Goal: Task Accomplishment & Management: Manage account settings

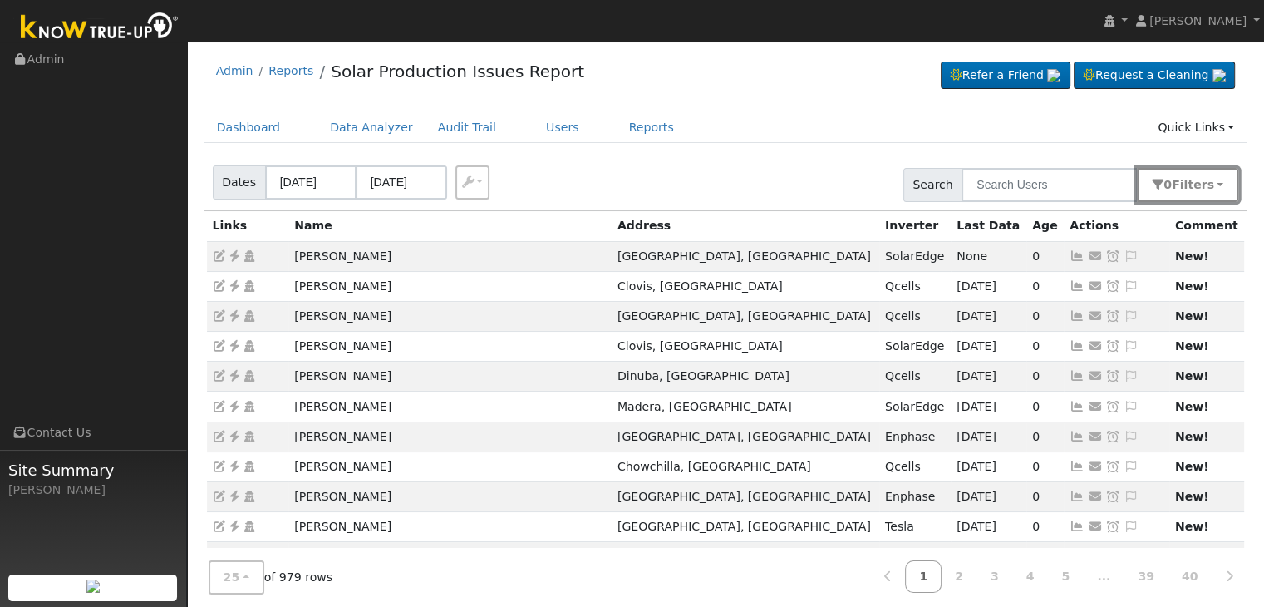
click at [1228, 190] on button "0 Filter s" at bounding box center [1187, 185] width 101 height 34
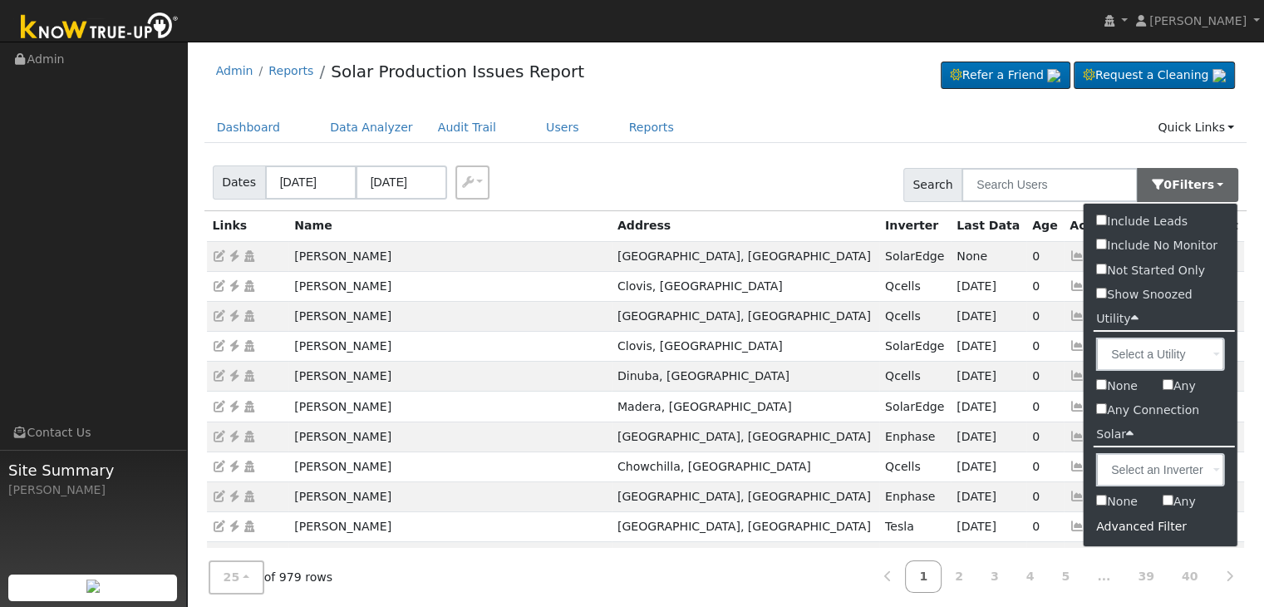
click at [1125, 529] on div "Advanced Filter" at bounding box center [1161, 527] width 154 height 26
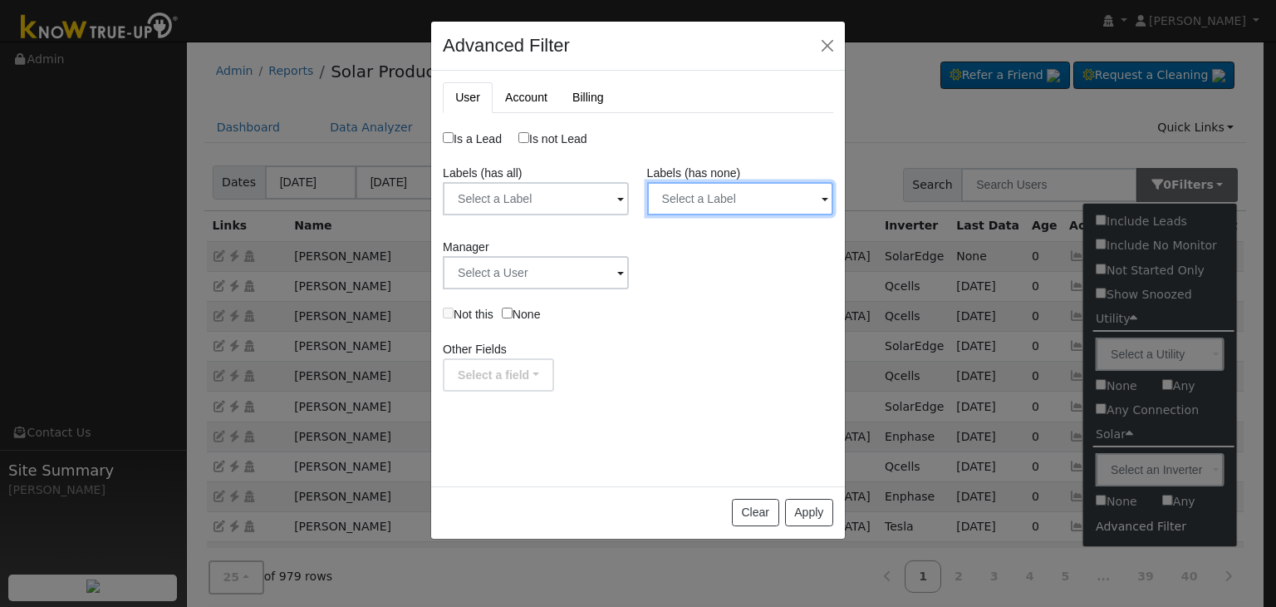
click at [629, 191] on input "text" at bounding box center [536, 198] width 186 height 33
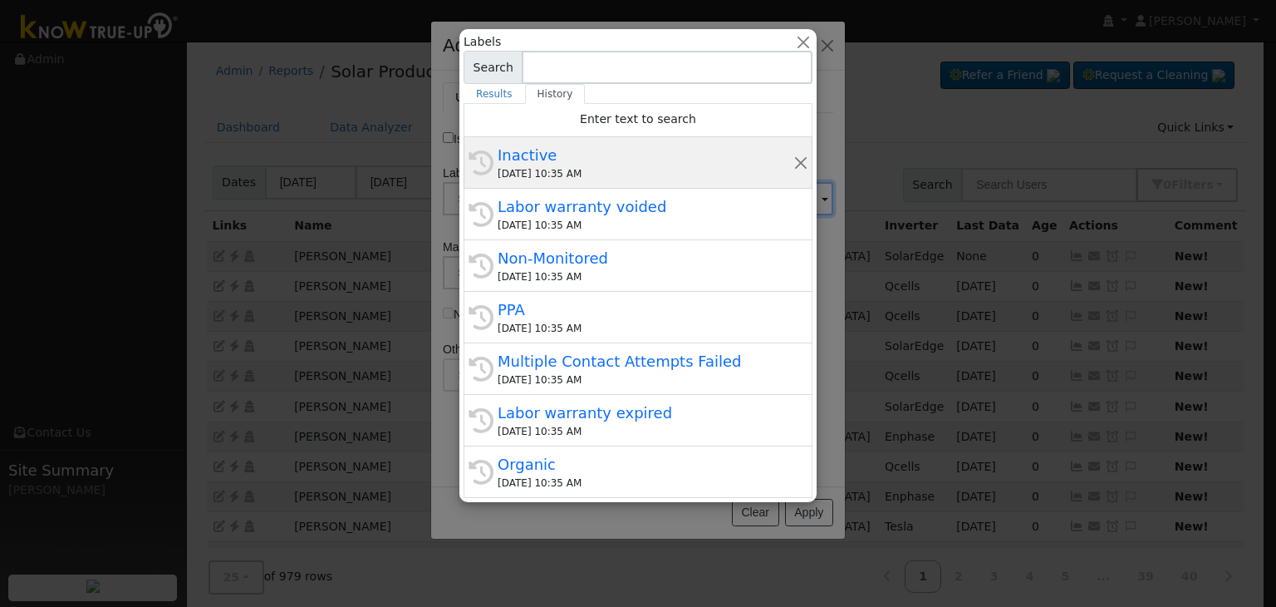
click at [602, 160] on div "Inactive" at bounding box center [646, 155] width 296 height 22
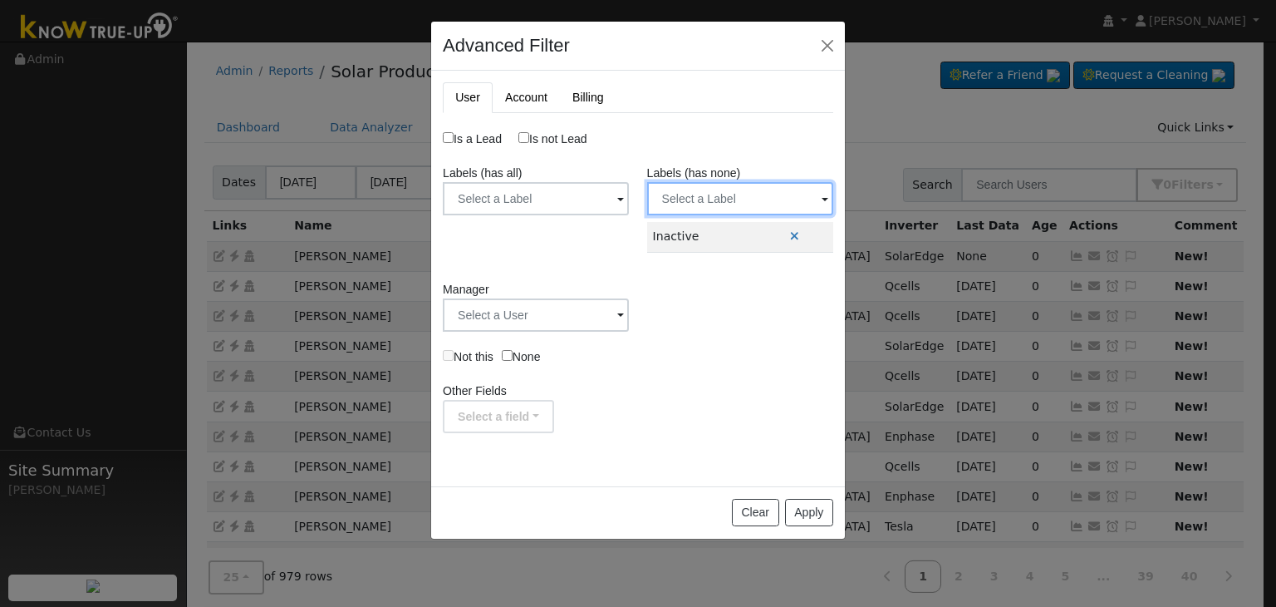
click at [629, 192] on input "text" at bounding box center [536, 198] width 186 height 33
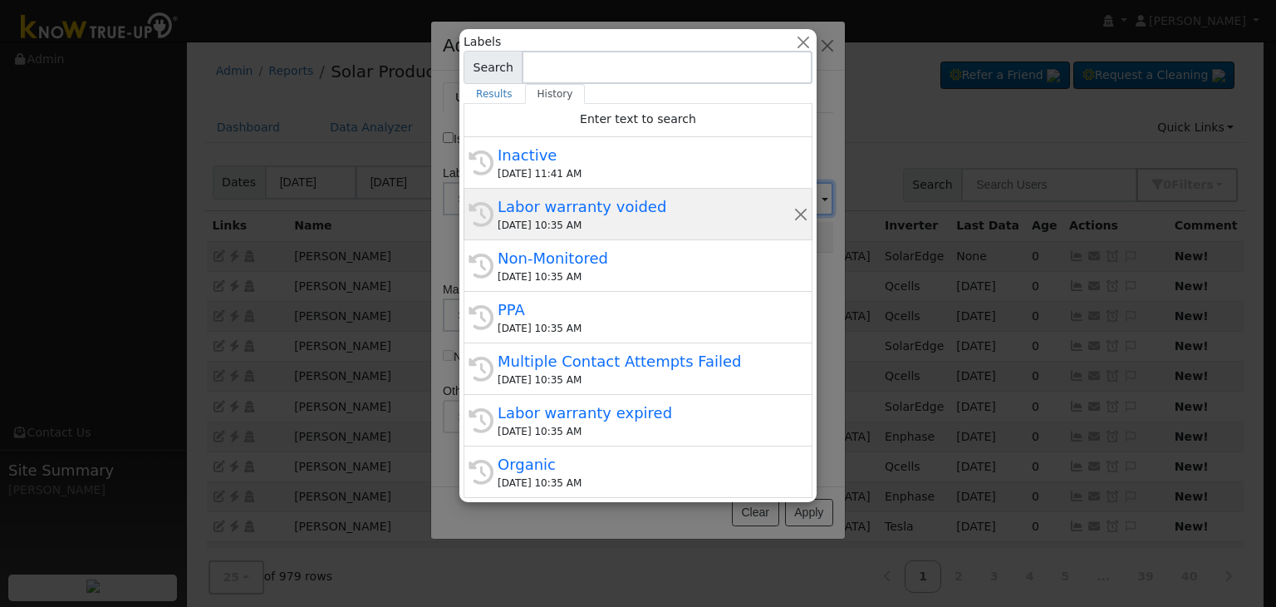
click at [606, 221] on div "08/26/2025 10:35 AM" at bounding box center [646, 225] width 296 height 15
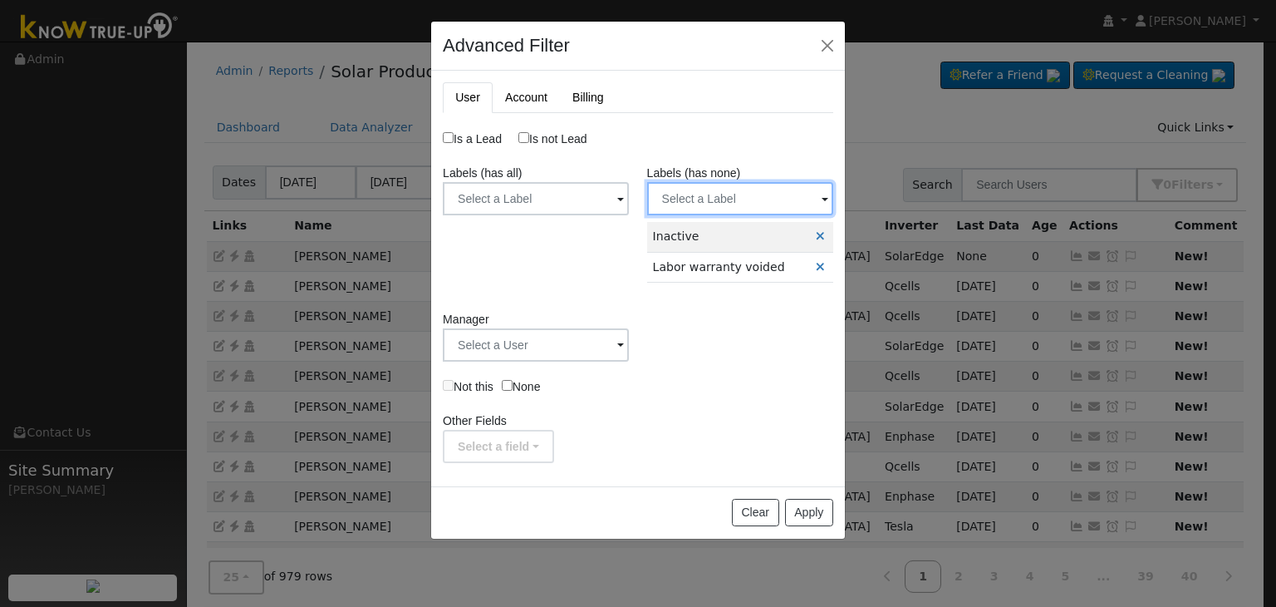
click at [629, 199] on input "text" at bounding box center [536, 198] width 186 height 33
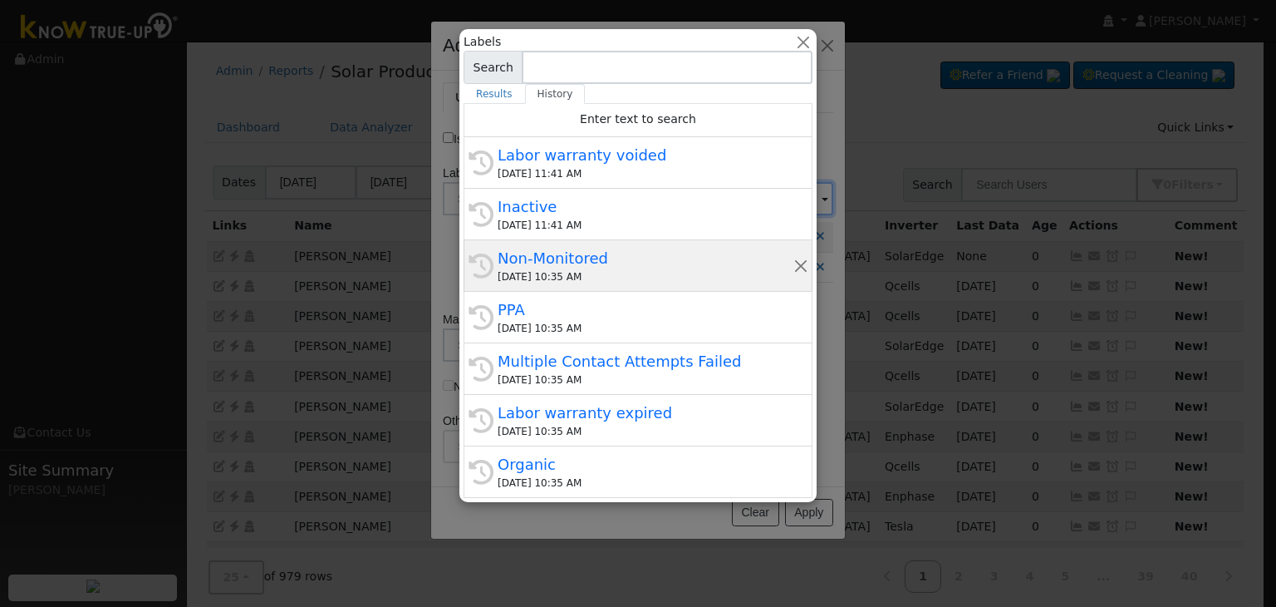
click at [581, 267] on div "Non-Monitored" at bounding box center [646, 258] width 296 height 22
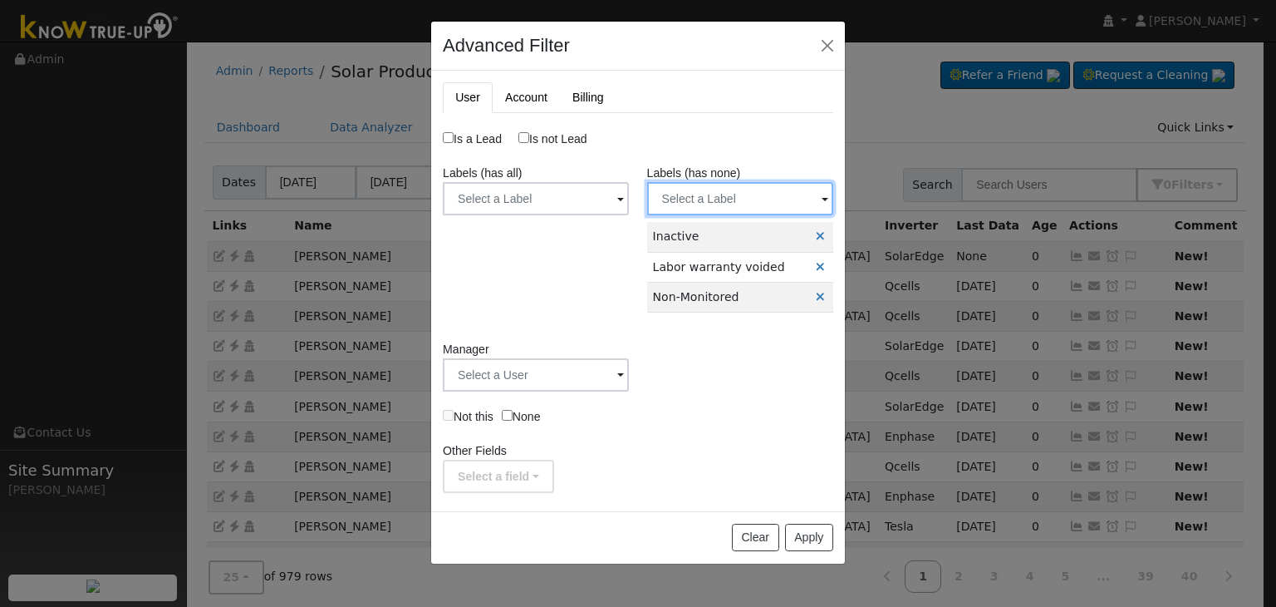
click at [629, 194] on input "text" at bounding box center [536, 198] width 186 height 33
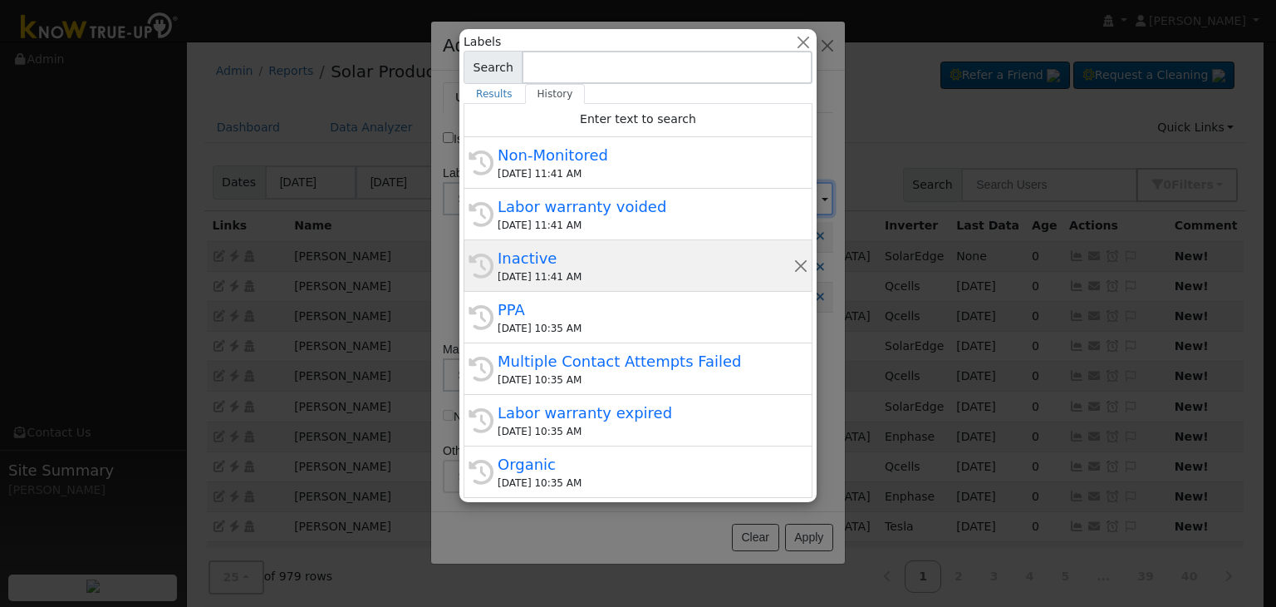
click at [584, 277] on div "08/26/2025 11:41 AM" at bounding box center [646, 276] width 296 height 15
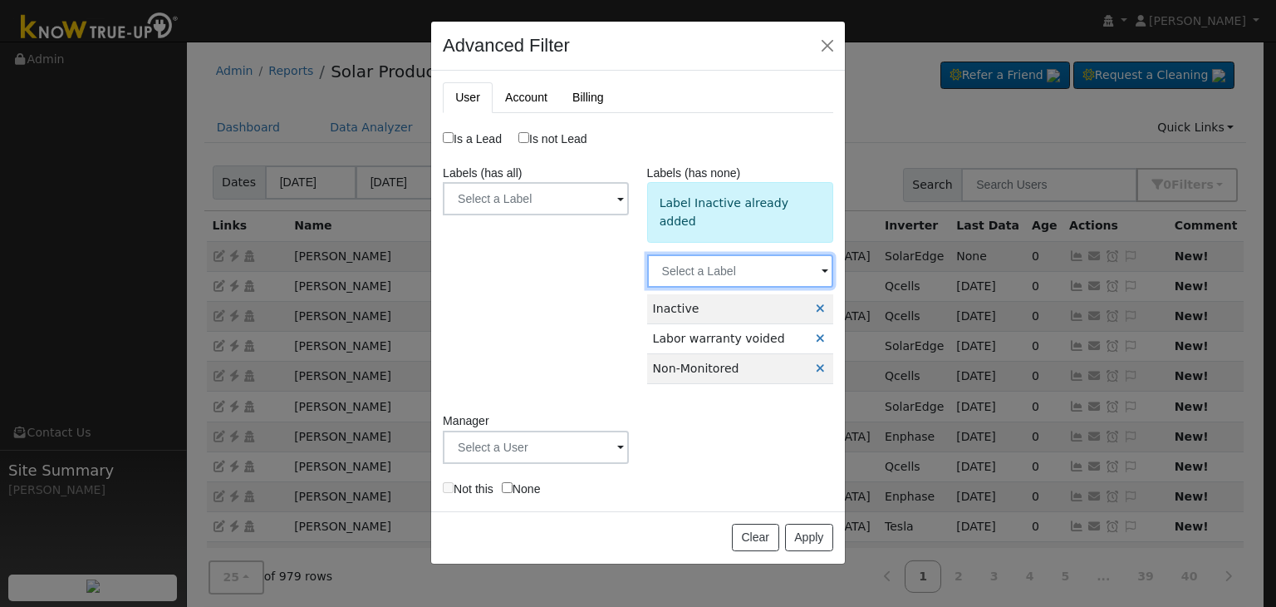
click at [629, 215] on input "text" at bounding box center [536, 198] width 186 height 33
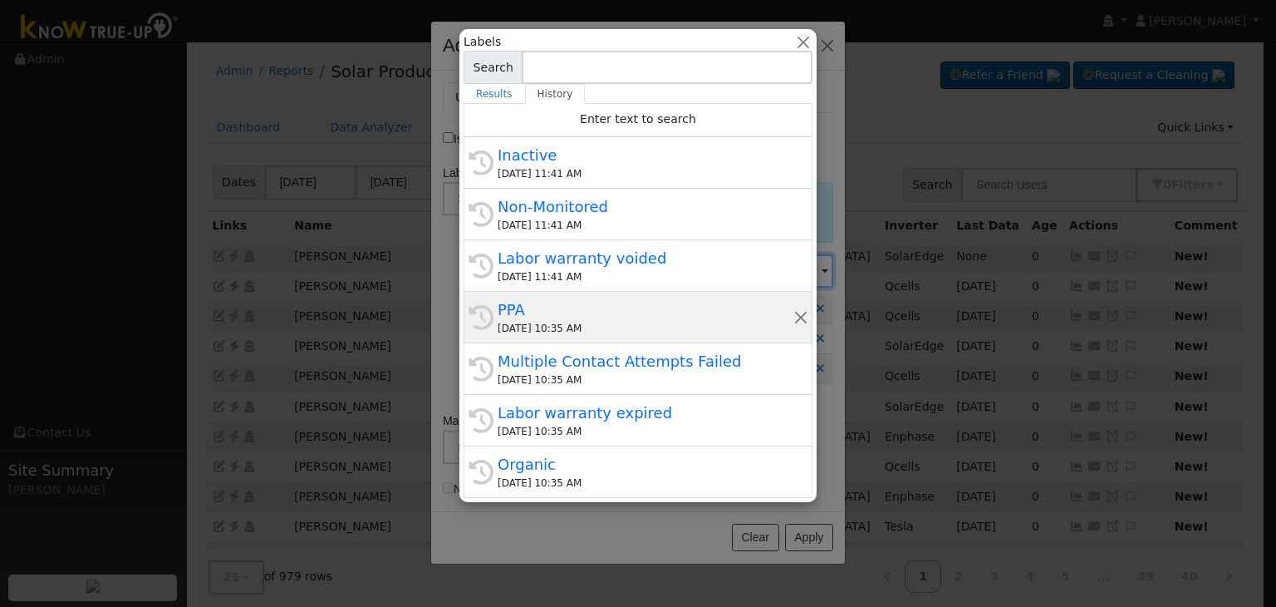
click at [565, 326] on div "08/26/2025 10:35 AM" at bounding box center [646, 328] width 296 height 15
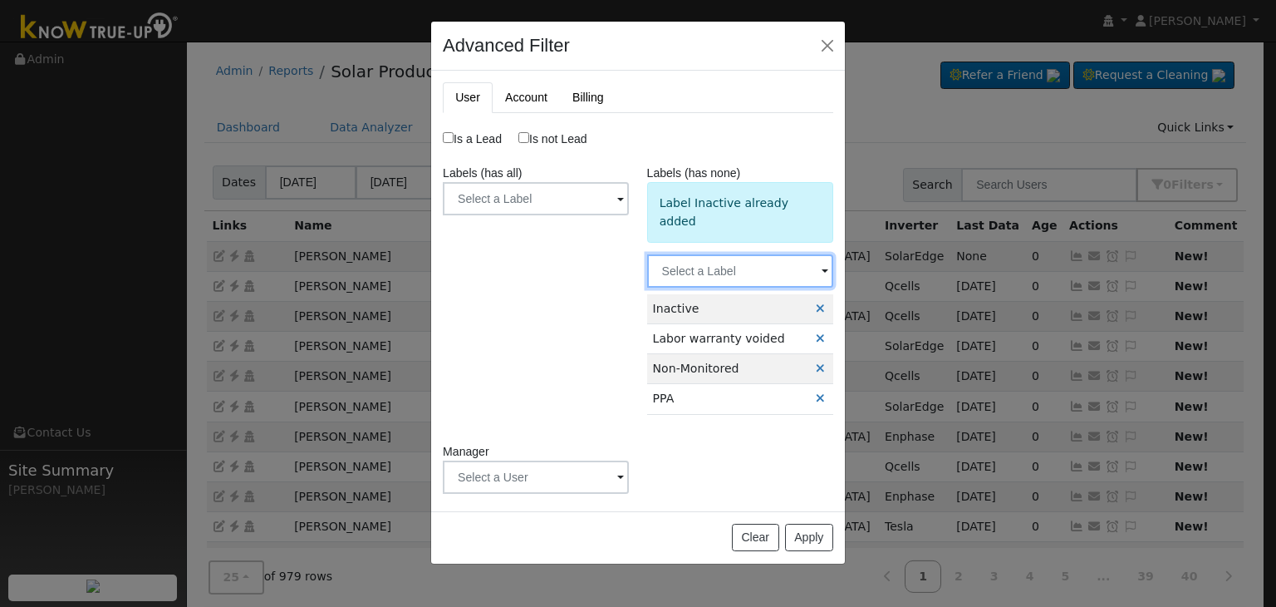
click at [629, 215] on input "text" at bounding box center [536, 198] width 186 height 33
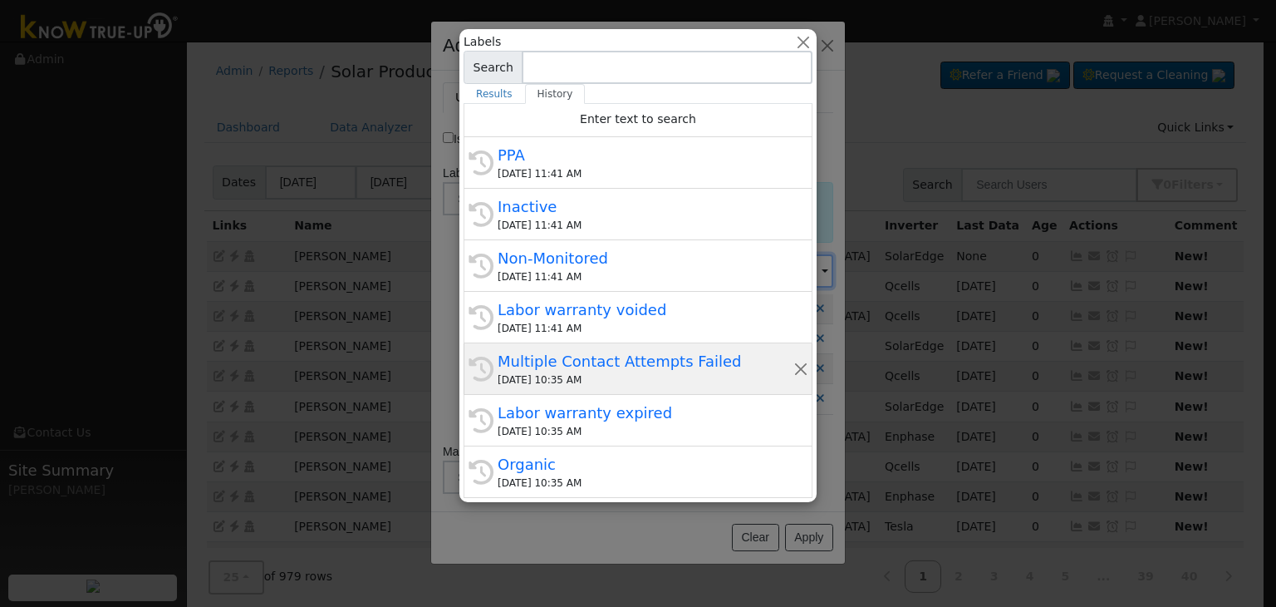
click at [600, 376] on div "08/26/2025 10:35 AM" at bounding box center [646, 379] width 296 height 15
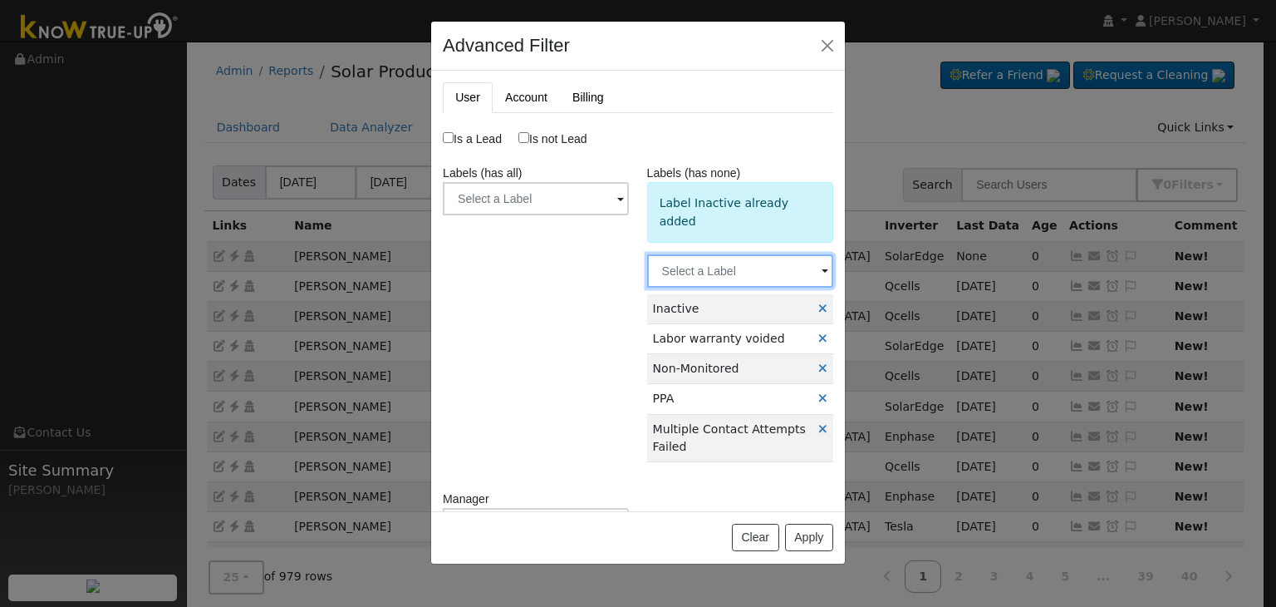
click at [629, 215] on input "text" at bounding box center [536, 198] width 186 height 33
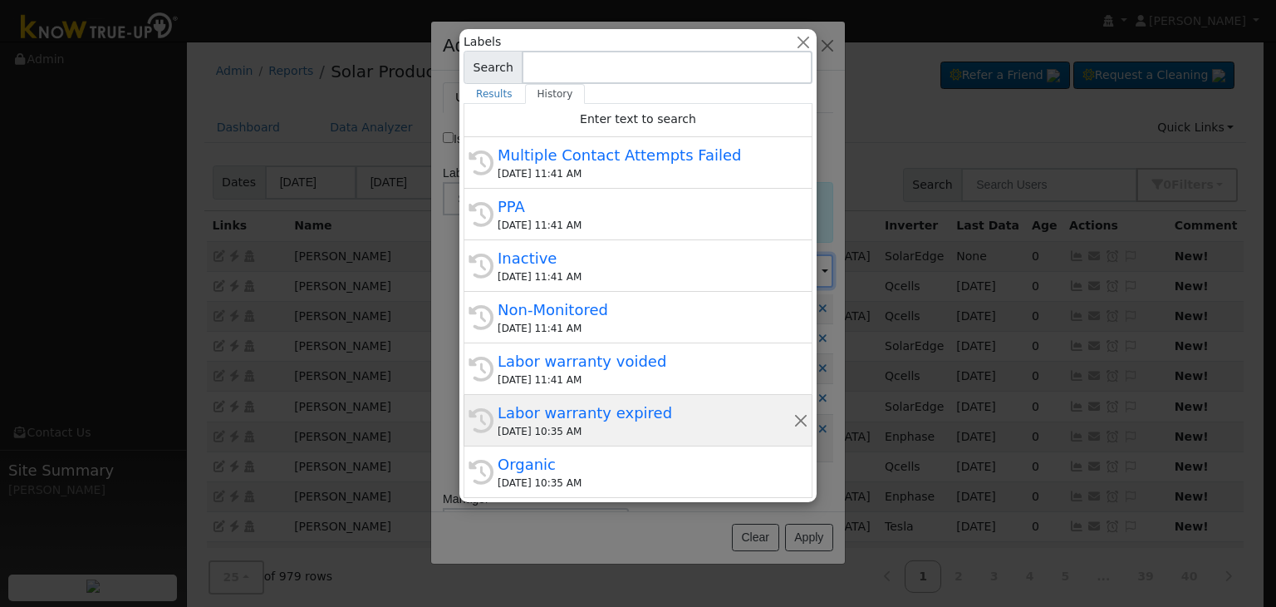
click at [572, 424] on div "08/26/2025 10:35 AM" at bounding box center [646, 431] width 296 height 15
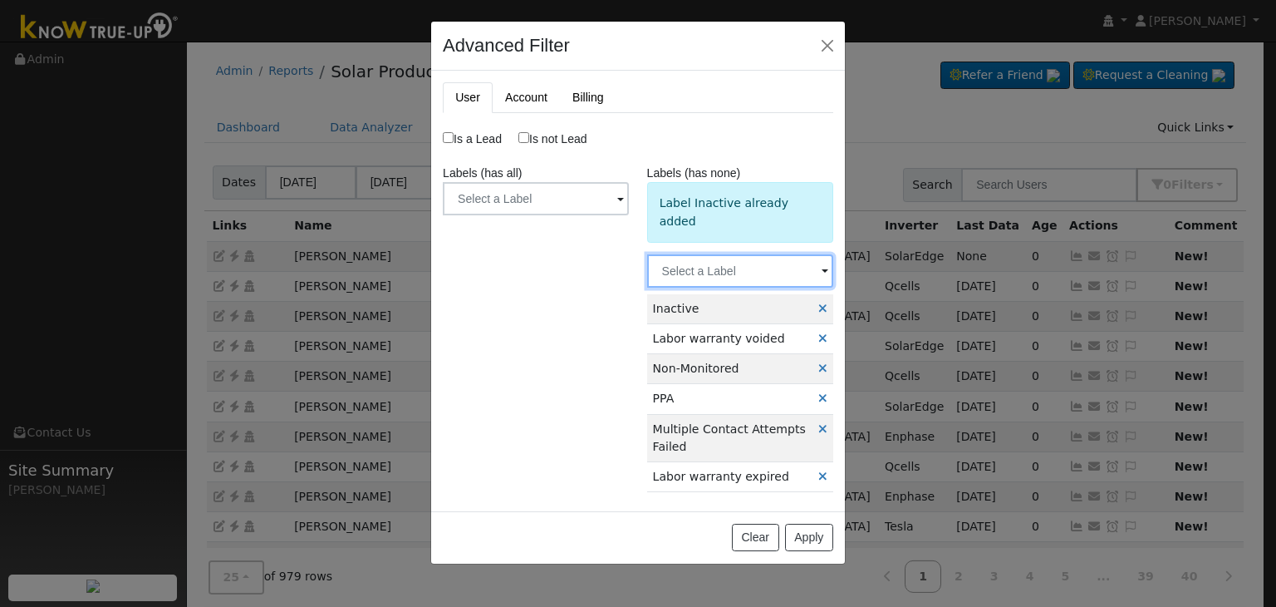
click at [629, 215] on input "text" at bounding box center [536, 198] width 186 height 33
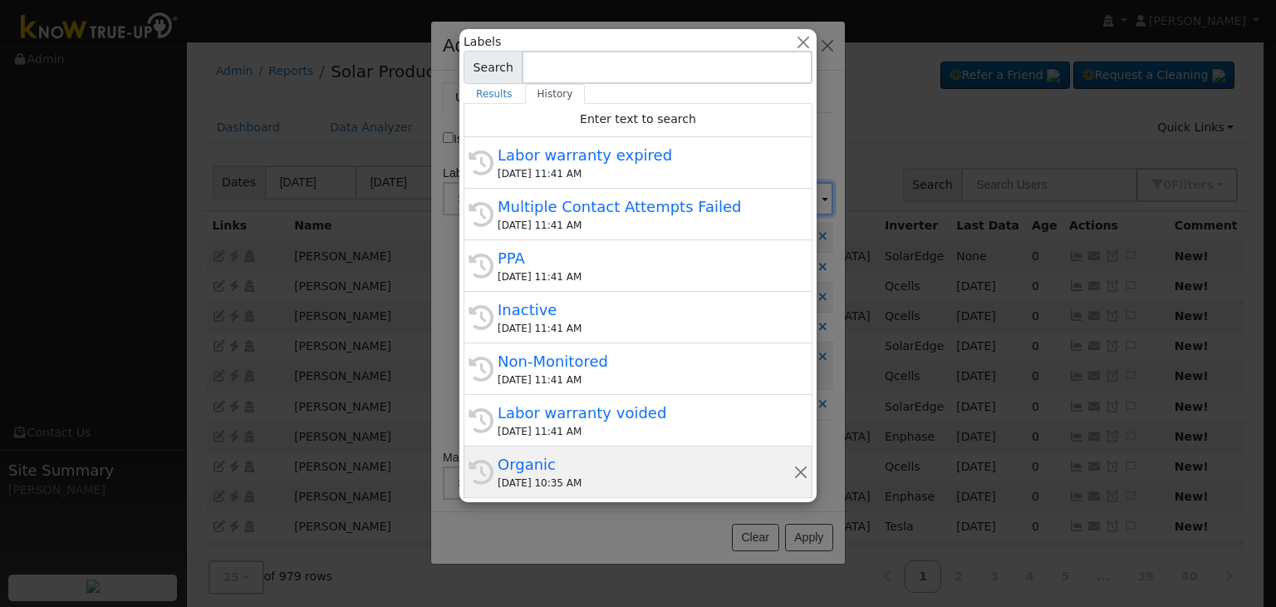
click at [576, 460] on div "Organic" at bounding box center [646, 464] width 296 height 22
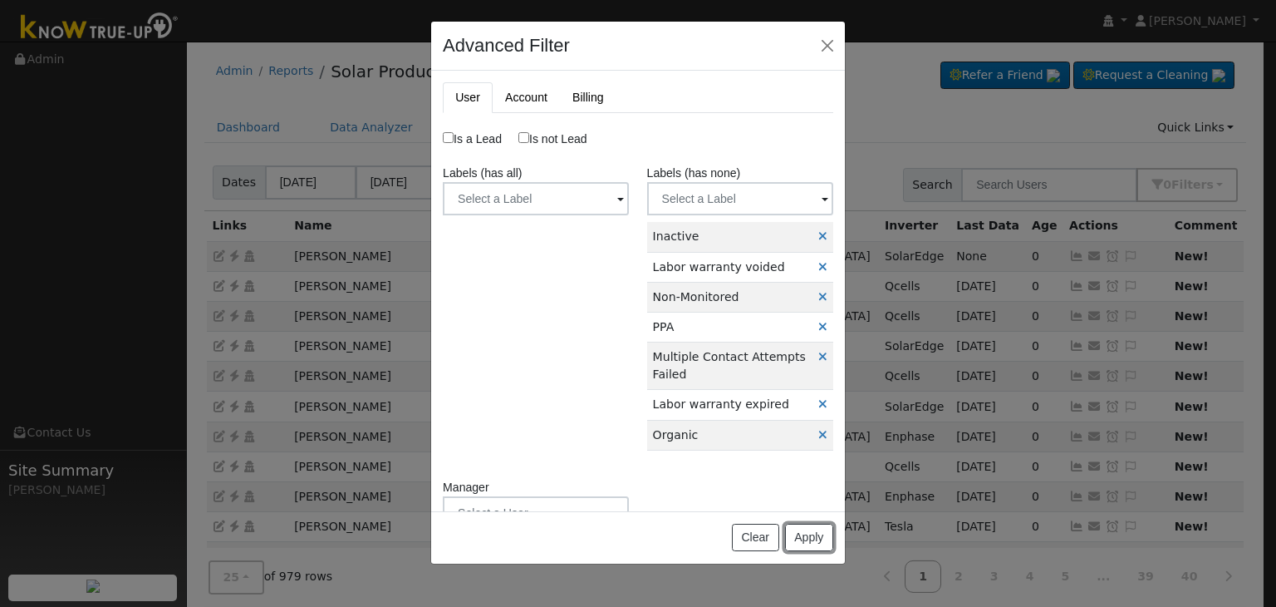
click at [820, 543] on button "Apply" at bounding box center [809, 537] width 48 height 28
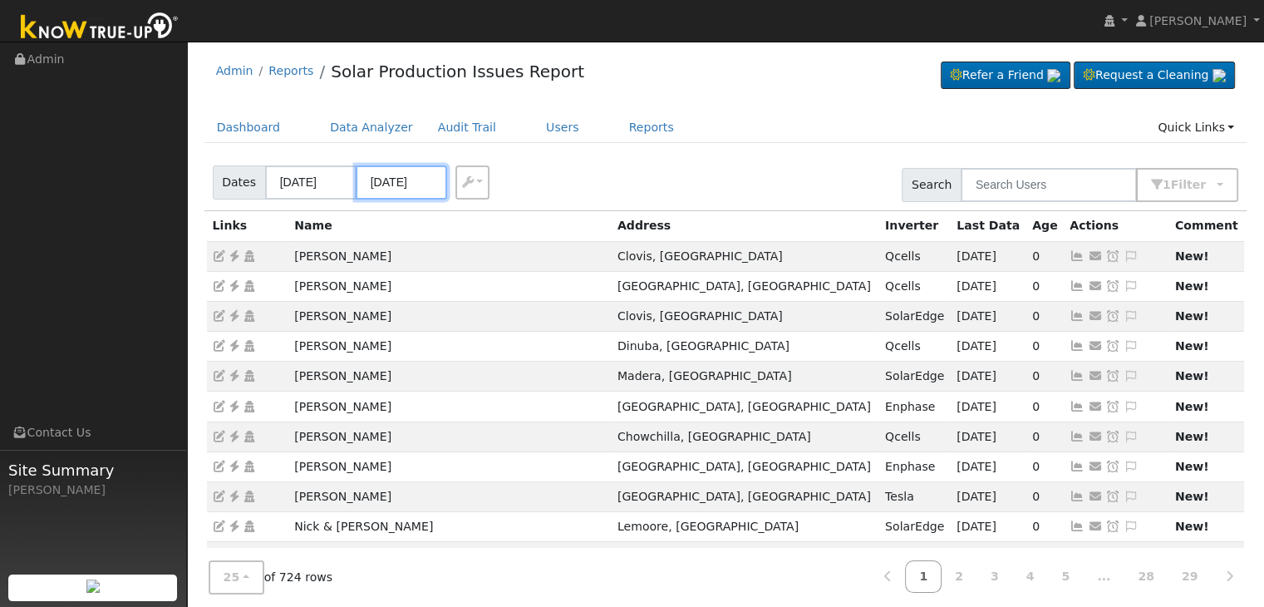
click at [381, 172] on input "08/25/2025" at bounding box center [401, 182] width 91 height 34
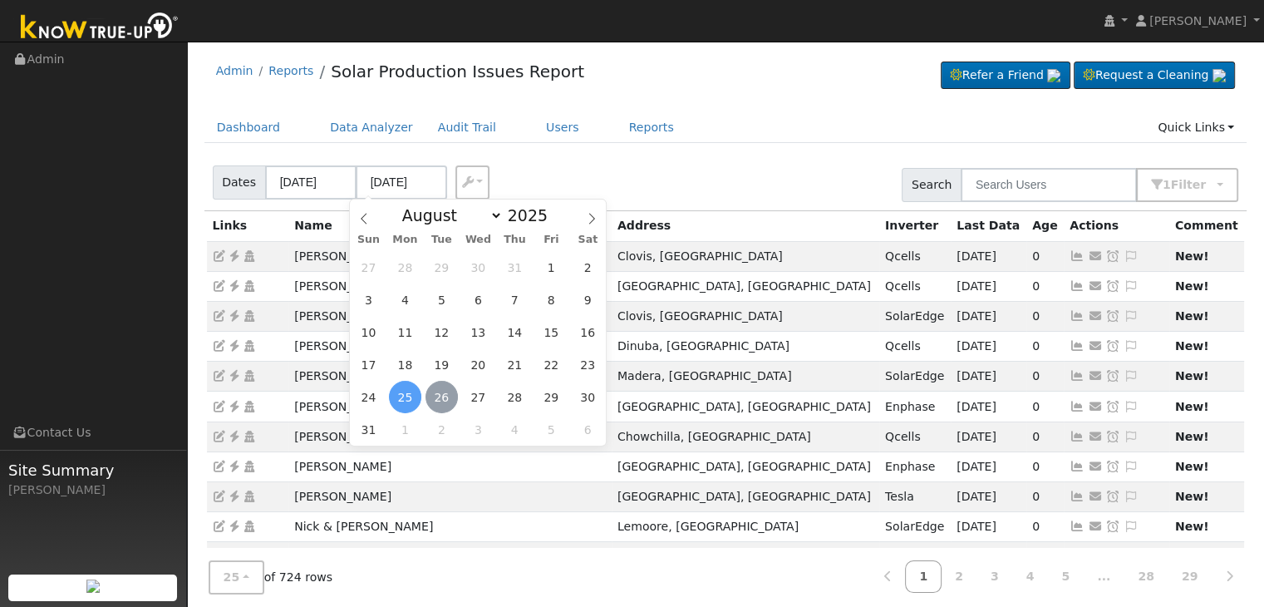
click at [440, 396] on span "26" at bounding box center [441, 397] width 32 height 32
type input "[DATE]"
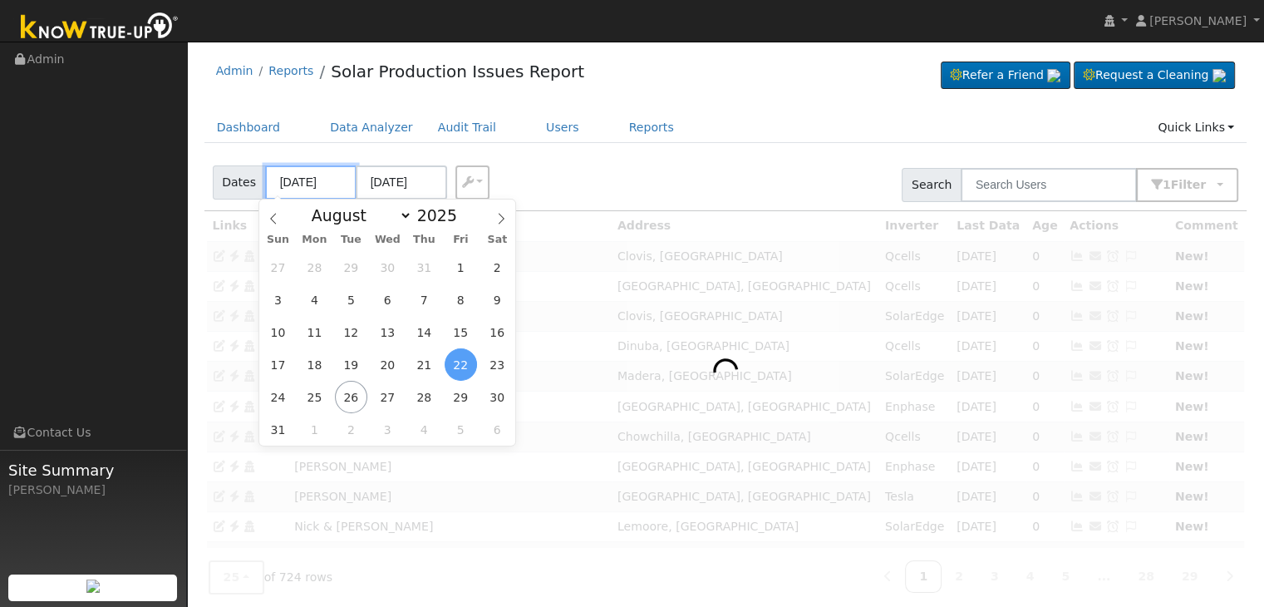
click at [302, 180] on input "08/22/2025" at bounding box center [310, 182] width 91 height 34
click at [283, 396] on span "24" at bounding box center [278, 397] width 32 height 32
type input "08/24/2025"
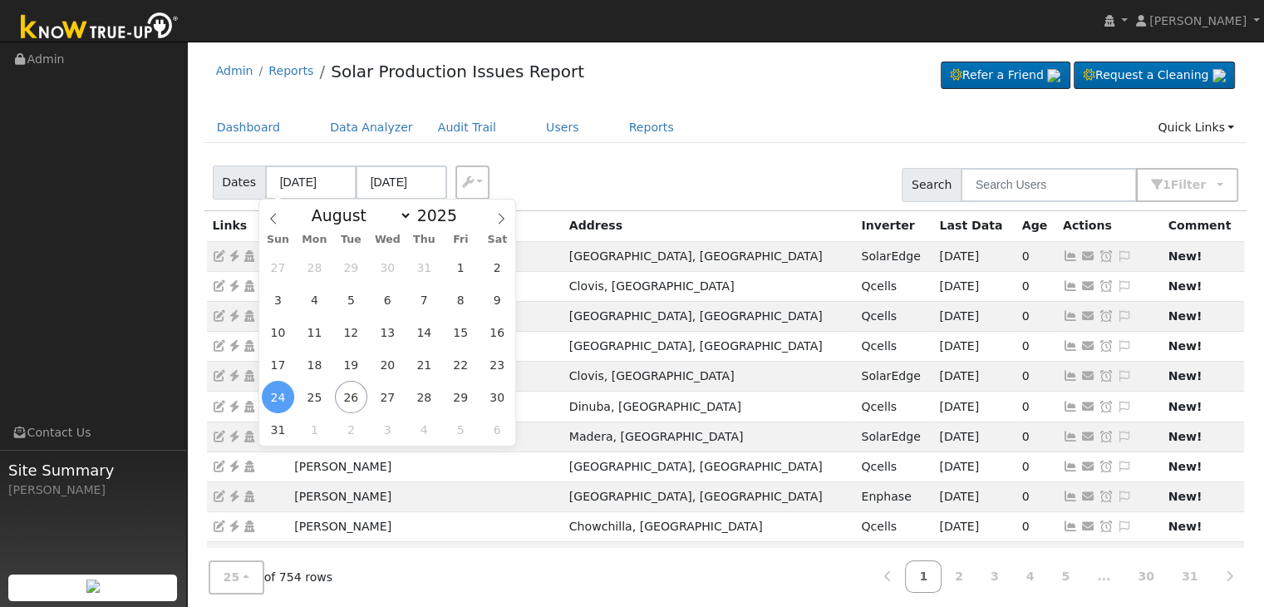
click at [592, 177] on div "Dates 08/24/2025 08/28/2025 Export CSV Search 1 Filter Include Leads Include No…" at bounding box center [725, 182] width 1049 height 57
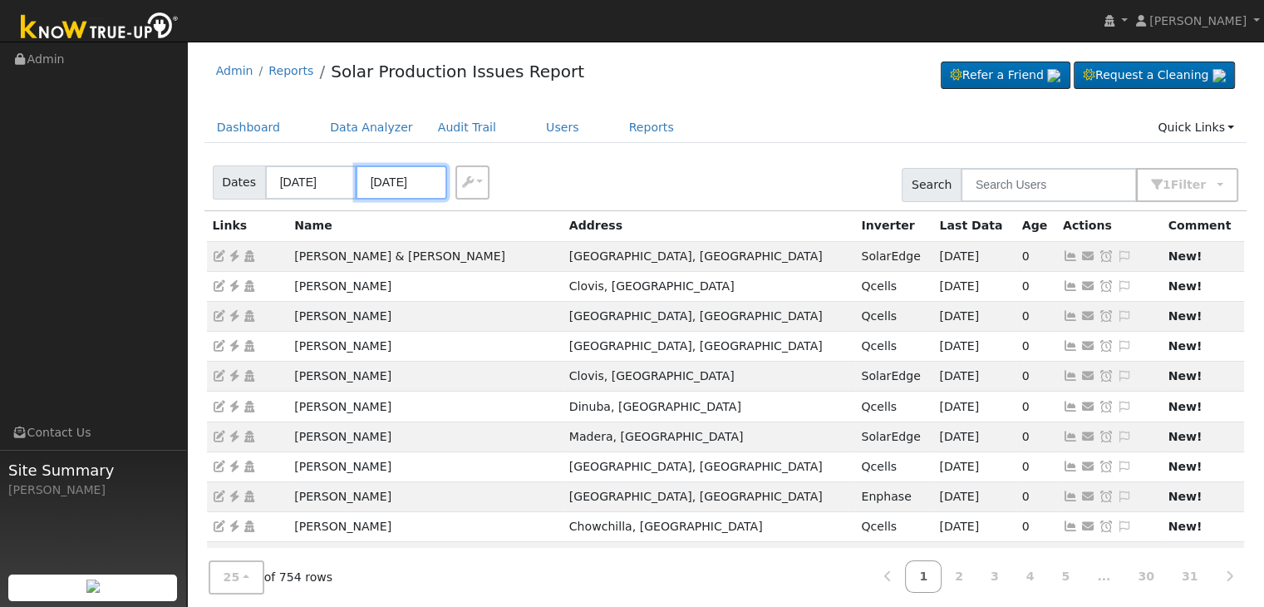
click at [409, 172] on input "08/28/2025" at bounding box center [401, 182] width 91 height 34
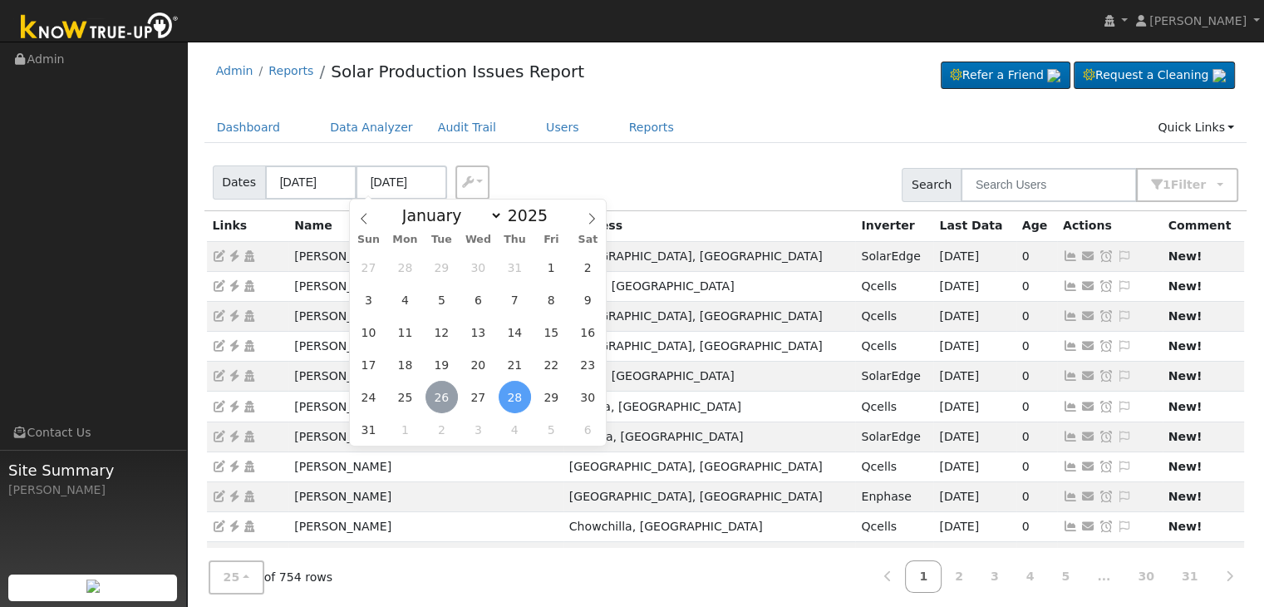
click at [437, 400] on span "26" at bounding box center [441, 397] width 32 height 32
type input "[DATE]"
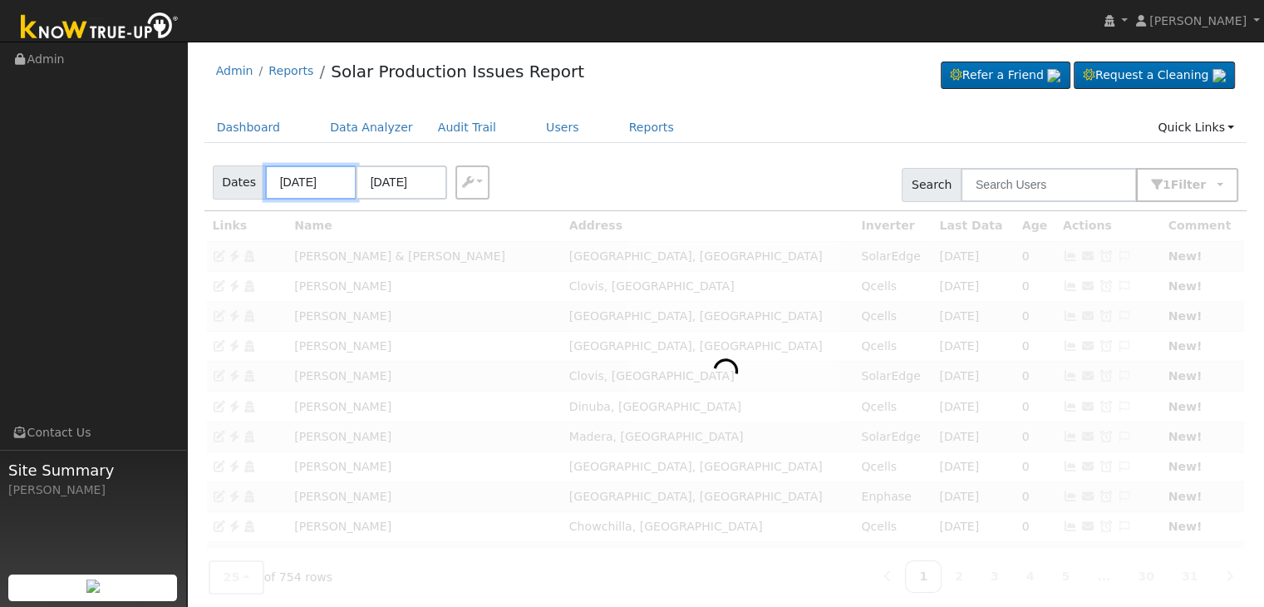
click at [288, 185] on input "08/24/2025" at bounding box center [310, 182] width 91 height 34
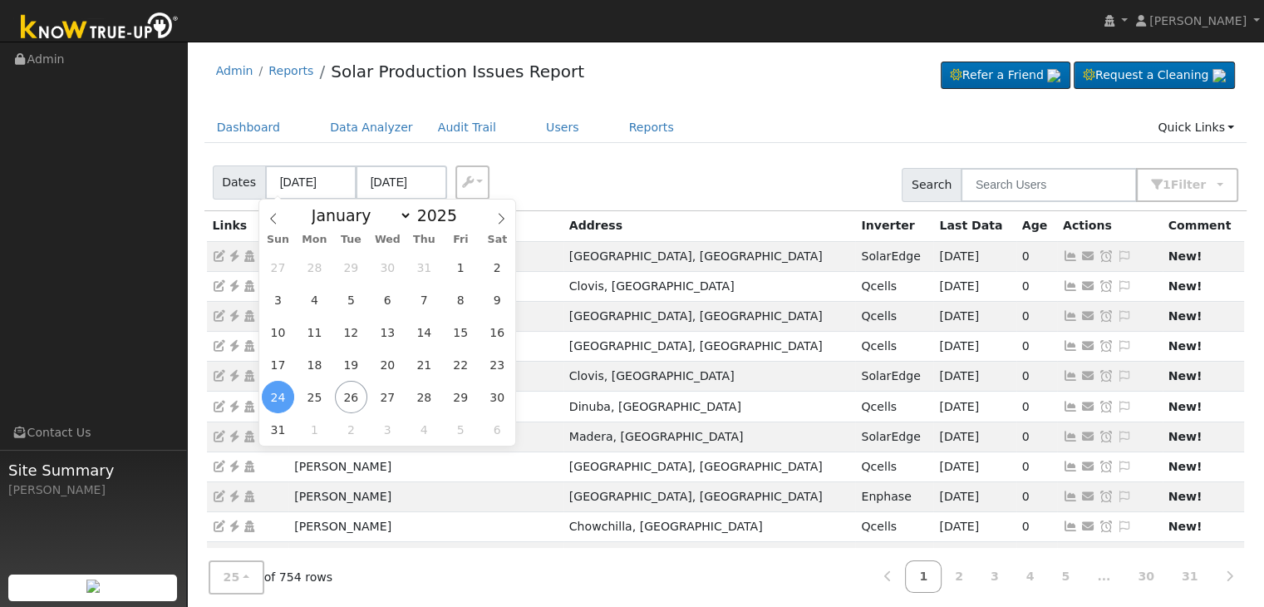
click at [627, 160] on div "Dates 08/24/2025 08/26/2025 Export CSV Search 1 Filter Include Leads Include No…" at bounding box center [725, 182] width 1049 height 57
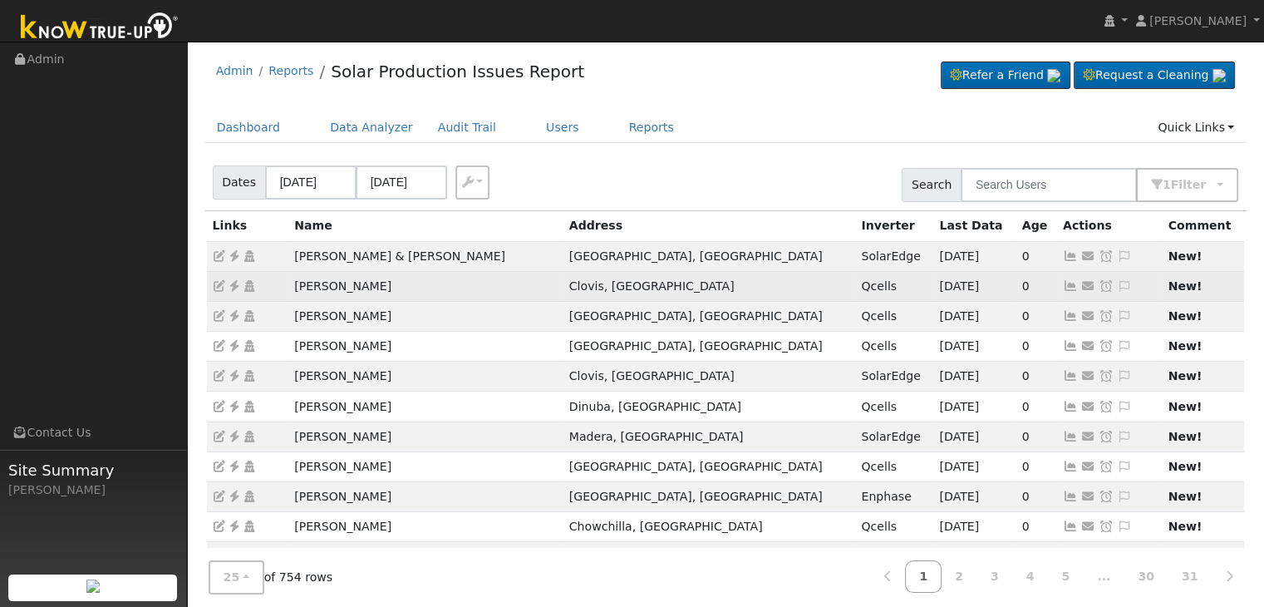
click at [234, 283] on icon at bounding box center [234, 286] width 15 height 12
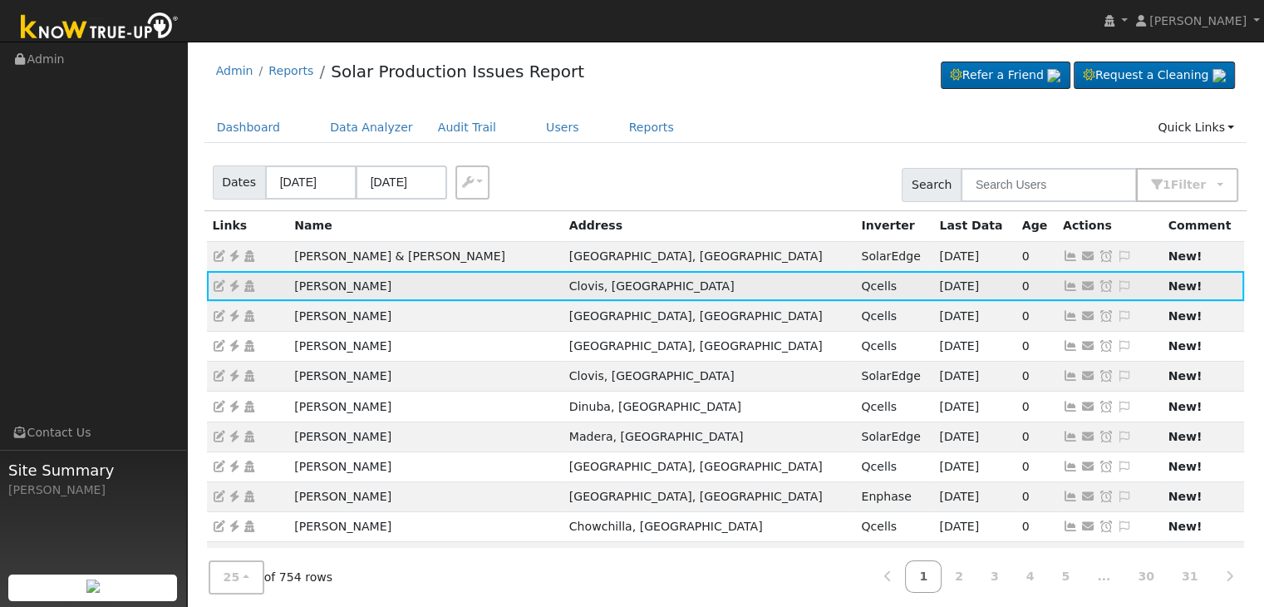
drag, startPoint x: 290, startPoint y: 285, endPoint x: 372, endPoint y: 278, distance: 82.6
click at [372, 278] on td "Jeffrey Urrutia" at bounding box center [425, 286] width 275 height 30
copy td "Jeffrey Urrutia"
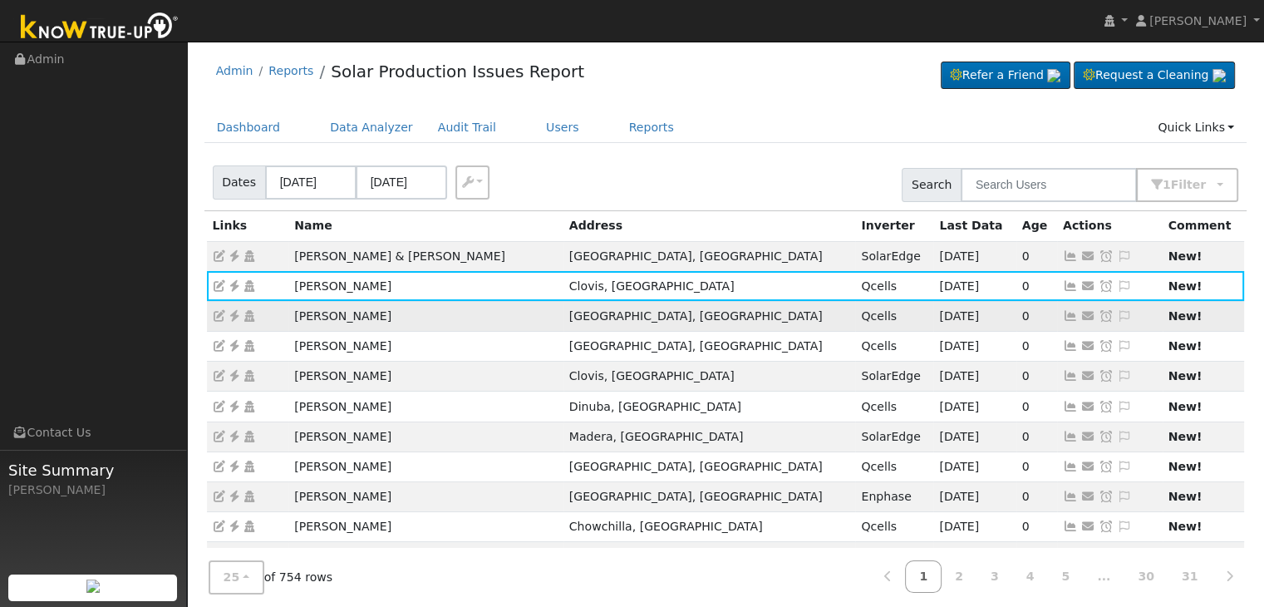
click at [235, 317] on icon at bounding box center [234, 316] width 15 height 12
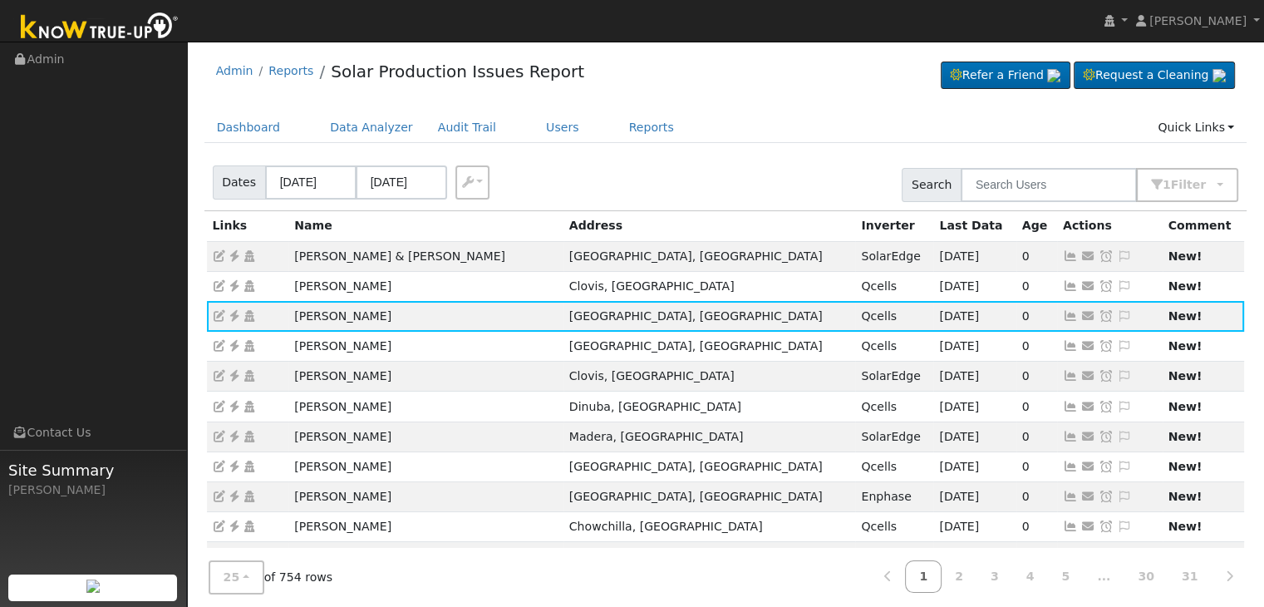
click at [532, 230] on div "Name" at bounding box center [425, 225] width 263 height 17
click at [1117, 317] on icon at bounding box center [1124, 316] width 15 height 12
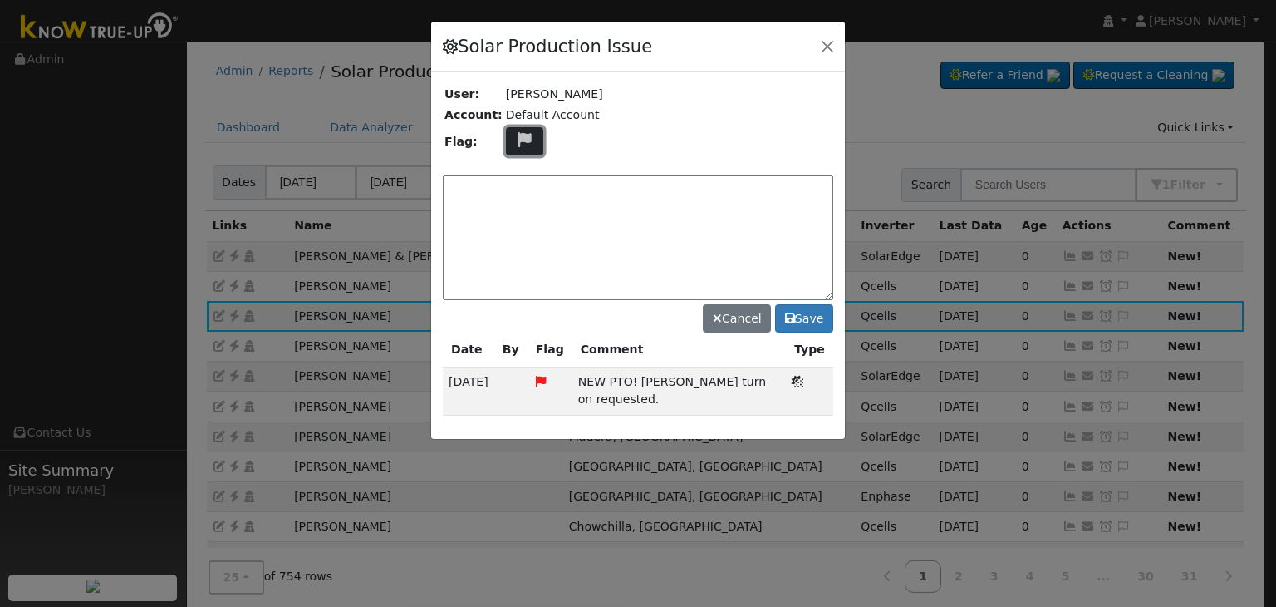
click at [515, 139] on icon at bounding box center [524, 139] width 19 height 15
click at [514, 212] on icon at bounding box center [523, 219] width 19 height 15
click at [494, 210] on textarea at bounding box center [638, 237] width 391 height 125
type textarea "NO COMMS. Case Made (MP) 8/26"
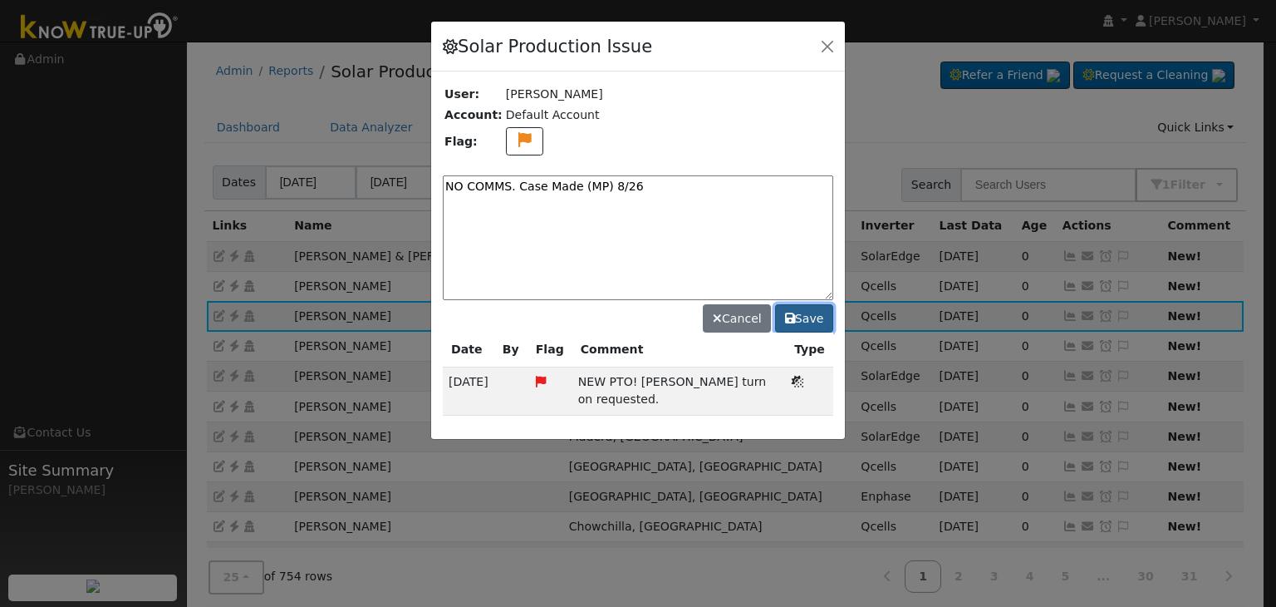
click at [823, 308] on button "Save" at bounding box center [804, 318] width 58 height 28
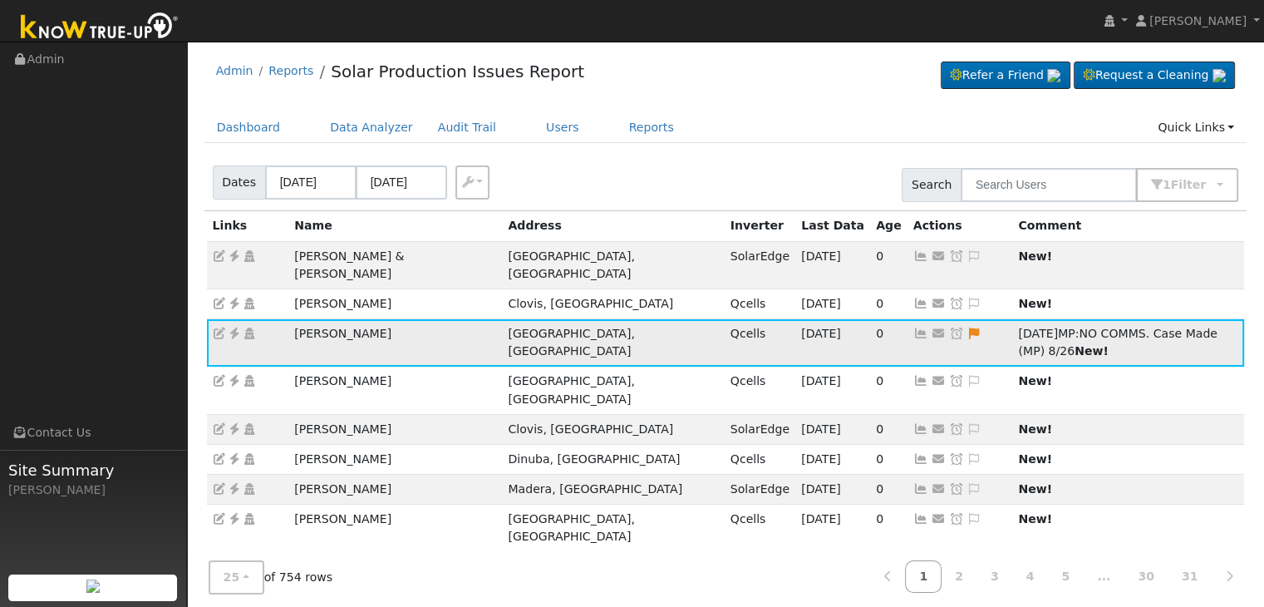
click at [949, 327] on icon at bounding box center [956, 333] width 15 height 12
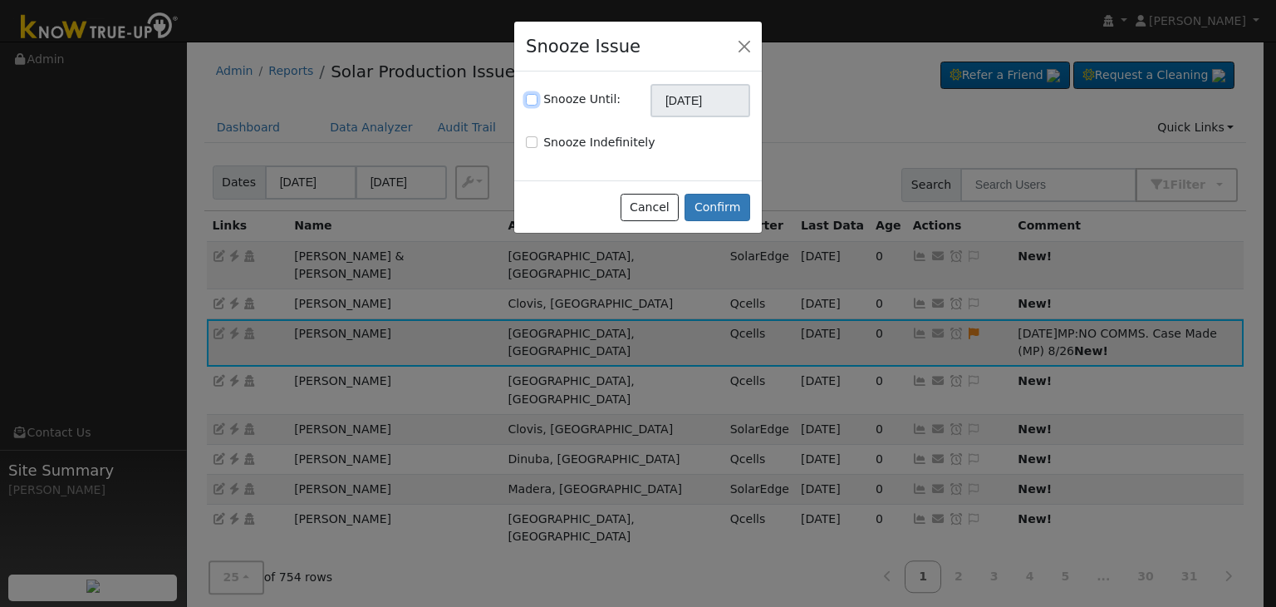
click at [530, 101] on input "Snooze Until:" at bounding box center [532, 100] width 12 height 12
checkbox input "true"
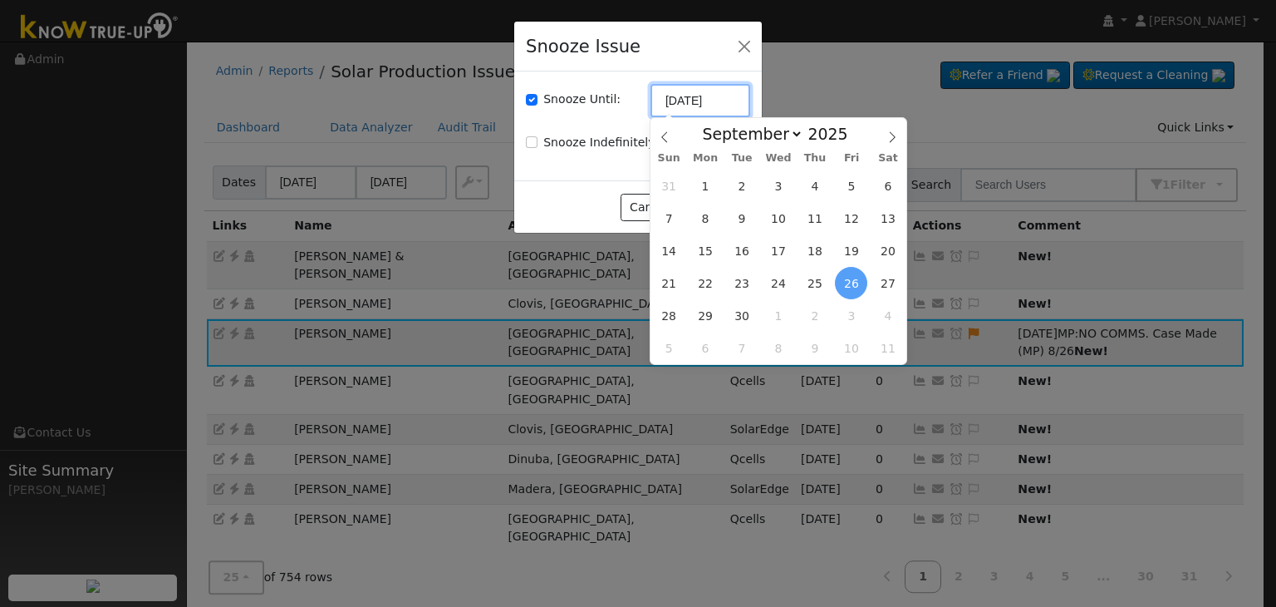
click at [687, 111] on input "09/26/2025" at bounding box center [701, 100] width 100 height 33
click at [662, 142] on icon at bounding box center [665, 137] width 12 height 12
select select "7"
click at [750, 346] on span "2" at bounding box center [742, 348] width 32 height 32
type input "09/02/2025"
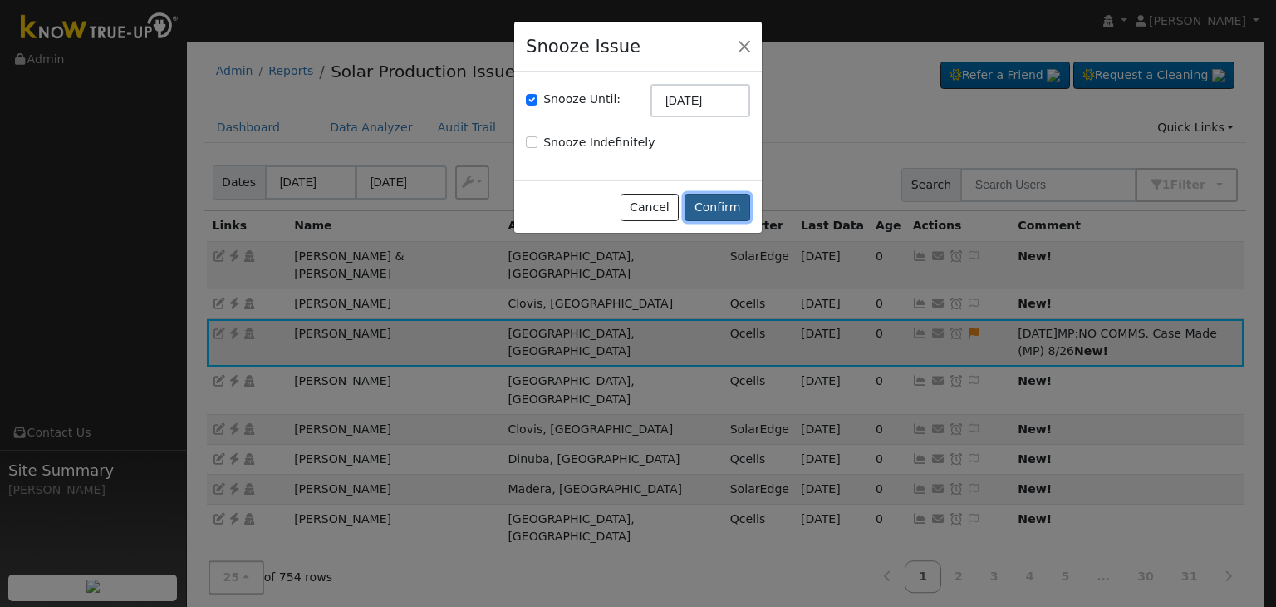
click at [719, 209] on button "Confirm" at bounding box center [718, 208] width 66 height 28
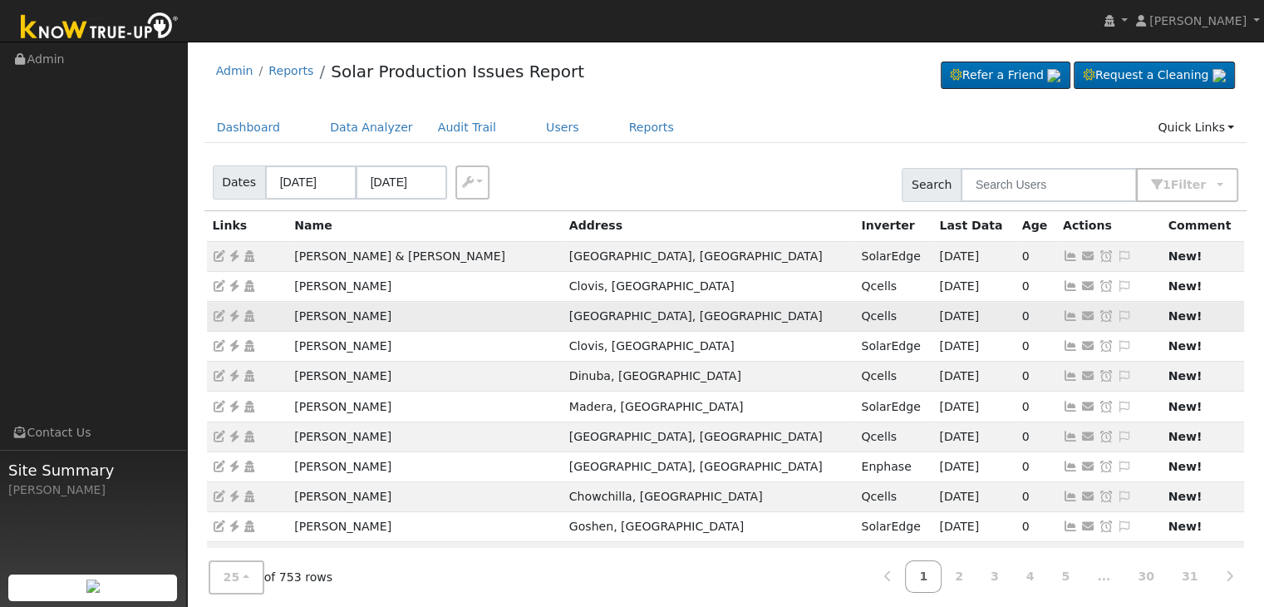
click at [229, 314] on icon at bounding box center [234, 316] width 15 height 12
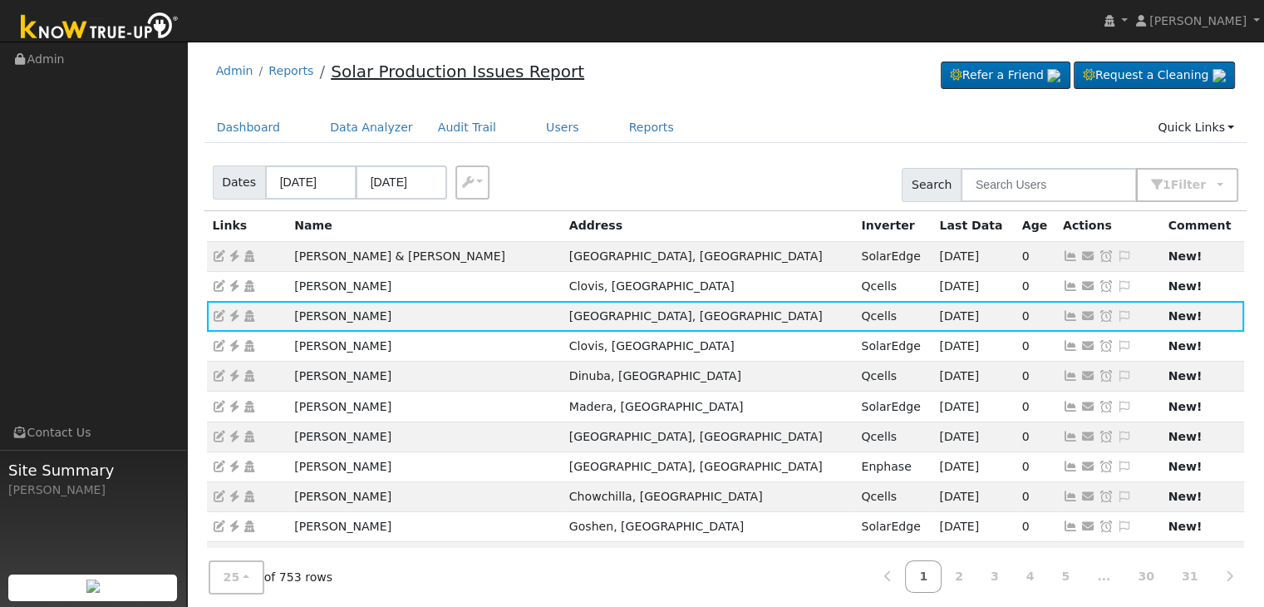
click at [381, 72] on link "Solar Production Issues Report" at bounding box center [457, 71] width 253 height 20
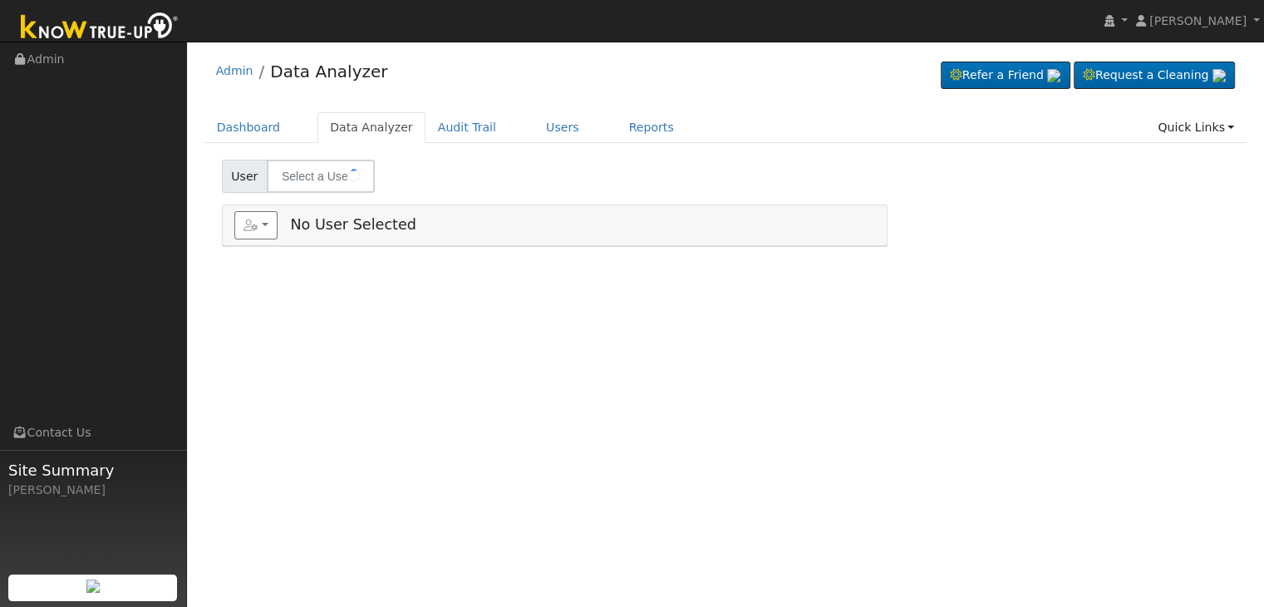
type input "[PERSON_NAME]"
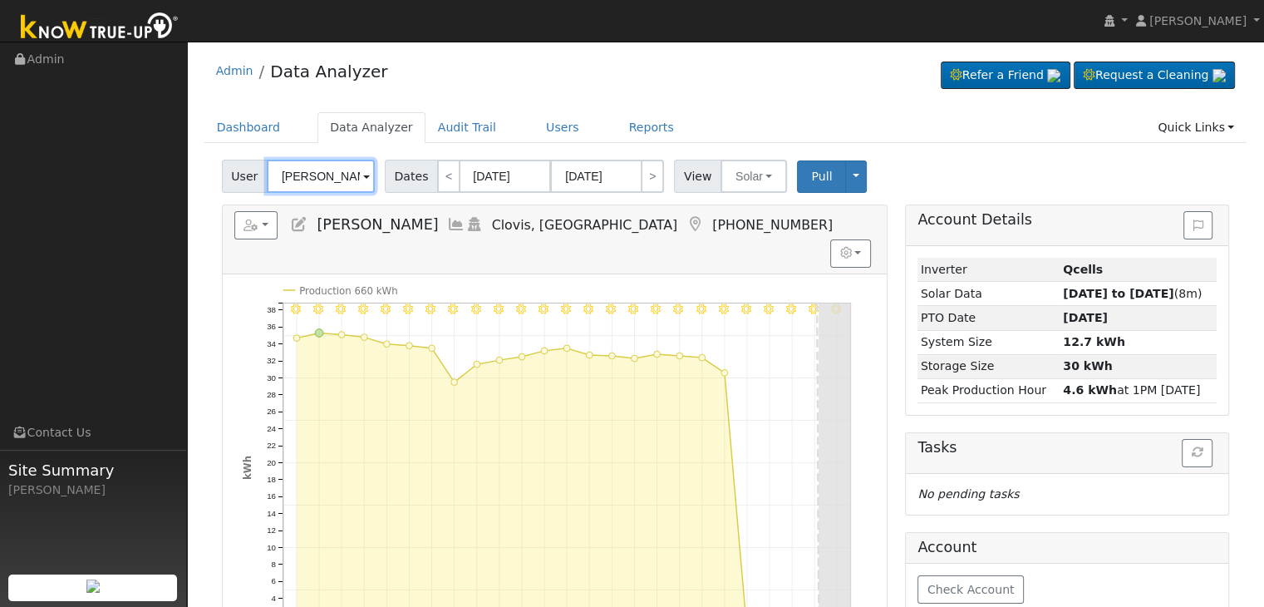
click at [312, 178] on input "Jeffrey Urrutia" at bounding box center [321, 176] width 108 height 33
click at [312, 178] on input "[PERSON_NAME]" at bounding box center [321, 176] width 108 height 33
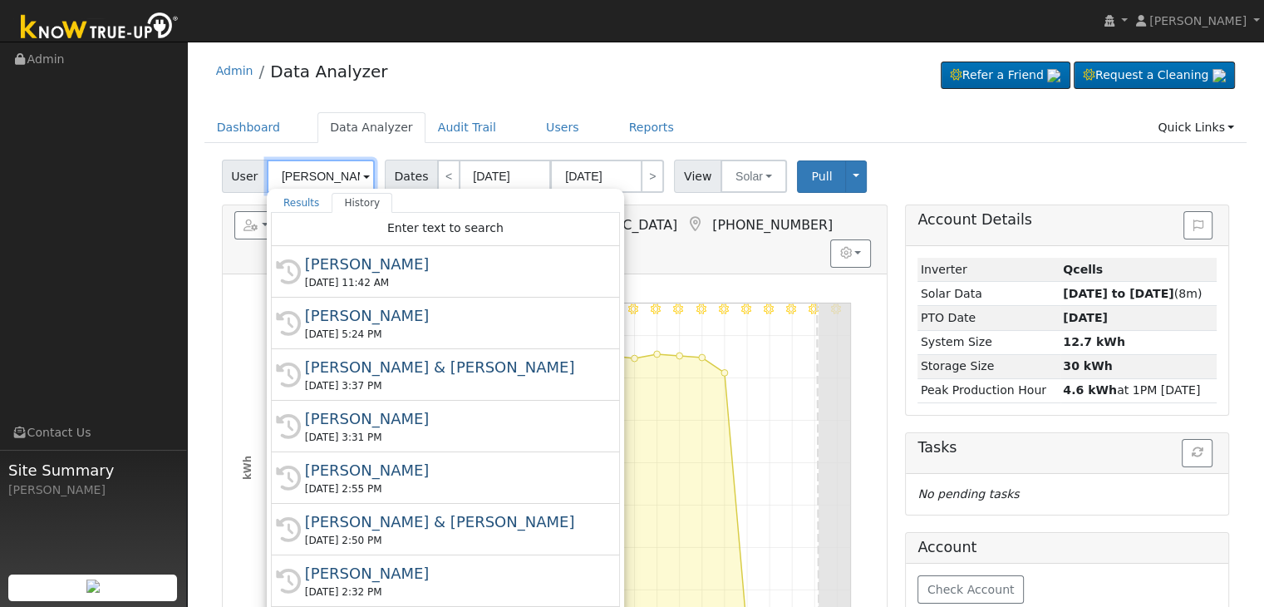
click at [312, 178] on input "Jeffrey Urrutia" at bounding box center [321, 176] width 108 height 33
click at [312, 178] on input "[PERSON_NAME]" at bounding box center [321, 176] width 108 height 33
click at [499, 67] on div "Admin Data Analyzer Refer a Friend Request a Cleaning" at bounding box center [725, 75] width 1043 height 51
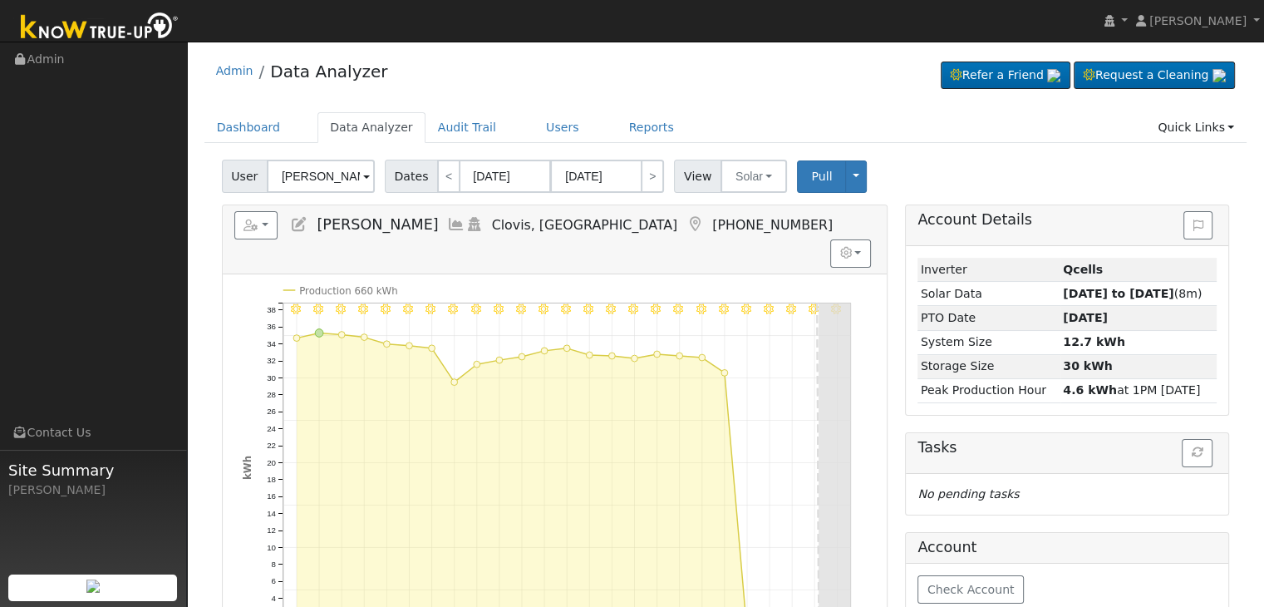
click at [299, 223] on icon at bounding box center [299, 224] width 18 height 15
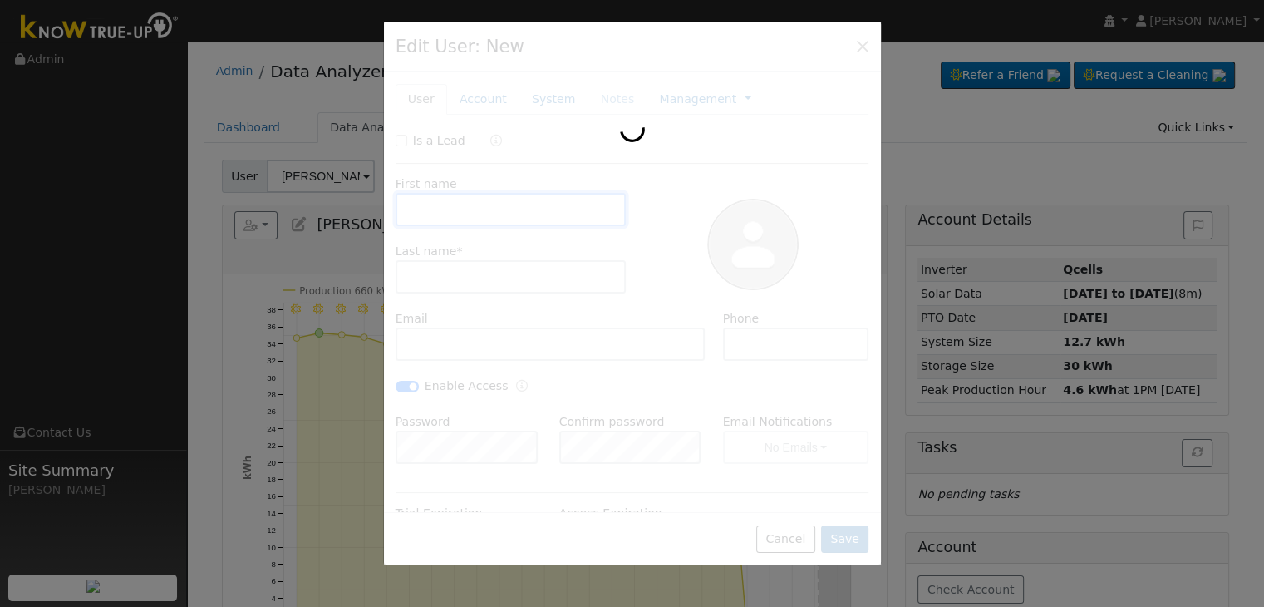
type input "01/23/2030"
type input "Jeffrey"
type input "Urrutia"
type input "jeff_urrutia@yahoo.com"
type input "559-797-5753"
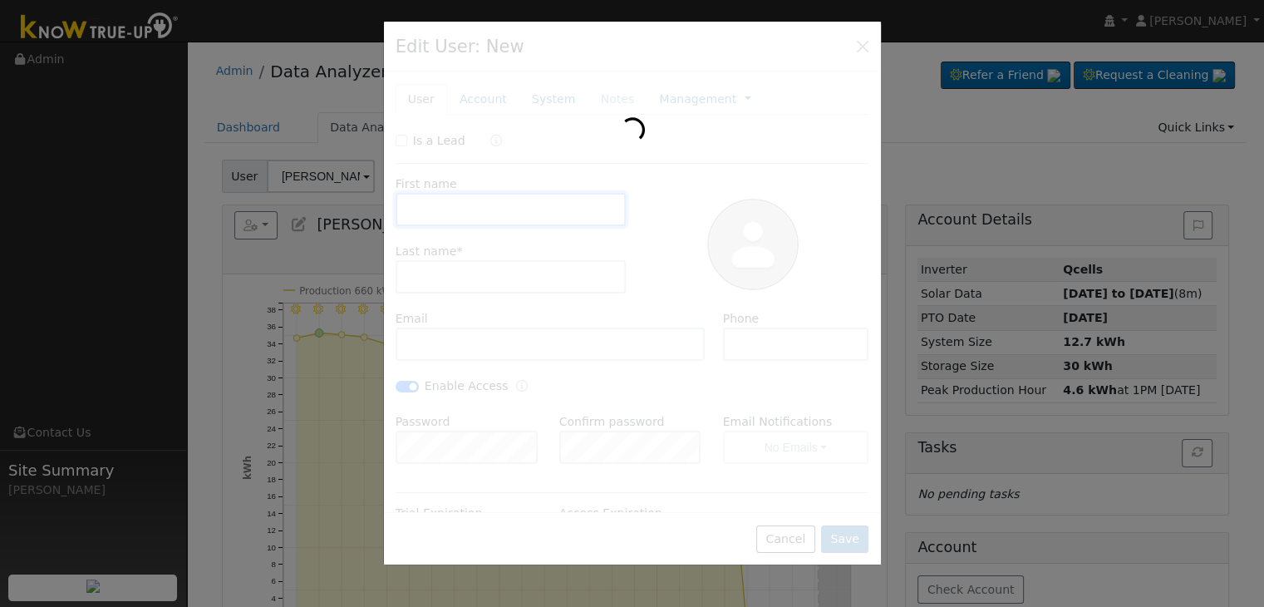
checkbox input "true"
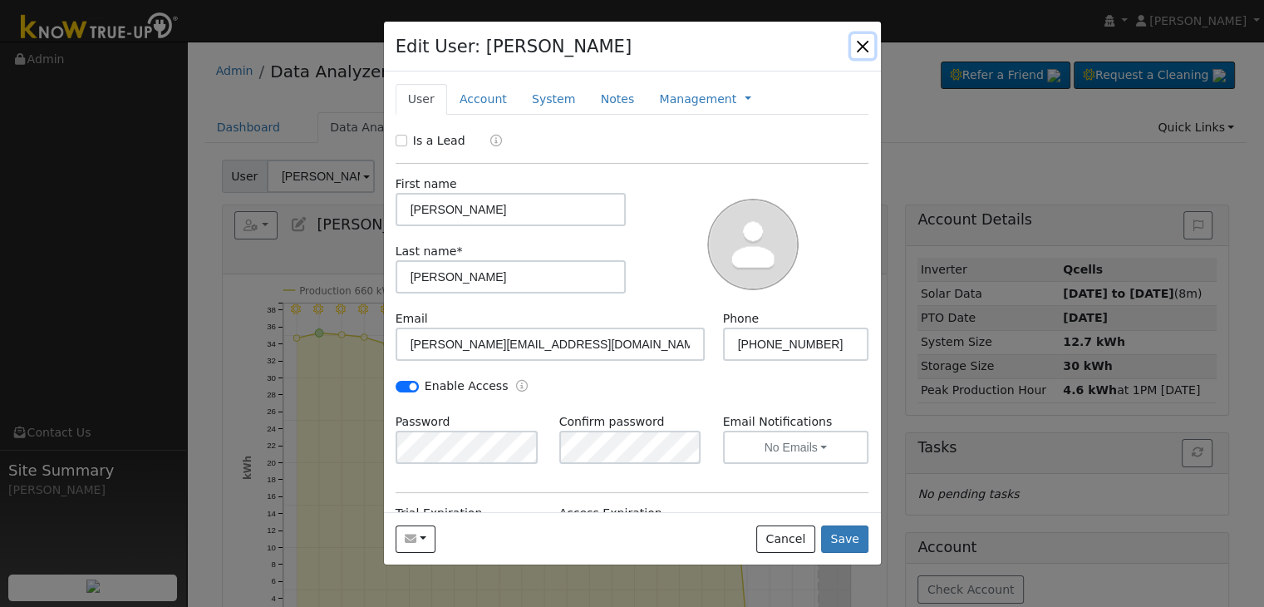
click at [862, 42] on button "button" at bounding box center [862, 45] width 23 height 23
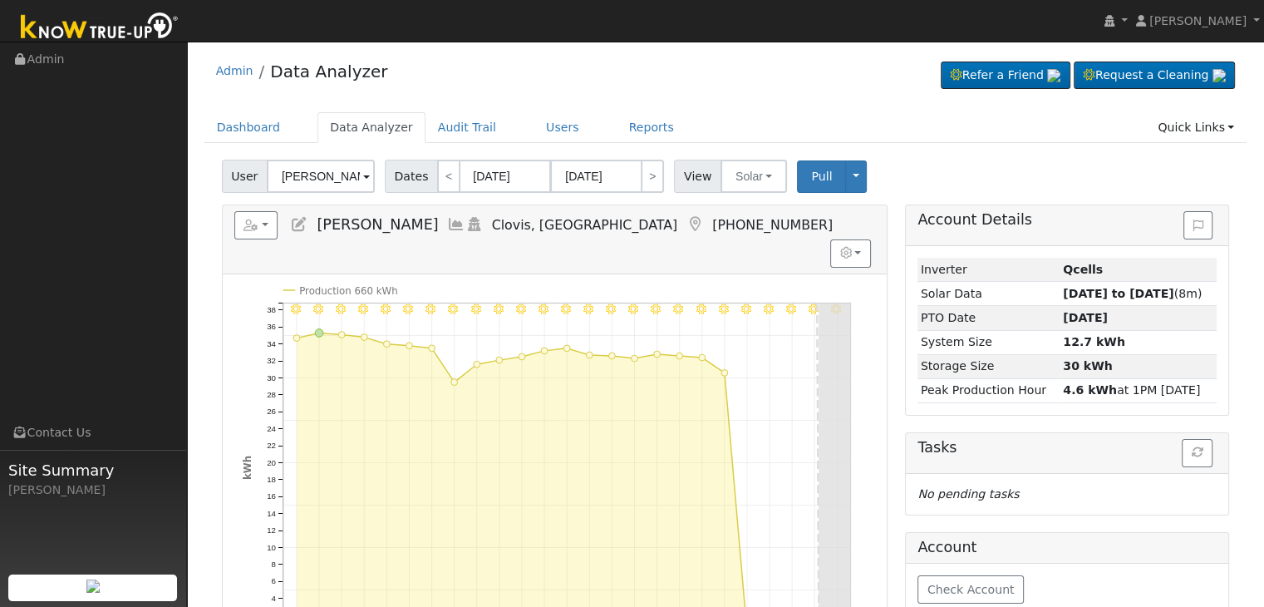
click at [872, 22] on nav "Mara Panganiban Mara Panganiban Profile My Company Help Center Terms Of Service…" at bounding box center [632, 21] width 1264 height 42
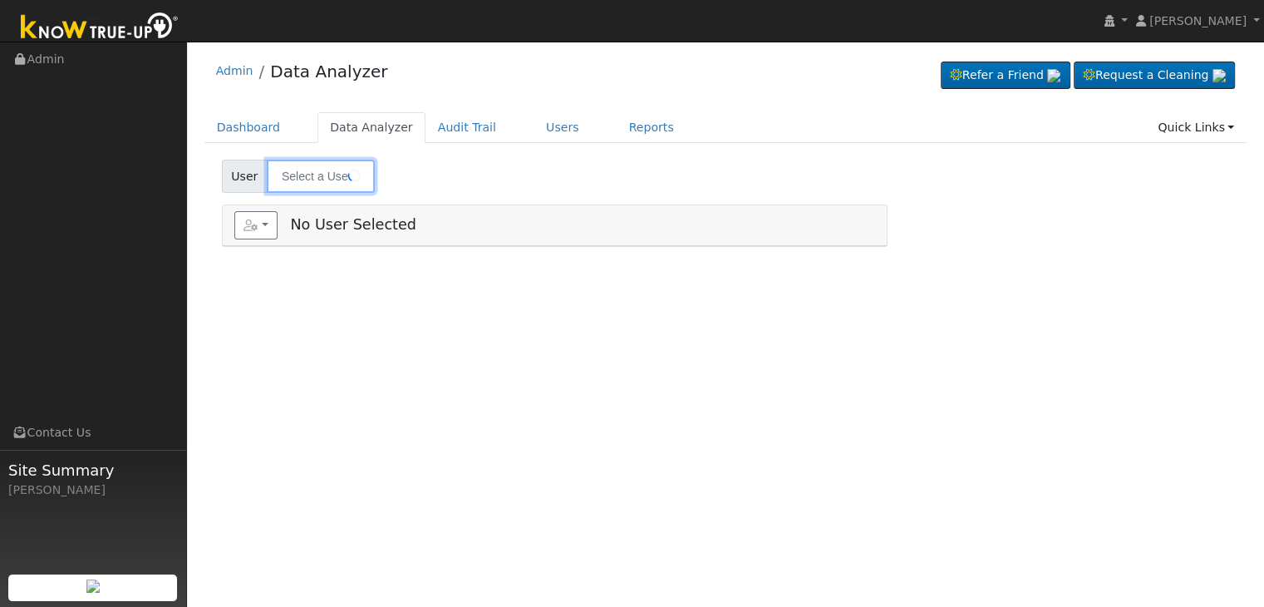
type input "Maria Dasalla"
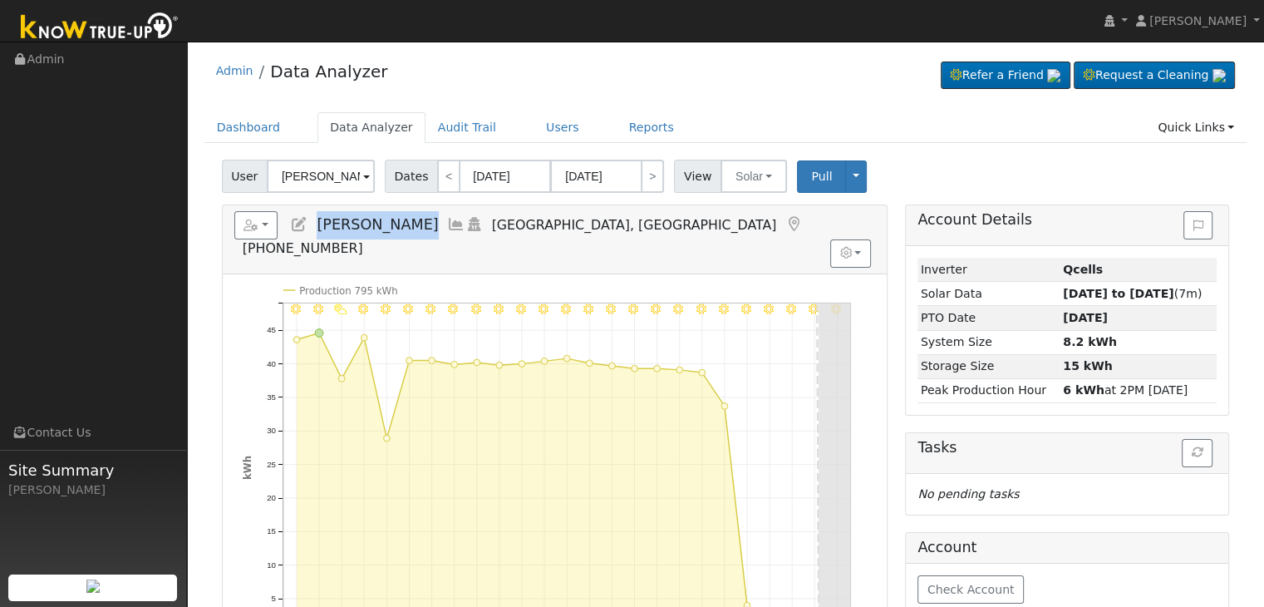
drag, startPoint x: 319, startPoint y: 221, endPoint x: 409, endPoint y: 219, distance: 89.8
click at [409, 219] on h5 "Reports Scenario Health Check Energy Audit Account Timeline User Audit Trail In…" at bounding box center [554, 234] width 641 height 46
copy span "Maria Dasalla"
click at [748, 184] on button "Solar" at bounding box center [753, 176] width 66 height 33
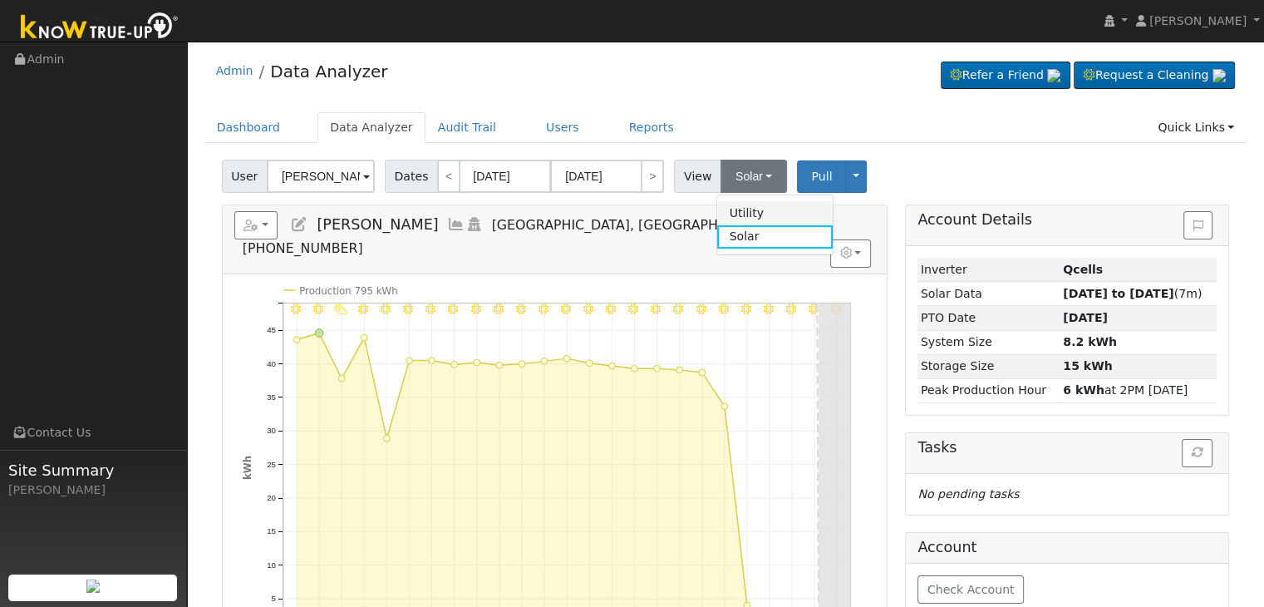
click at [738, 216] on link "Utility" at bounding box center [774, 212] width 115 height 23
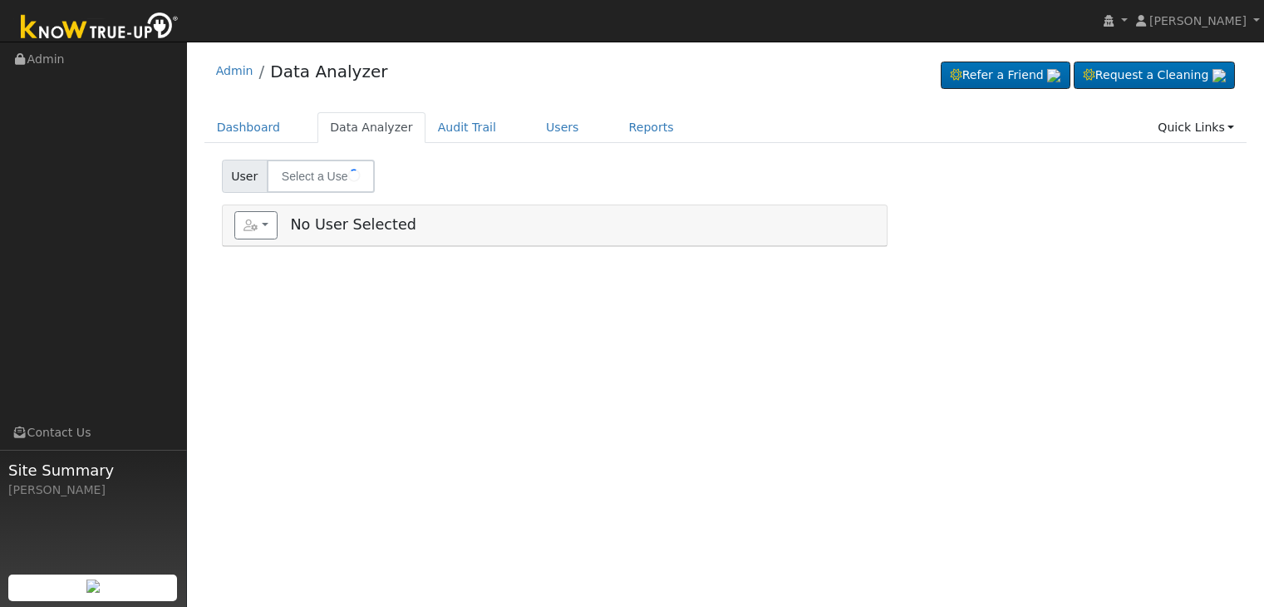
type input "[PERSON_NAME]"
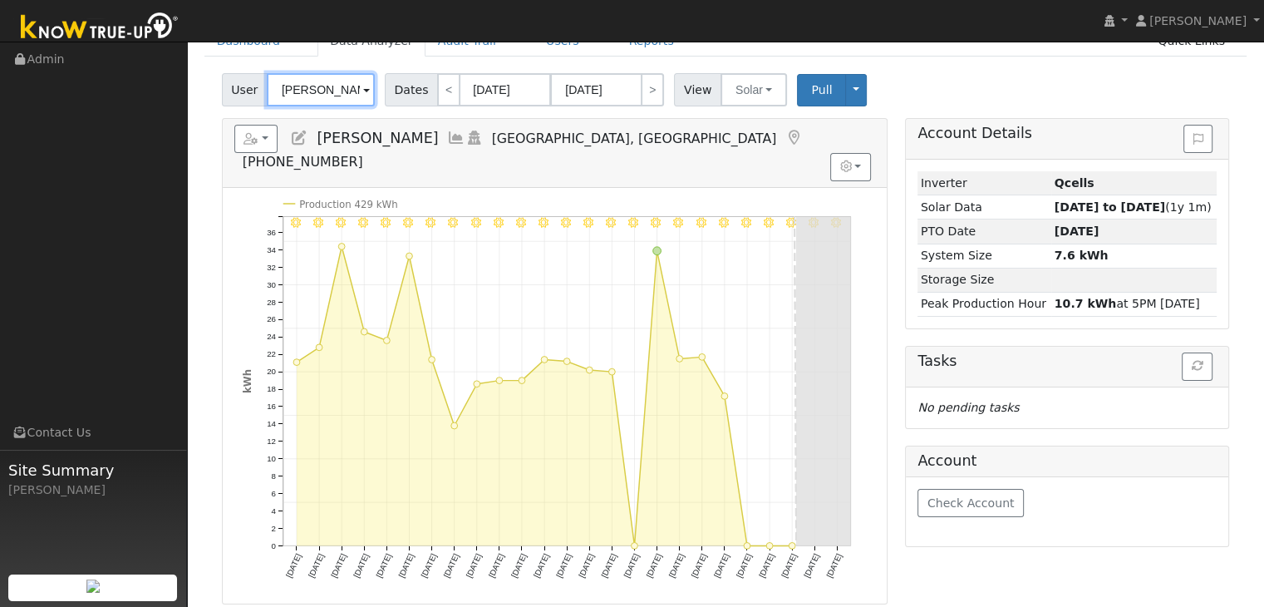
scroll to position [83, 0]
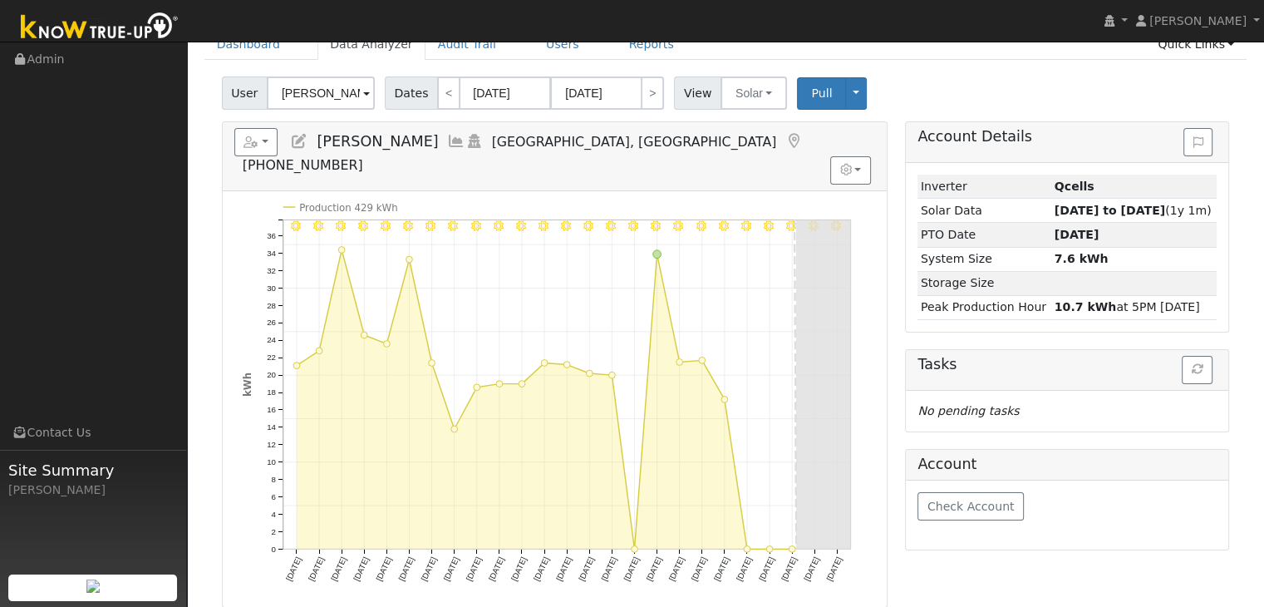
drag, startPoint x: 317, startPoint y: 140, endPoint x: 430, endPoint y: 144, distance: 113.9
click at [430, 144] on span "[PERSON_NAME]" at bounding box center [377, 141] width 121 height 17
copy span "[PERSON_NAME]"
click at [742, 86] on button "Solar" at bounding box center [753, 92] width 66 height 33
click at [731, 125] on link "Utility" at bounding box center [774, 129] width 115 height 23
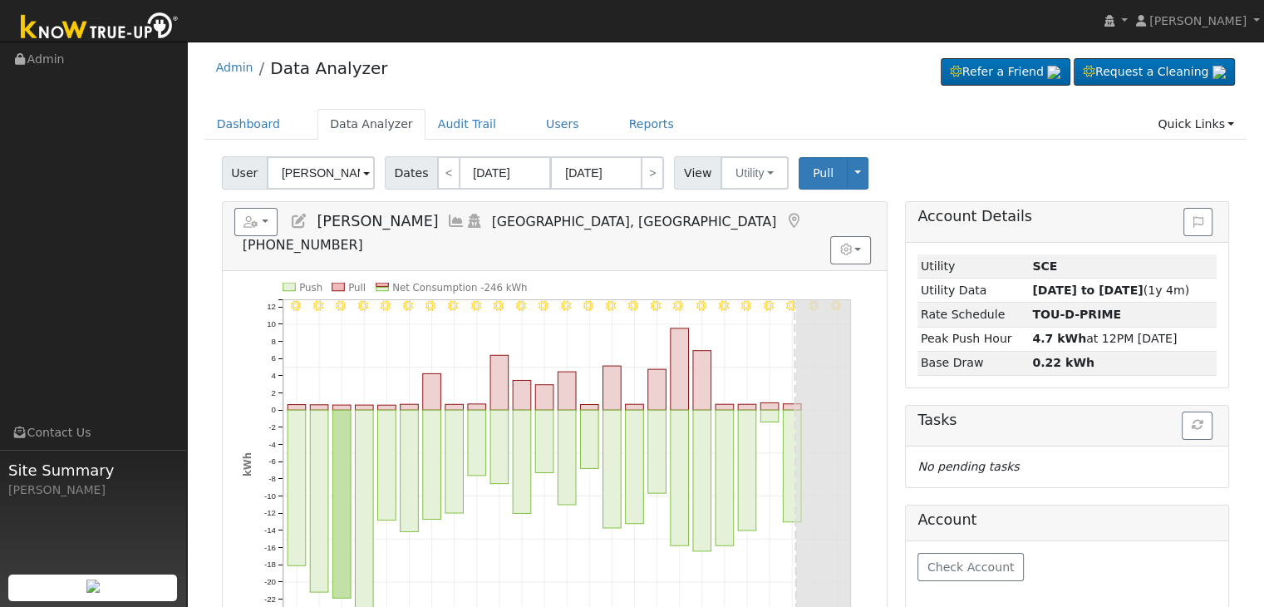
scroll to position [0, 0]
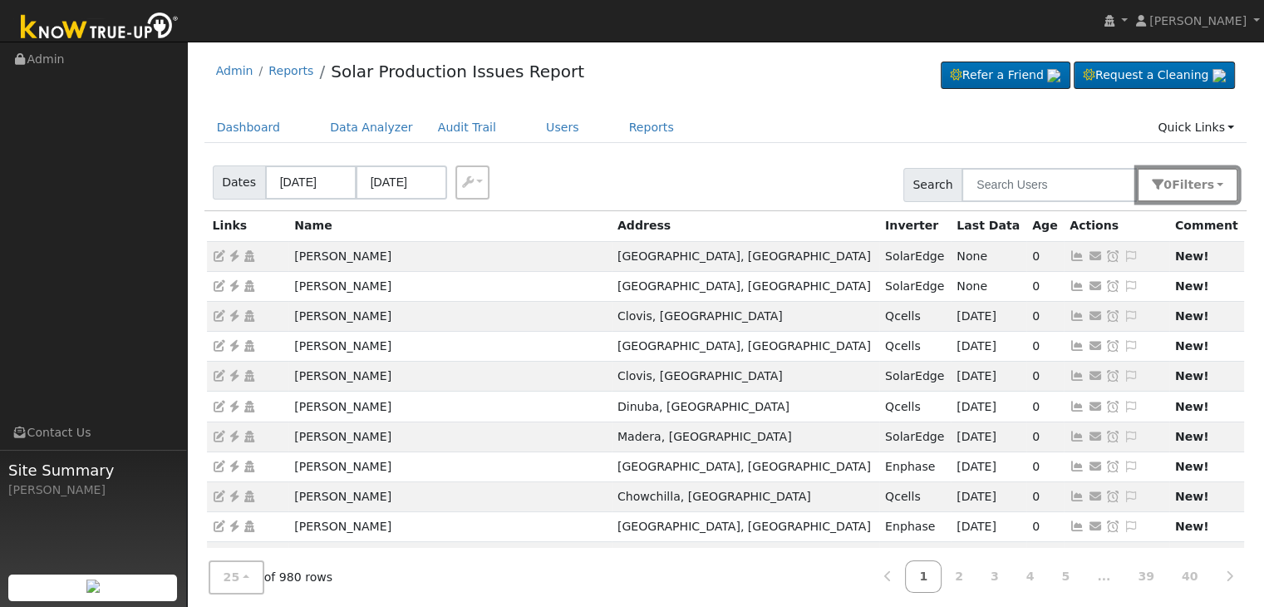
click at [1197, 184] on span "Filter s" at bounding box center [1193, 184] width 42 height 13
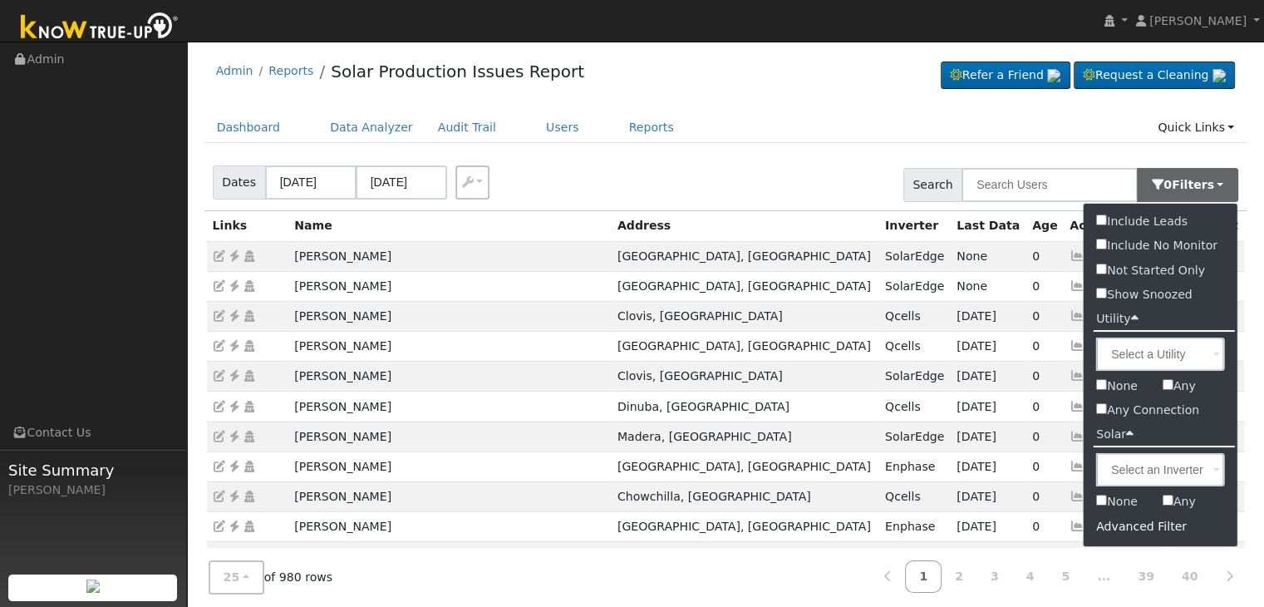
click at [1127, 528] on div "Advanced Filter" at bounding box center [1161, 527] width 154 height 26
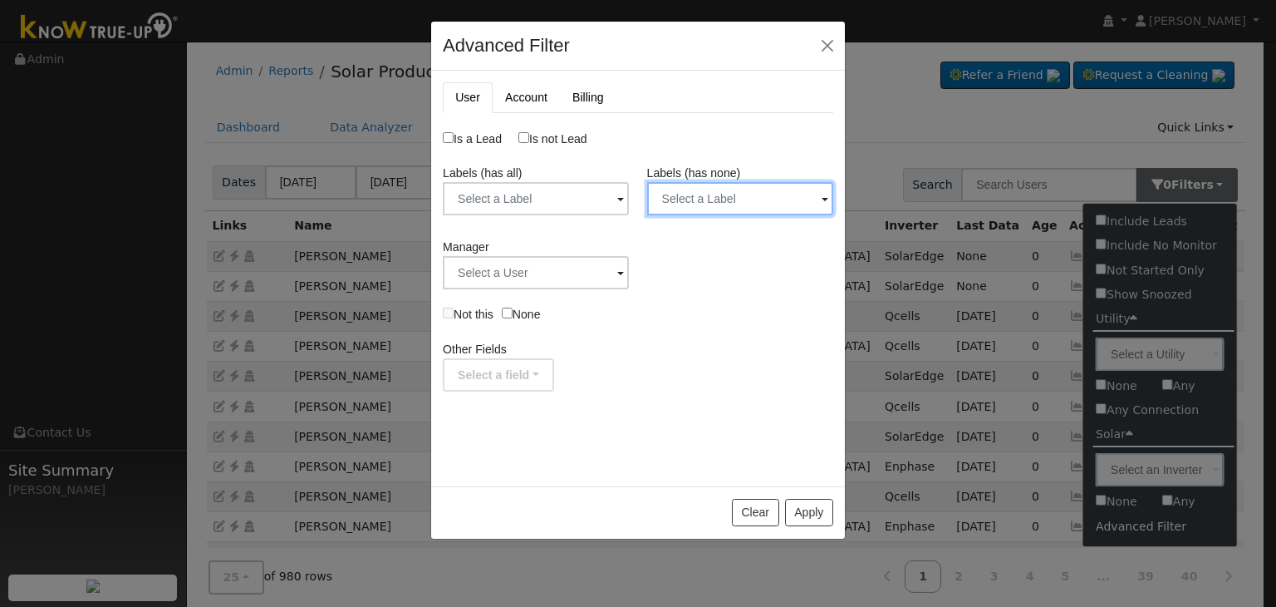
click at [629, 186] on input "text" at bounding box center [536, 198] width 186 height 33
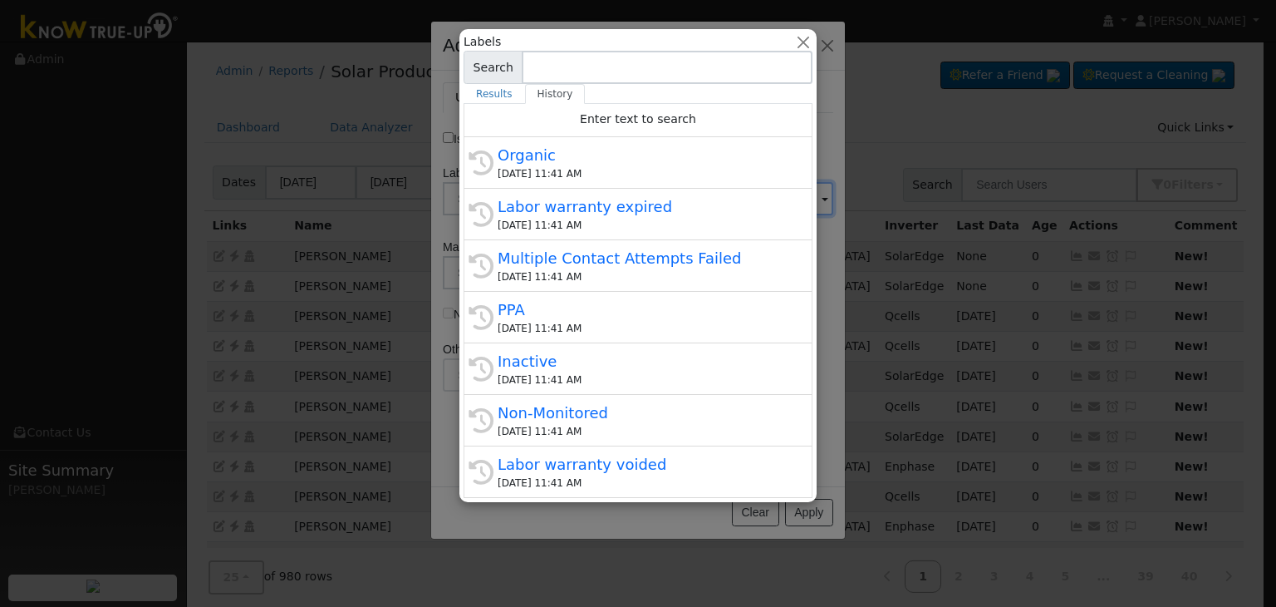
click at [701, 240] on div "History Labor warranty expired 08/26/2025 11:41 AM" at bounding box center [638, 266] width 349 height 52
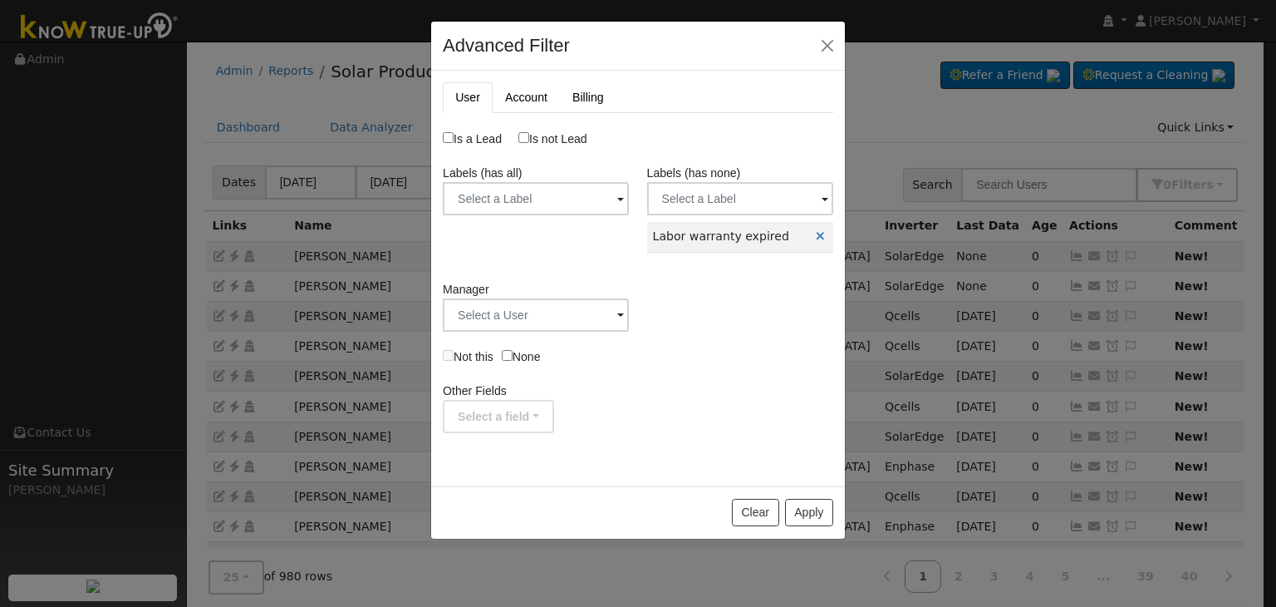
click at [698, 180] on label "Labels (has none)" at bounding box center [694, 173] width 94 height 17
click at [629, 200] on input "text" at bounding box center [536, 198] width 186 height 33
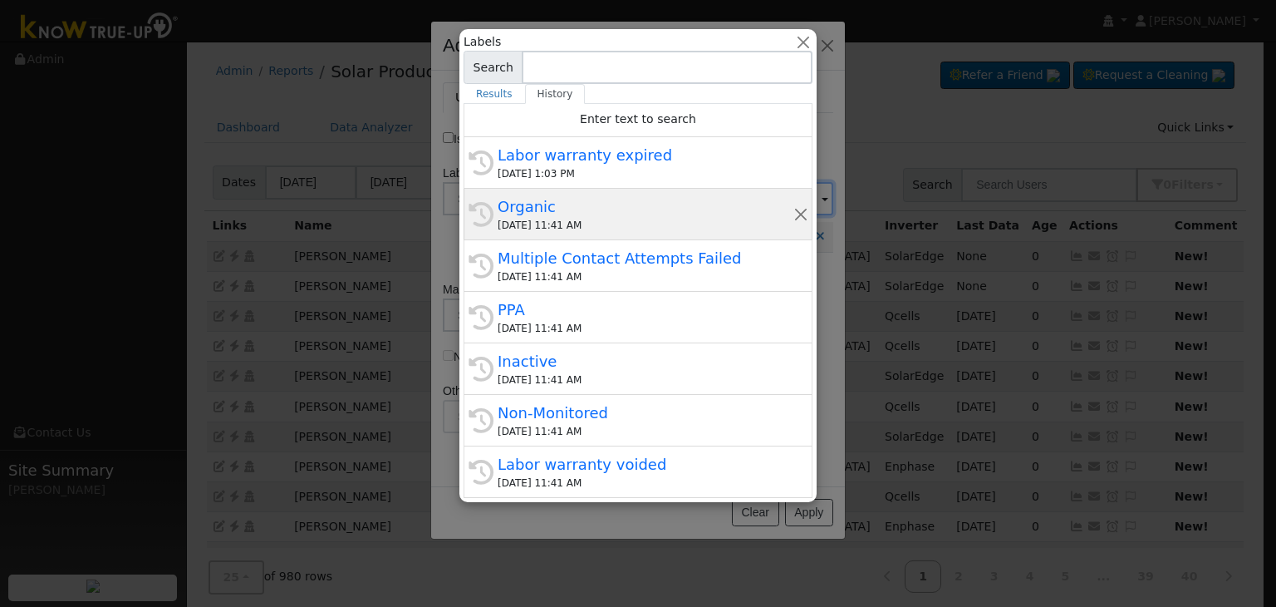
click at [590, 204] on div "Organic" at bounding box center [646, 206] width 296 height 22
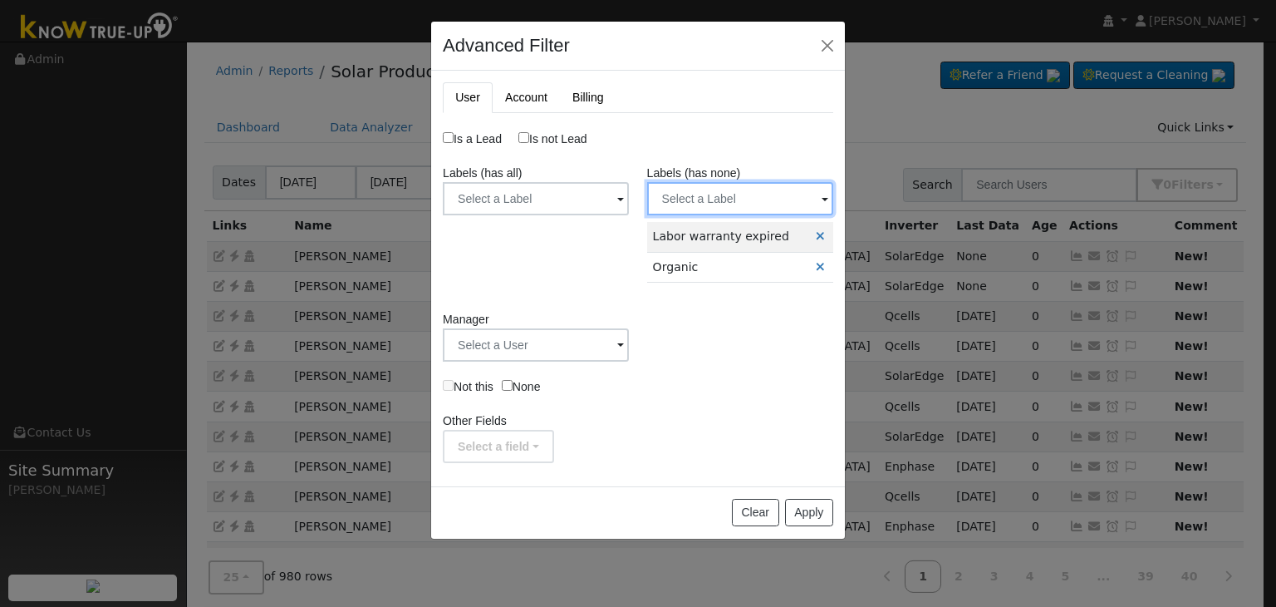
click at [629, 199] on input "text" at bounding box center [536, 198] width 186 height 33
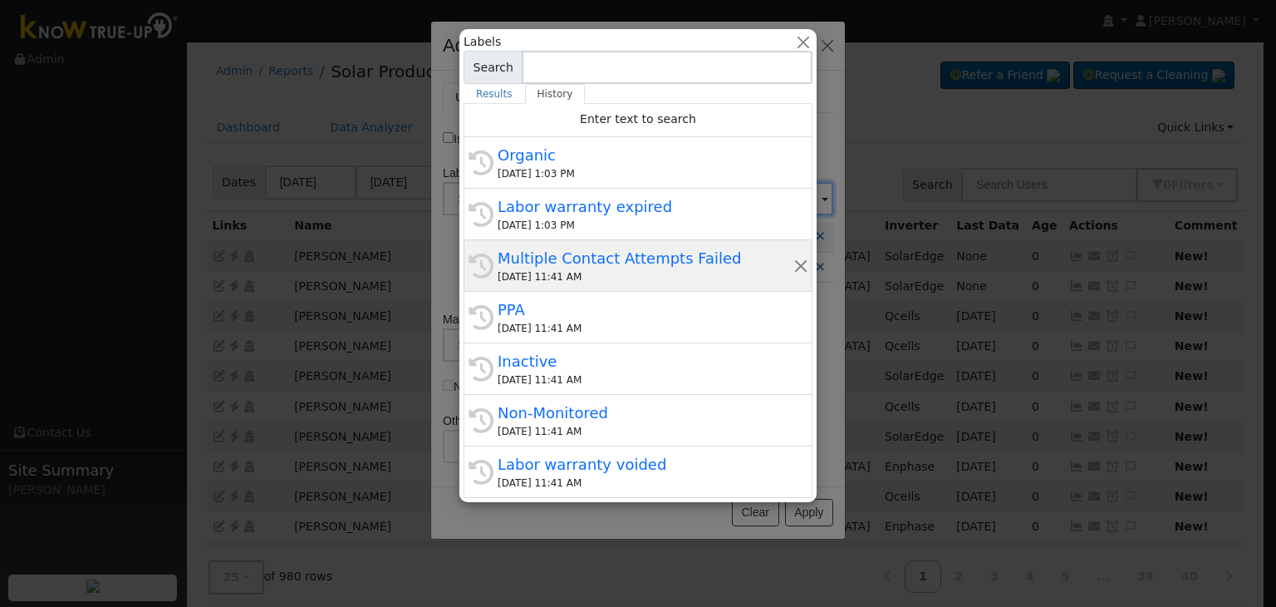
click at [586, 263] on div "Multiple Contact Attempts Failed" at bounding box center [646, 258] width 296 height 22
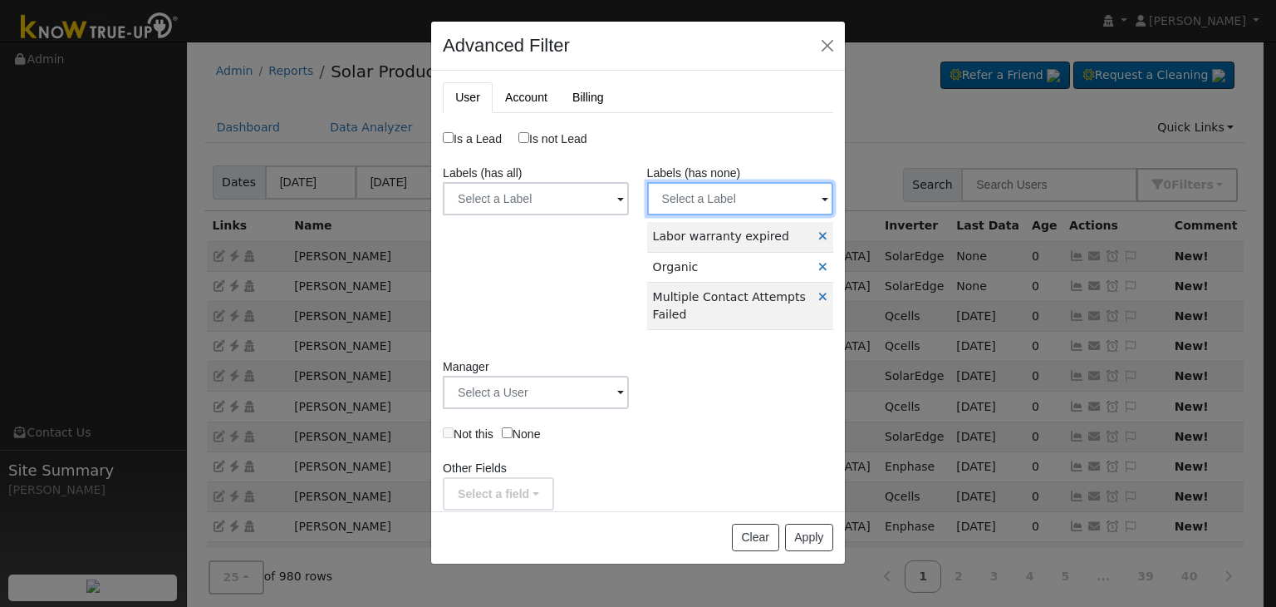
click at [629, 194] on input "text" at bounding box center [536, 198] width 186 height 33
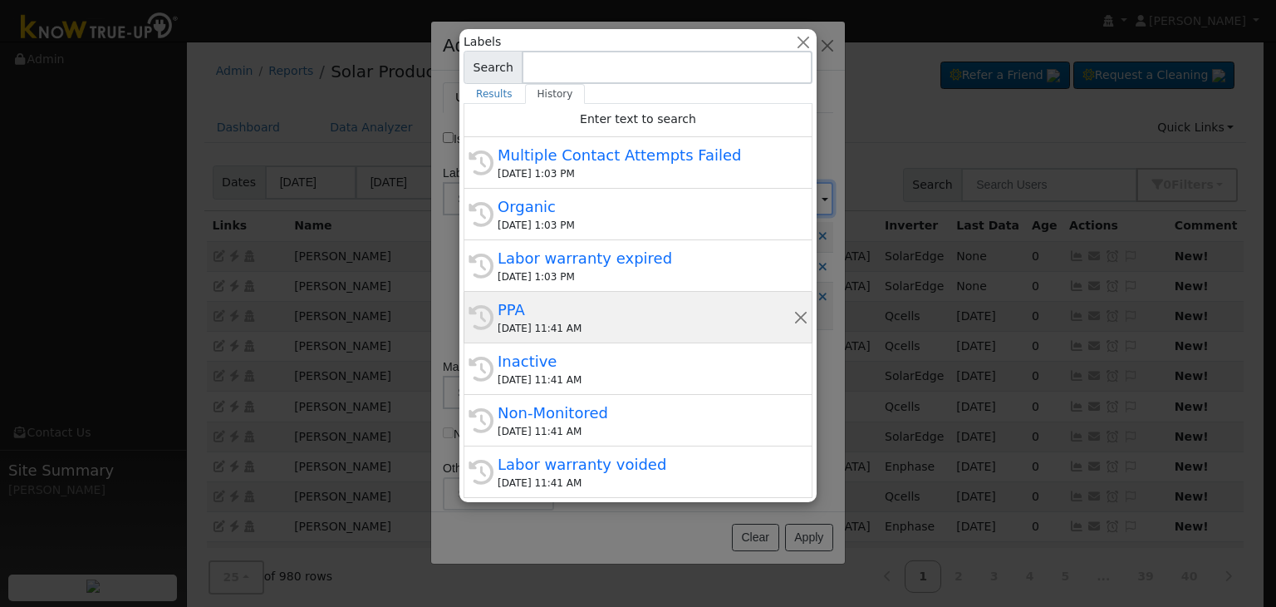
click at [543, 317] on div "PPA" at bounding box center [646, 309] width 296 height 22
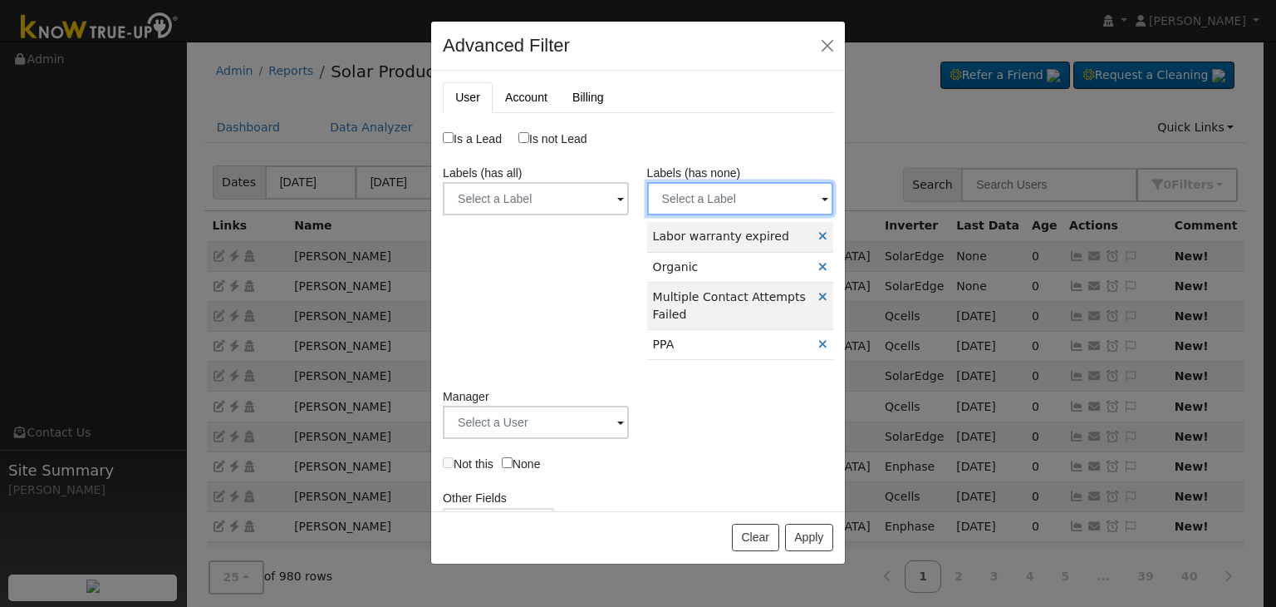
click at [629, 193] on input "text" at bounding box center [536, 198] width 186 height 33
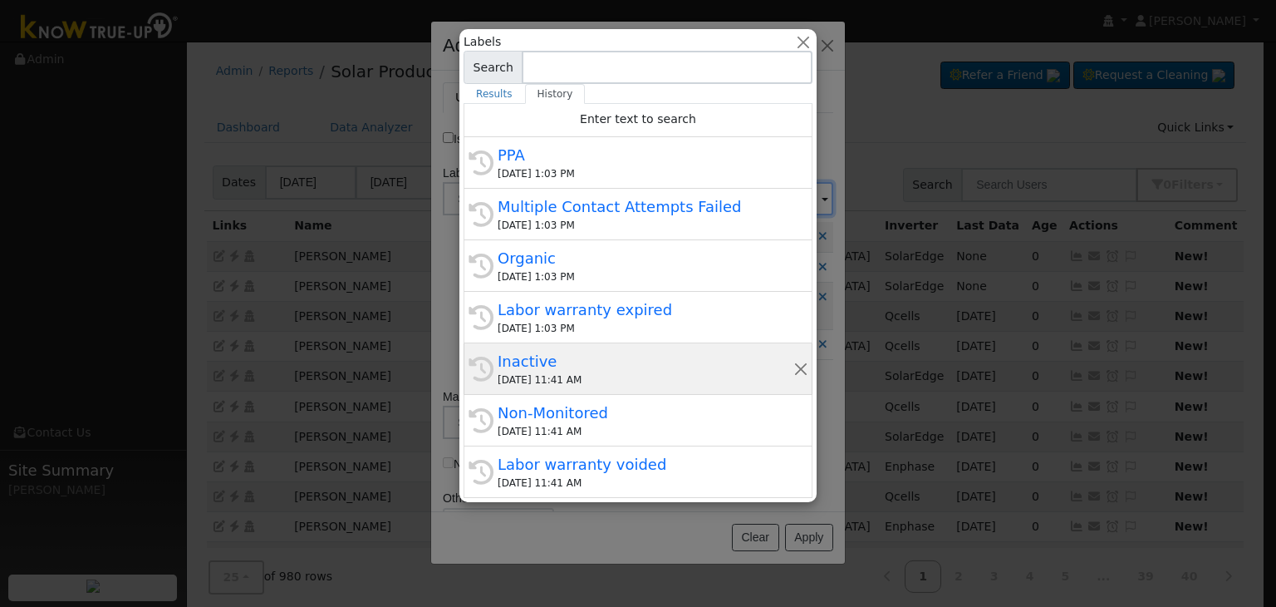
click at [539, 376] on div "08/26/2025 11:41 AM" at bounding box center [646, 379] width 296 height 15
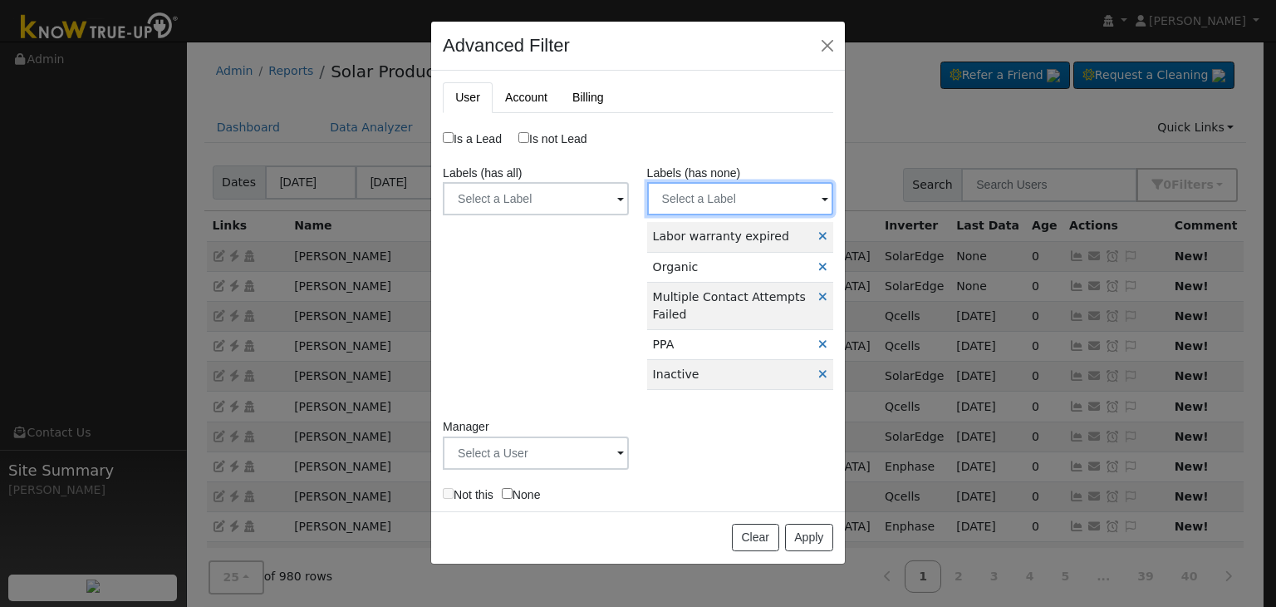
click at [629, 195] on input "text" at bounding box center [536, 198] width 186 height 33
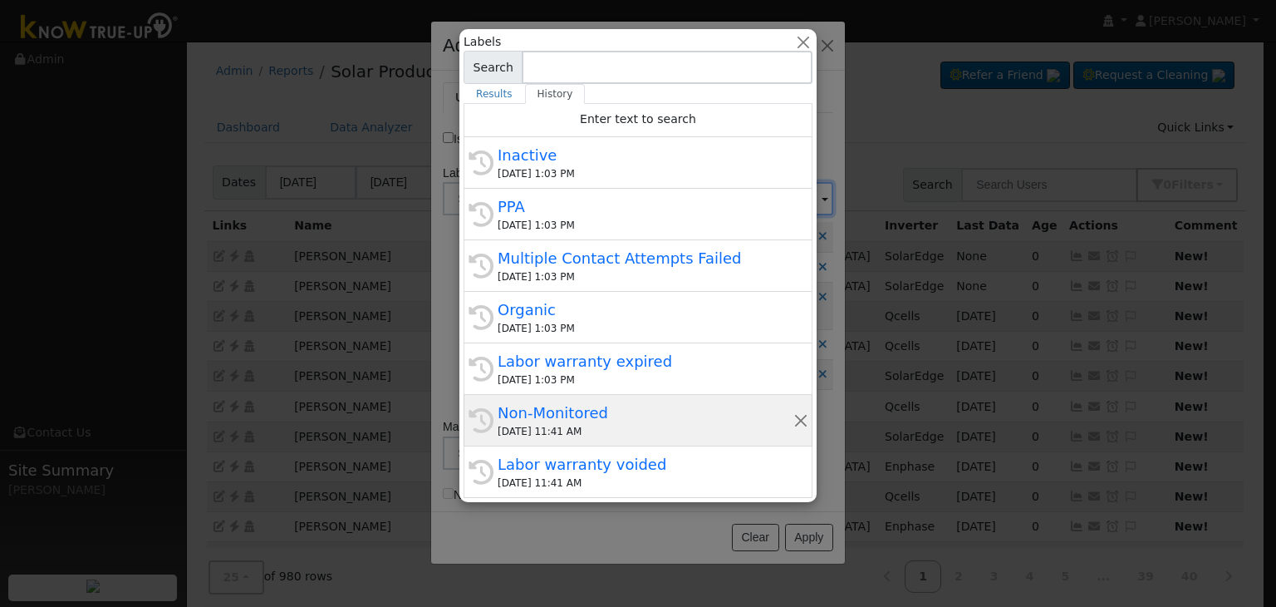
click at [546, 410] on div "Non-Monitored" at bounding box center [646, 412] width 296 height 22
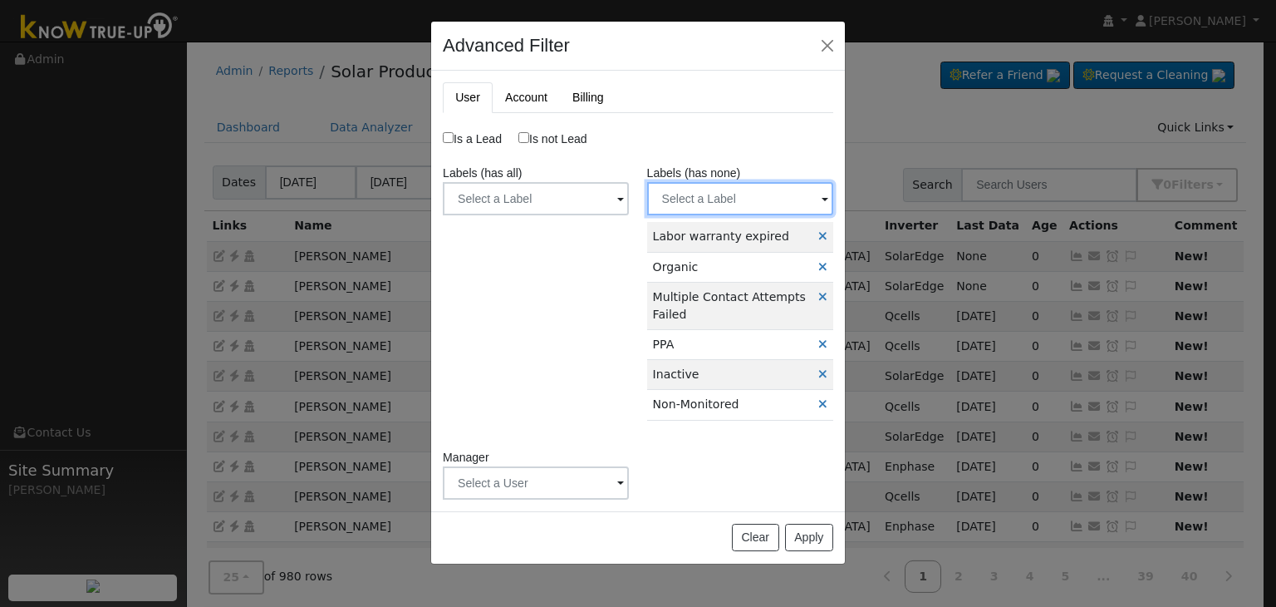
click at [629, 196] on input "text" at bounding box center [536, 198] width 186 height 33
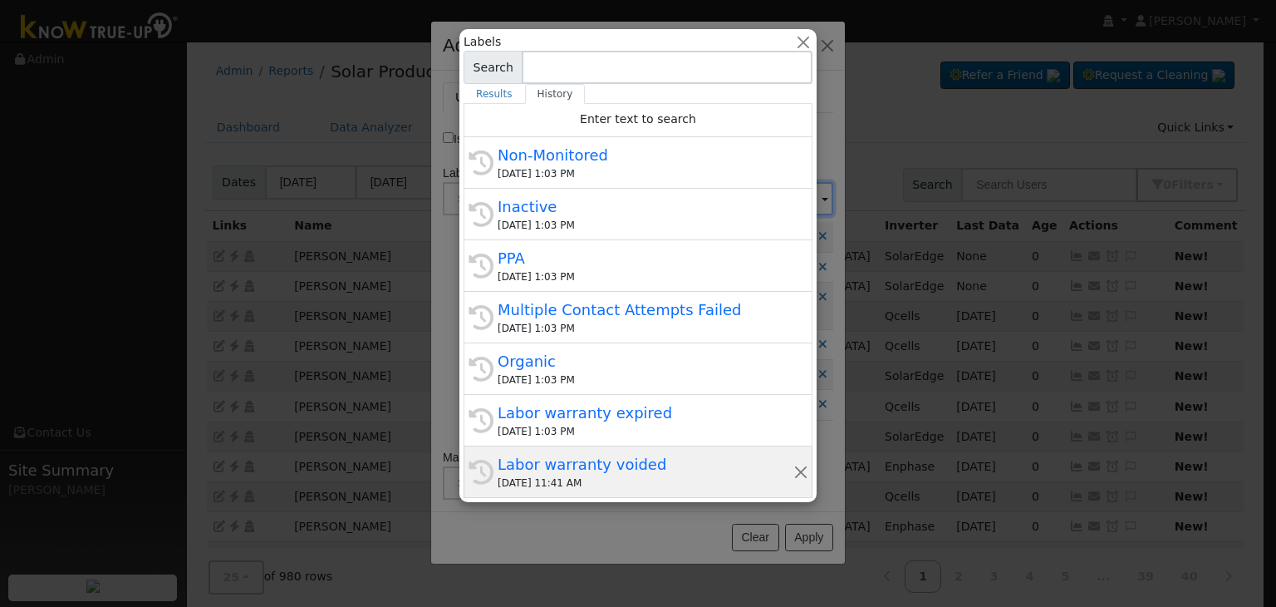
click at [587, 468] on div "Labor warranty voided" at bounding box center [646, 464] width 296 height 22
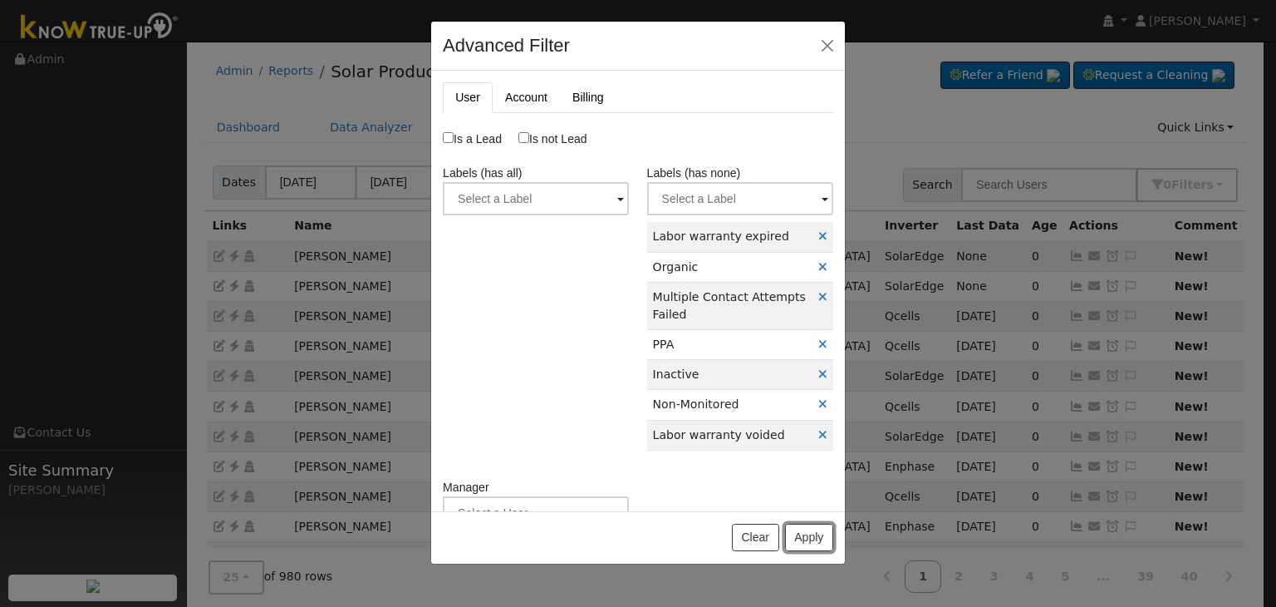
click at [803, 541] on button "Apply" at bounding box center [809, 537] width 48 height 28
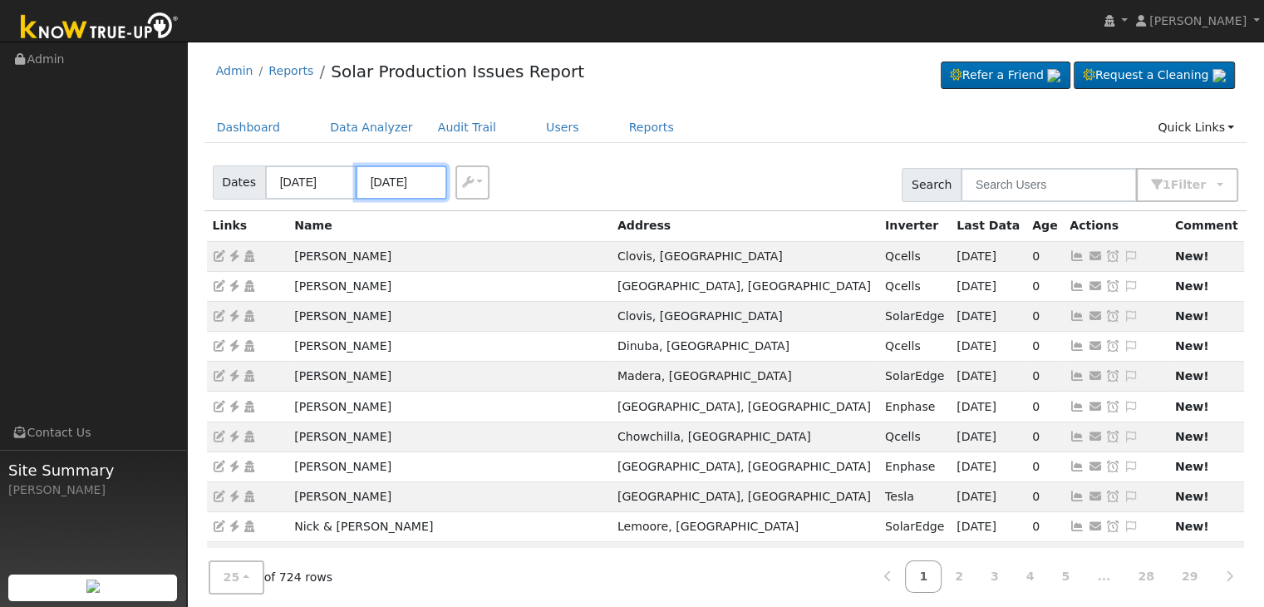
click at [420, 177] on input "[DATE]" at bounding box center [401, 182] width 91 height 34
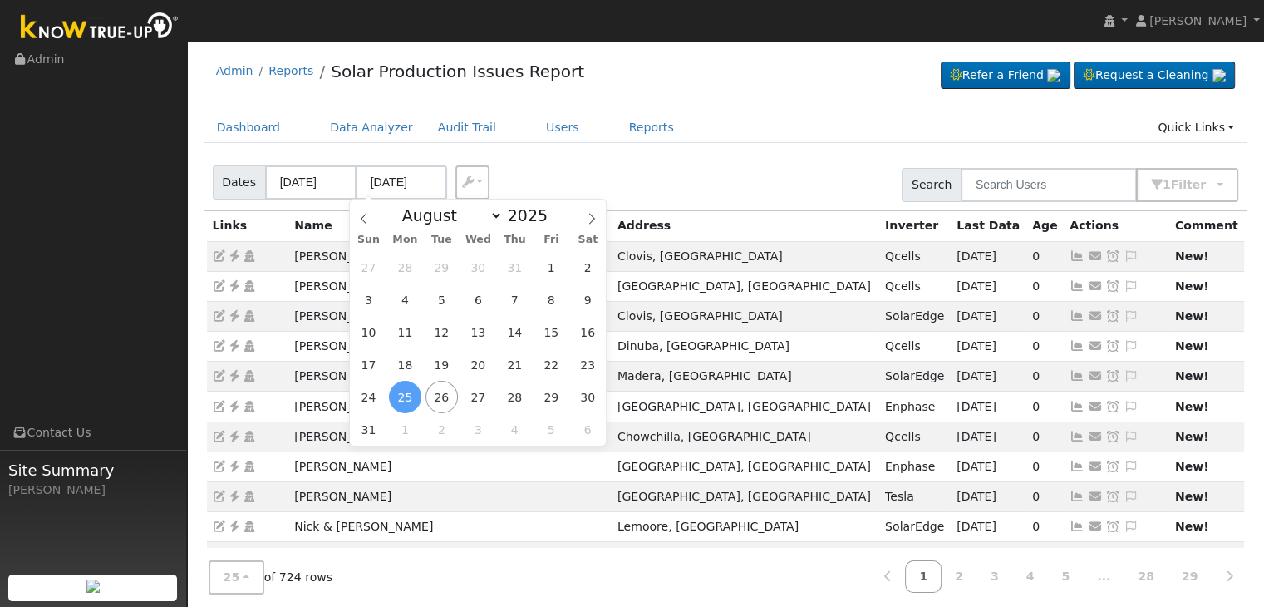
click at [399, 397] on span "25" at bounding box center [405, 397] width 32 height 32
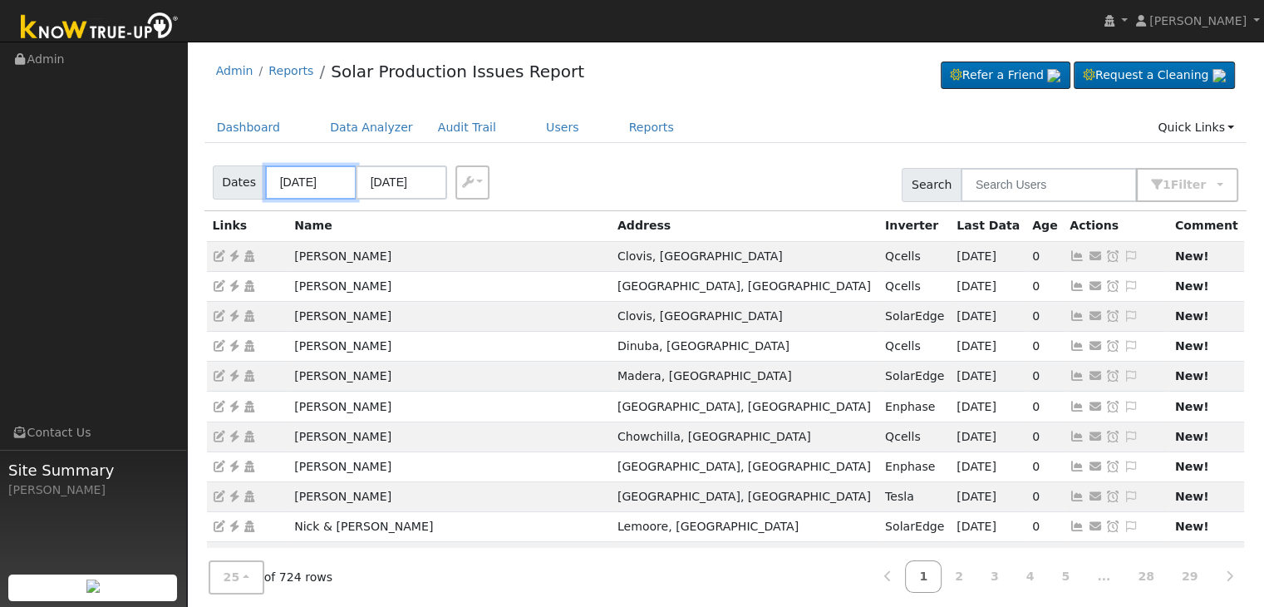
click at [307, 184] on input "08/22/2025" at bounding box center [310, 182] width 91 height 34
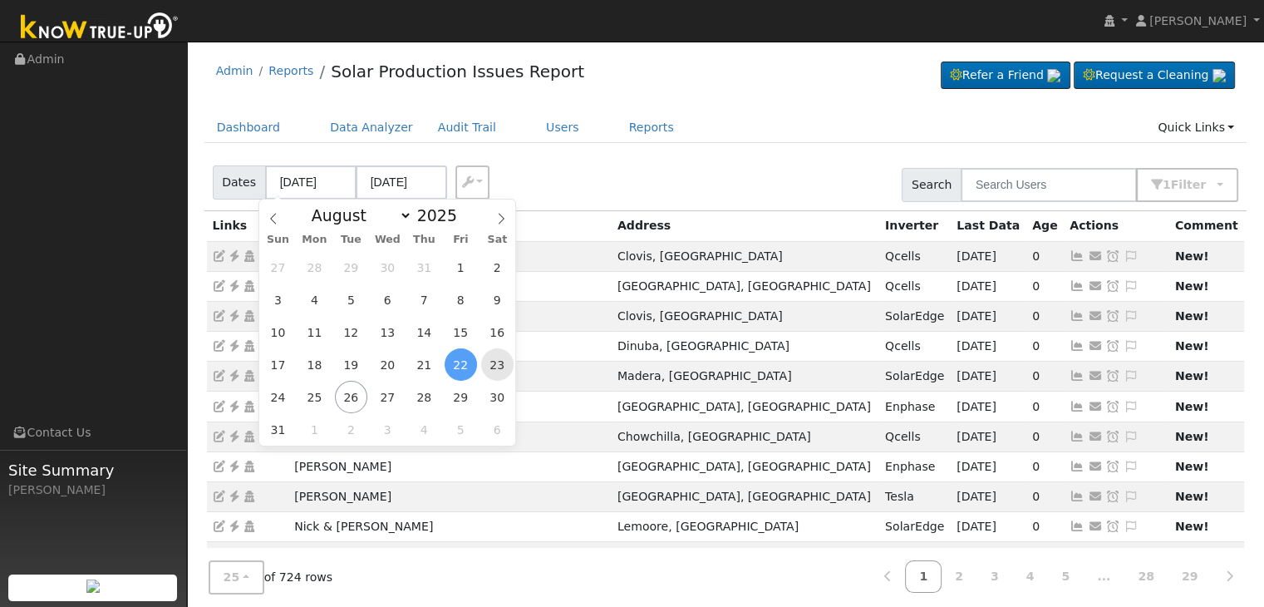
click at [497, 373] on span "23" at bounding box center [497, 364] width 32 height 32
type input "08/23/2025"
type input "[DATE]"
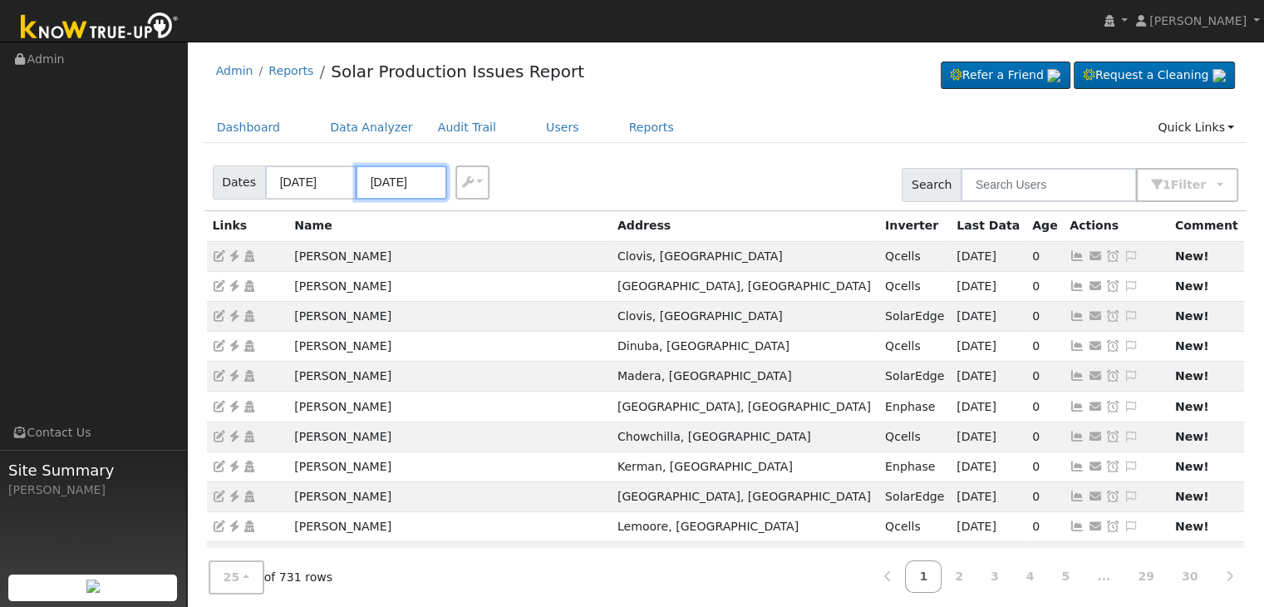
click at [396, 177] on input "[DATE]" at bounding box center [401, 182] width 91 height 34
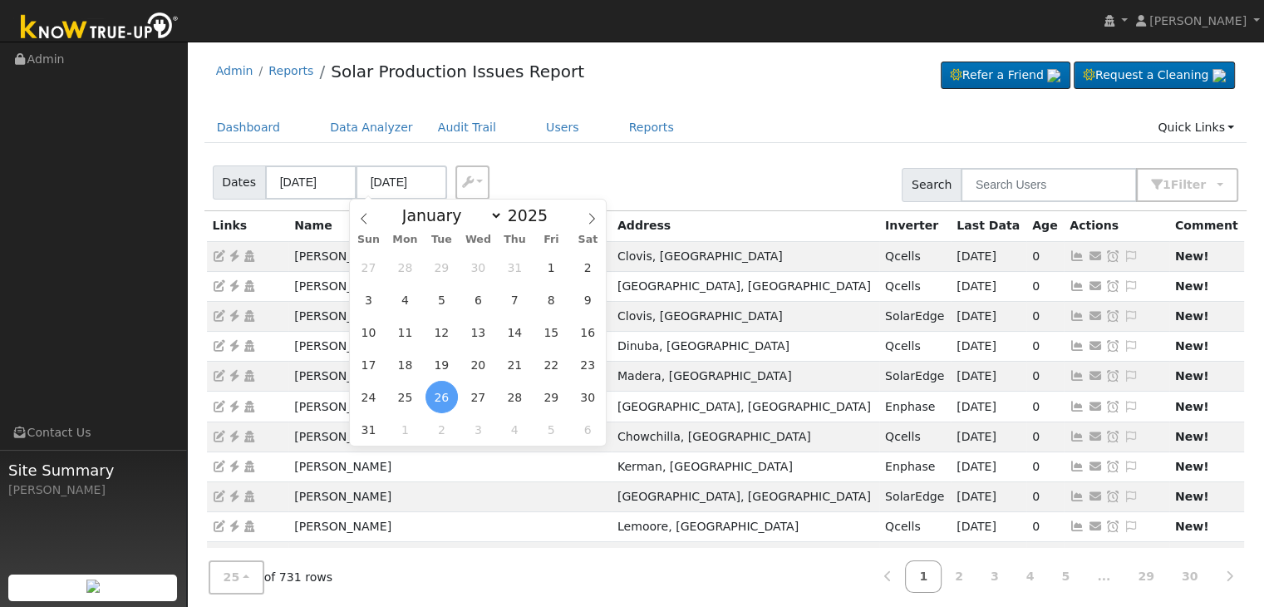
click at [443, 403] on span "26" at bounding box center [441, 397] width 32 height 32
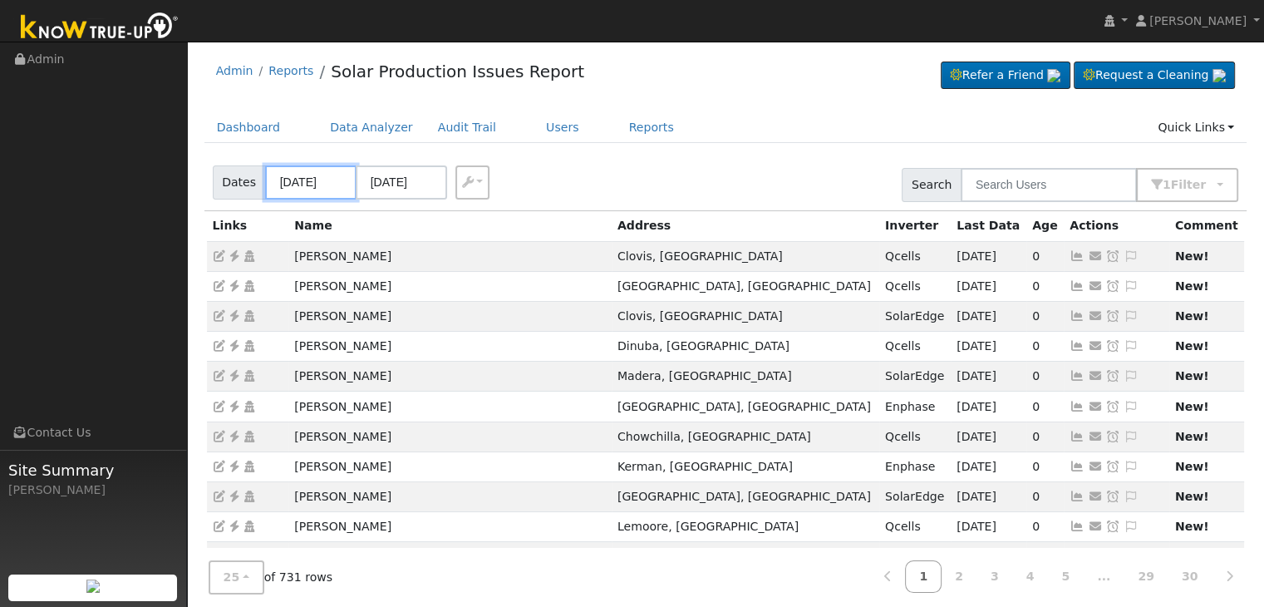
click at [315, 179] on input "[DATE]" at bounding box center [310, 182] width 91 height 34
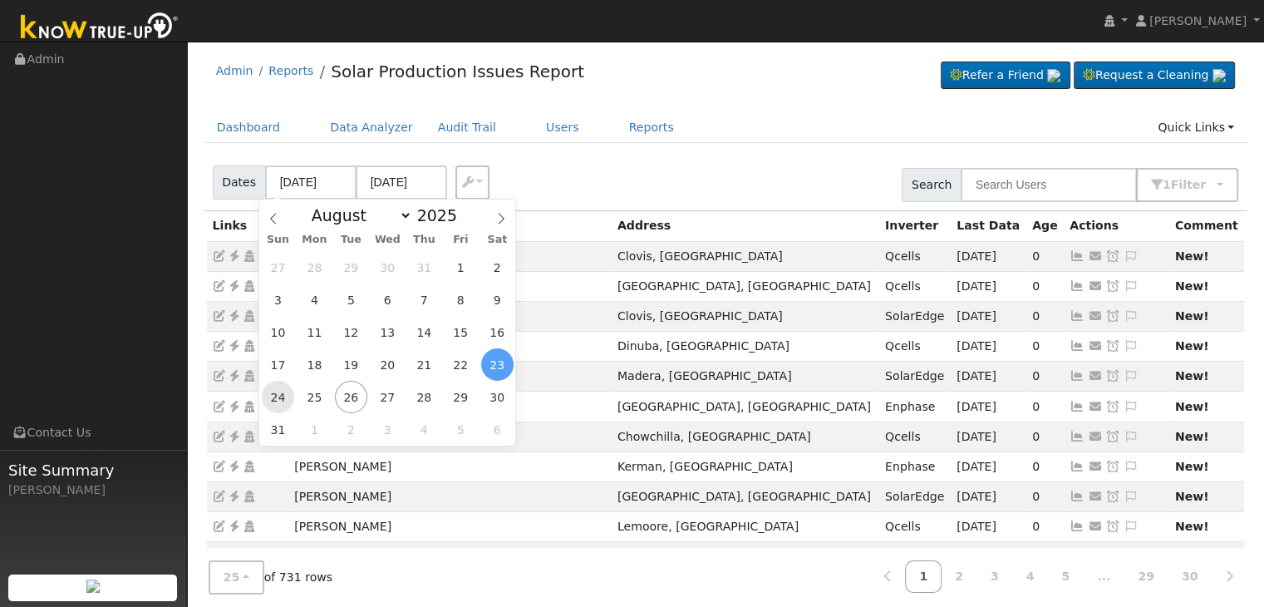
click at [281, 398] on span "24" at bounding box center [278, 397] width 32 height 32
type input "[DATE]"
type input "08/27/2025"
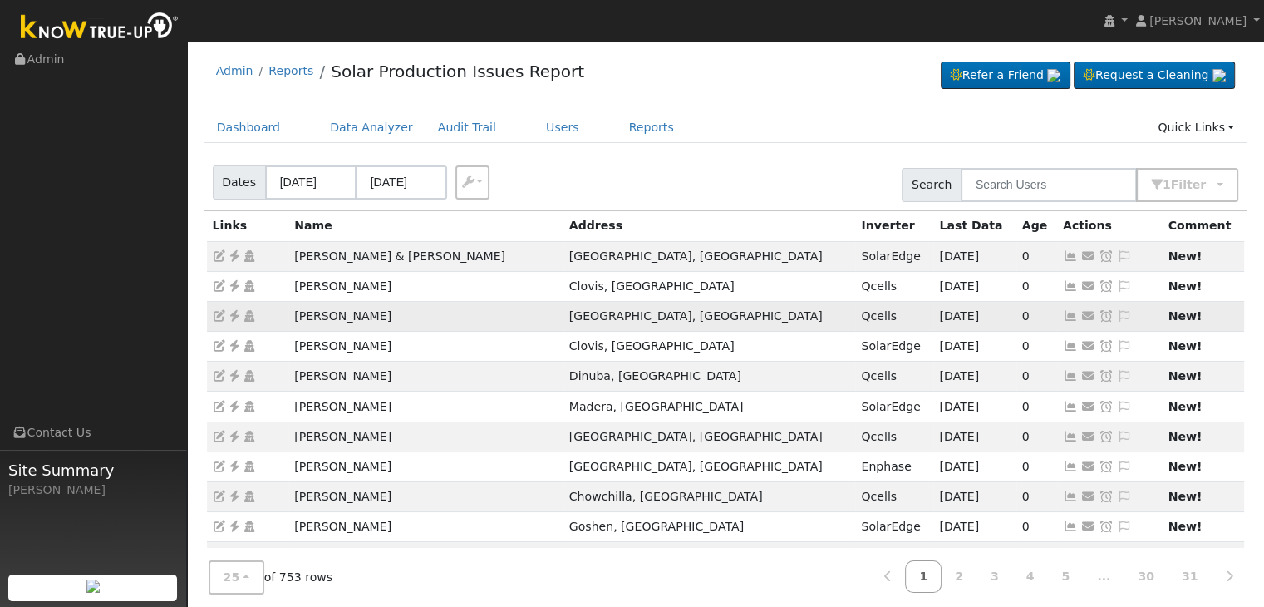
click at [1117, 310] on icon at bounding box center [1124, 316] width 15 height 12
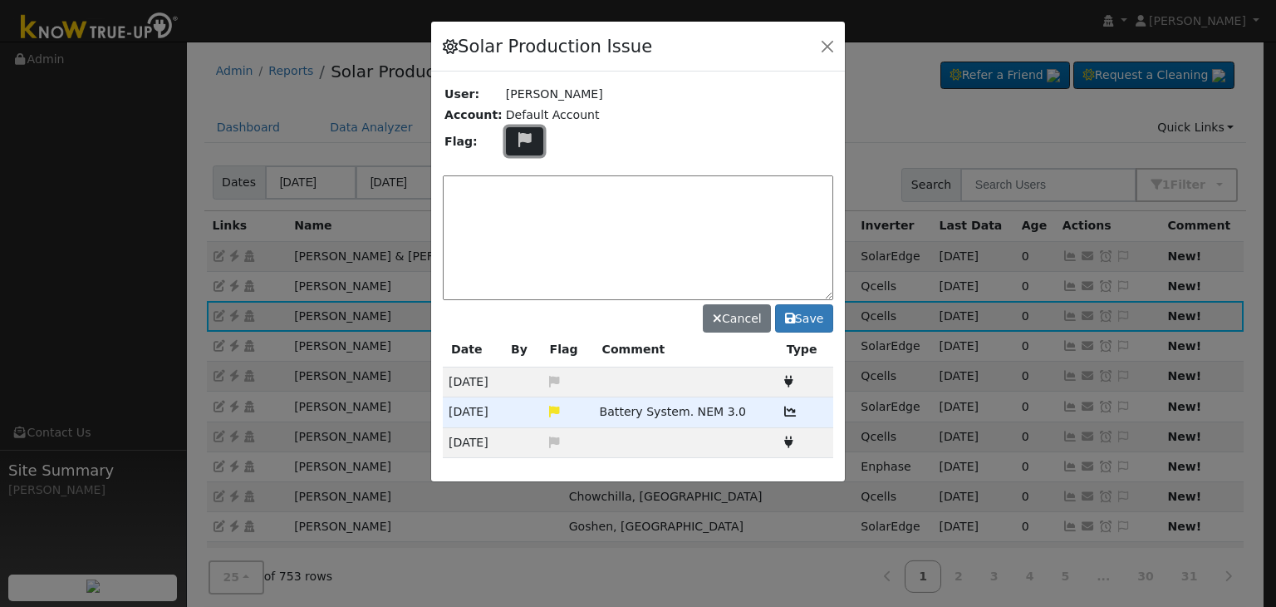
click at [515, 143] on icon at bounding box center [524, 139] width 19 height 15
click at [518, 219] on icon at bounding box center [523, 219] width 19 height 15
click at [516, 213] on textarea at bounding box center [638, 237] width 391 height 125
type textarea "NO COMMS. Case Made. (MP) 8/26"
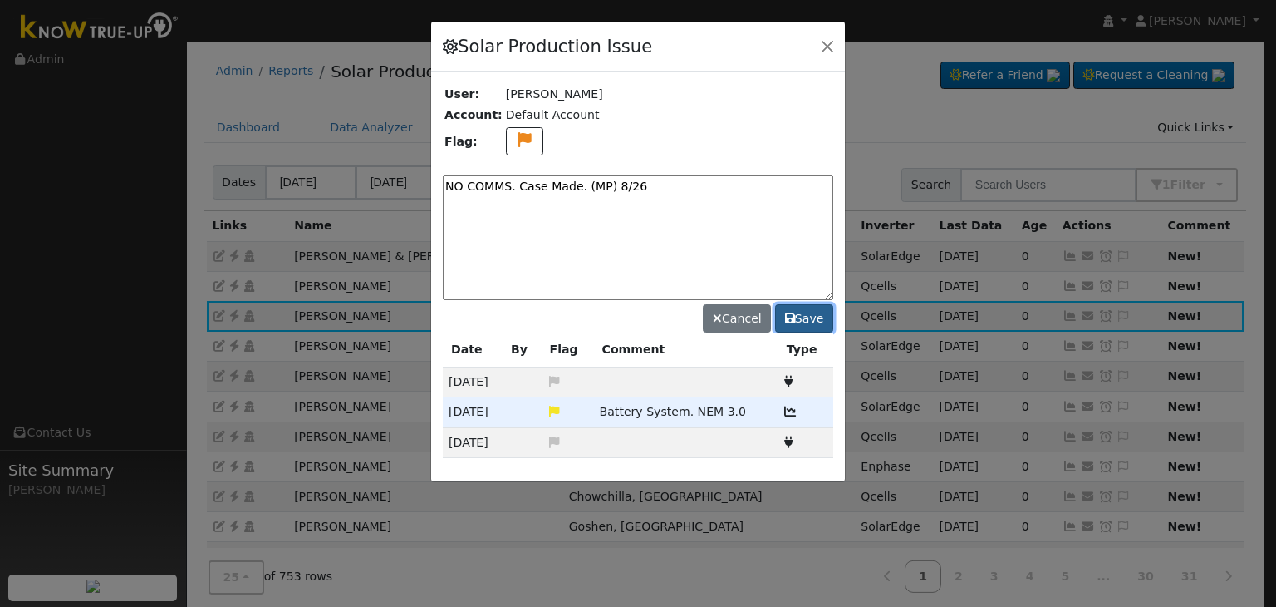
click at [813, 316] on button "Save" at bounding box center [804, 318] width 58 height 28
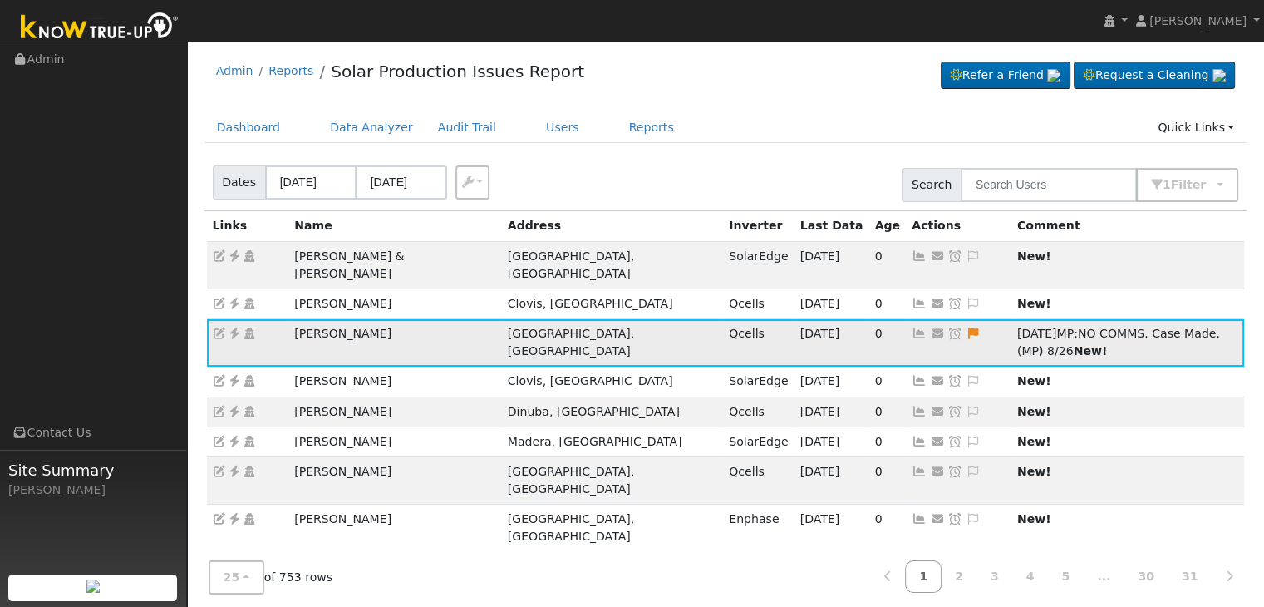
click at [947, 327] on icon at bounding box center [954, 333] width 15 height 12
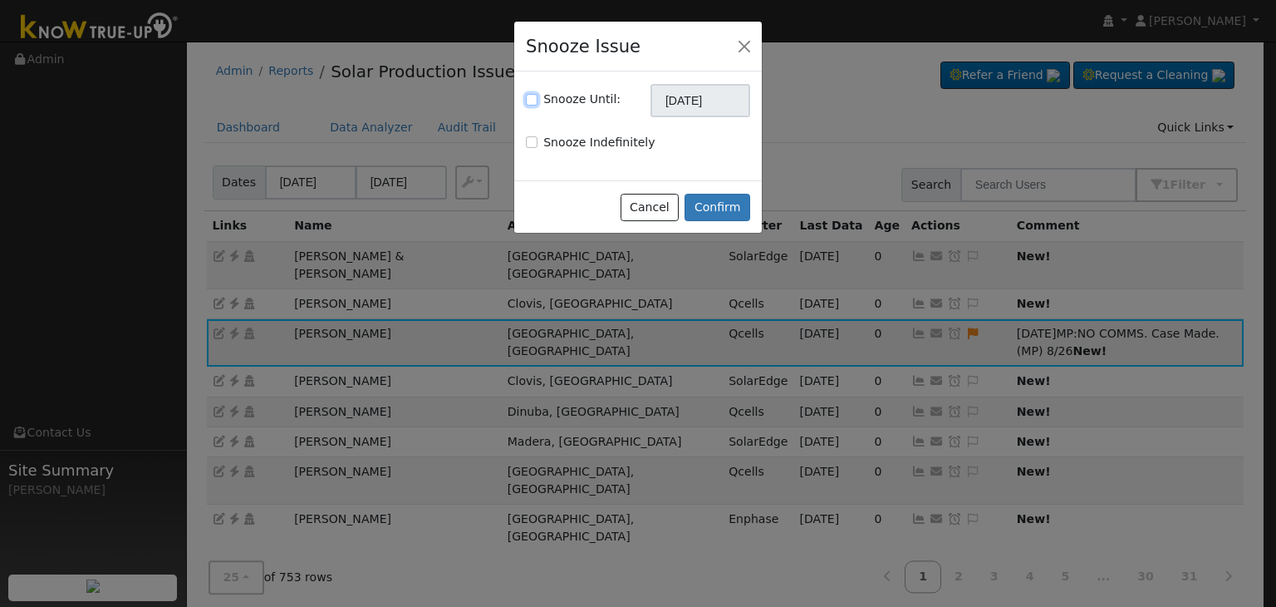
click at [533, 102] on input "Snooze Until:" at bounding box center [532, 100] width 12 height 12
checkbox input "true"
click at [672, 111] on input "09/26/2025" at bounding box center [701, 100] width 100 height 33
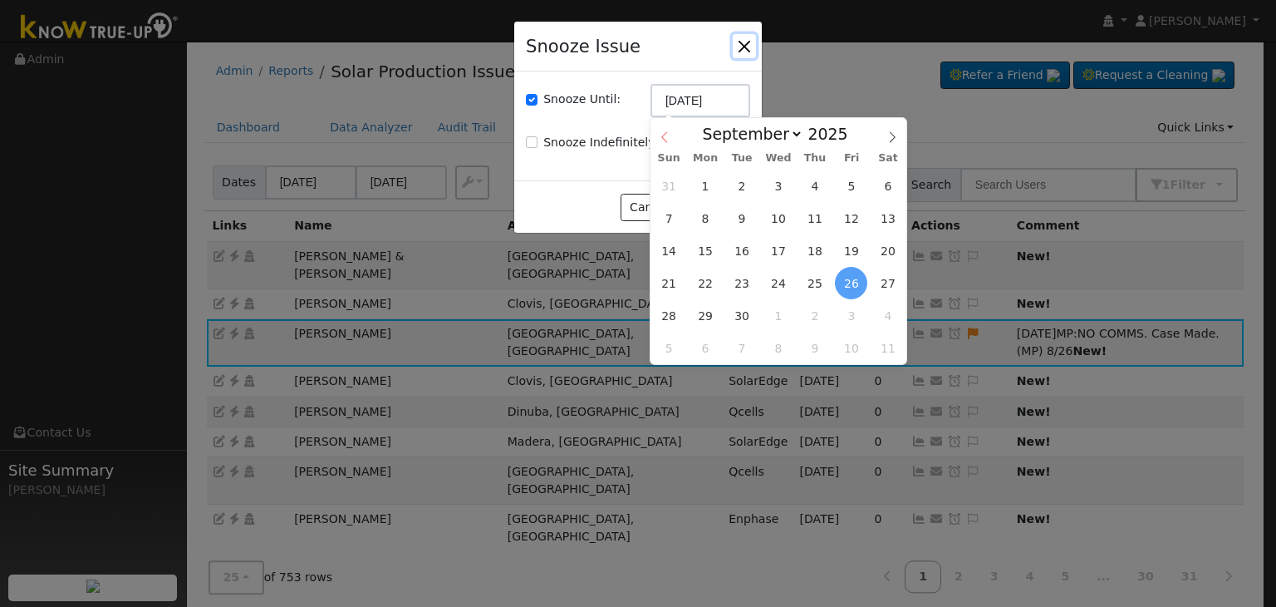
click at [666, 136] on icon at bounding box center [665, 137] width 12 height 12
select select "7"
click at [751, 350] on span "2" at bounding box center [742, 348] width 32 height 32
type input "09/02/2025"
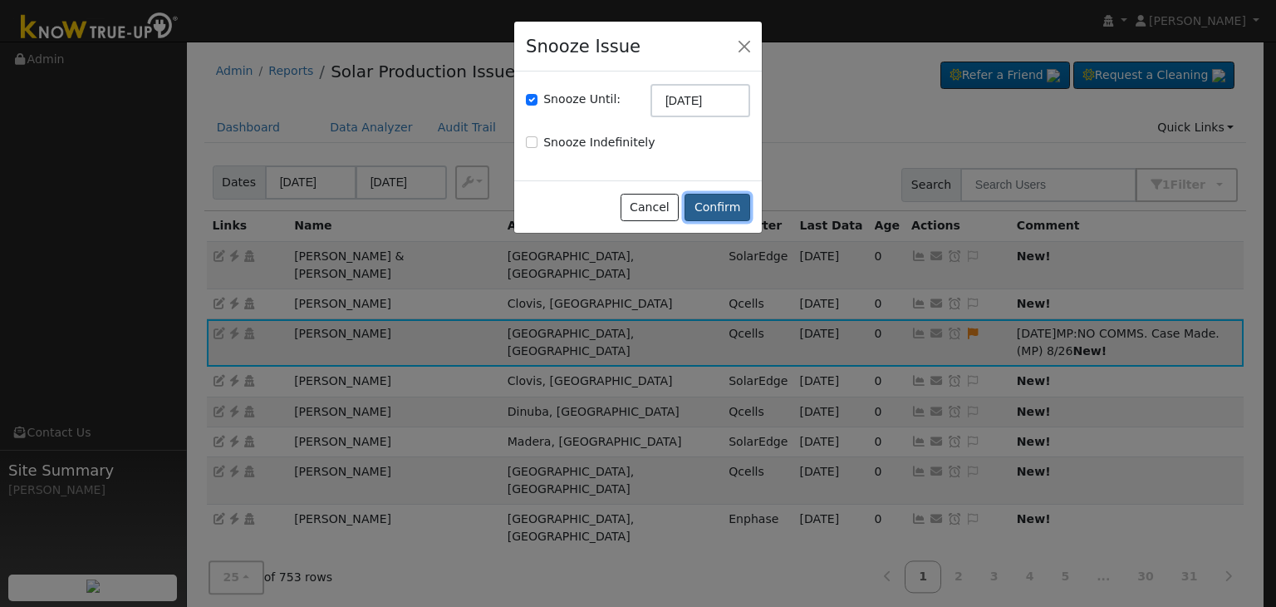
click at [728, 207] on button "Confirm" at bounding box center [718, 208] width 66 height 28
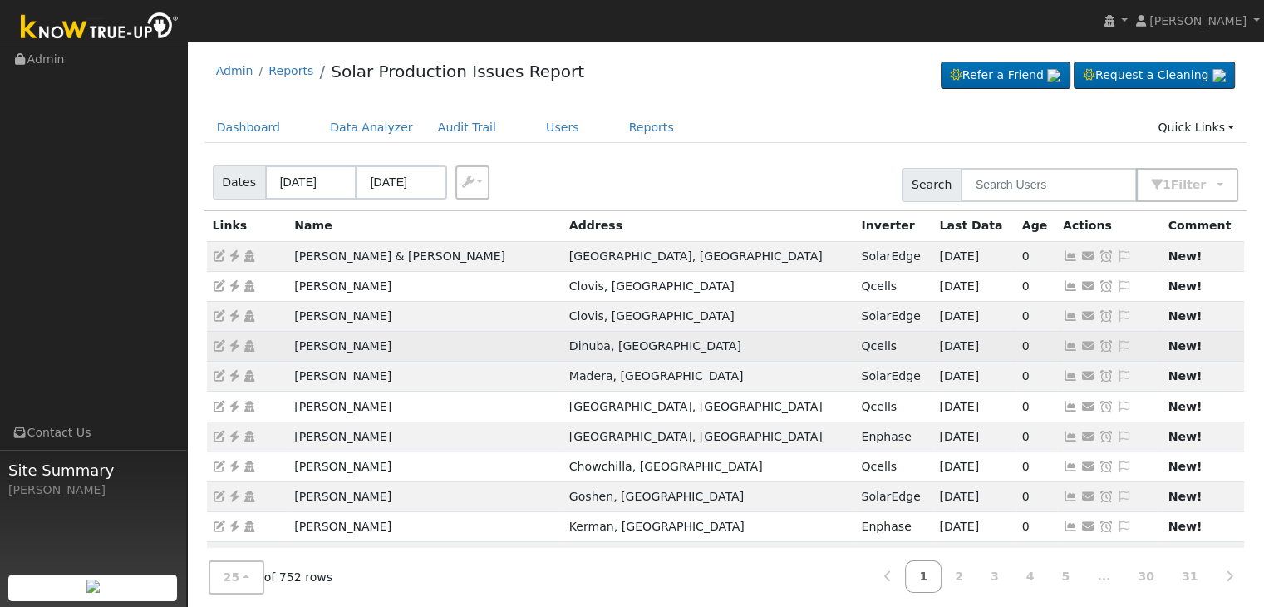
click at [233, 347] on icon at bounding box center [234, 346] width 15 height 12
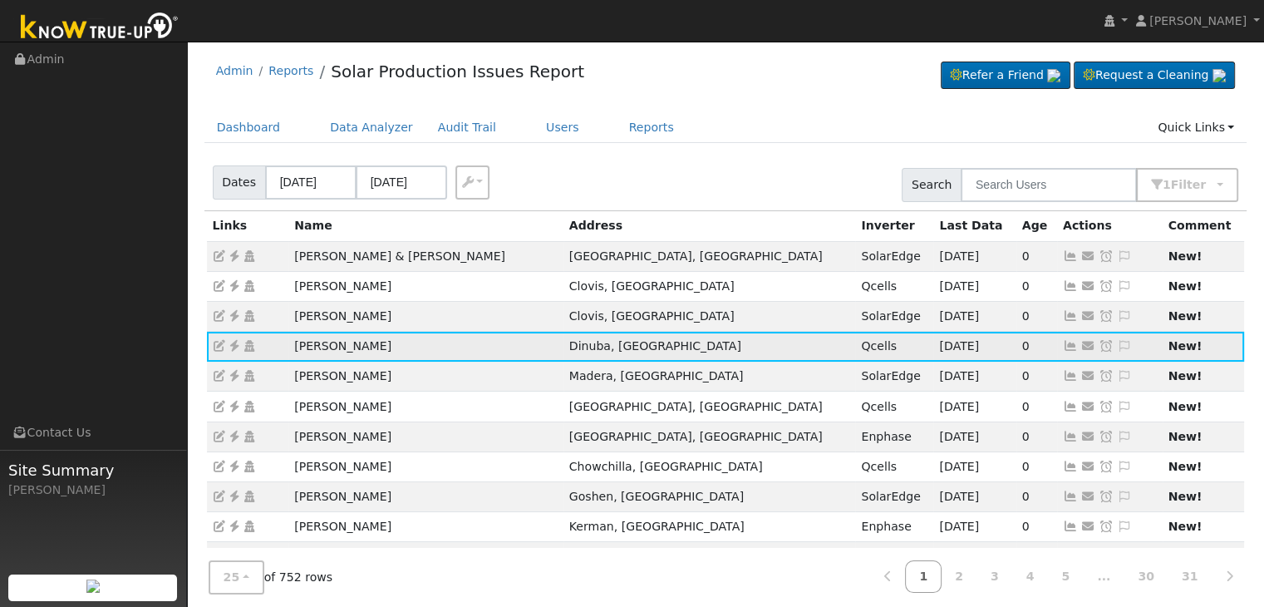
click at [1117, 344] on icon at bounding box center [1124, 346] width 15 height 12
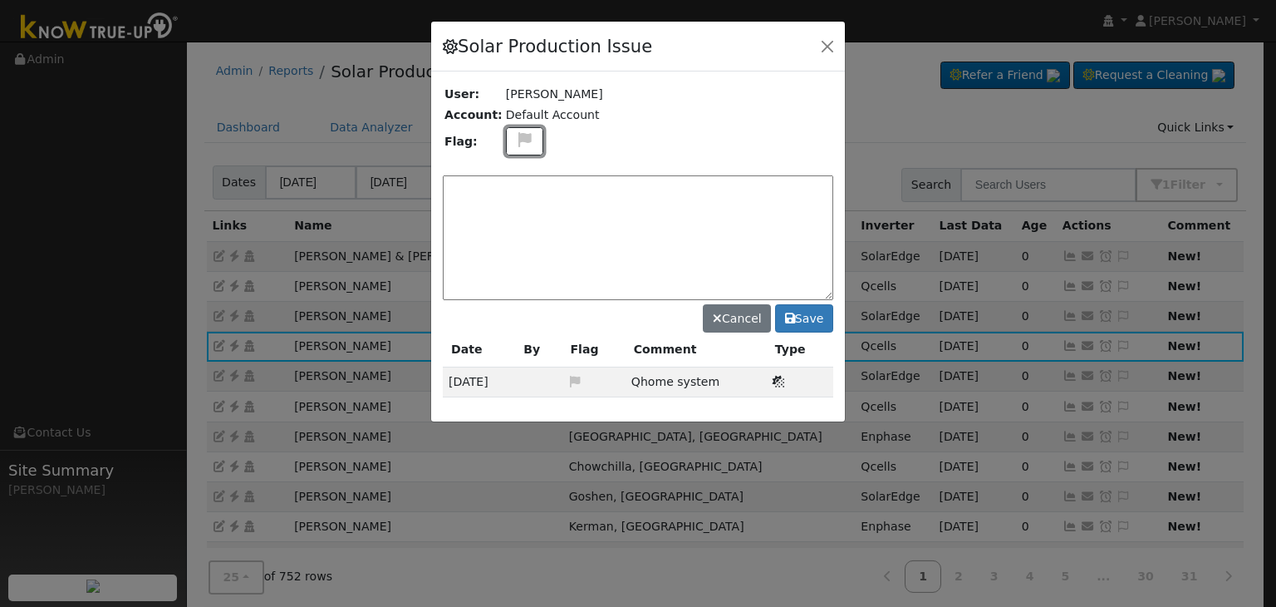
click at [515, 140] on icon at bounding box center [524, 139] width 19 height 15
click at [516, 214] on icon at bounding box center [523, 219] width 19 height 15
click at [509, 199] on textarea at bounding box center [638, 237] width 391 height 125
type textarea "NO COMMS. Case Made. (MP) 8/26"
click at [813, 312] on button "Save" at bounding box center [804, 318] width 58 height 28
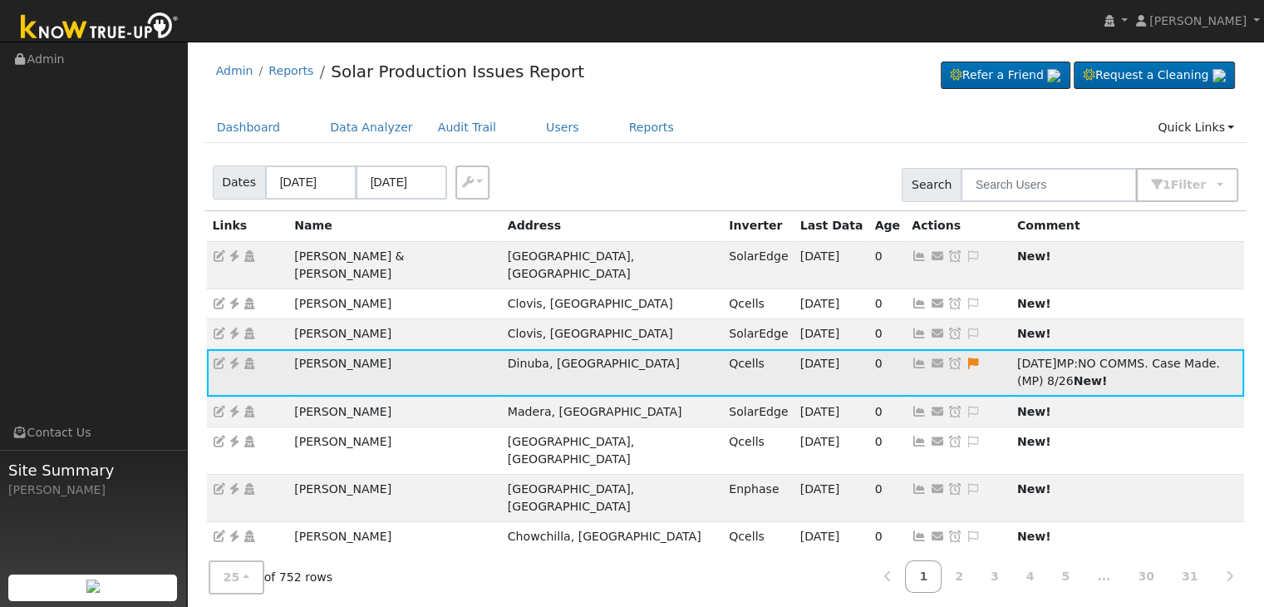
click at [947, 357] on icon at bounding box center [954, 363] width 15 height 12
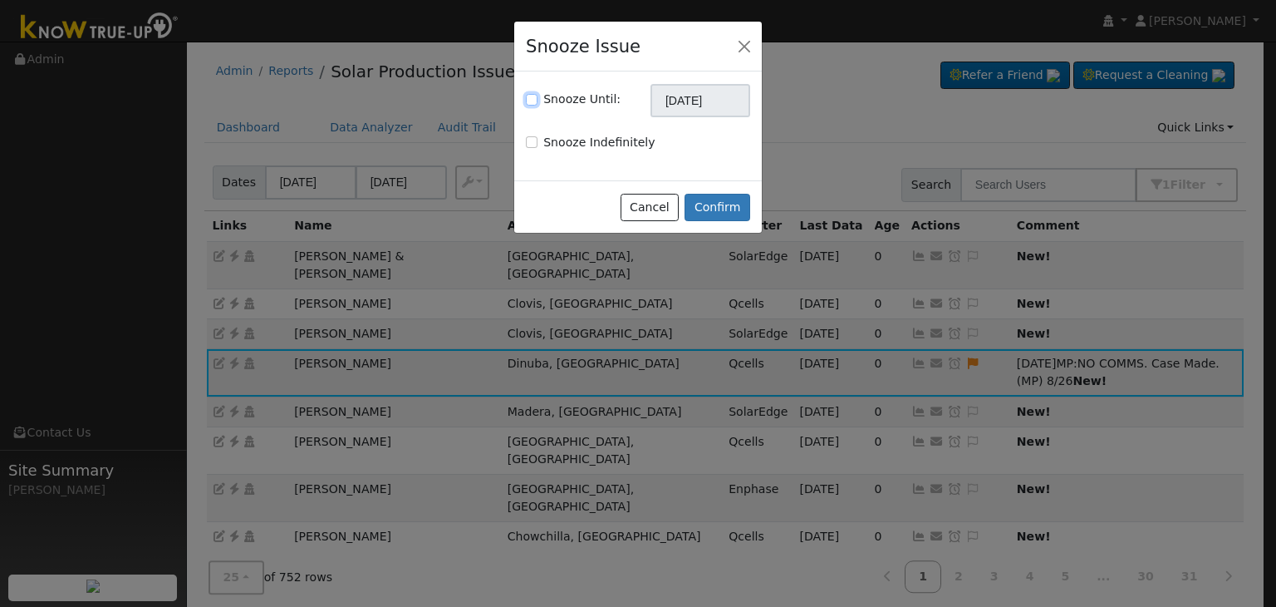
click at [528, 99] on input "Snooze Until:" at bounding box center [532, 100] width 12 height 12
checkbox input "true"
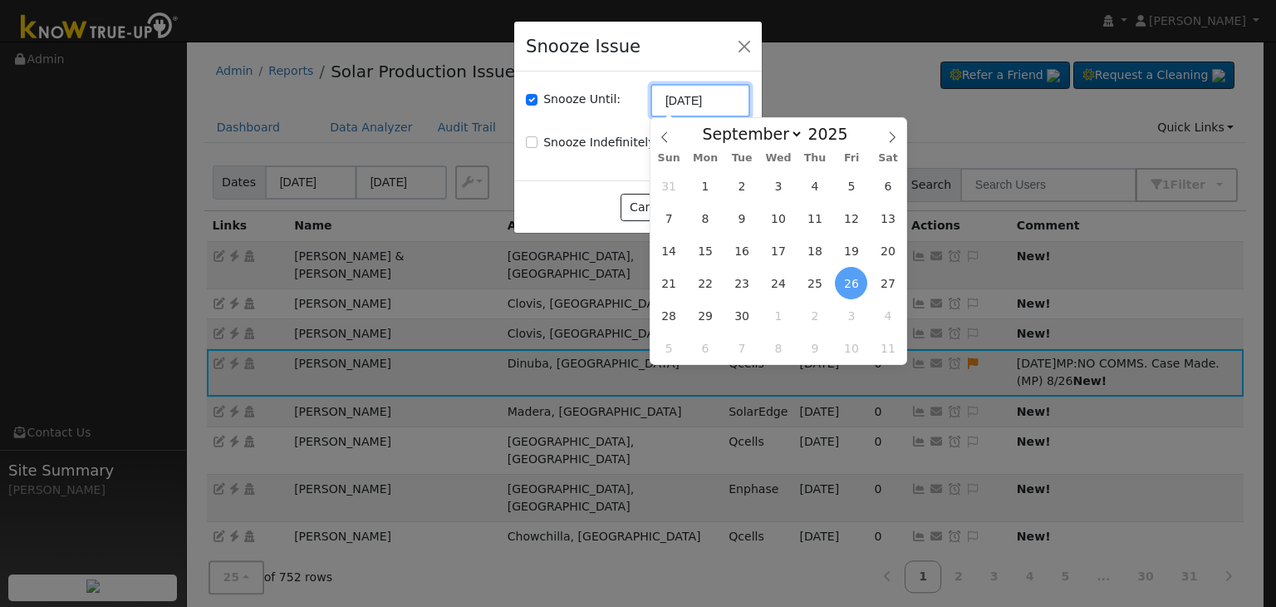
click at [669, 97] on input "09/26/2025" at bounding box center [701, 100] width 100 height 33
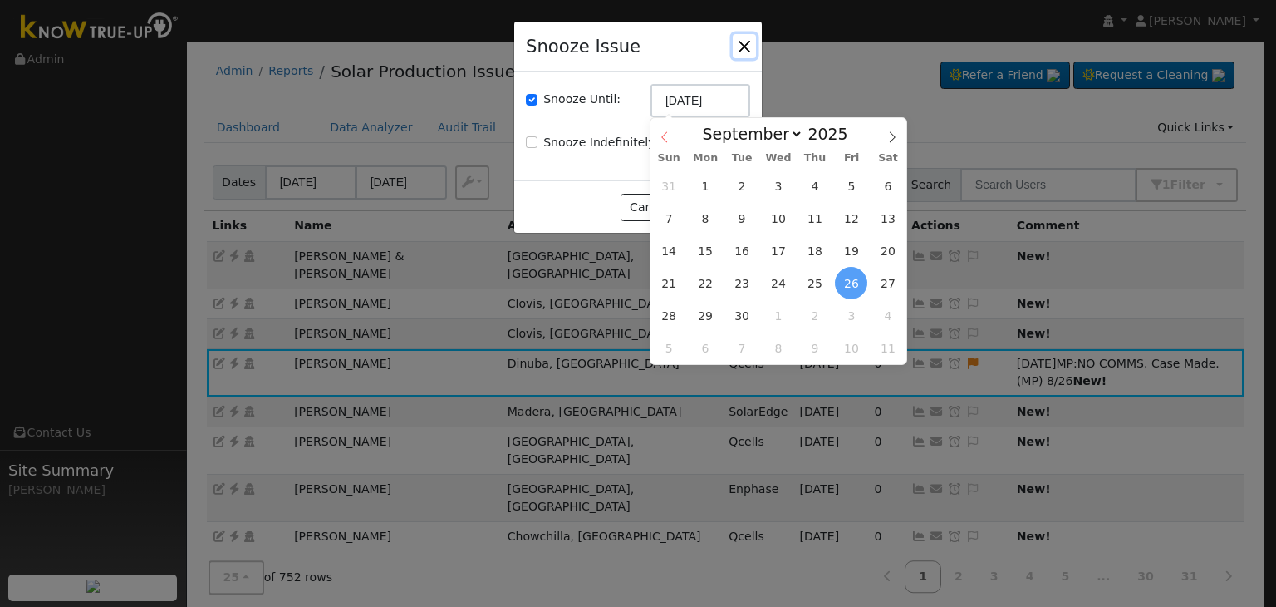
click at [661, 133] on icon at bounding box center [665, 137] width 12 height 12
select select "7"
click at [748, 356] on span "2" at bounding box center [742, 348] width 32 height 32
type input "09/02/2025"
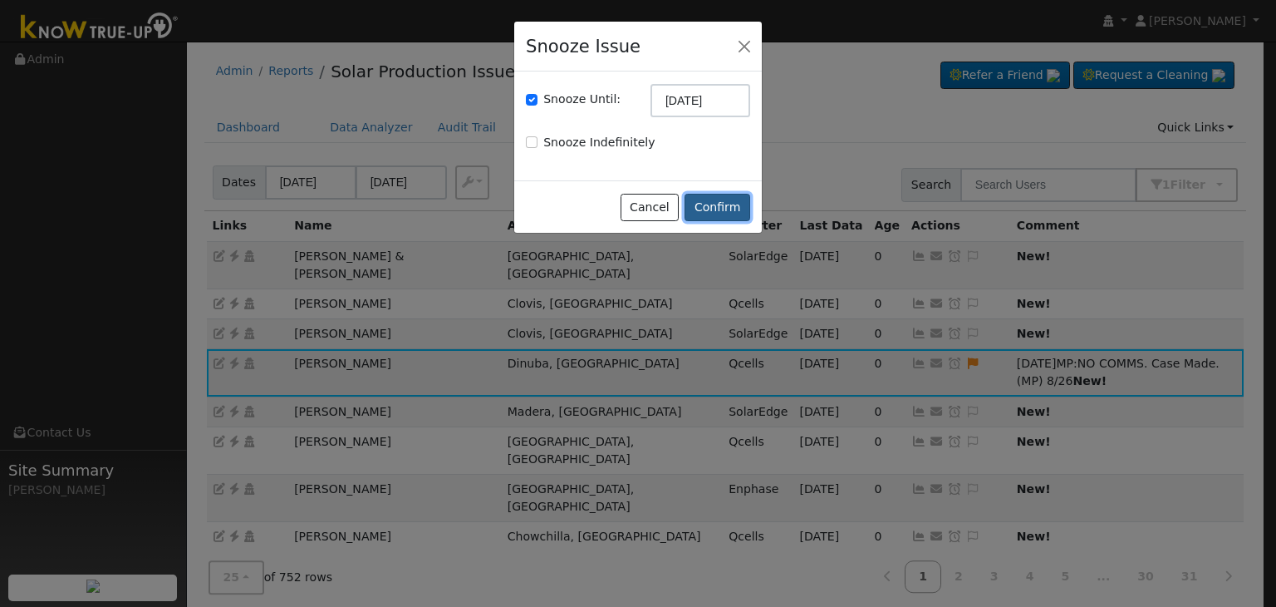
click at [736, 214] on button "Confirm" at bounding box center [718, 208] width 66 height 28
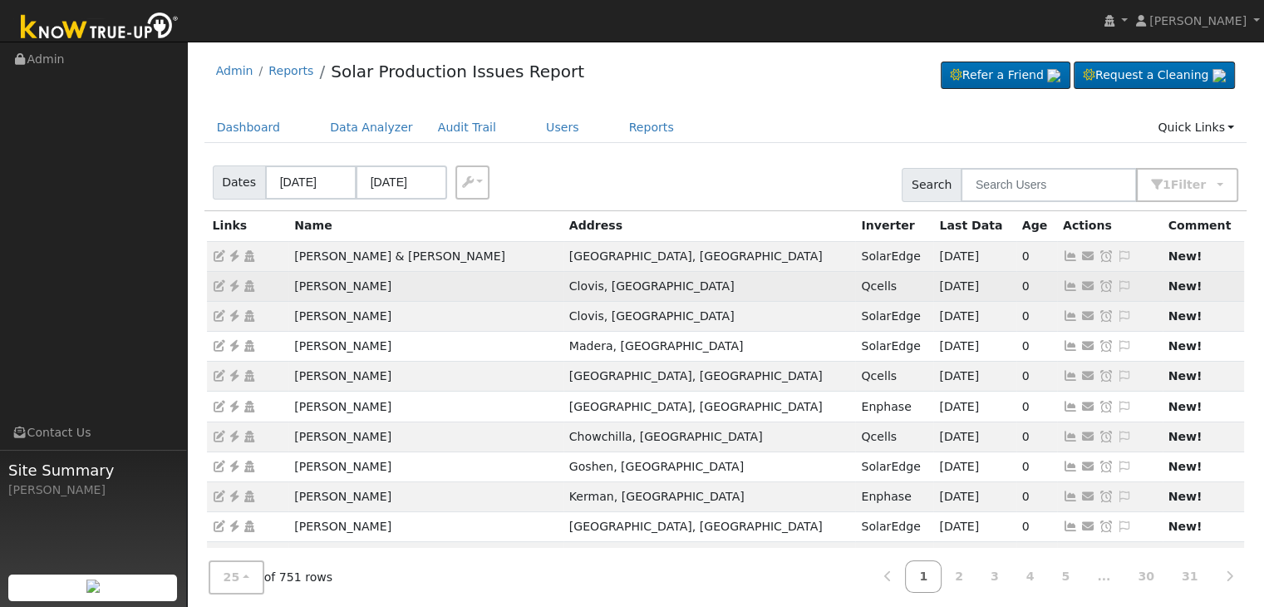
click at [236, 288] on icon at bounding box center [234, 286] width 15 height 12
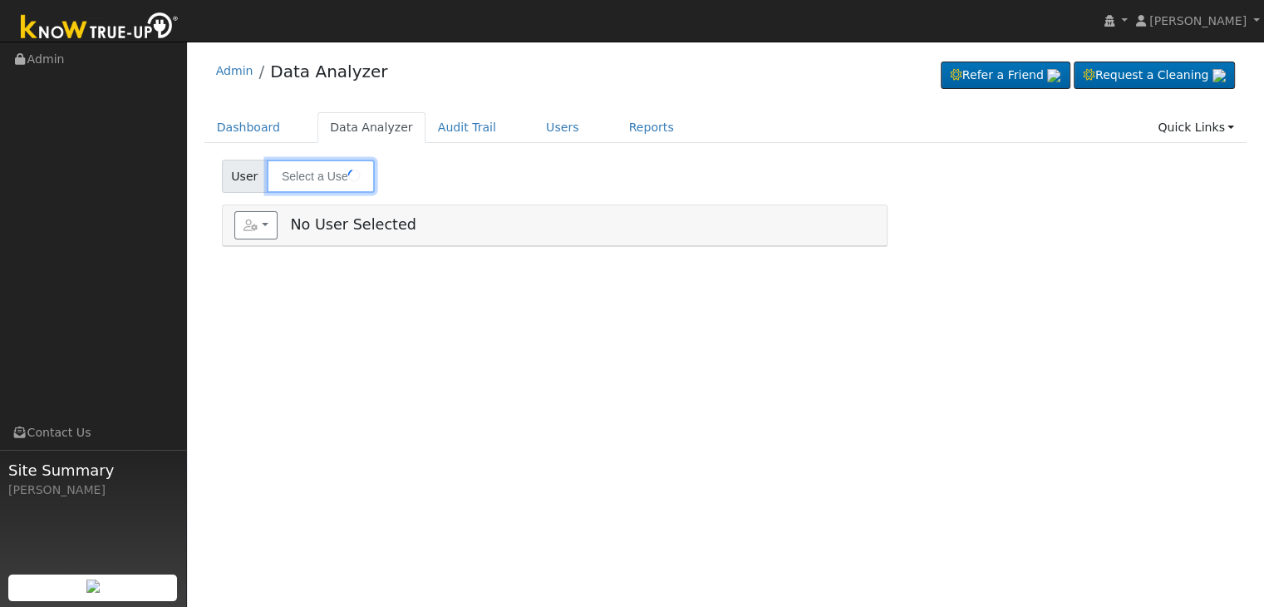
type input "Michael Carrasco"
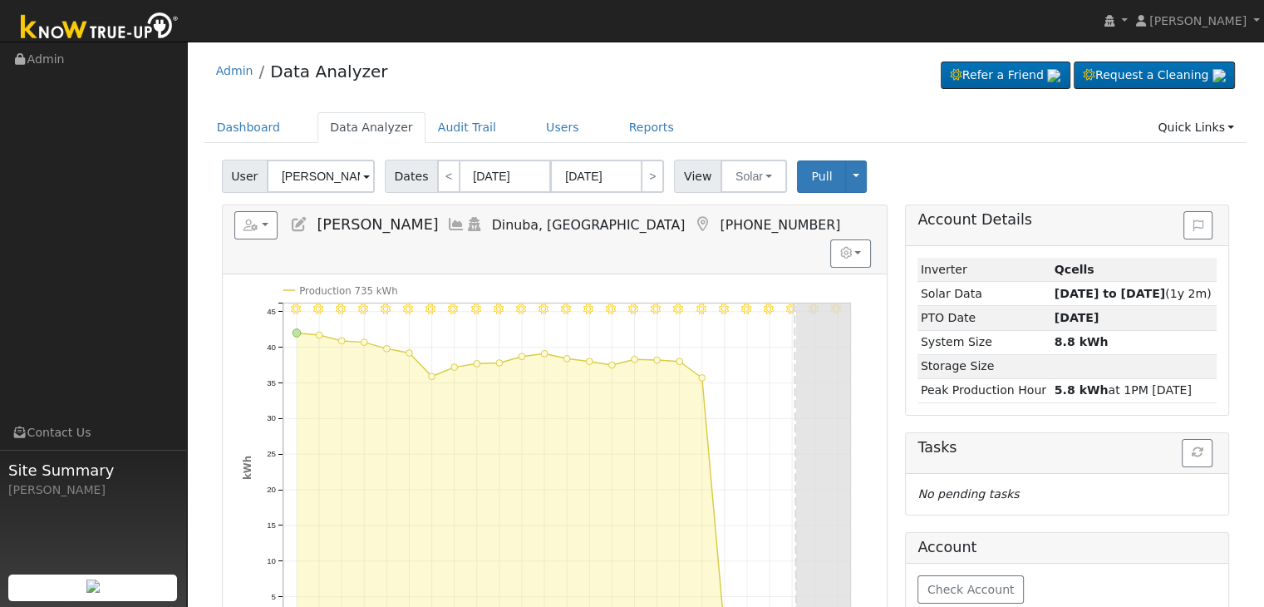
drag, startPoint x: 567, startPoint y: 88, endPoint x: 540, endPoint y: 111, distance: 34.8
click at [567, 88] on div "Admin Data Analyzer Refer a Friend Request a Cleaning" at bounding box center [725, 75] width 1043 height 51
drag, startPoint x: 319, startPoint y: 224, endPoint x: 432, endPoint y: 221, distance: 113.1
click at [432, 221] on h5 "Reports Scenario Health Check Energy Audit Account Timeline User Audit Trail In…" at bounding box center [554, 225] width 641 height 28
copy span "Michael Carrasco"
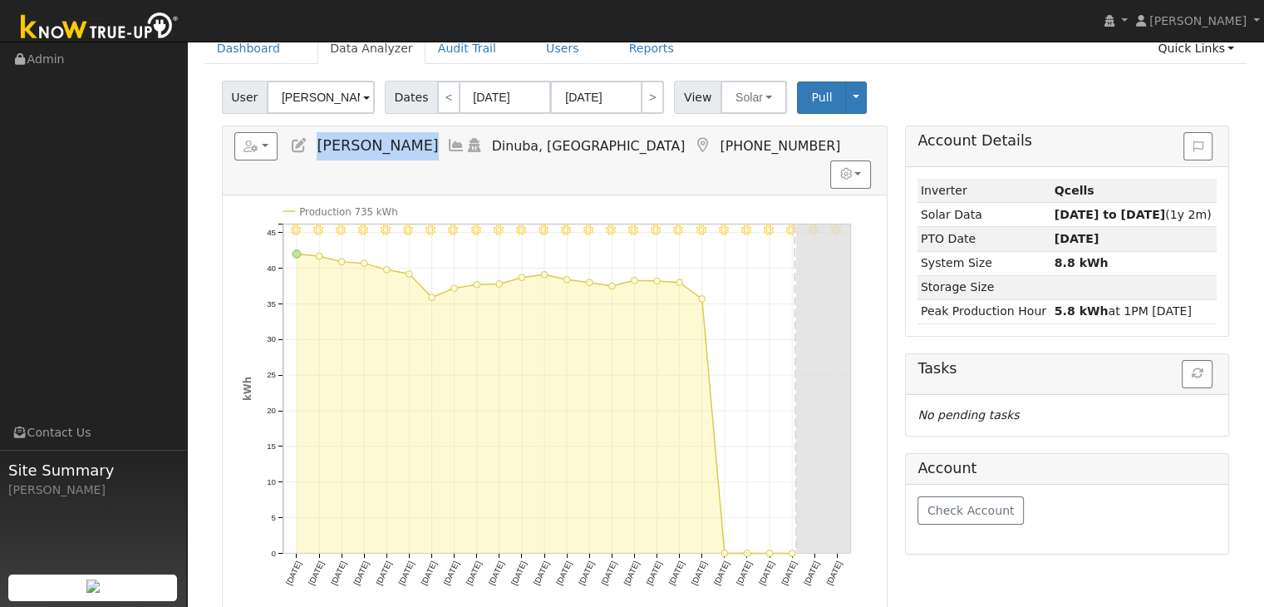
scroll to position [83, 0]
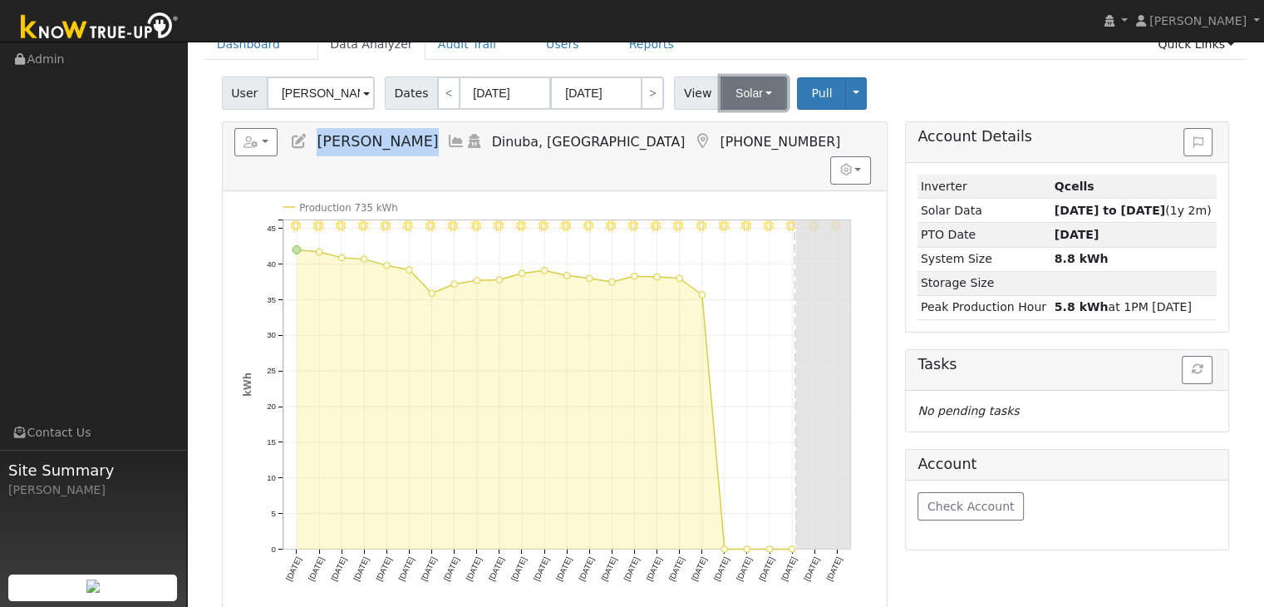
click at [748, 99] on button "Solar" at bounding box center [753, 92] width 66 height 33
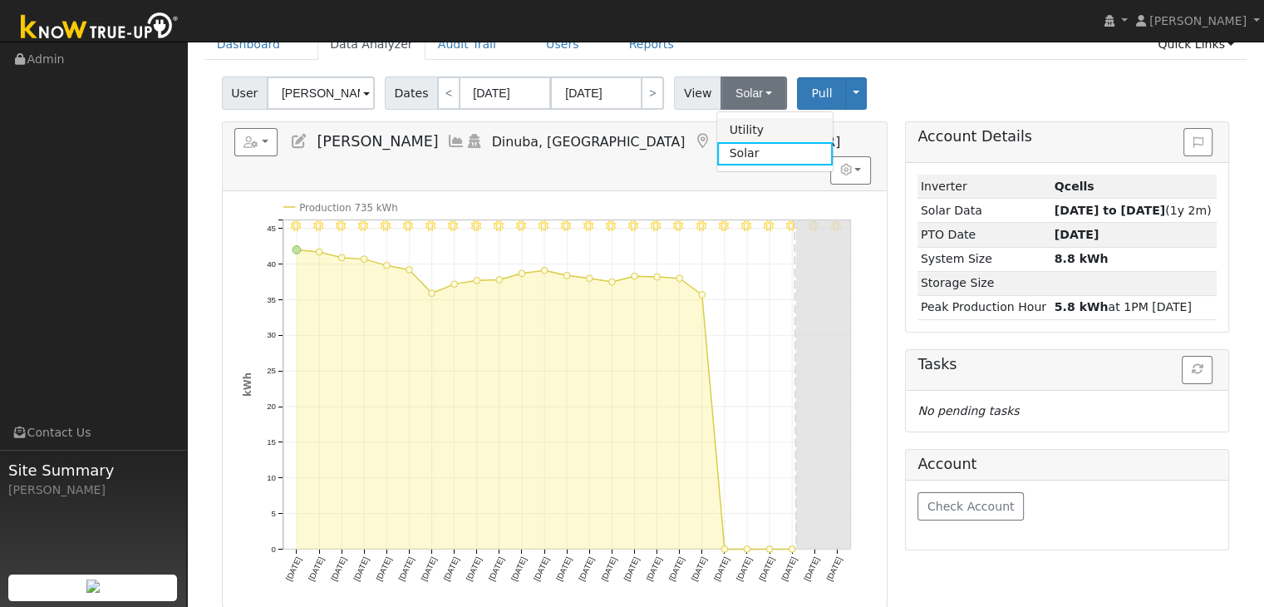
click at [745, 130] on link "Utility" at bounding box center [774, 129] width 115 height 23
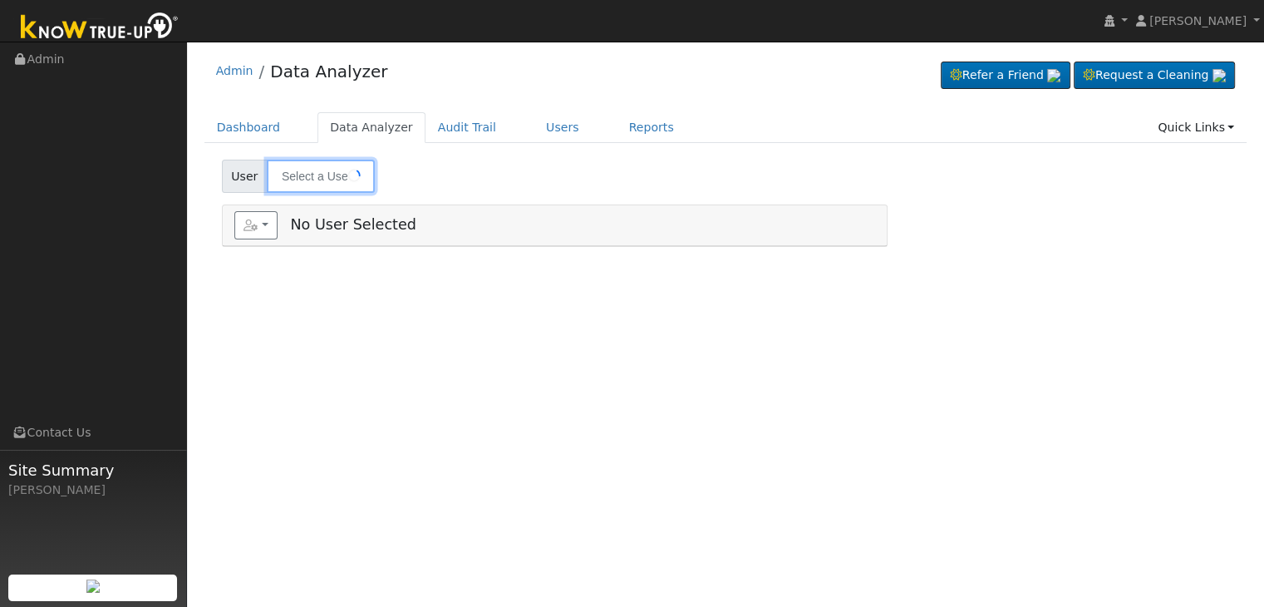
type input "[PERSON_NAME]"
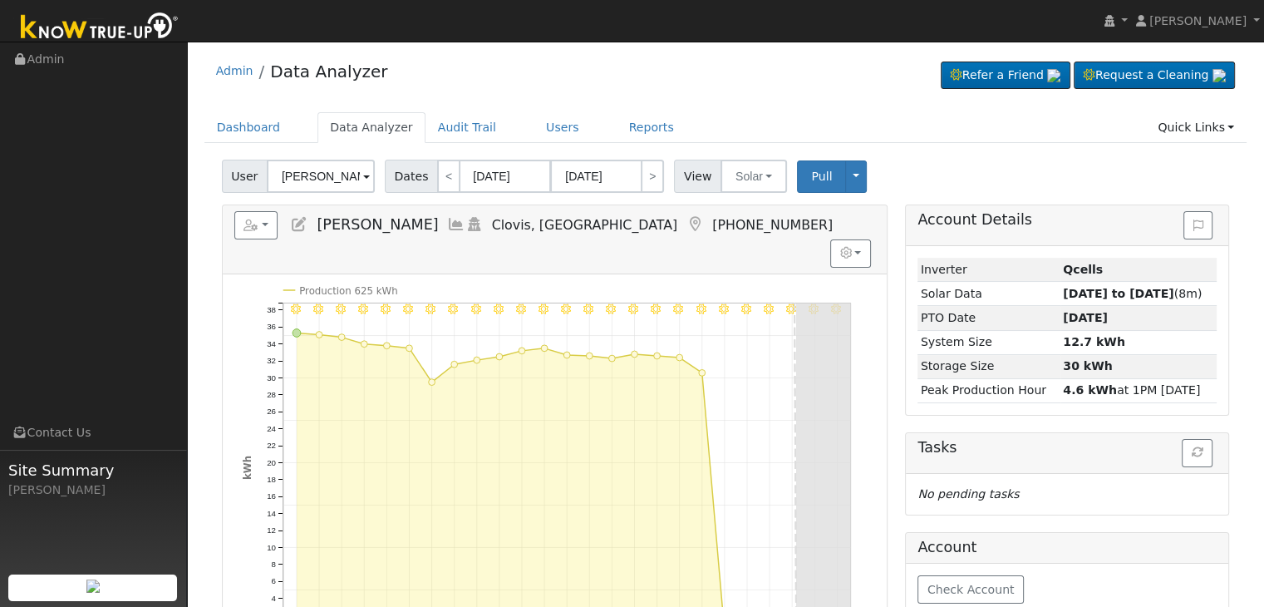
click at [296, 224] on icon at bounding box center [299, 224] width 18 height 15
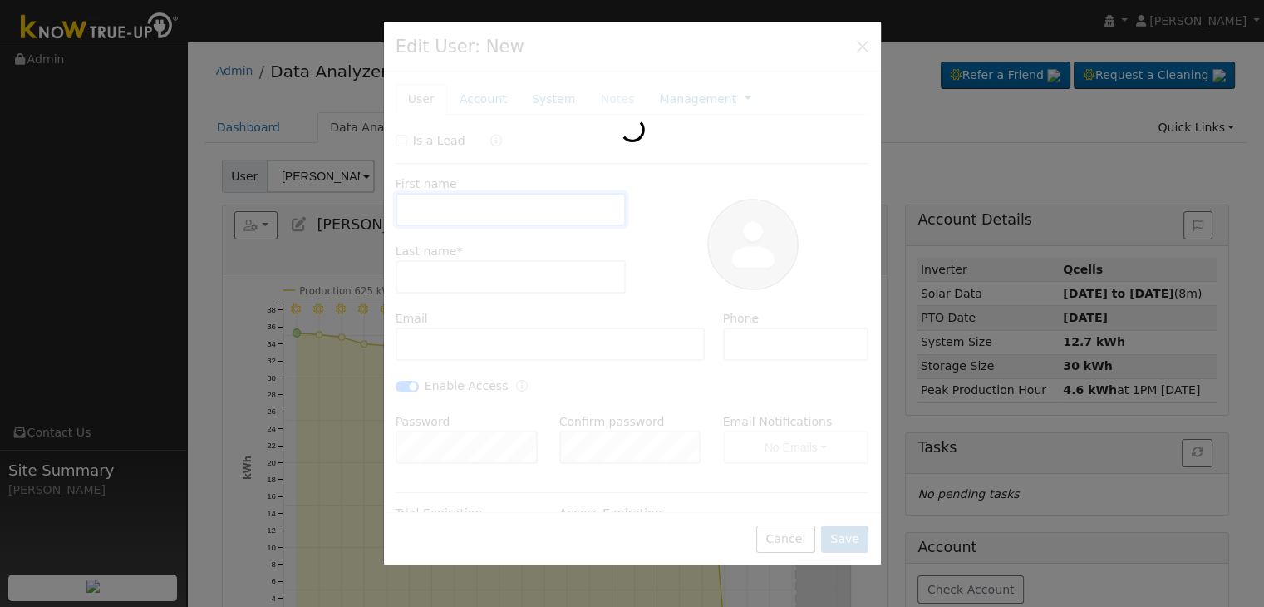
type input "[DATE]"
type input "[PERSON_NAME]"
type input "[PERSON_NAME][EMAIL_ADDRESS][DOMAIN_NAME]"
type input "[PHONE_NUMBER]"
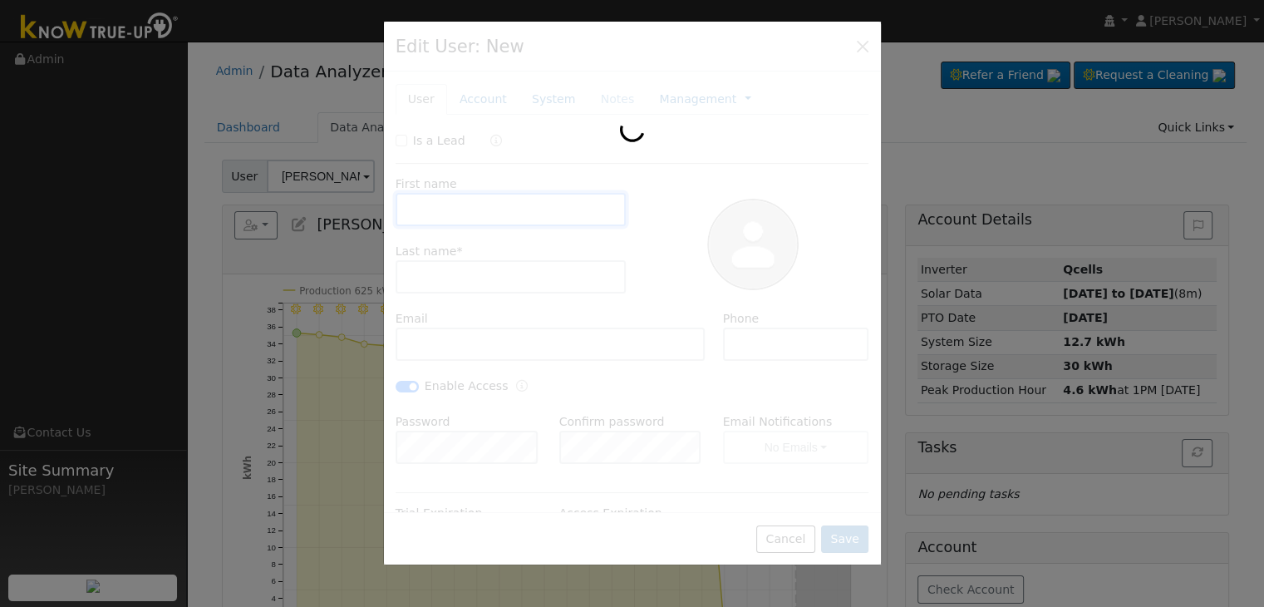
checkbox input "true"
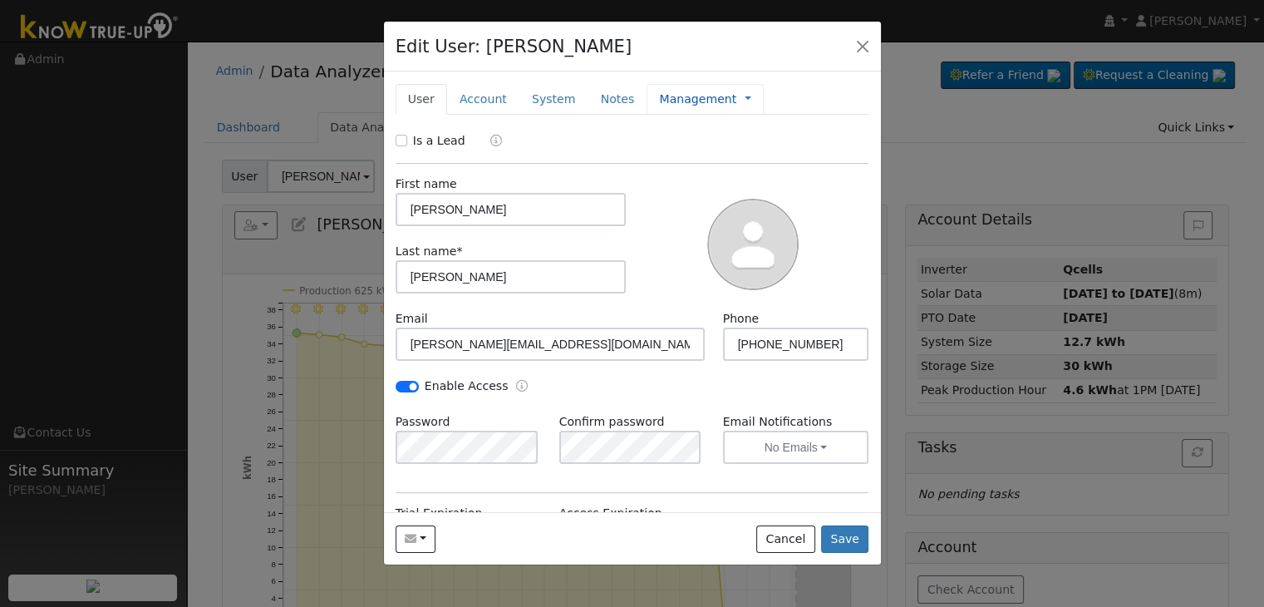
click at [673, 102] on link "Management" at bounding box center [697, 99] width 77 height 17
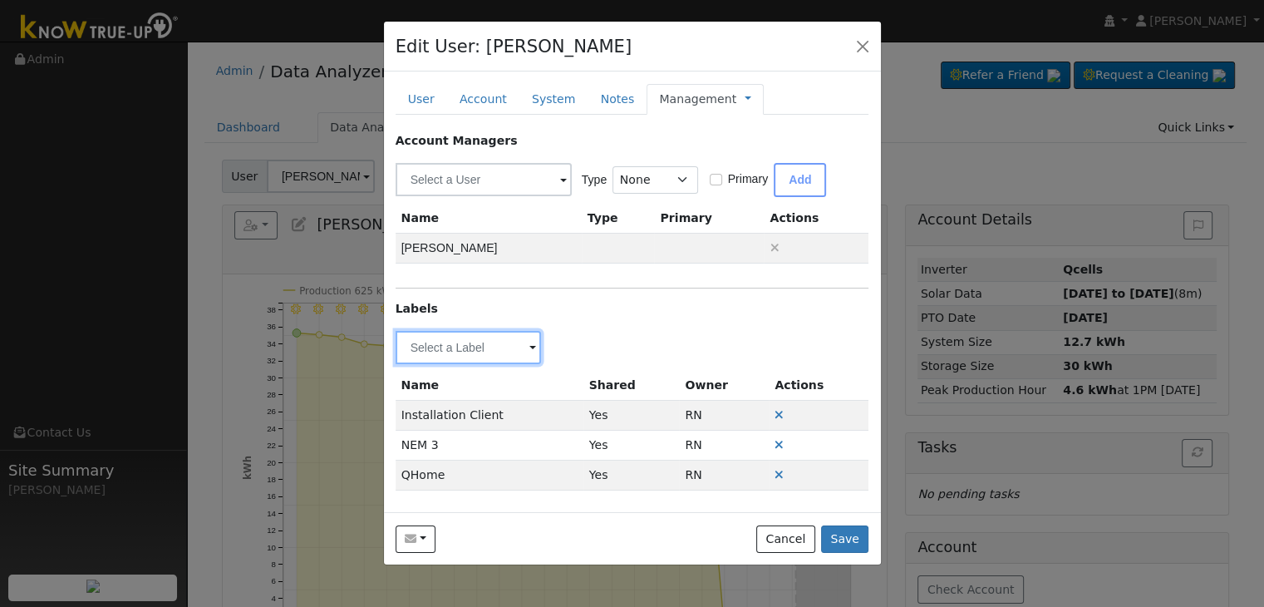
click at [516, 345] on input "text" at bounding box center [469, 347] width 146 height 33
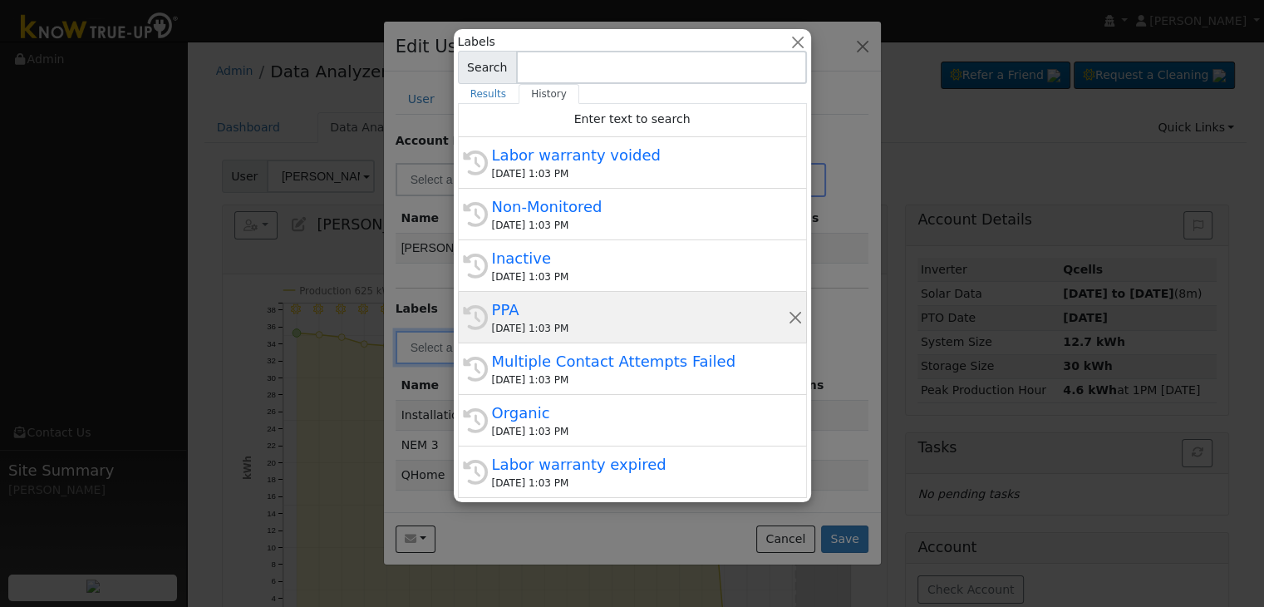
click at [534, 310] on div "PPA" at bounding box center [640, 309] width 296 height 22
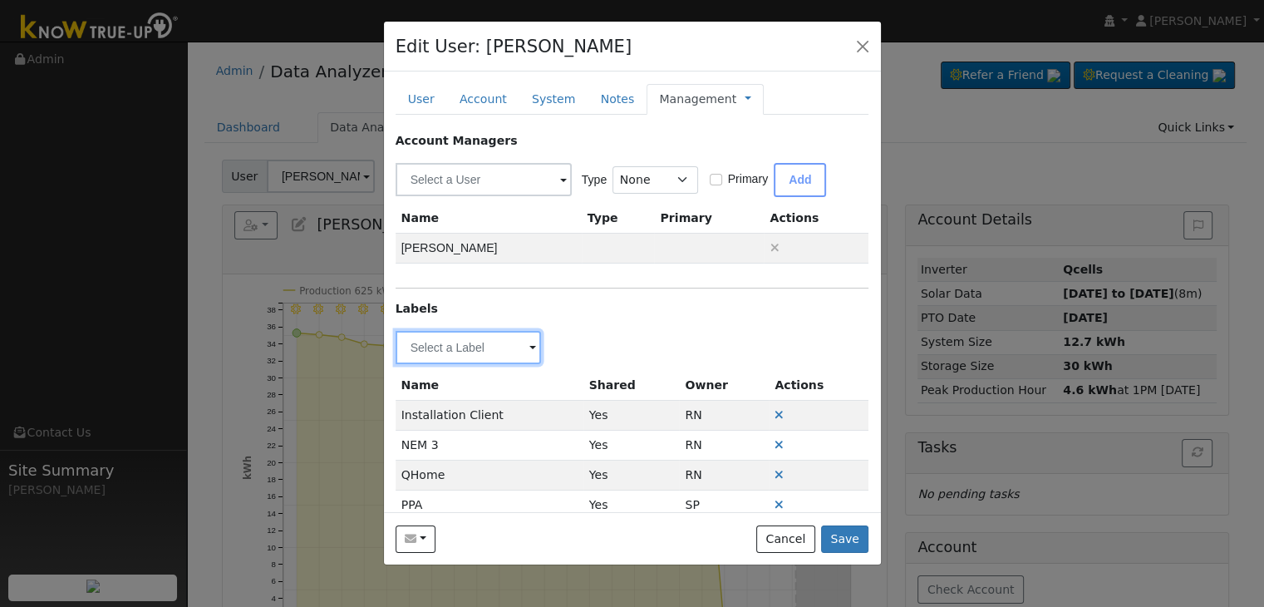
click at [511, 350] on input "text" at bounding box center [469, 347] width 146 height 33
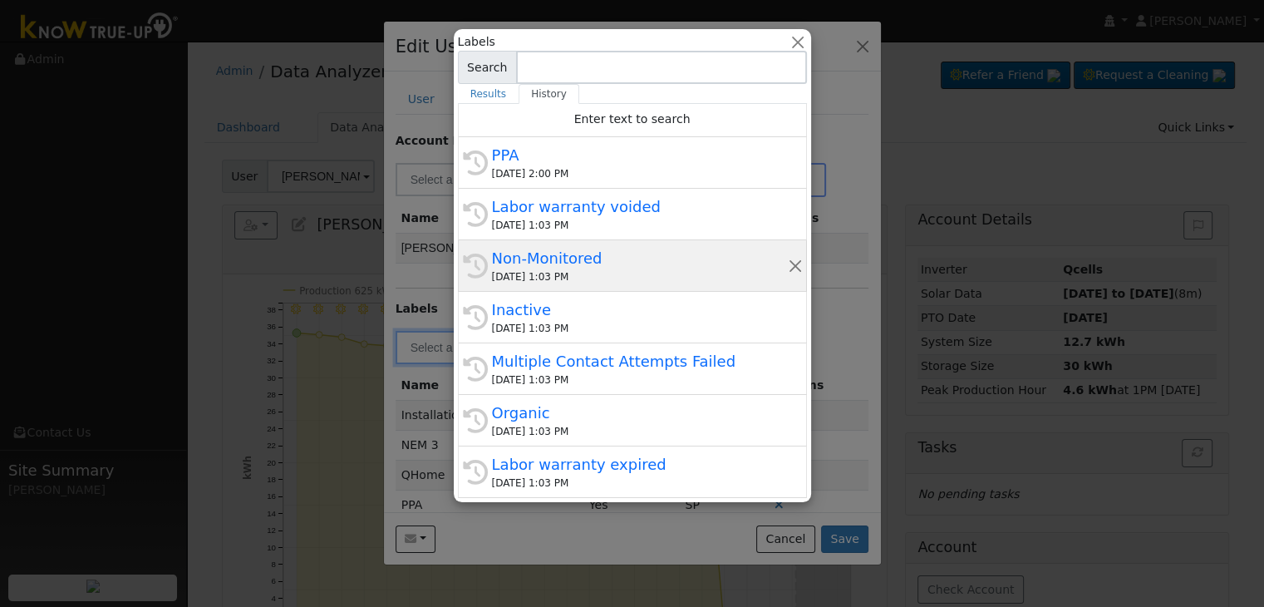
click at [591, 263] on div "Non-Monitored" at bounding box center [640, 258] width 296 height 22
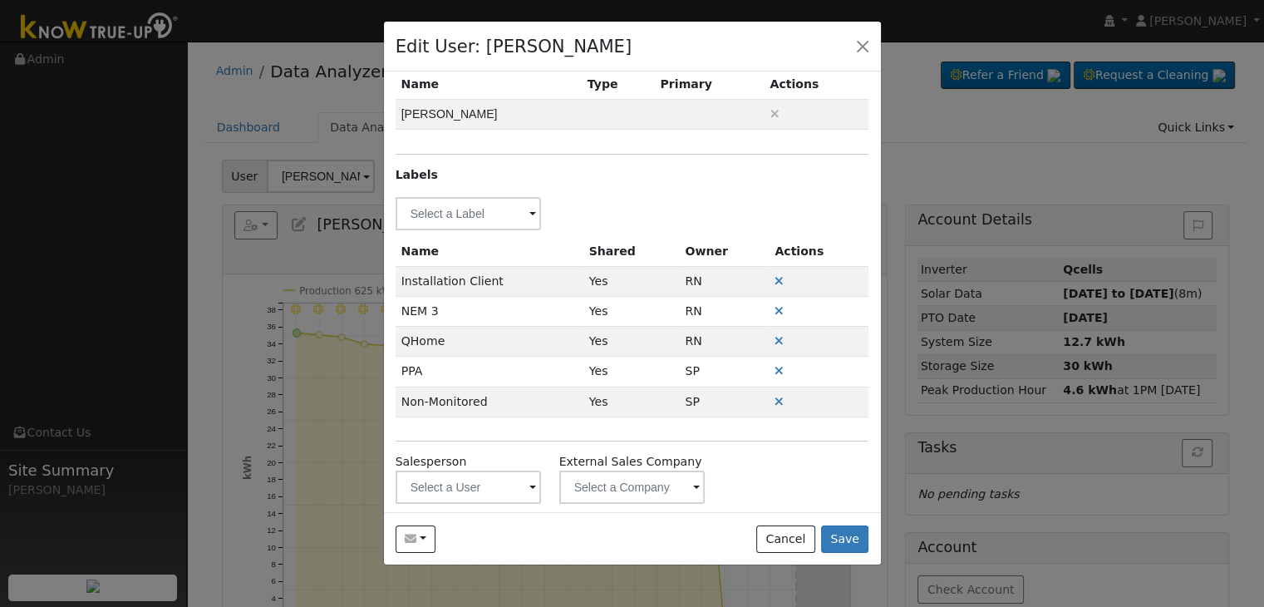
scroll to position [150, 0]
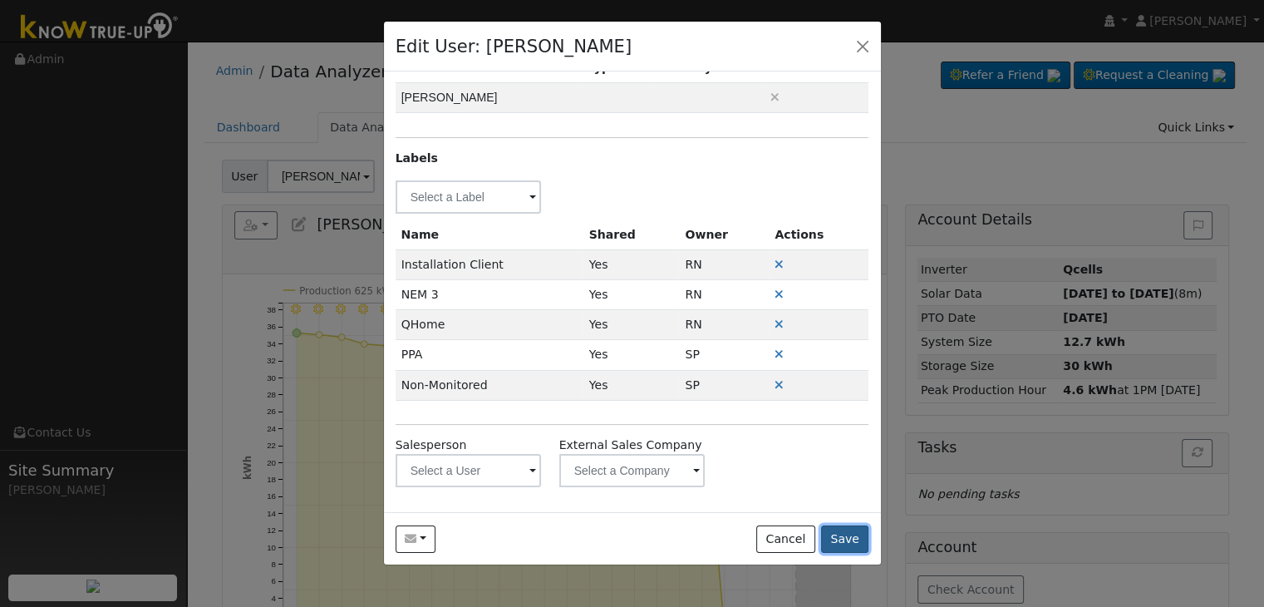
click at [843, 538] on button "Save" at bounding box center [845, 539] width 48 height 28
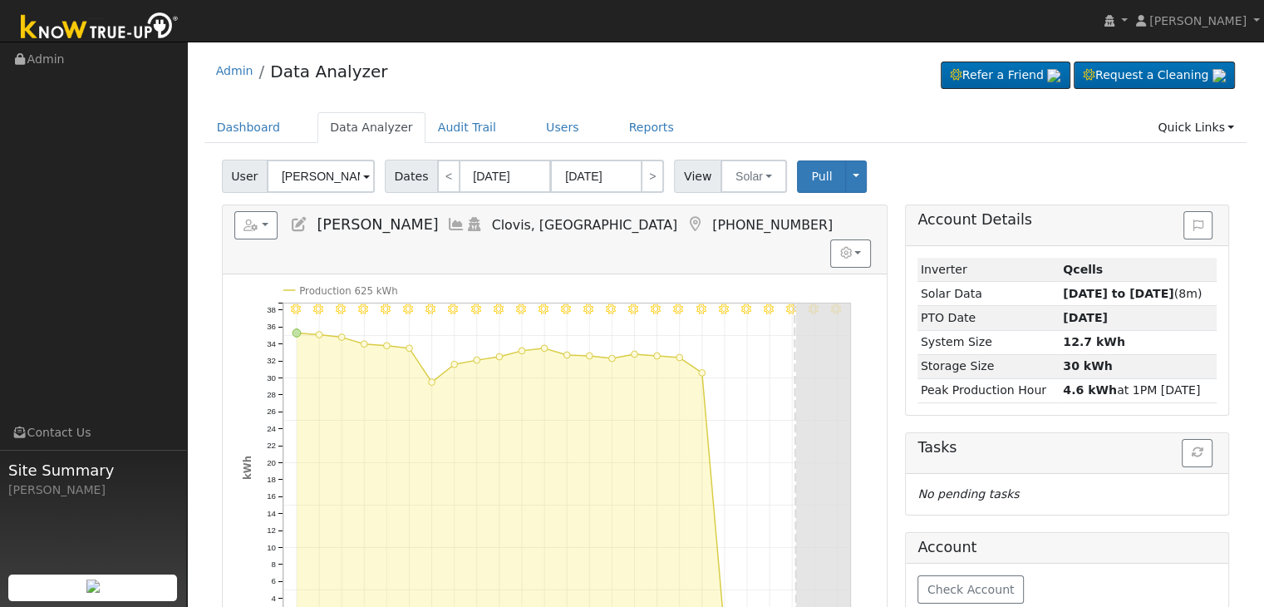
scroll to position [0, 0]
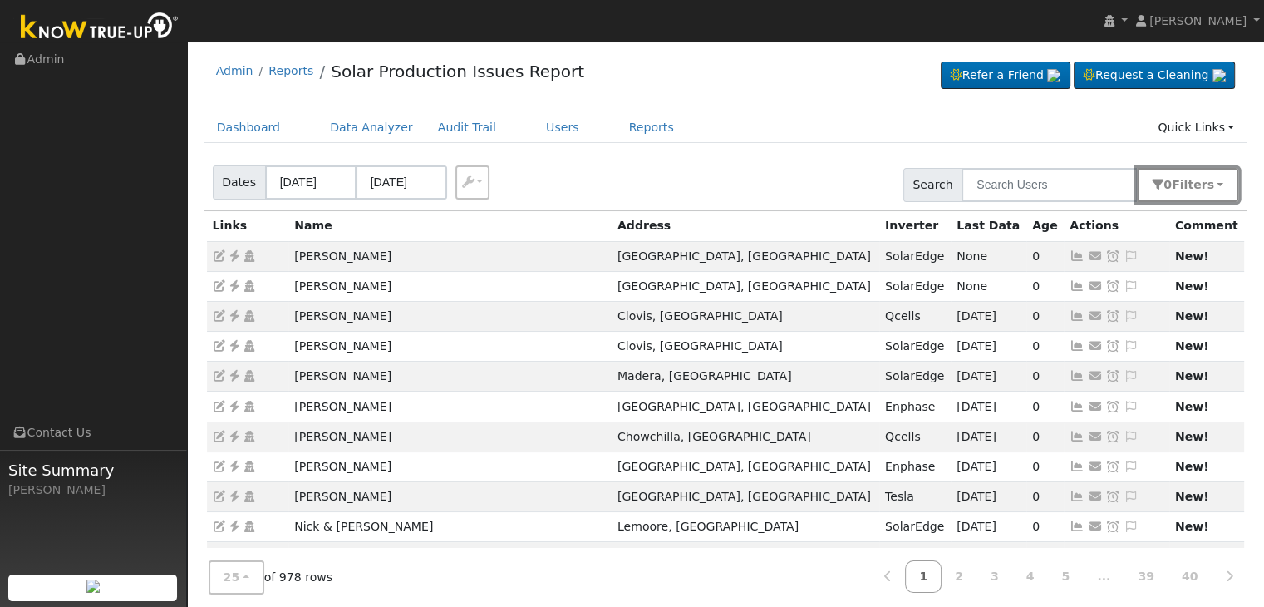
click at [1213, 184] on span "s" at bounding box center [1209, 184] width 7 height 13
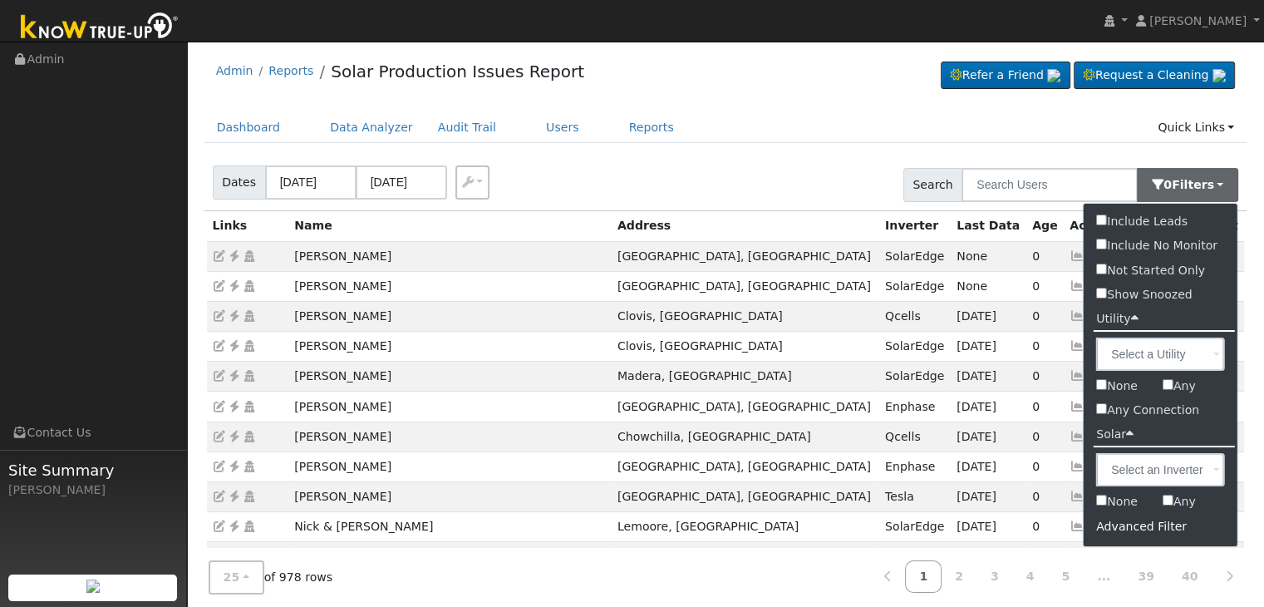
click at [1132, 528] on div "Advanced Filter" at bounding box center [1161, 527] width 154 height 26
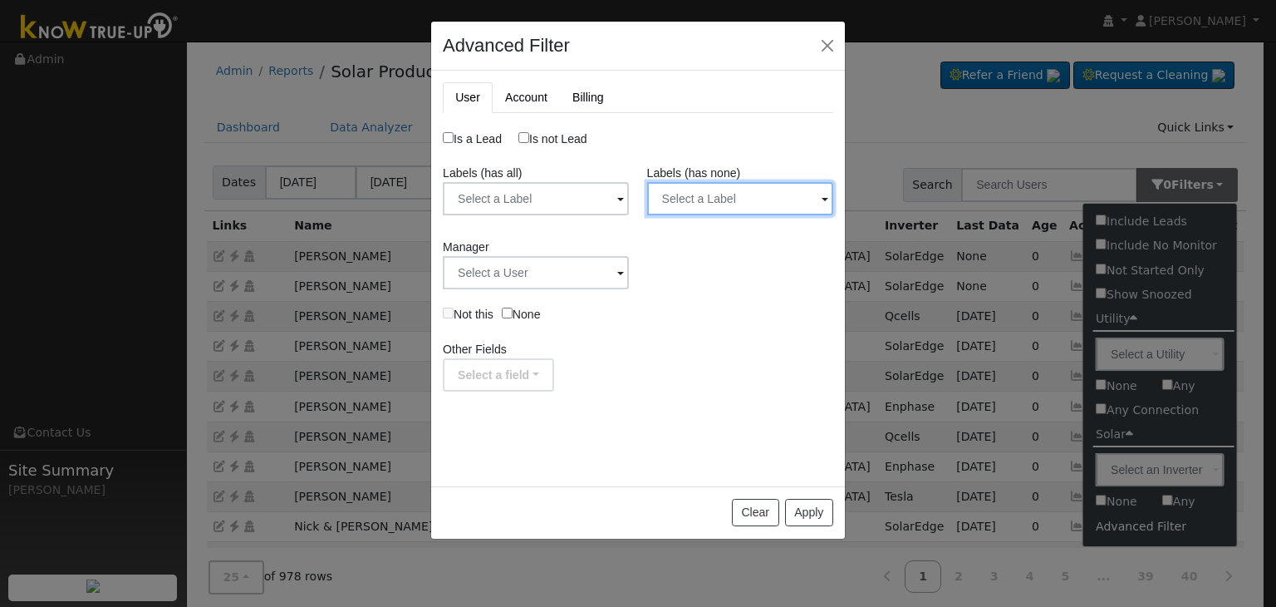
click at [629, 198] on input "text" at bounding box center [536, 198] width 186 height 33
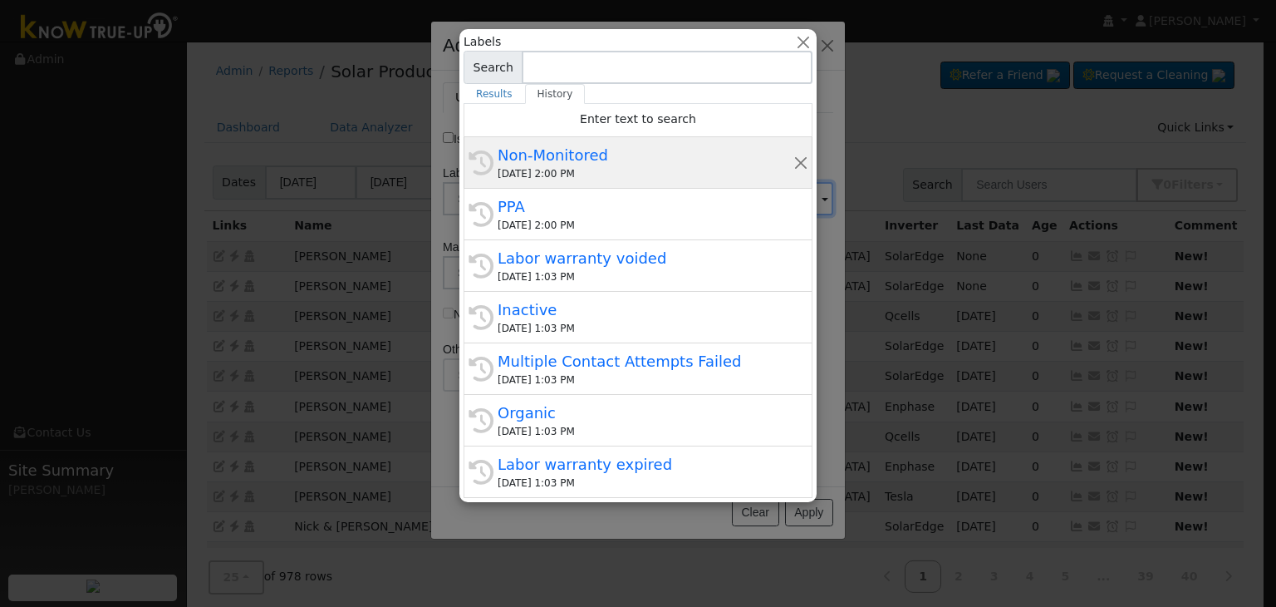
click at [628, 171] on div "[DATE] 2:00 PM" at bounding box center [646, 173] width 296 height 15
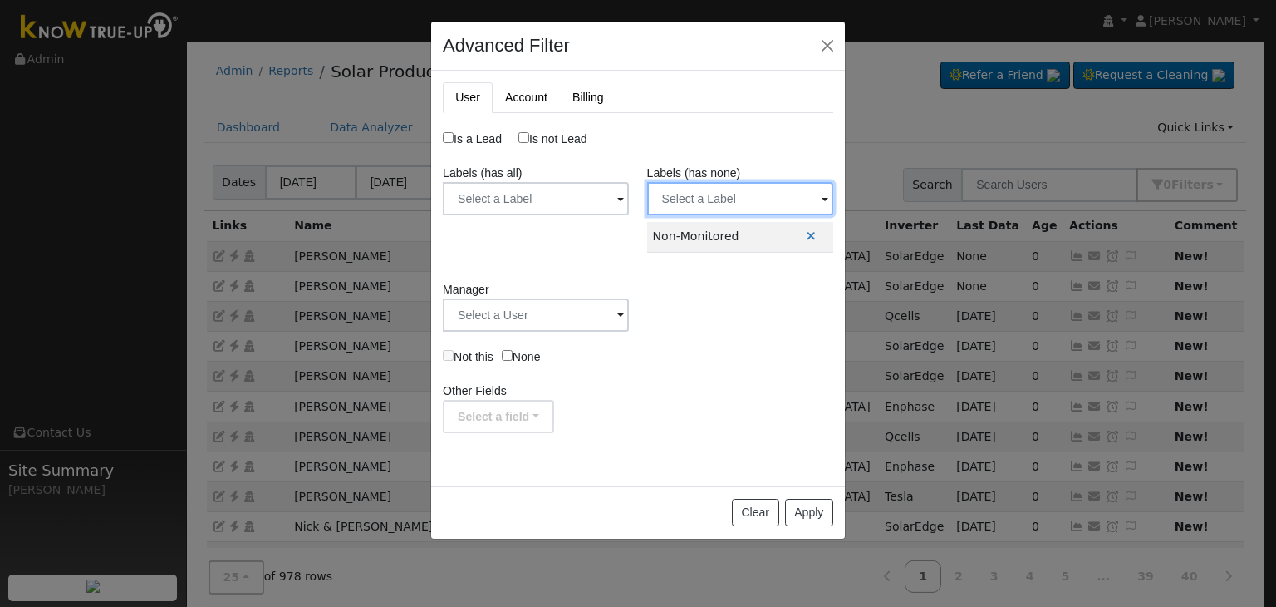
click at [629, 200] on input "text" at bounding box center [536, 198] width 186 height 33
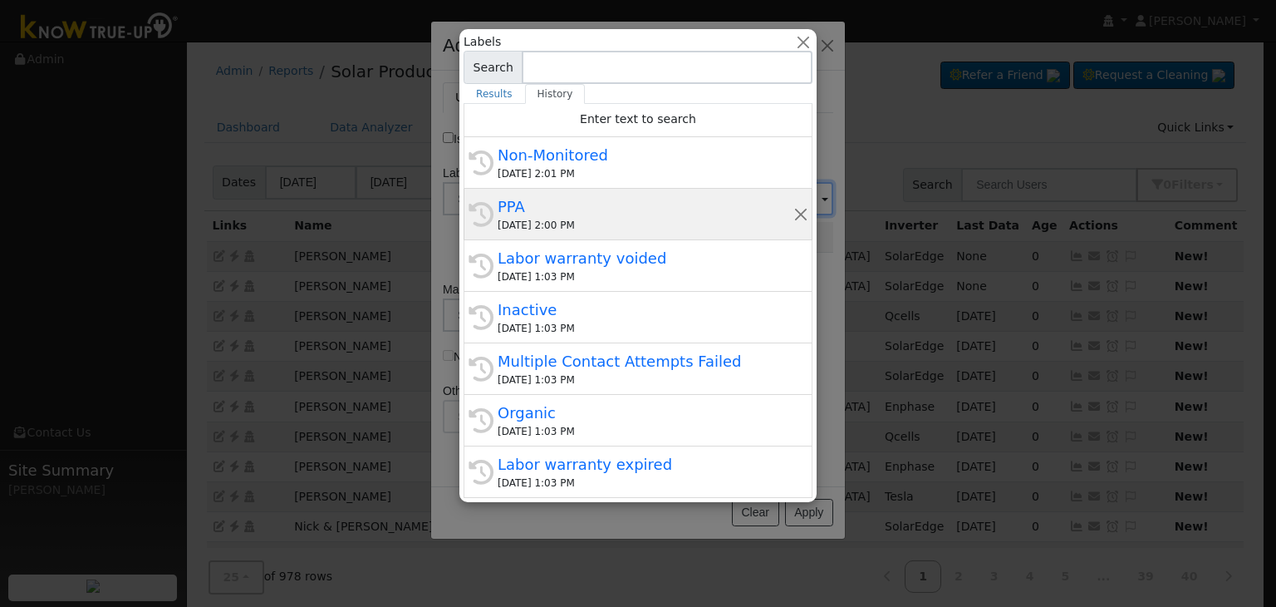
click at [566, 214] on div "PPA" at bounding box center [646, 206] width 296 height 22
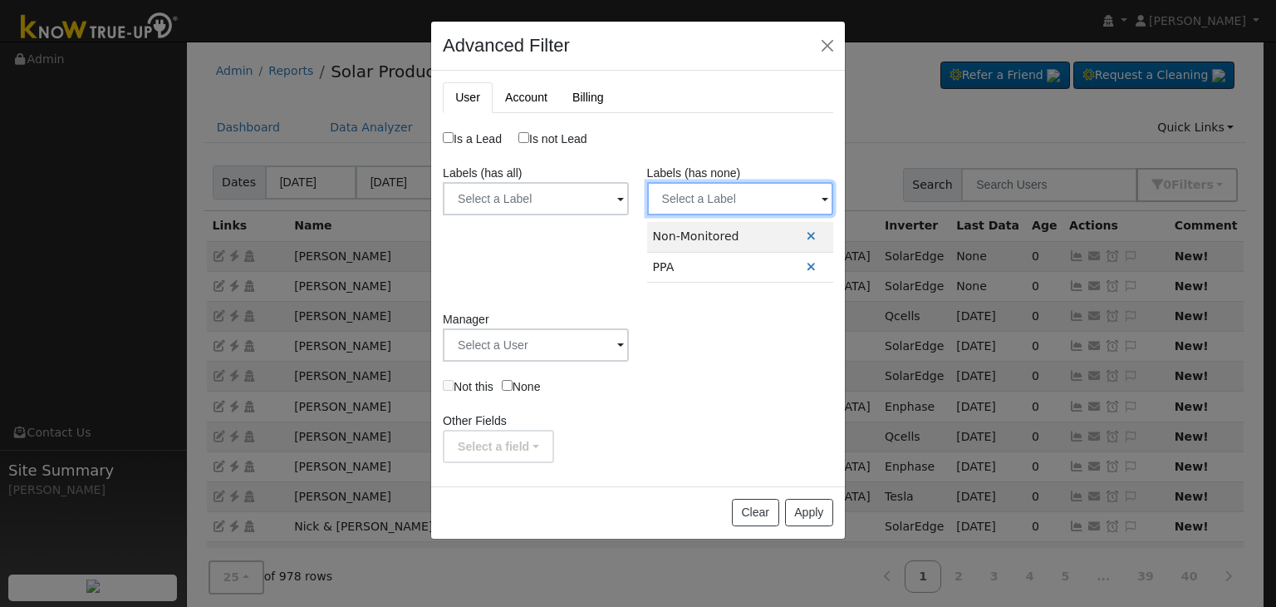
click at [629, 207] on input "text" at bounding box center [536, 198] width 186 height 33
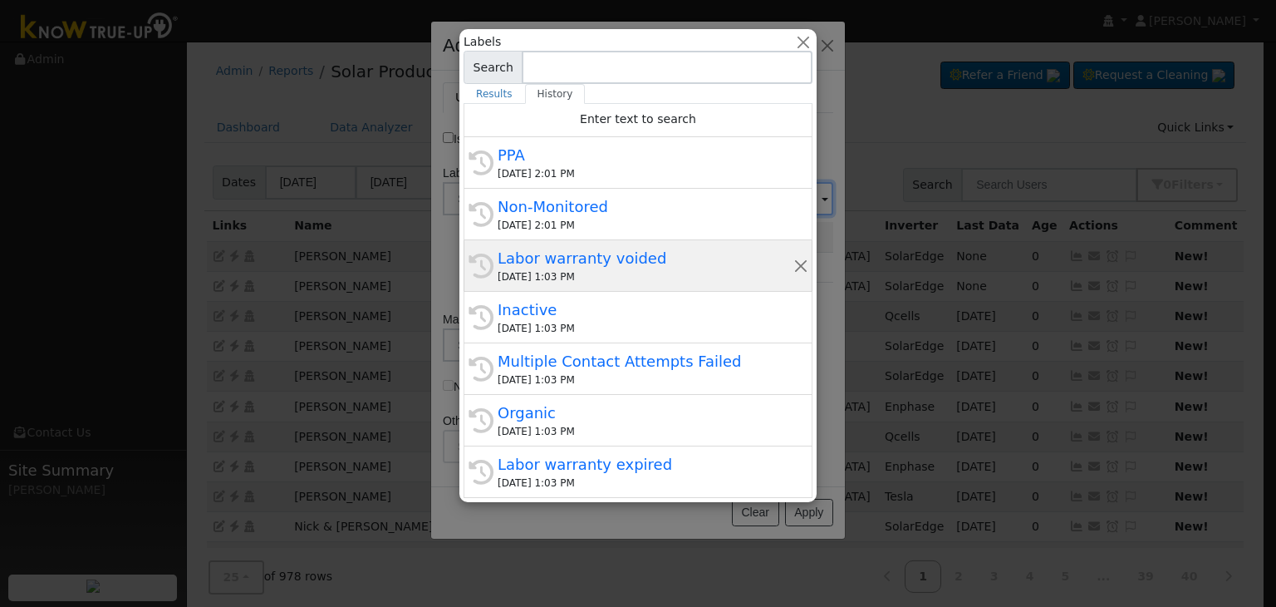
click at [565, 257] on div "Labor warranty voided" at bounding box center [646, 258] width 296 height 22
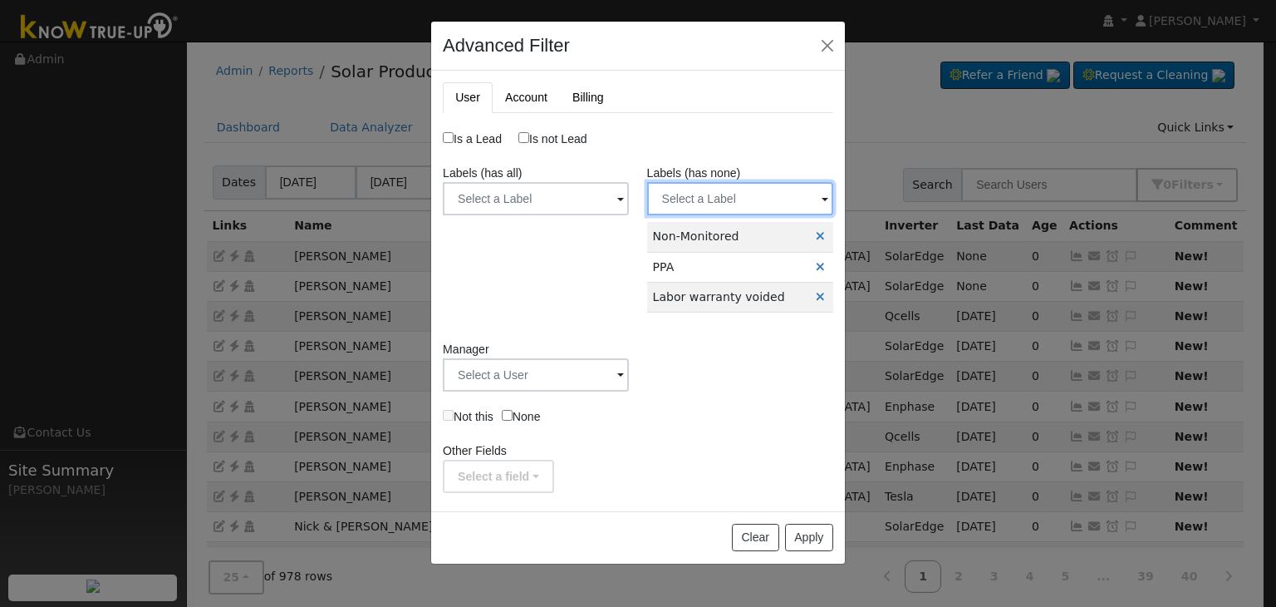
click at [629, 201] on input "text" at bounding box center [536, 198] width 186 height 33
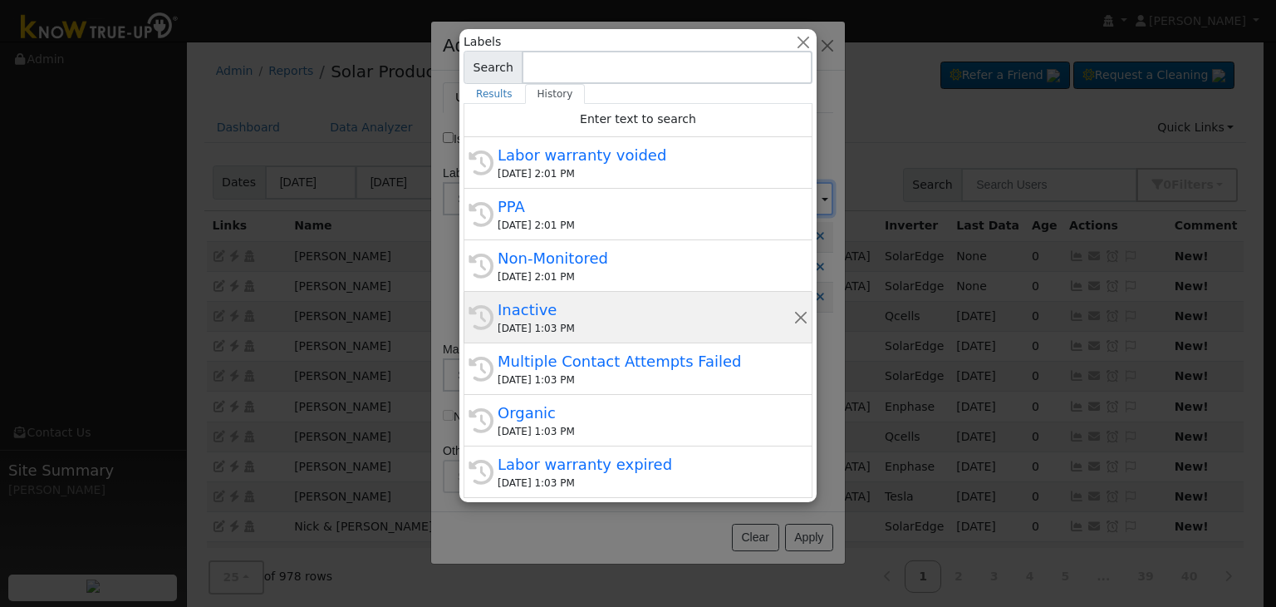
click at [565, 309] on div "Inactive" at bounding box center [646, 309] width 296 height 22
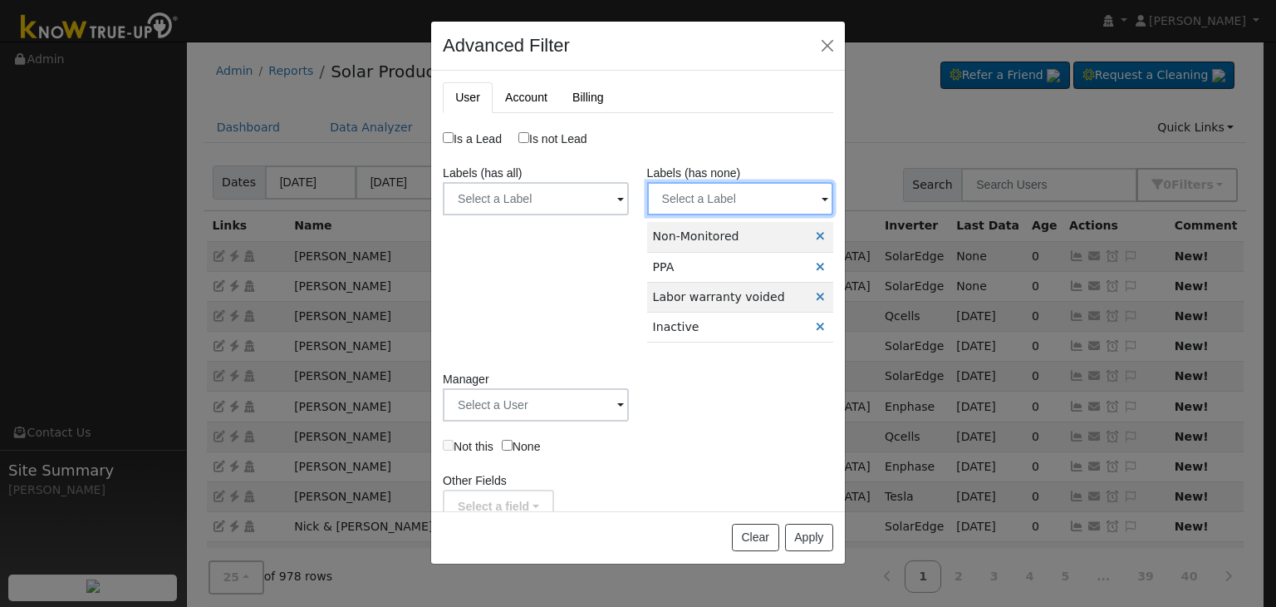
click at [629, 198] on input "text" at bounding box center [536, 198] width 186 height 33
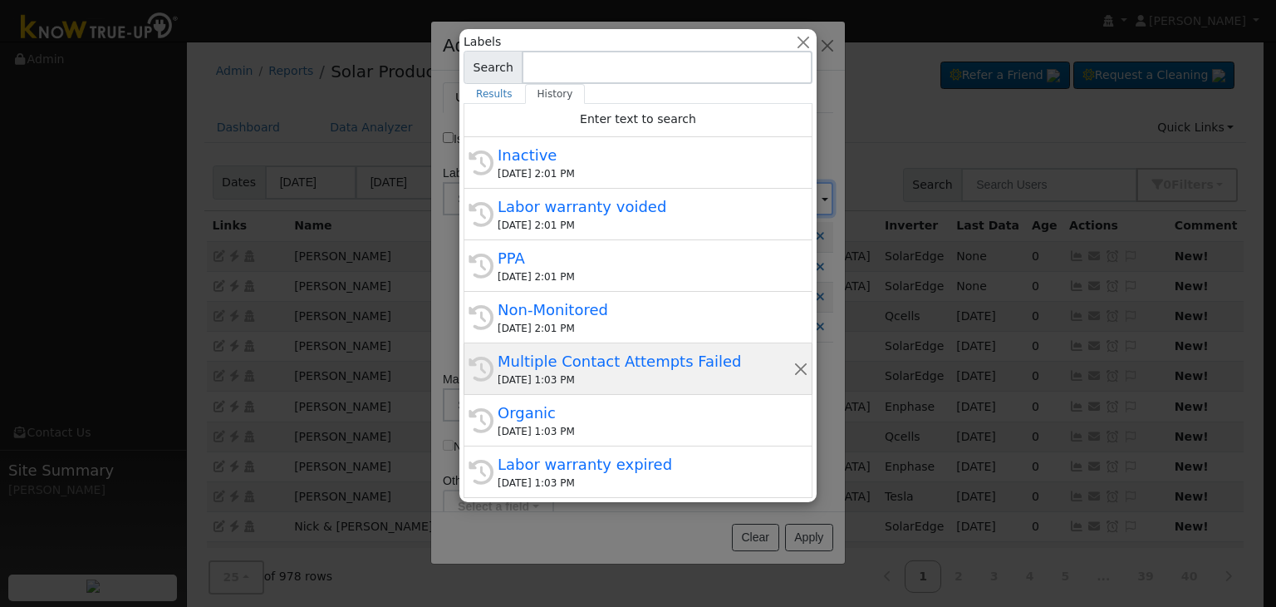
click at [574, 370] on div "Multiple Contact Attempts Failed" at bounding box center [646, 361] width 296 height 22
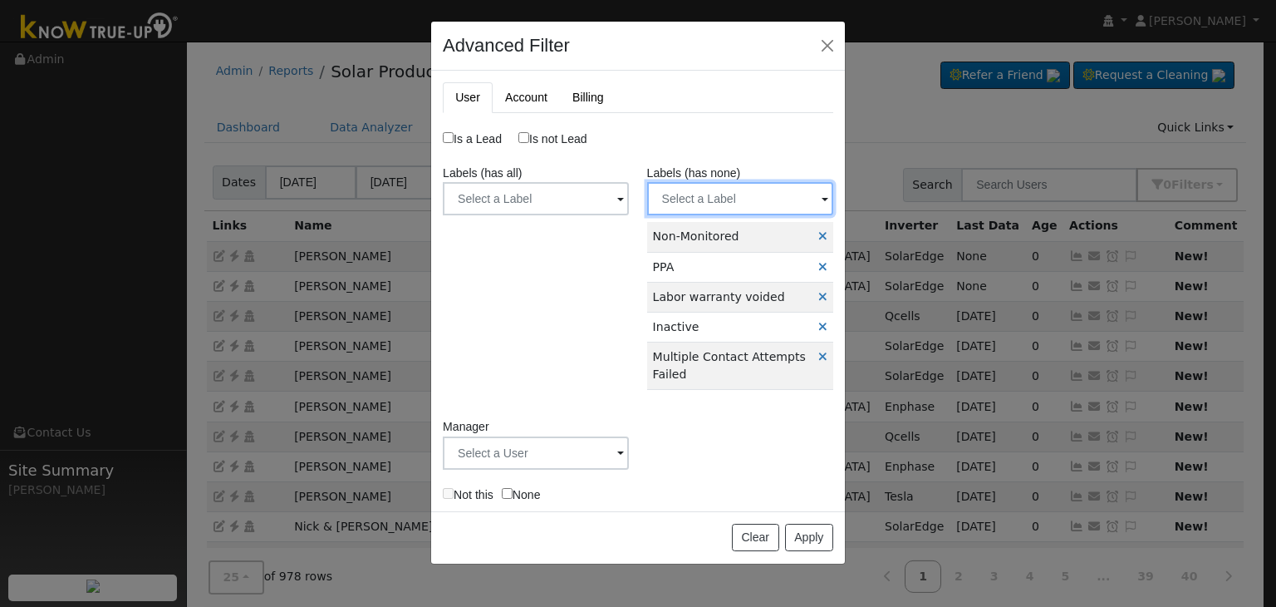
click at [629, 190] on input "text" at bounding box center [536, 198] width 186 height 33
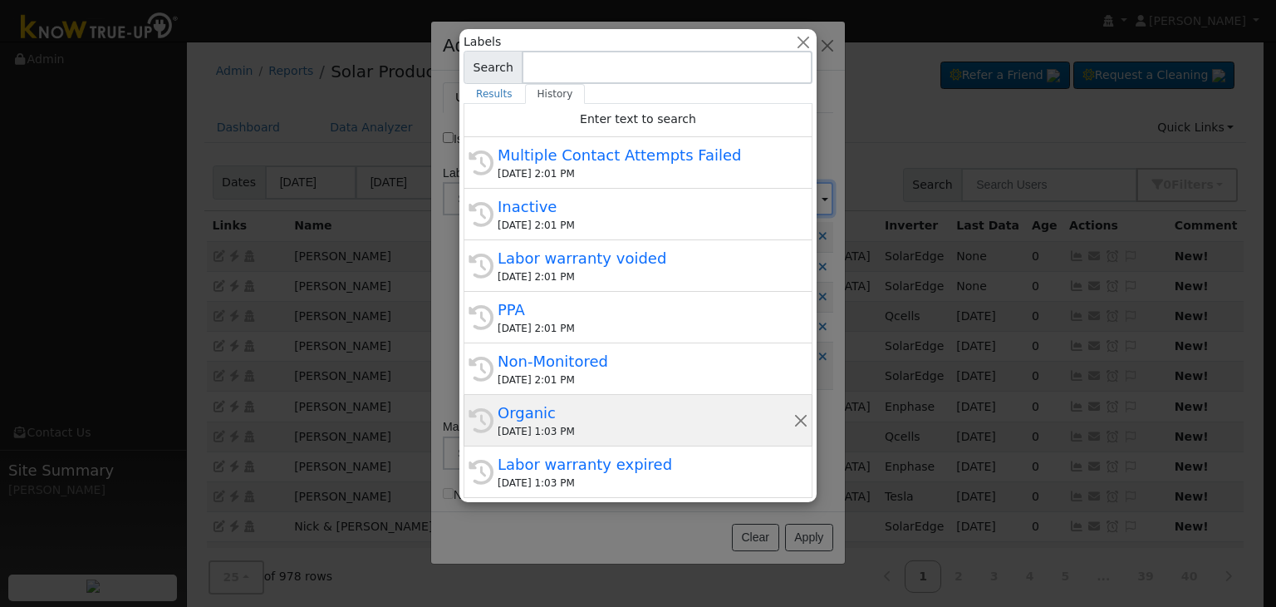
click at [545, 426] on div "[DATE] 1:03 PM" at bounding box center [646, 431] width 296 height 15
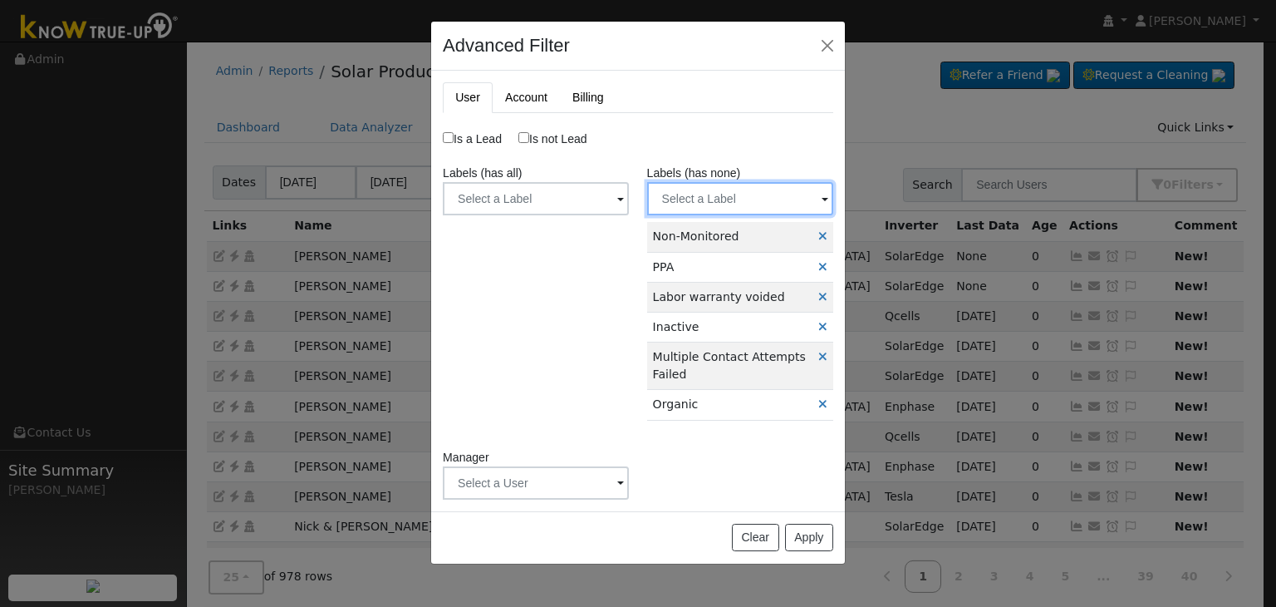
click at [629, 209] on input "text" at bounding box center [536, 198] width 186 height 33
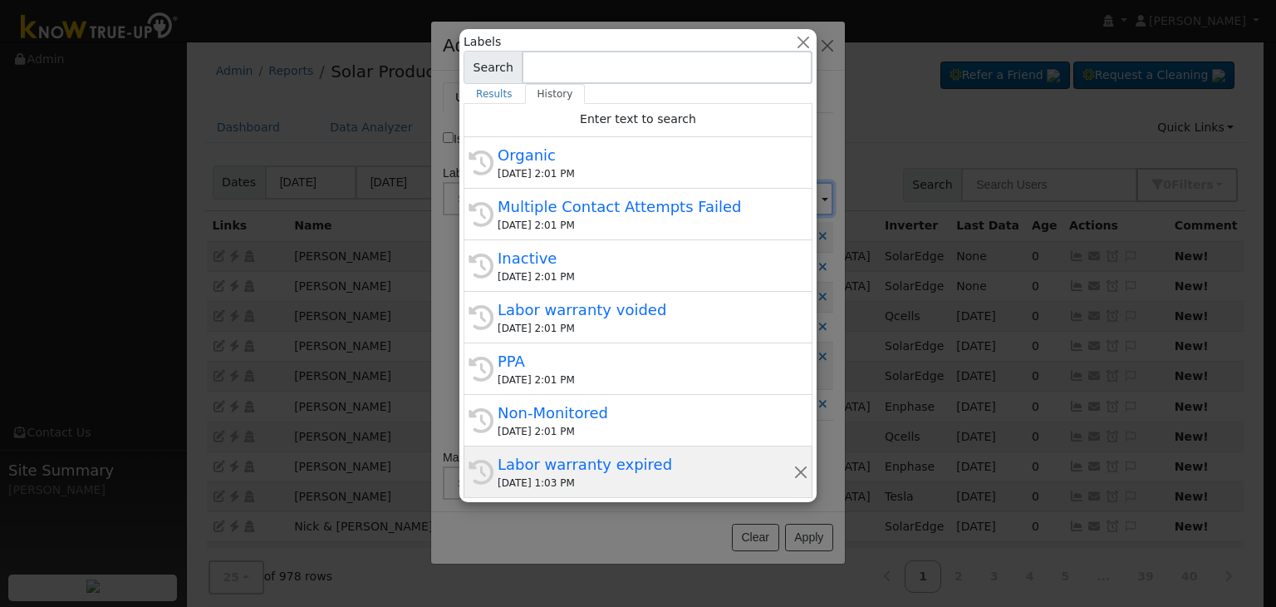
click at [606, 457] on div "Labor warranty expired" at bounding box center [646, 464] width 296 height 22
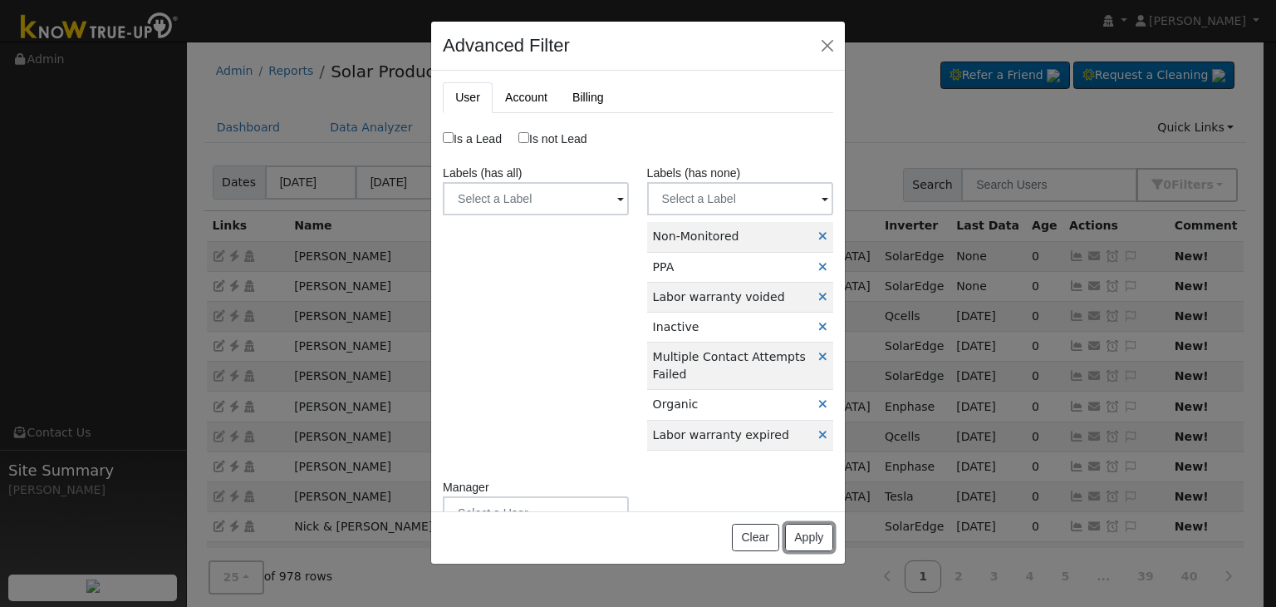
click at [810, 529] on button "Apply" at bounding box center [809, 537] width 48 height 28
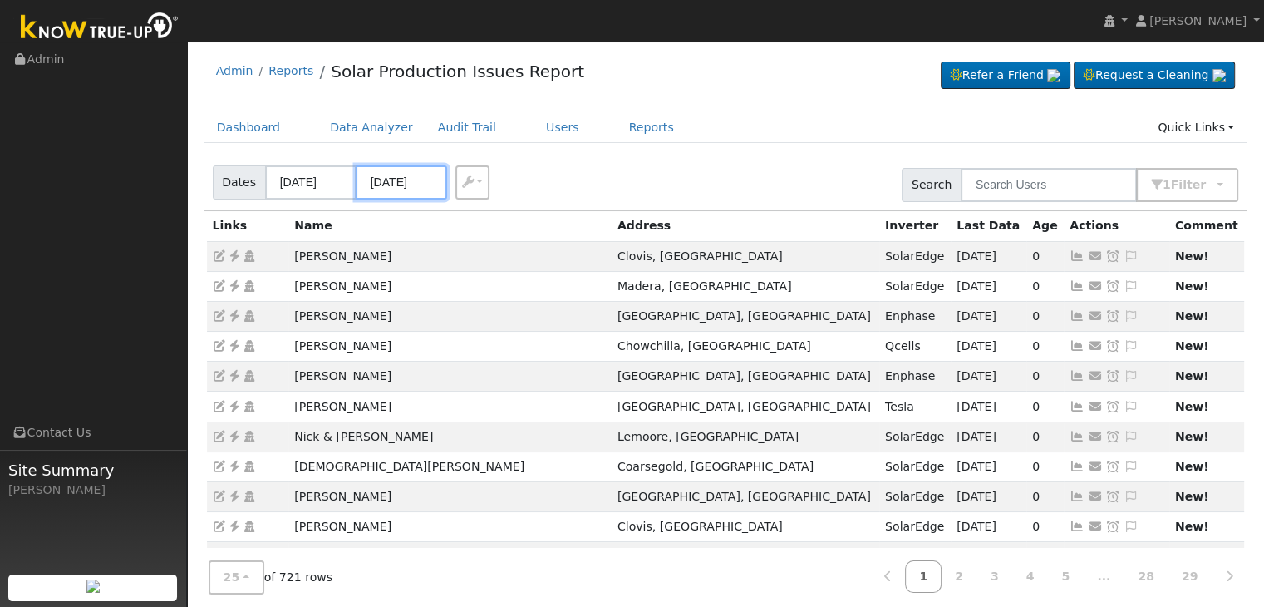
click at [415, 182] on input "[DATE]" at bounding box center [401, 182] width 91 height 34
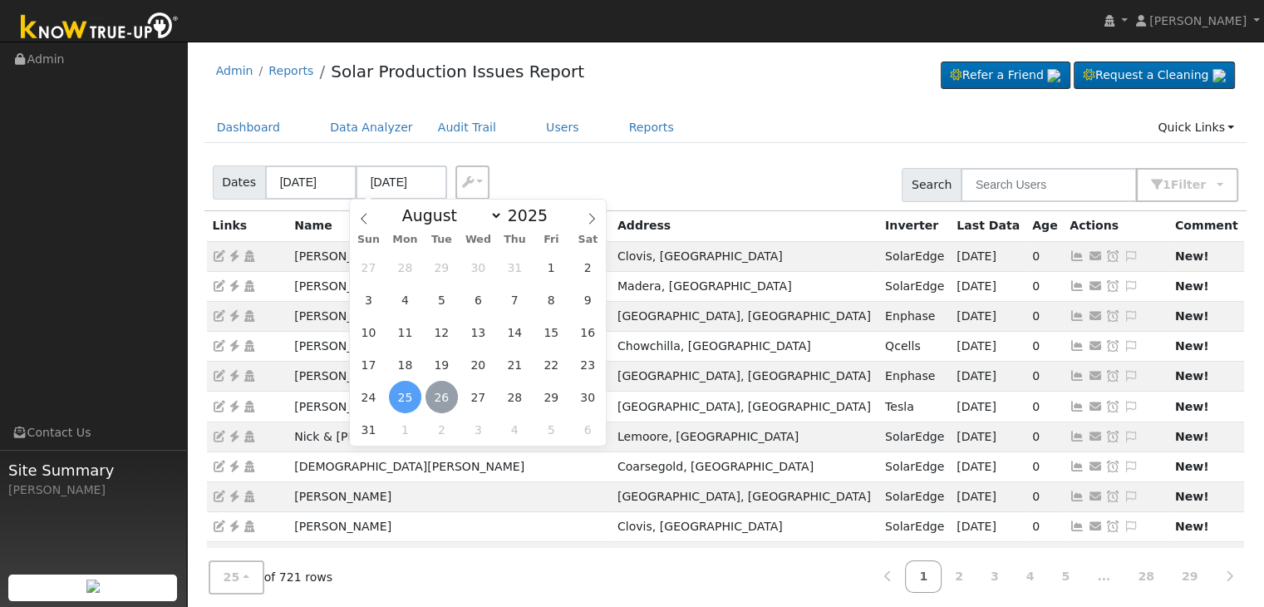
click at [440, 394] on span "26" at bounding box center [441, 397] width 32 height 32
type input "[DATE]"
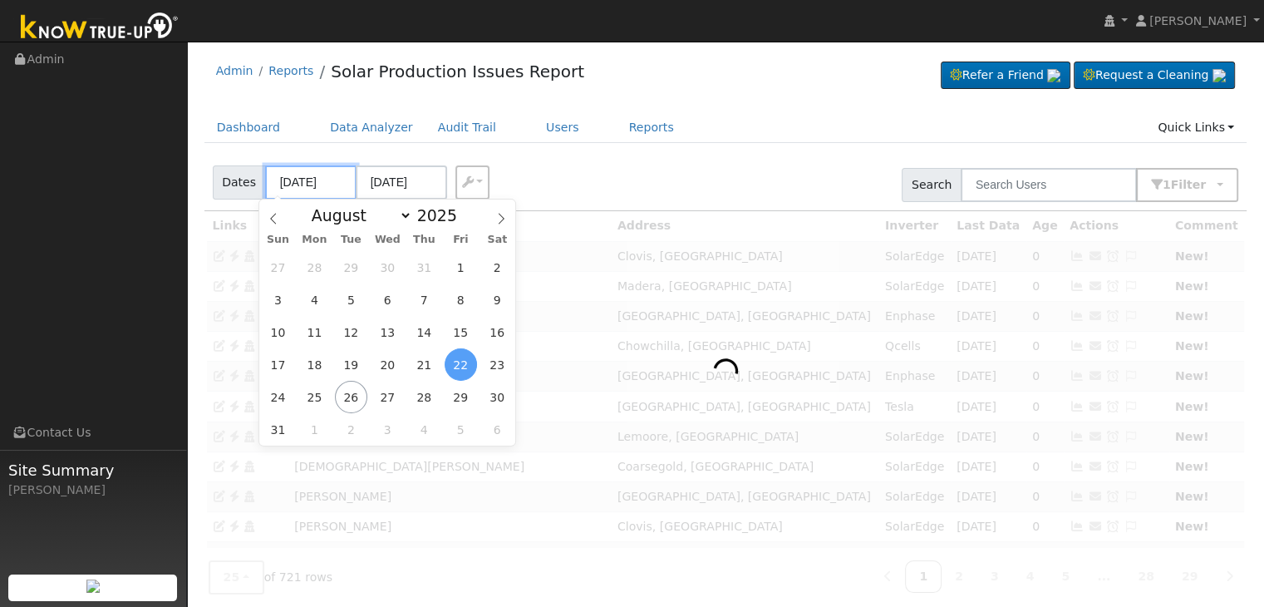
click at [314, 178] on input "[DATE]" at bounding box center [310, 182] width 91 height 34
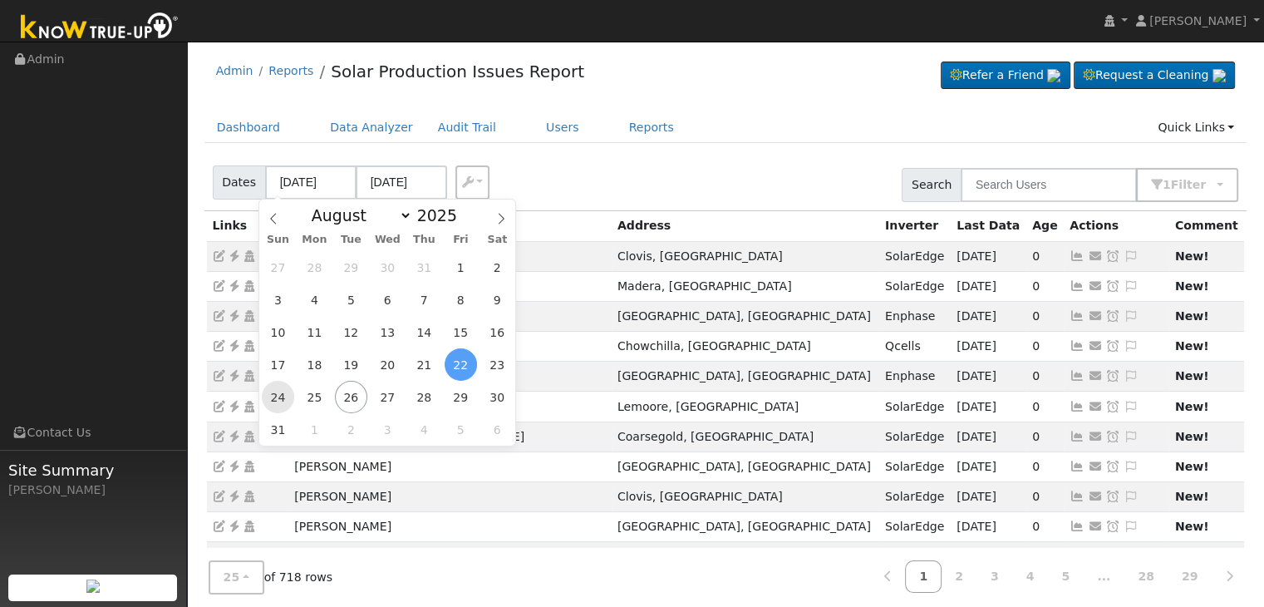
click at [279, 389] on span "24" at bounding box center [278, 397] width 32 height 32
type input "[DATE]"
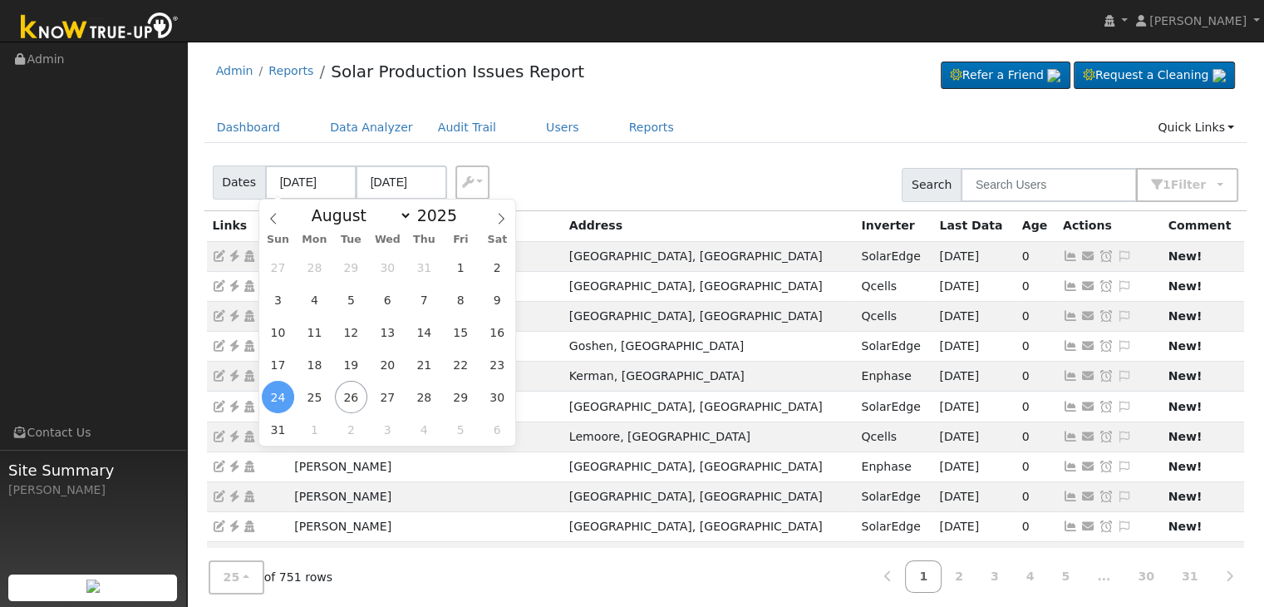
click at [651, 181] on div "Dates [DATE] [DATE] Export CSV Search 1 Filter Include Leads Include No Monitor…" at bounding box center [725, 182] width 1049 height 57
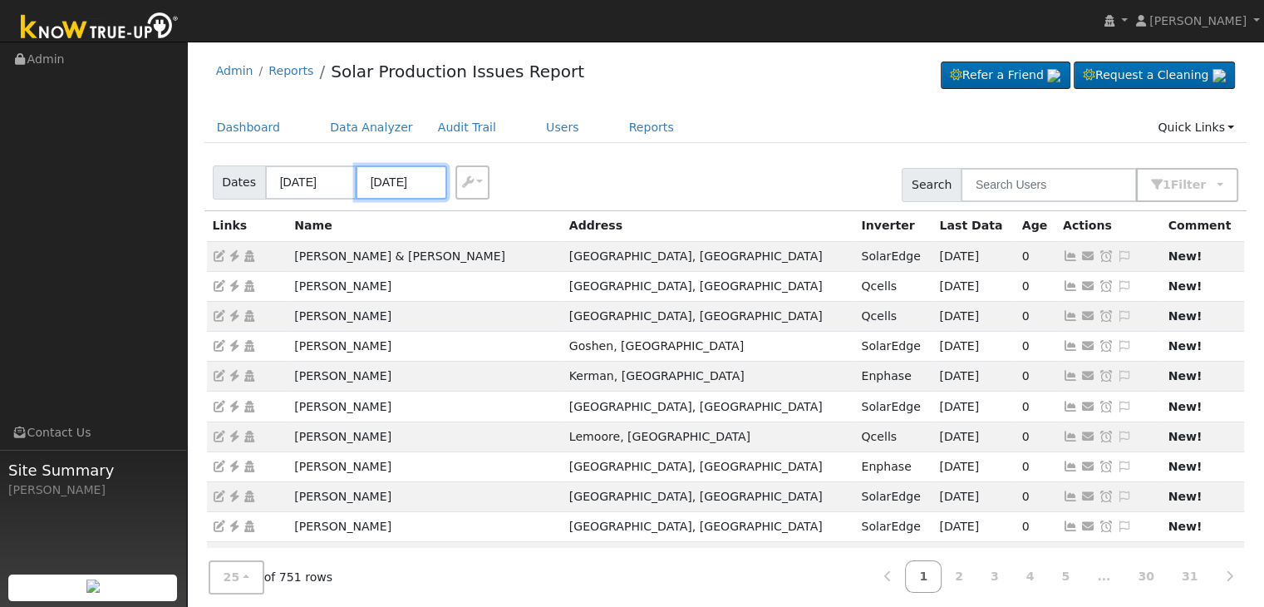
click at [387, 190] on input "[DATE]" at bounding box center [401, 182] width 91 height 34
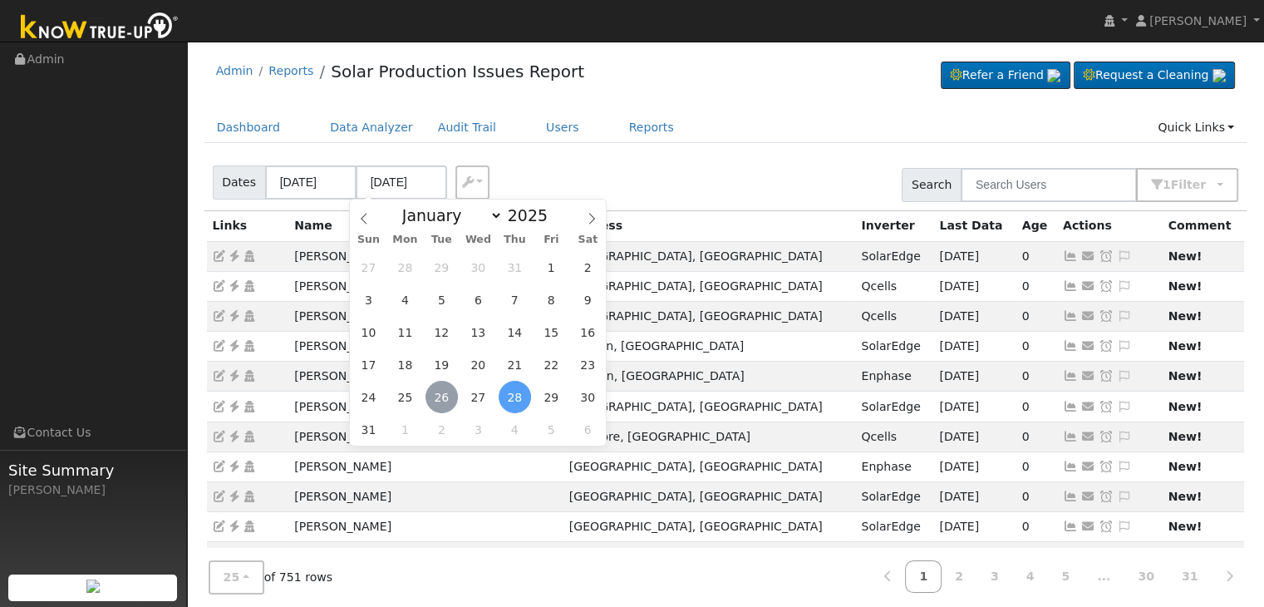
click at [444, 402] on span "26" at bounding box center [441, 397] width 32 height 32
type input "[DATE]"
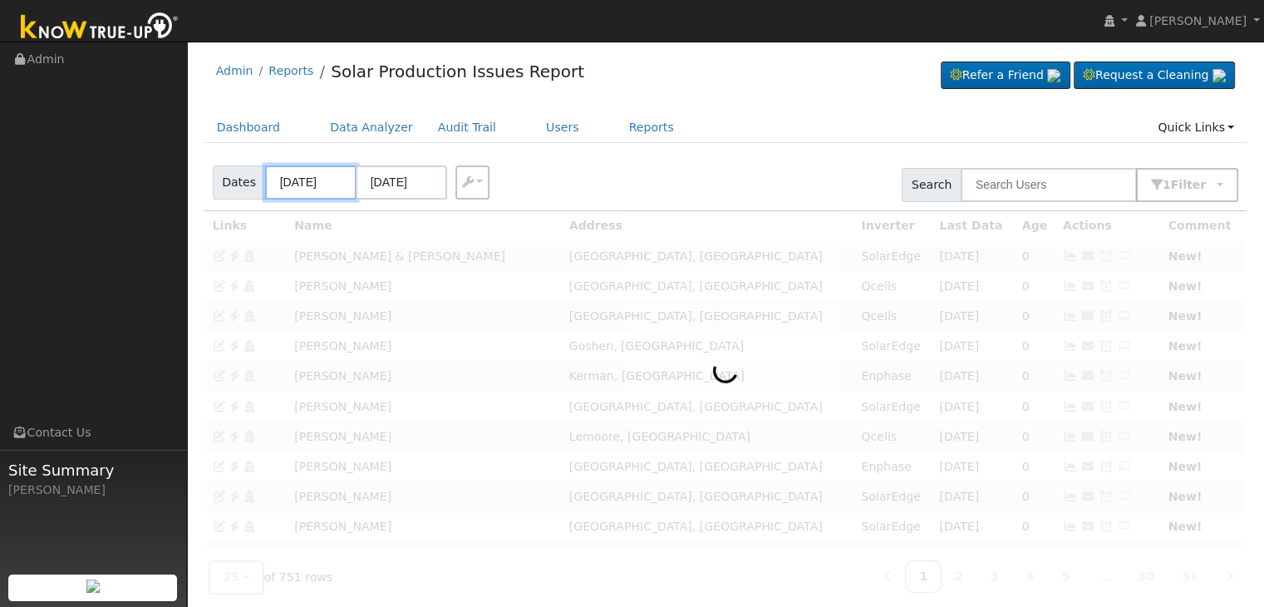
click at [299, 190] on input "[DATE]" at bounding box center [310, 182] width 91 height 34
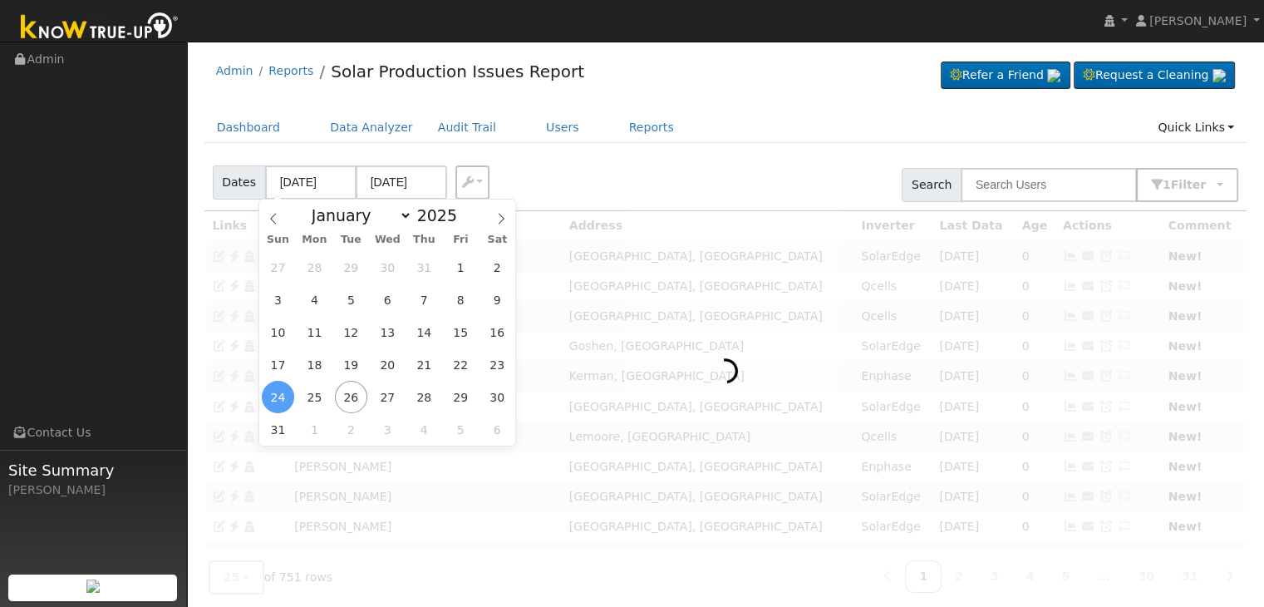
click at [276, 400] on span "24" at bounding box center [278, 397] width 32 height 32
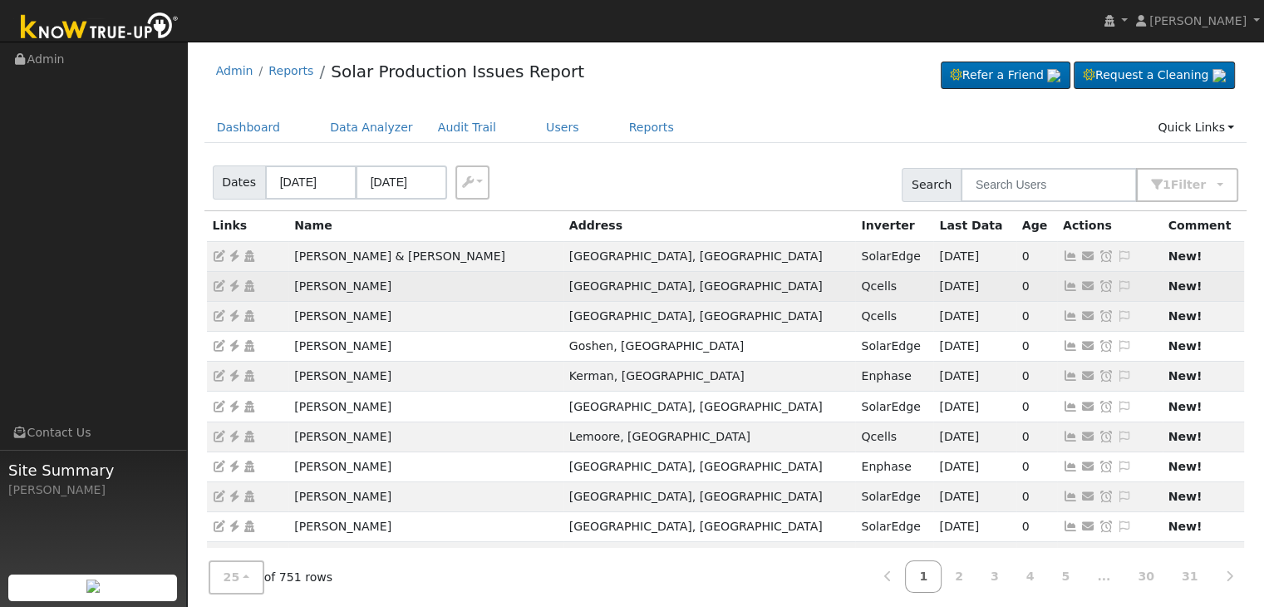
click at [234, 287] on icon at bounding box center [234, 286] width 15 height 12
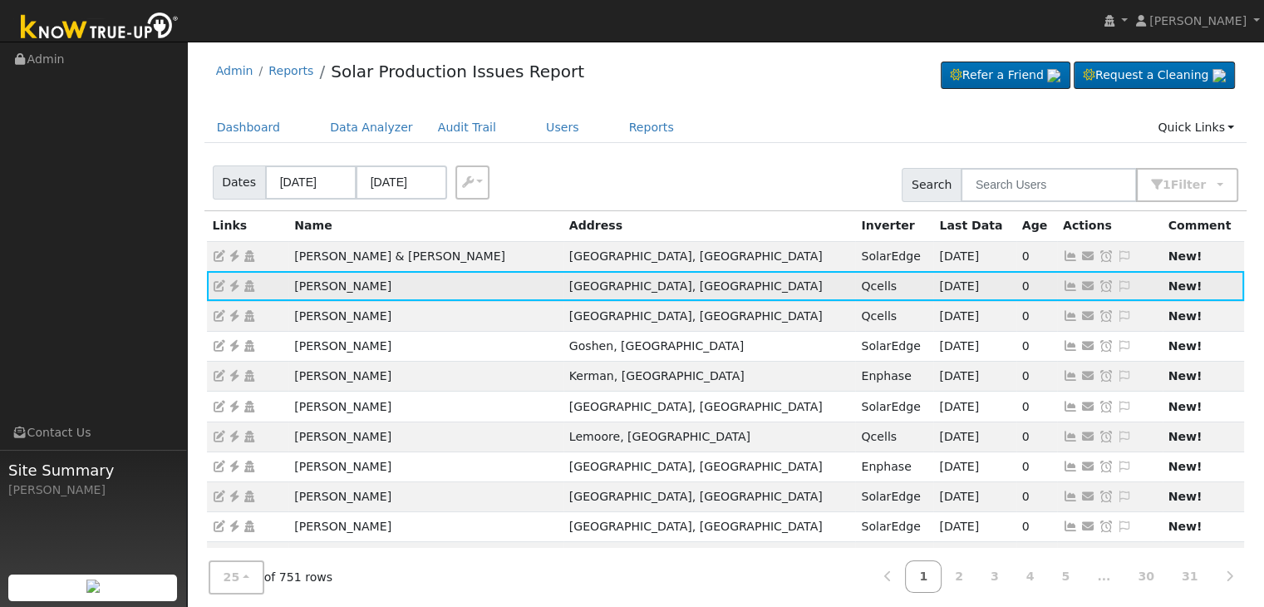
click at [1117, 287] on icon at bounding box center [1124, 286] width 15 height 12
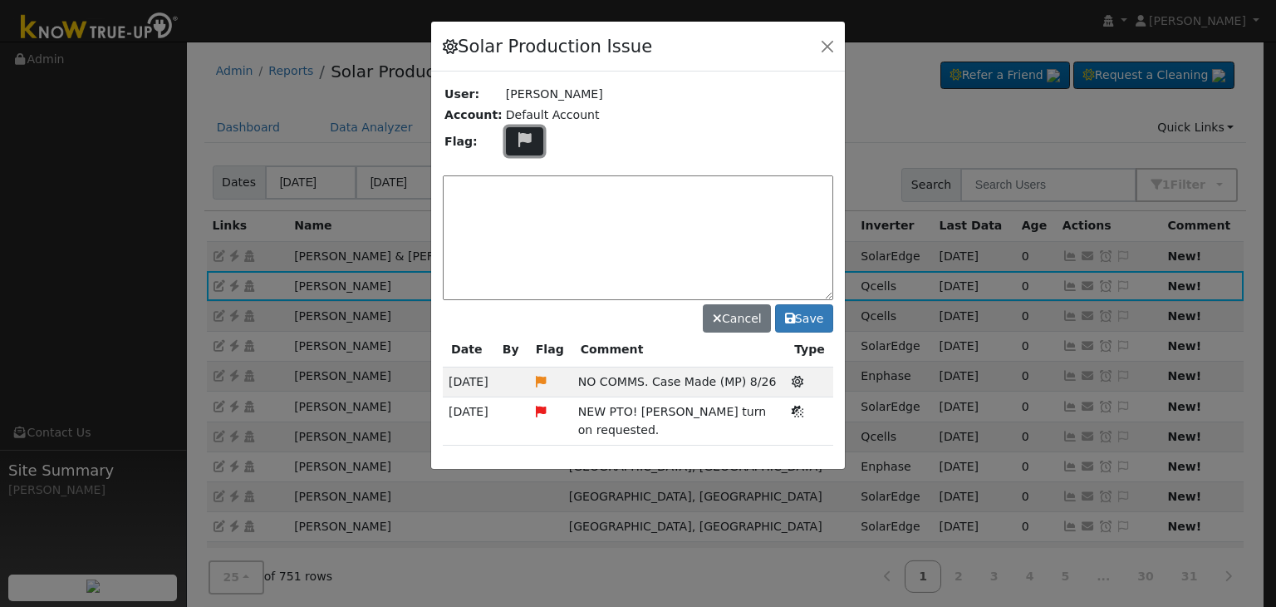
click at [516, 137] on icon at bounding box center [524, 139] width 19 height 15
click at [514, 212] on icon at bounding box center [523, 219] width 19 height 15
click at [510, 209] on textarea at bounding box center [638, 237] width 391 height 125
type textarea "NO COMMS. Case Made. (MP) 8/26"
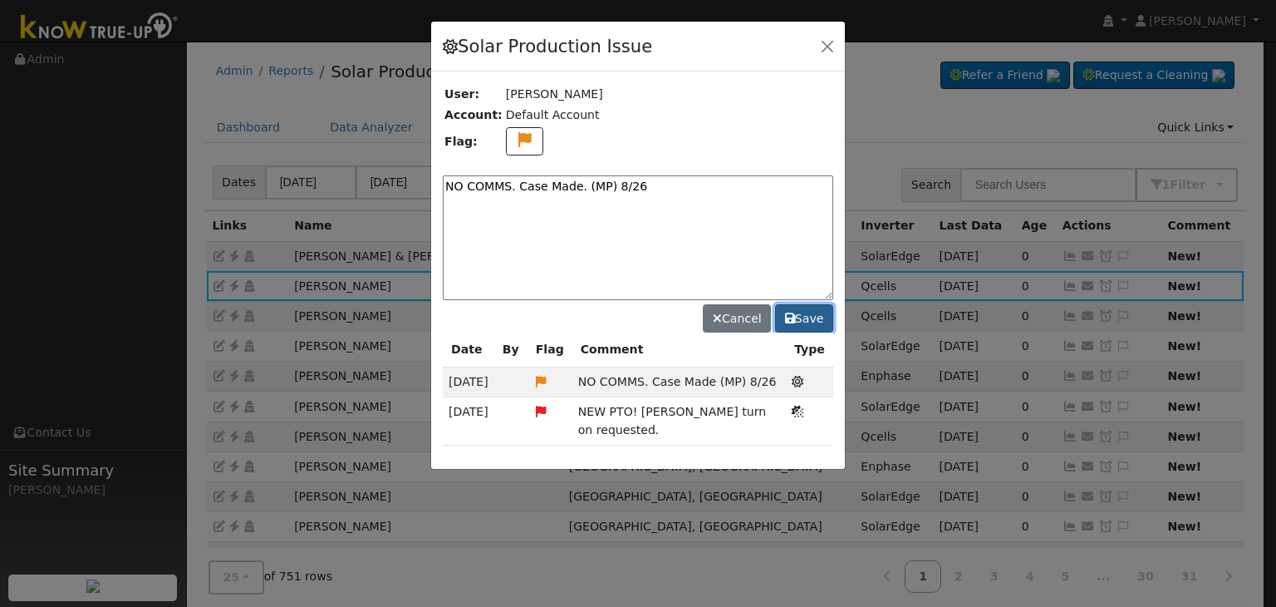
click at [802, 317] on button "Save" at bounding box center [804, 318] width 58 height 28
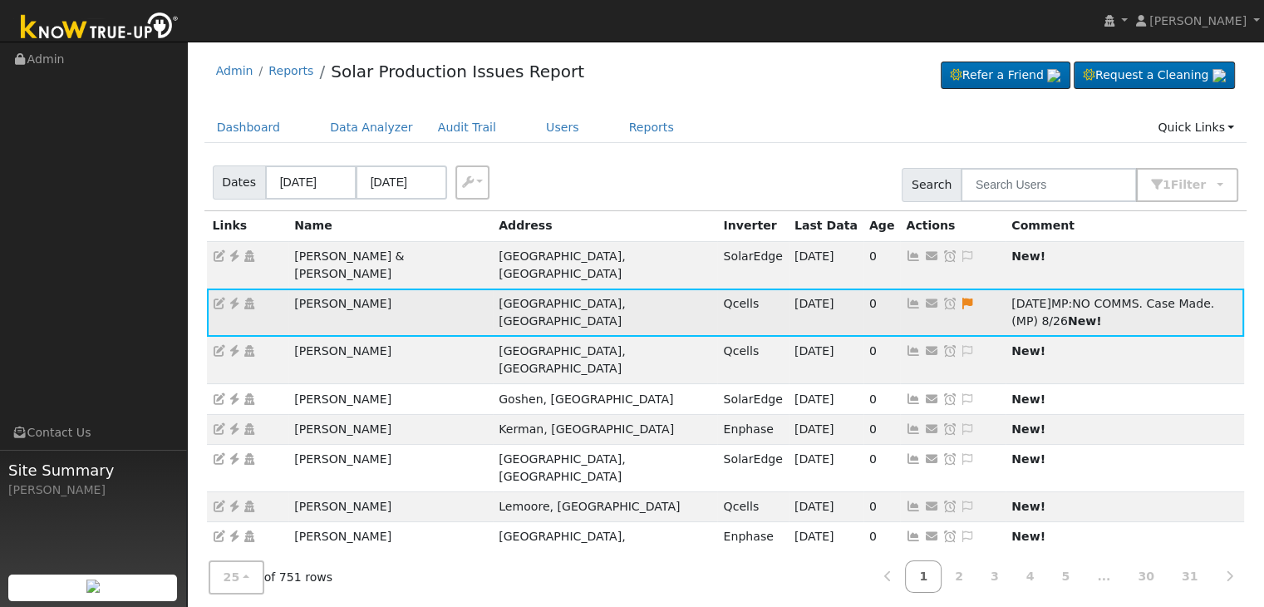
click at [942, 297] on icon at bounding box center [949, 303] width 15 height 12
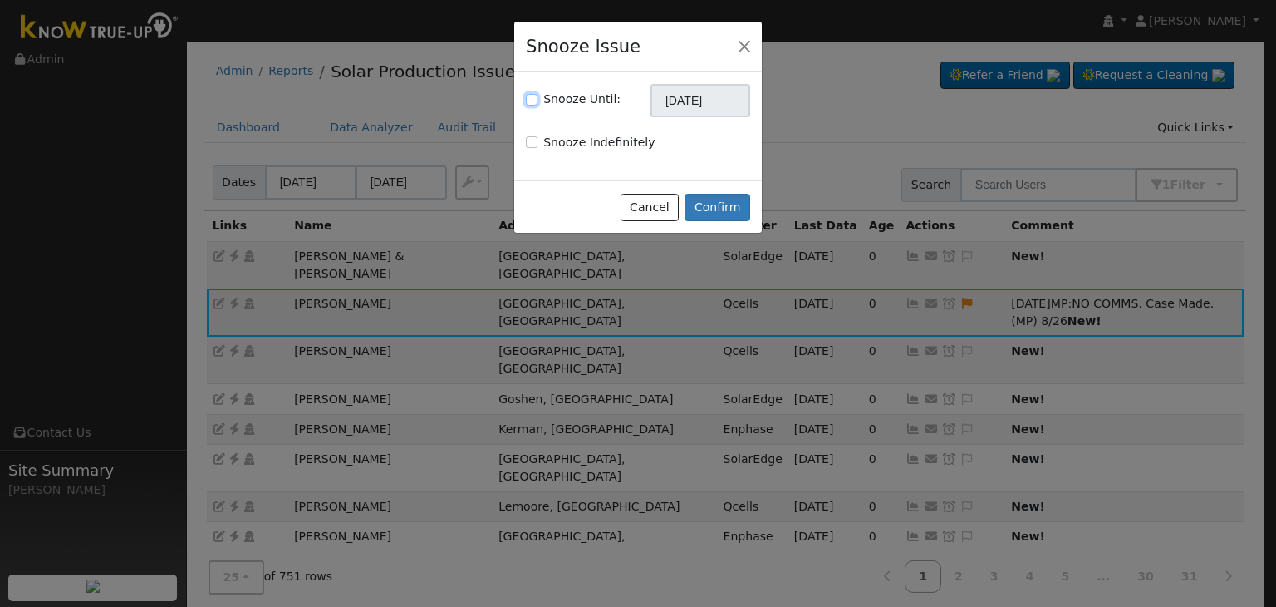
click at [528, 101] on input "Snooze Until:" at bounding box center [532, 100] width 12 height 12
checkbox input "true"
click at [661, 101] on input "09/26/2025" at bounding box center [701, 100] width 100 height 33
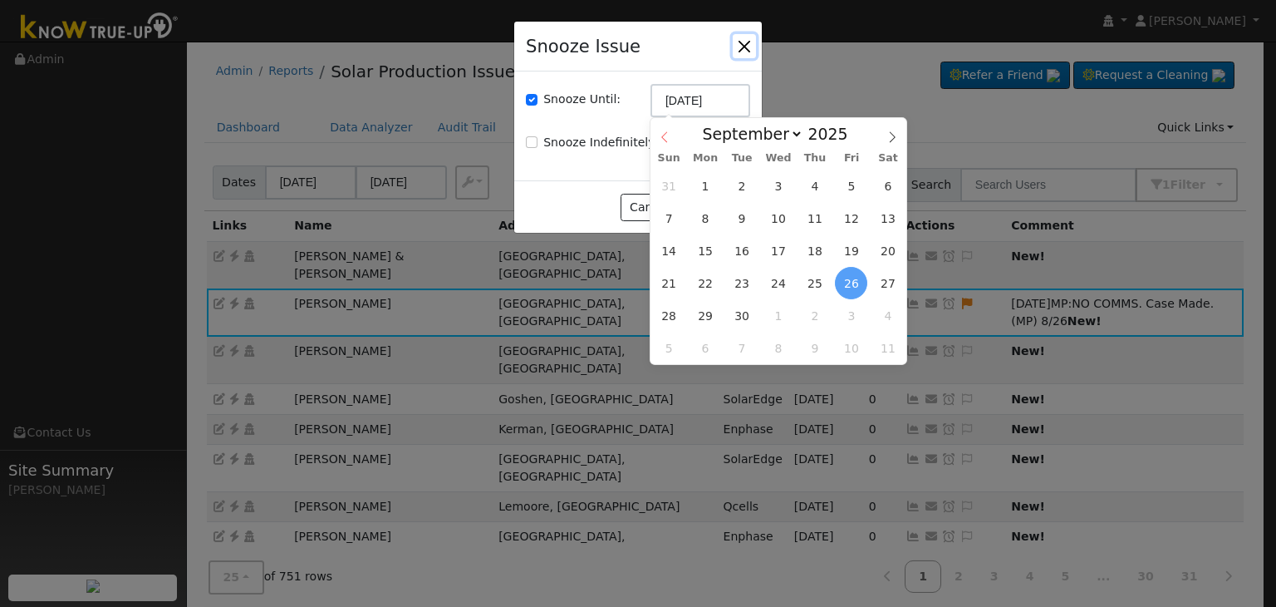
click at [655, 134] on span at bounding box center [665, 132] width 28 height 28
select select "7"
click at [740, 359] on span "2" at bounding box center [742, 348] width 32 height 32
type input "09/02/2025"
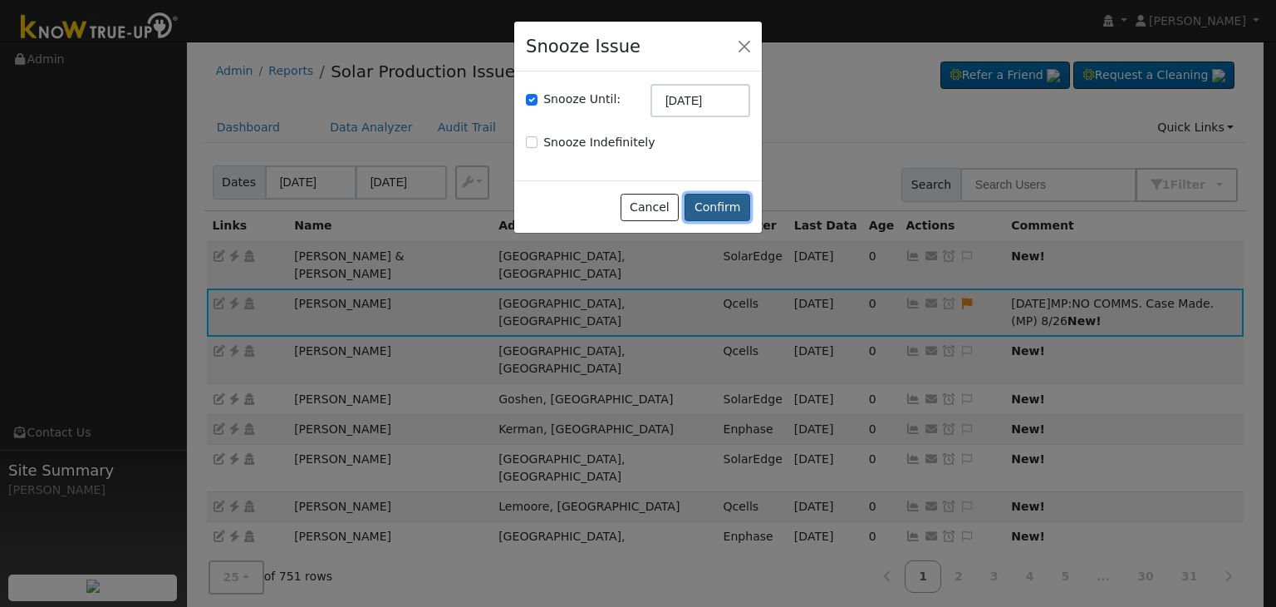
click at [735, 214] on button "Confirm" at bounding box center [718, 208] width 66 height 28
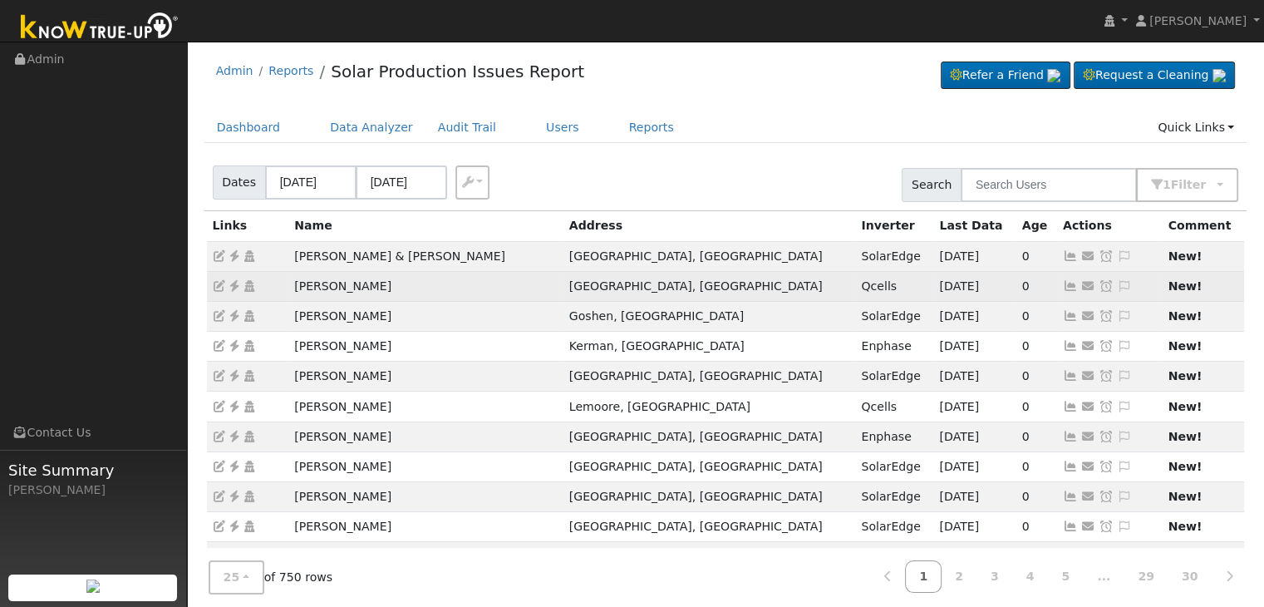
click at [231, 283] on icon at bounding box center [234, 286] width 15 height 12
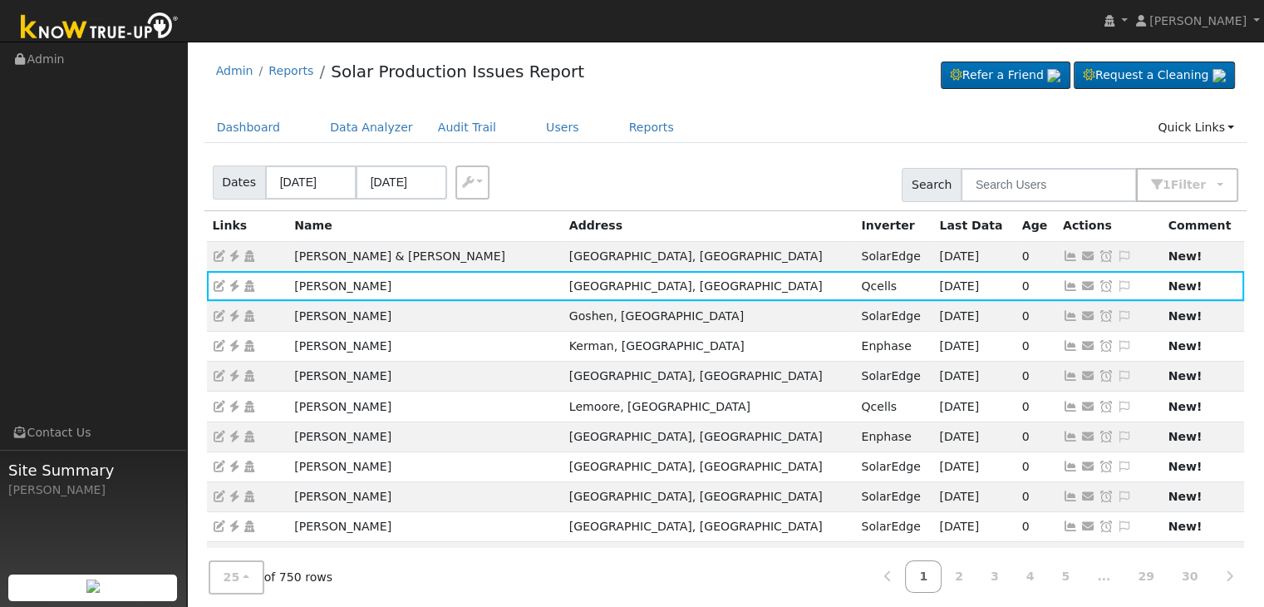
click at [739, 111] on div "Admin Reports Solar Production Issues Report Refer a Friend Request a Cleaning" at bounding box center [725, 558] width 1060 height 1016
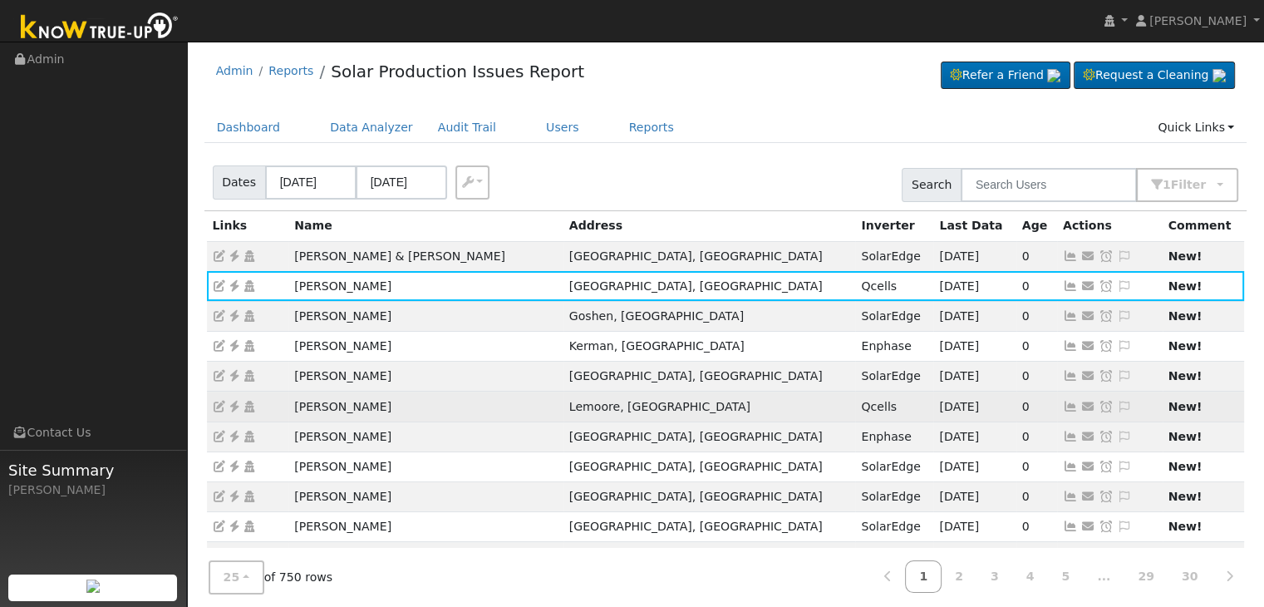
click at [235, 402] on icon at bounding box center [234, 407] width 15 height 12
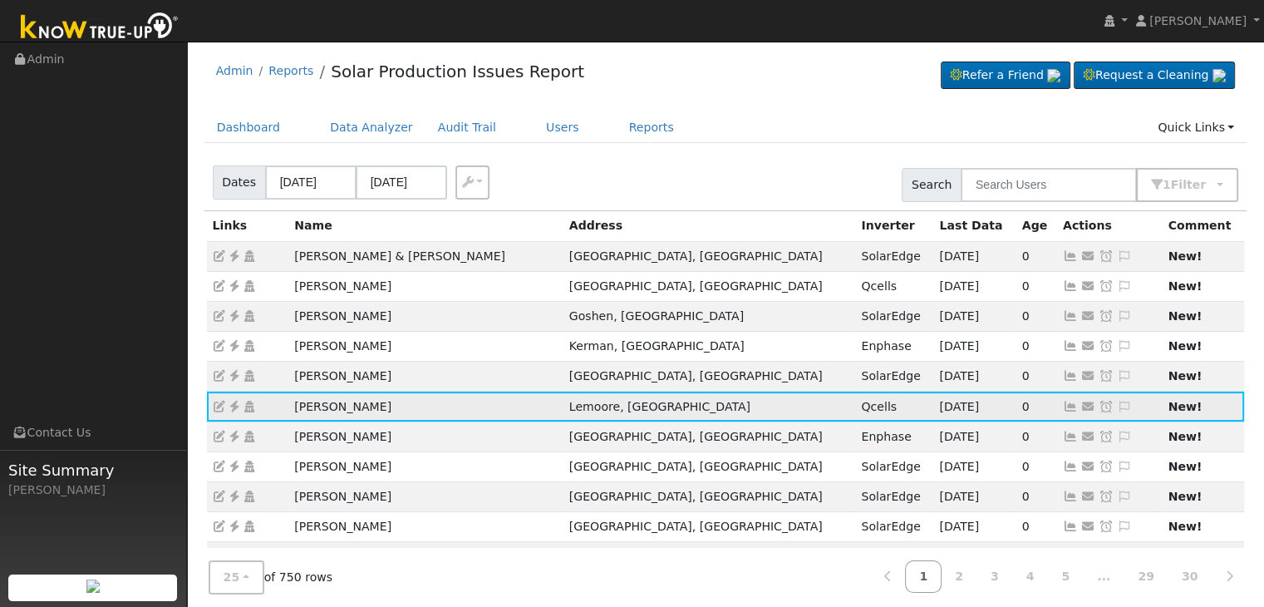
click at [233, 405] on icon at bounding box center [234, 407] width 15 height 12
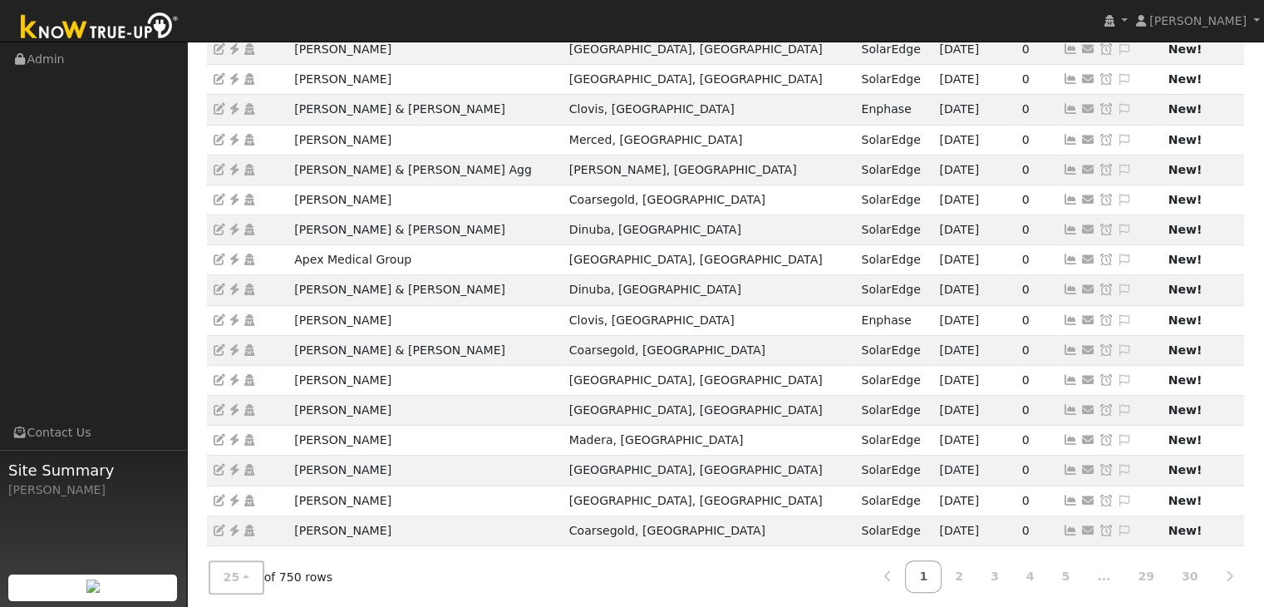
scroll to position [462, 0]
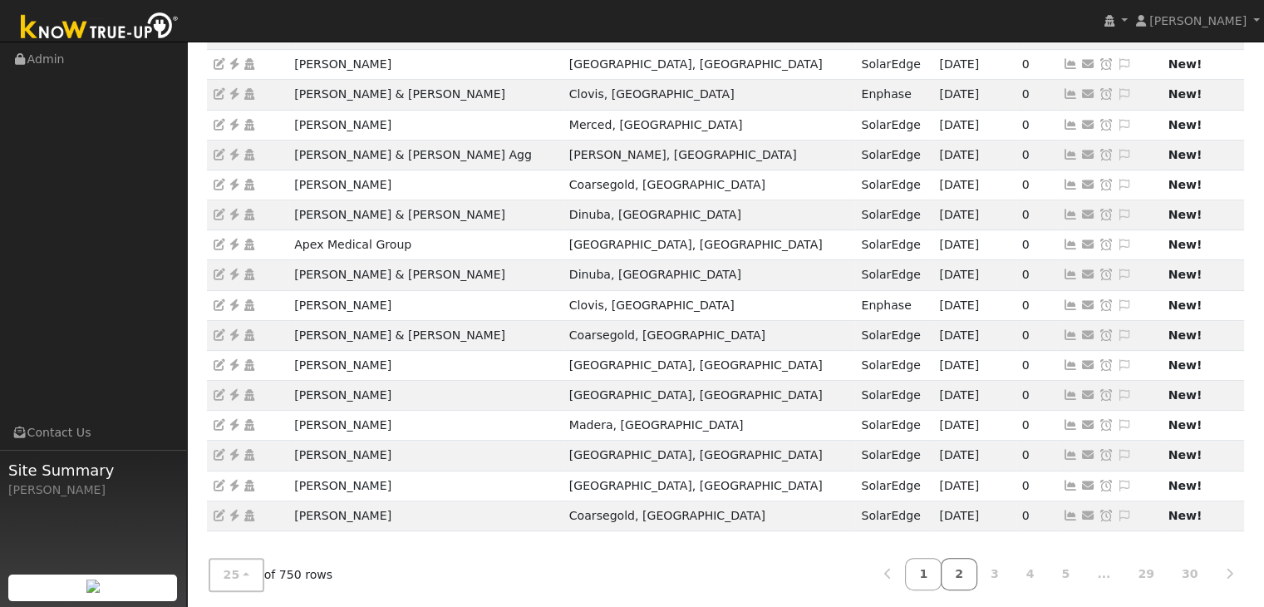
click at [971, 560] on link "2" at bounding box center [959, 574] width 37 height 32
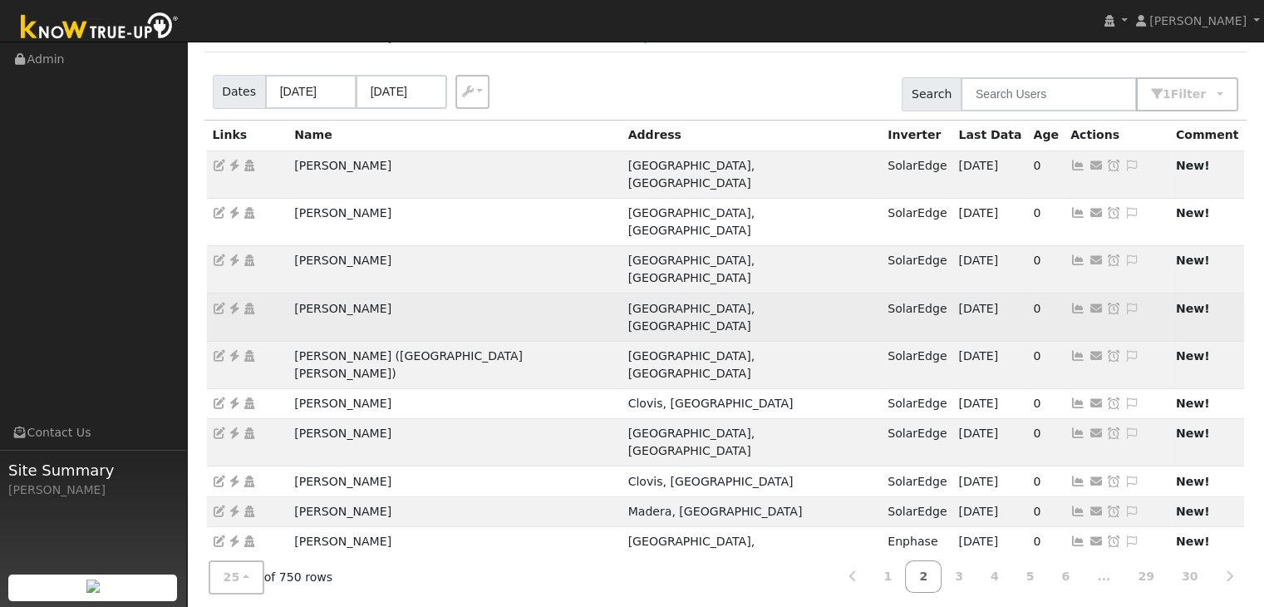
scroll to position [166, 0]
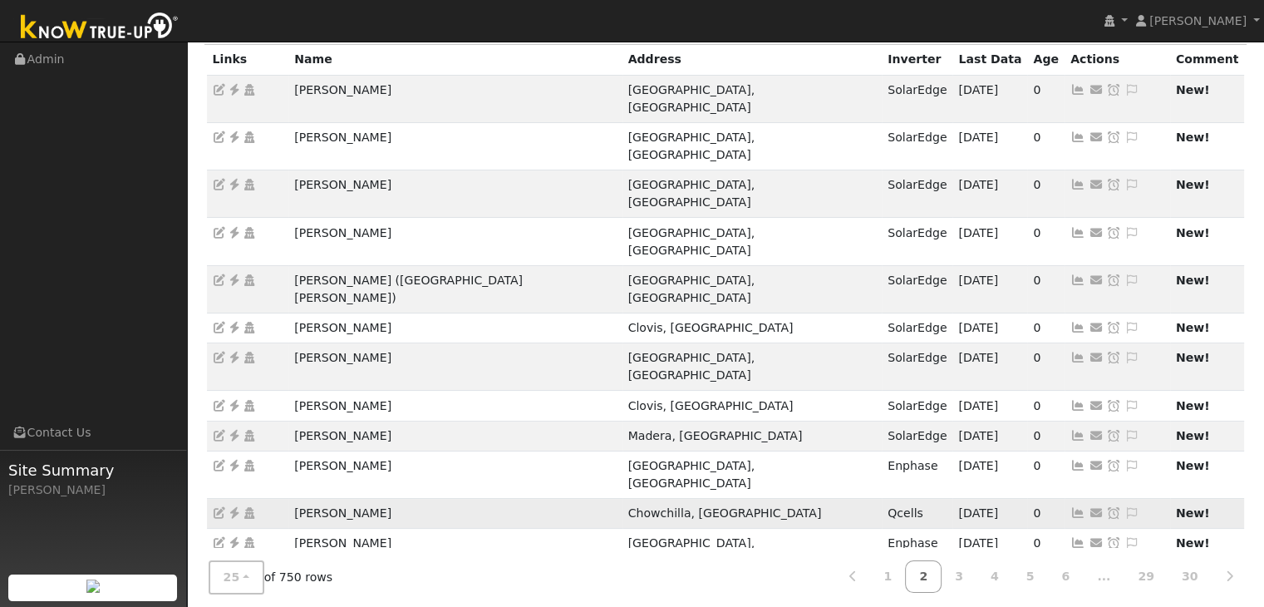
click at [237, 507] on icon at bounding box center [234, 513] width 15 height 12
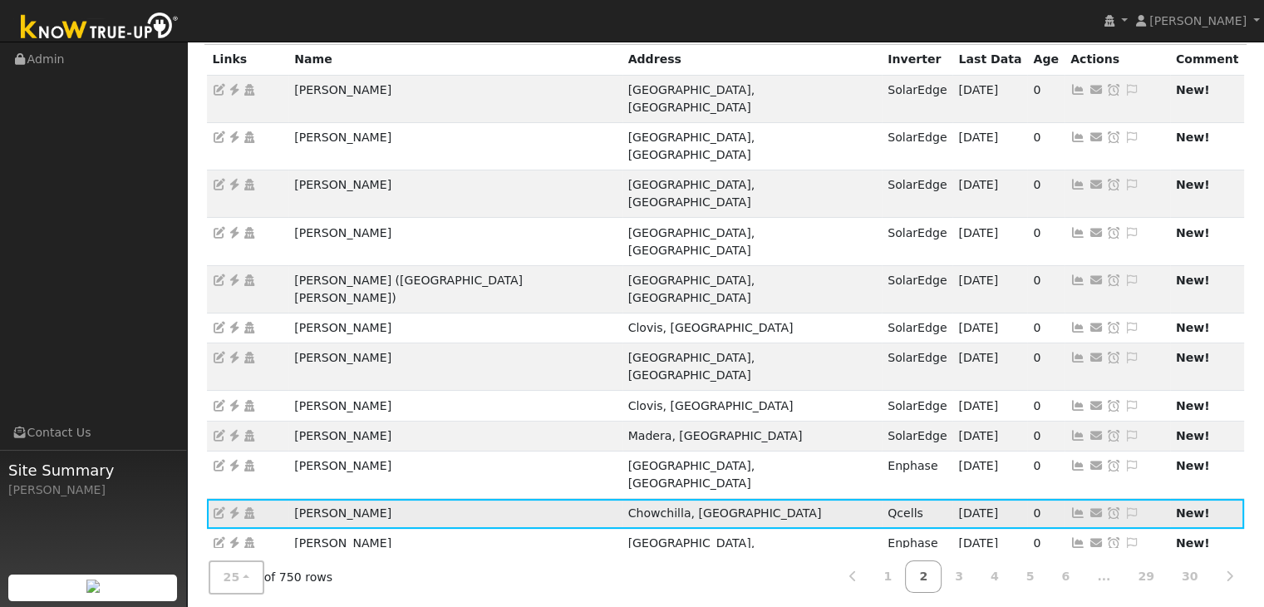
click at [1124, 507] on icon at bounding box center [1131, 513] width 15 height 12
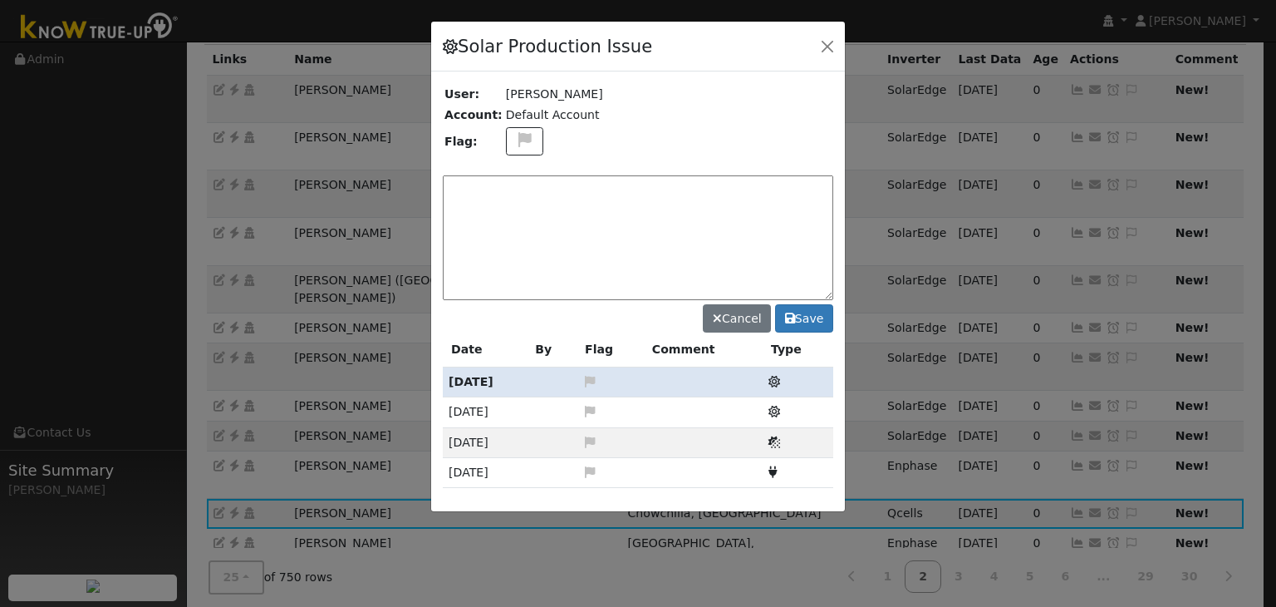
click at [509, 145] on div "Solar Production Issue User: Ruby Chacko Account: Default Account Flag: Cancel …" at bounding box center [637, 266] width 415 height 491
click at [515, 144] on icon at bounding box center [524, 139] width 19 height 15
click at [514, 212] on icon at bounding box center [523, 219] width 19 height 15
click at [502, 204] on textarea at bounding box center [638, 237] width 391 height 125
type textarea "NO COMMS. Case Made. (MP) 8/26"
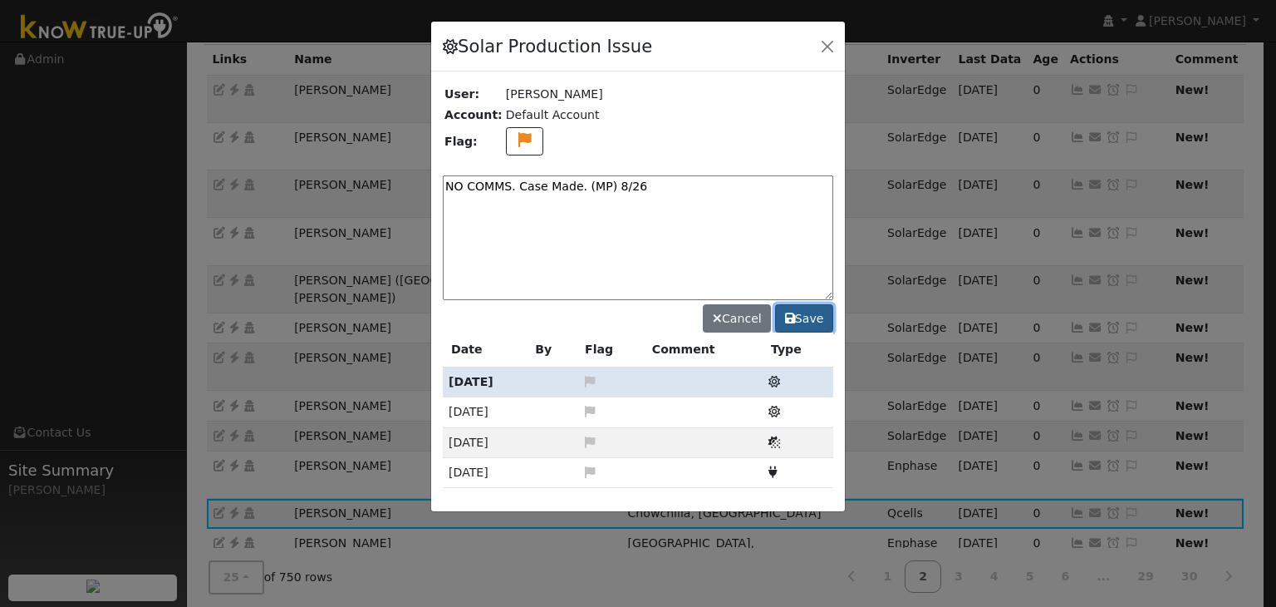
click at [794, 322] on icon at bounding box center [790, 318] width 10 height 12
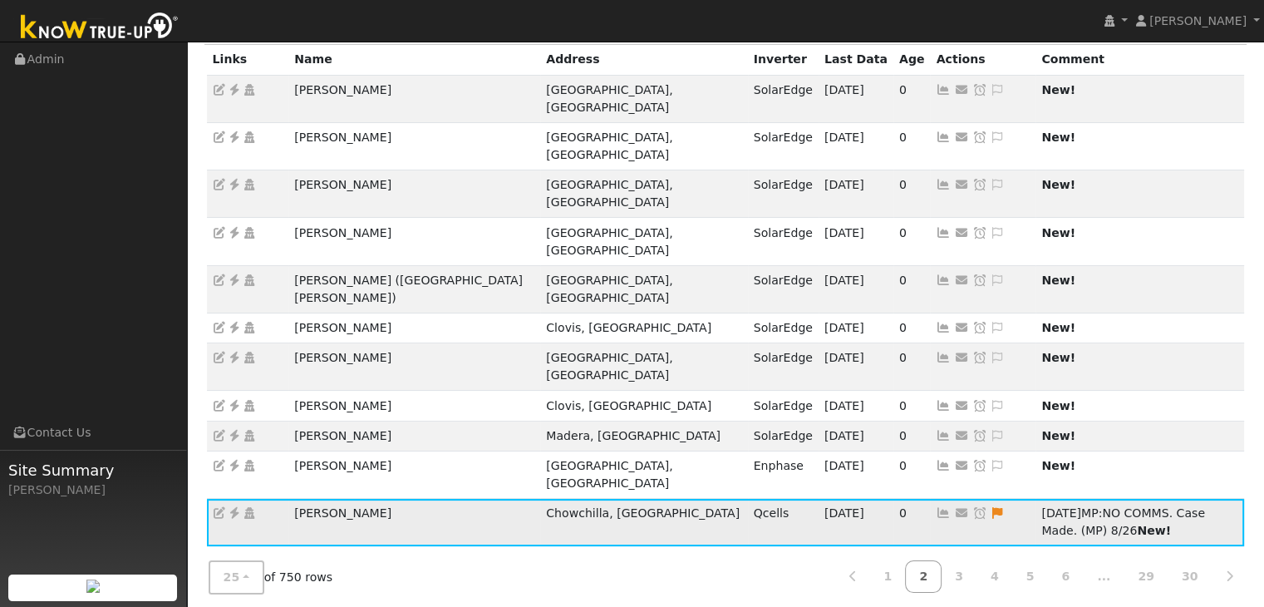
click at [972, 507] on icon at bounding box center [979, 513] width 15 height 12
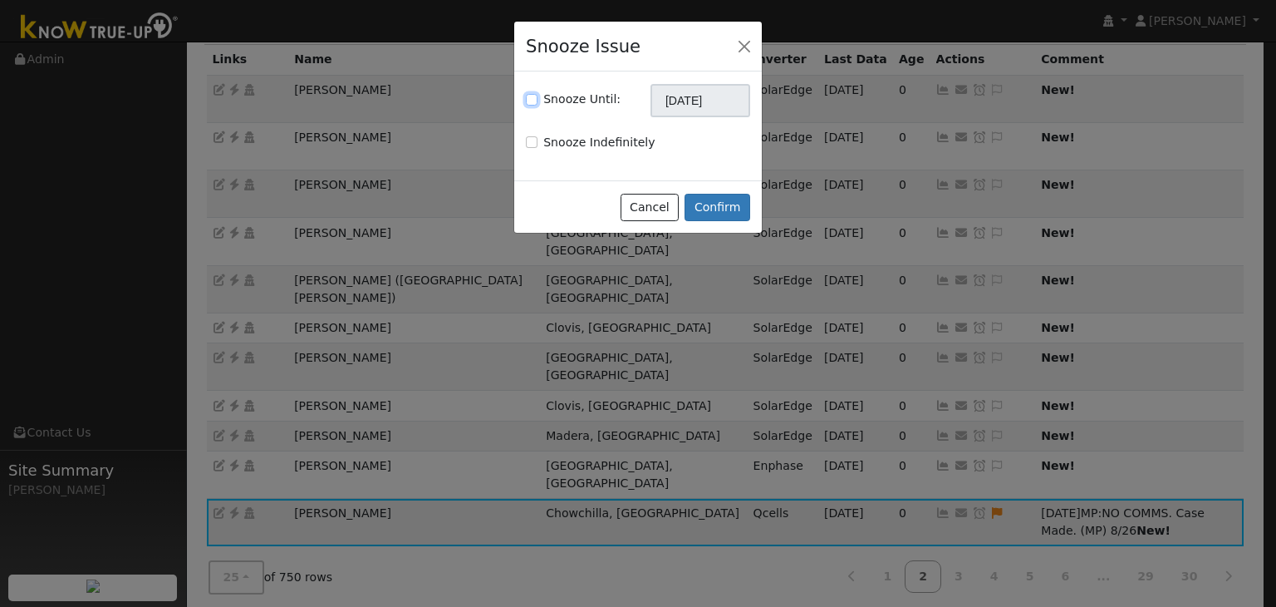
click at [534, 97] on input "Snooze Until:" at bounding box center [532, 100] width 12 height 12
checkbox input "true"
click at [701, 104] on input "09/26/2025" at bounding box center [701, 100] width 100 height 33
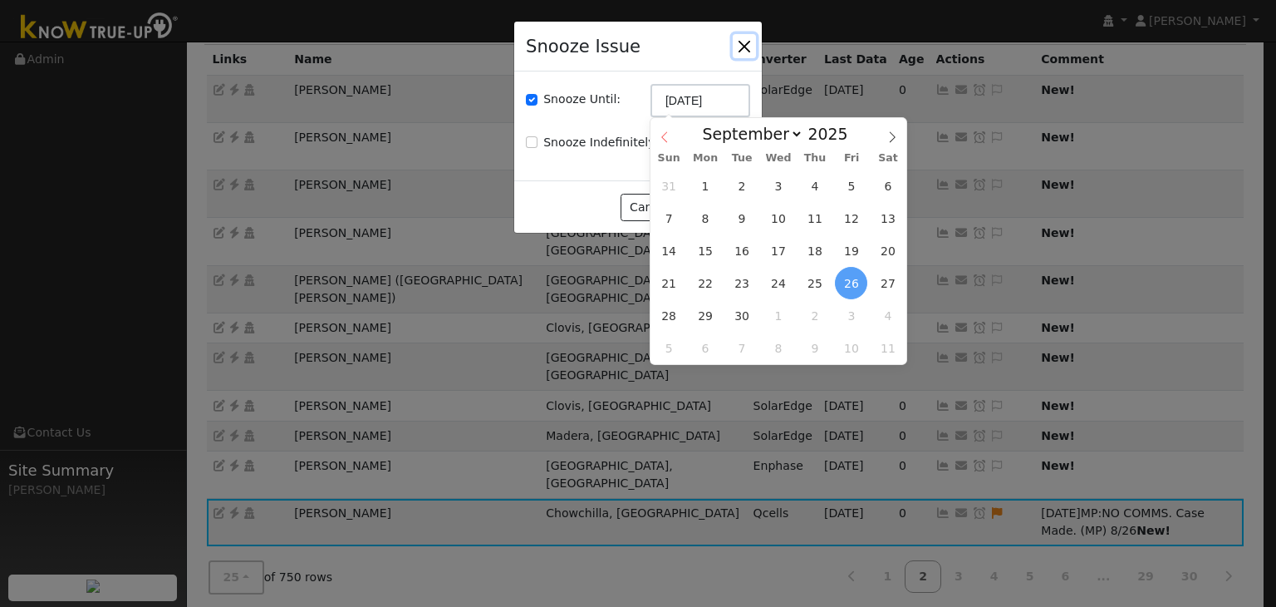
click at [661, 136] on icon at bounding box center [665, 137] width 12 height 12
select select "7"
click at [745, 342] on span "2" at bounding box center [742, 348] width 32 height 32
type input "09/02/2025"
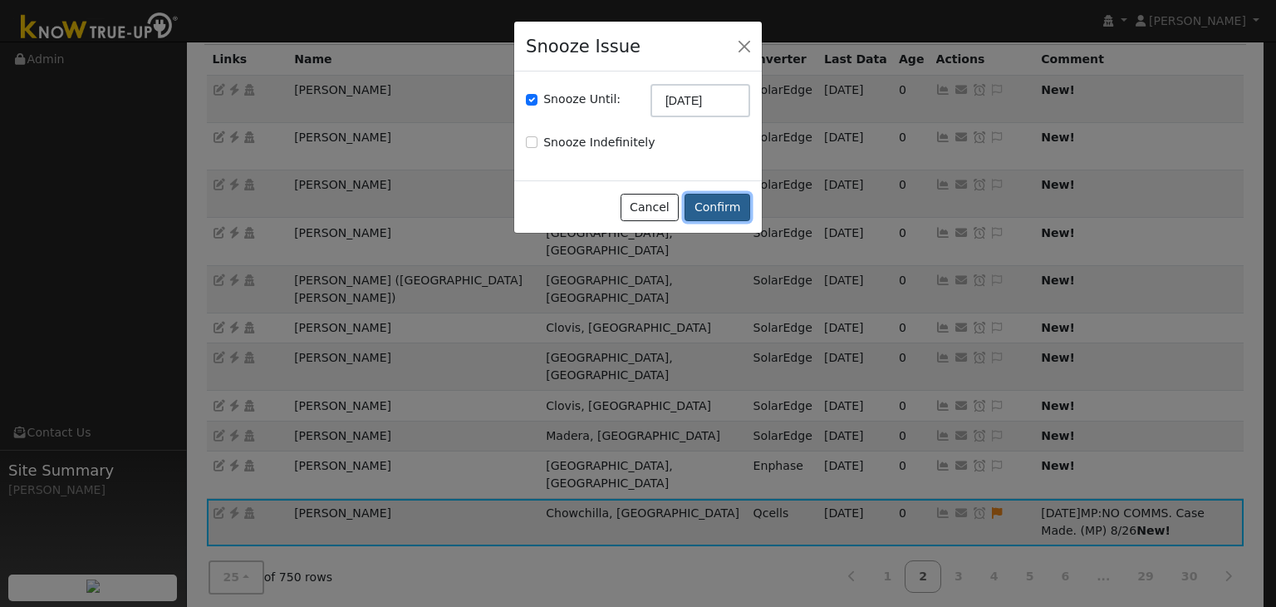
click at [713, 207] on button "Confirm" at bounding box center [718, 208] width 66 height 28
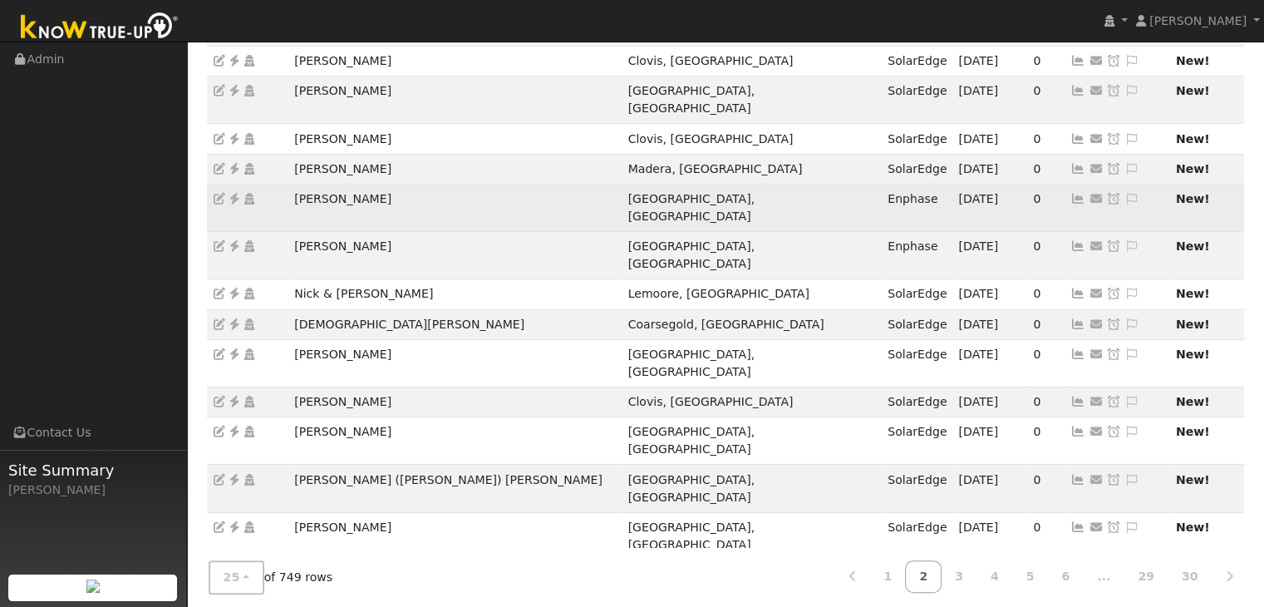
scroll to position [462, 0]
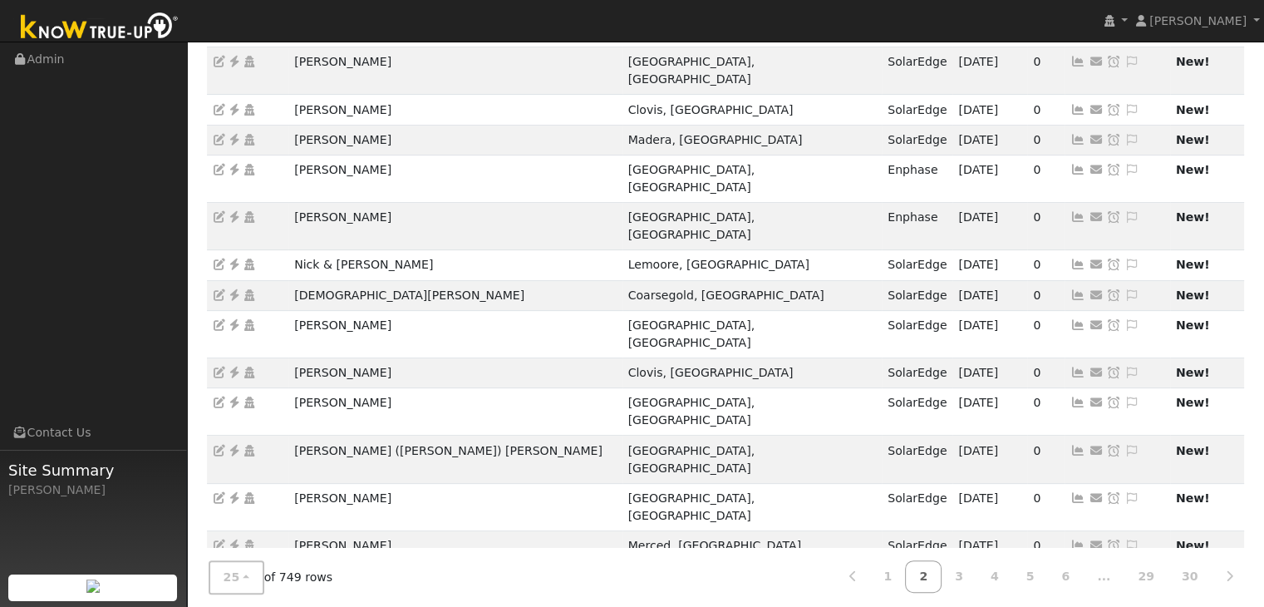
click at [1010, 562] on link "4" at bounding box center [994, 576] width 37 height 32
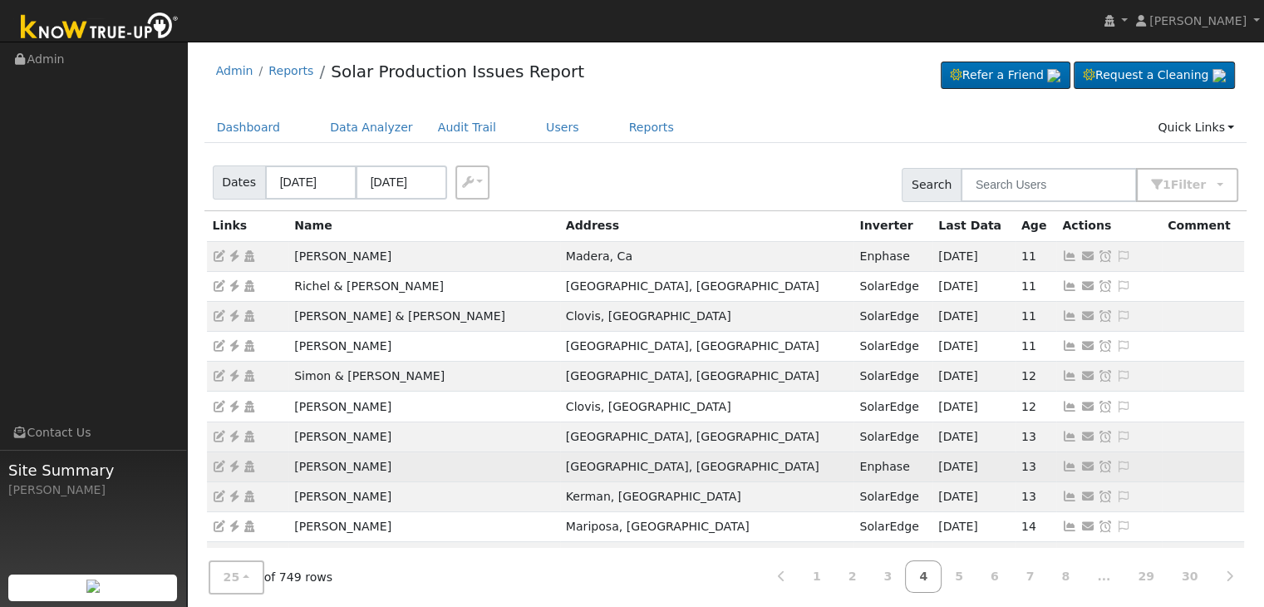
scroll to position [415, 0]
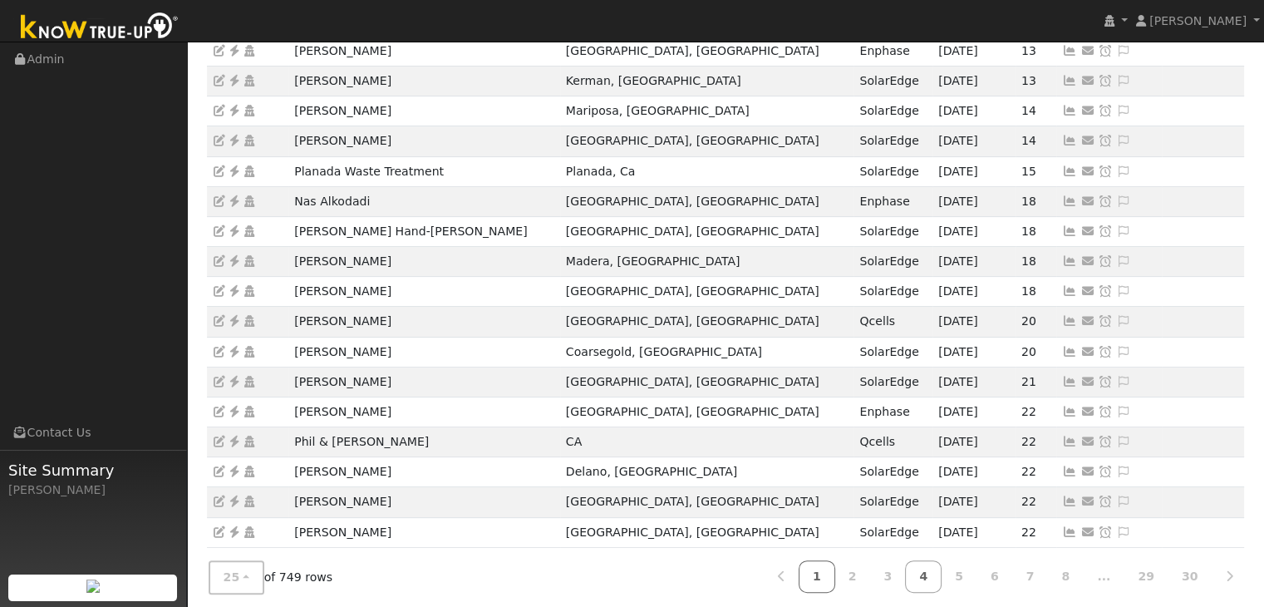
click at [835, 577] on link "1" at bounding box center [817, 576] width 37 height 32
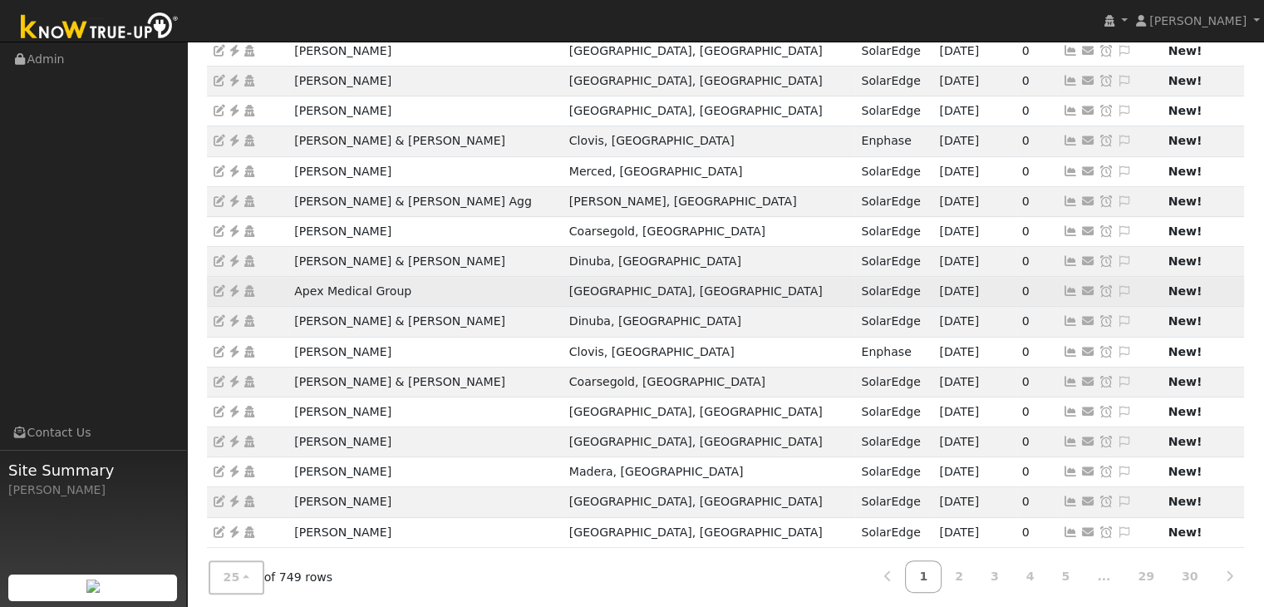
scroll to position [0, 0]
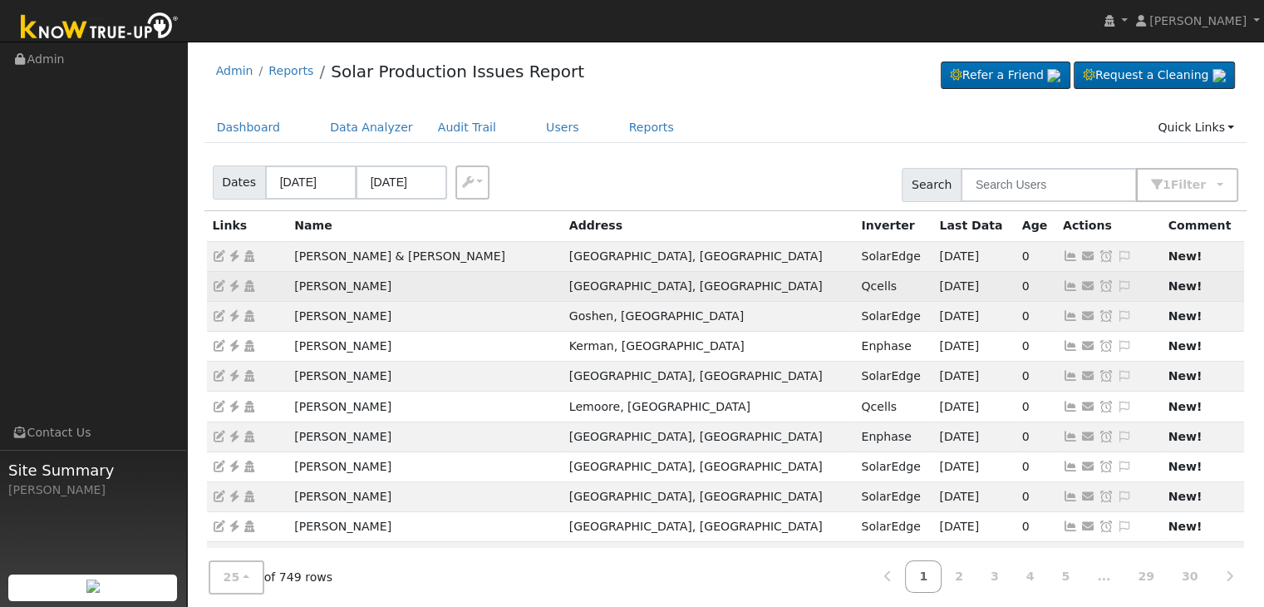
drag, startPoint x: 290, startPoint y: 283, endPoint x: 398, endPoint y: 287, distance: 108.1
click at [398, 287] on td "Susan Pressnell" at bounding box center [425, 286] width 275 height 30
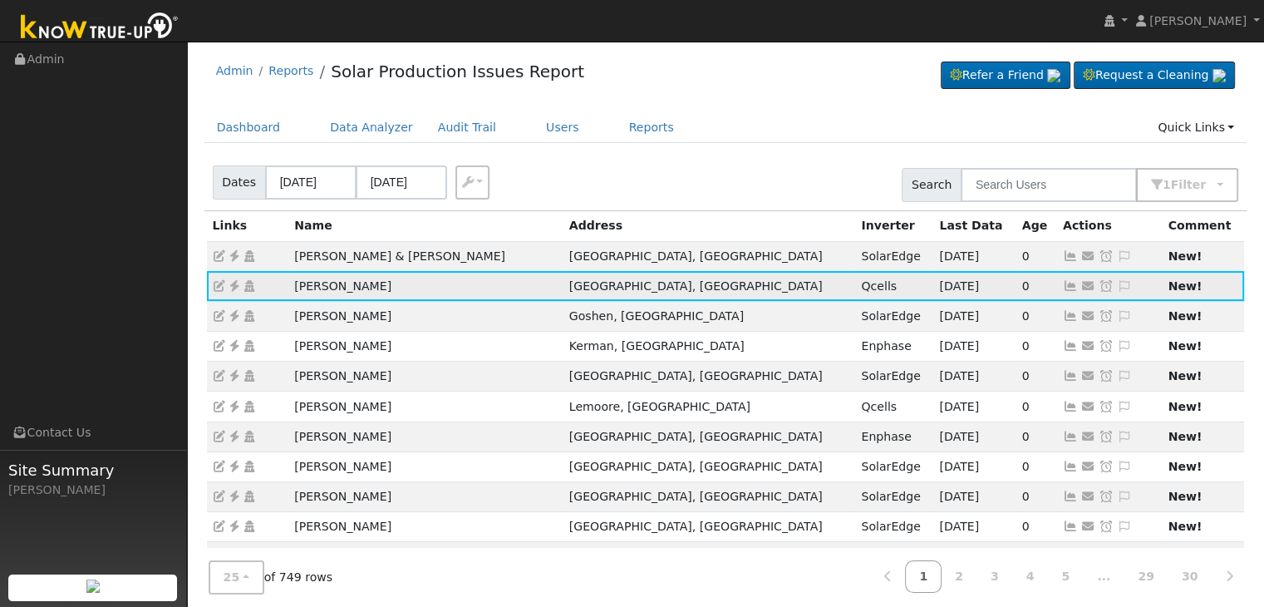
click at [236, 287] on icon at bounding box center [234, 286] width 15 height 12
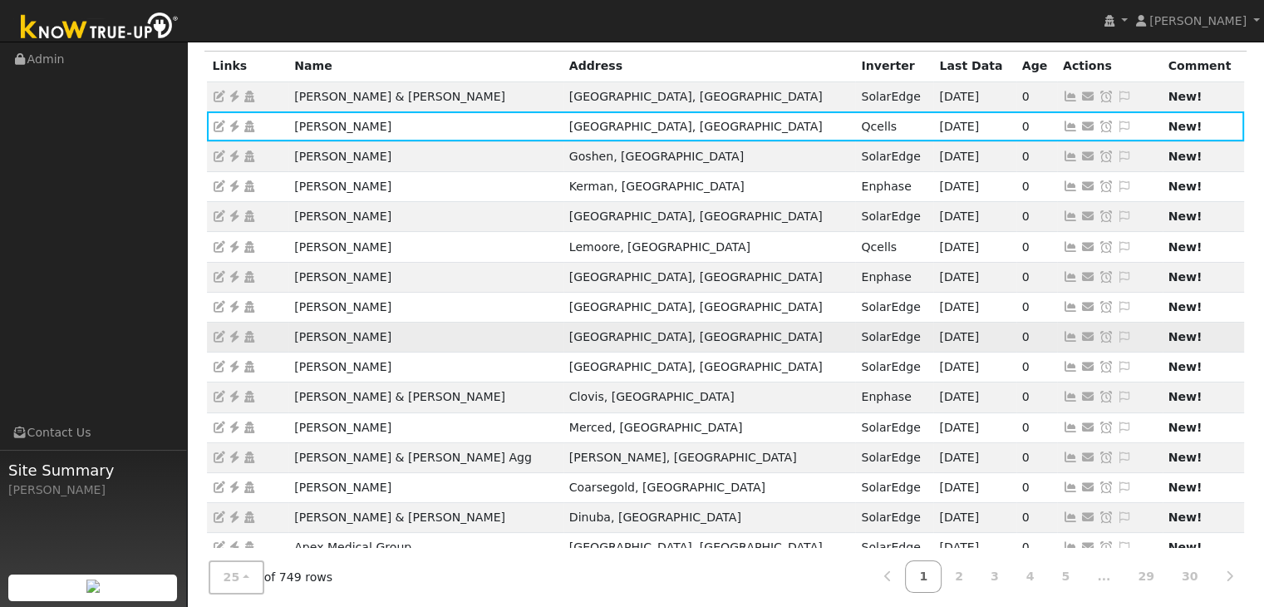
scroll to position [166, 0]
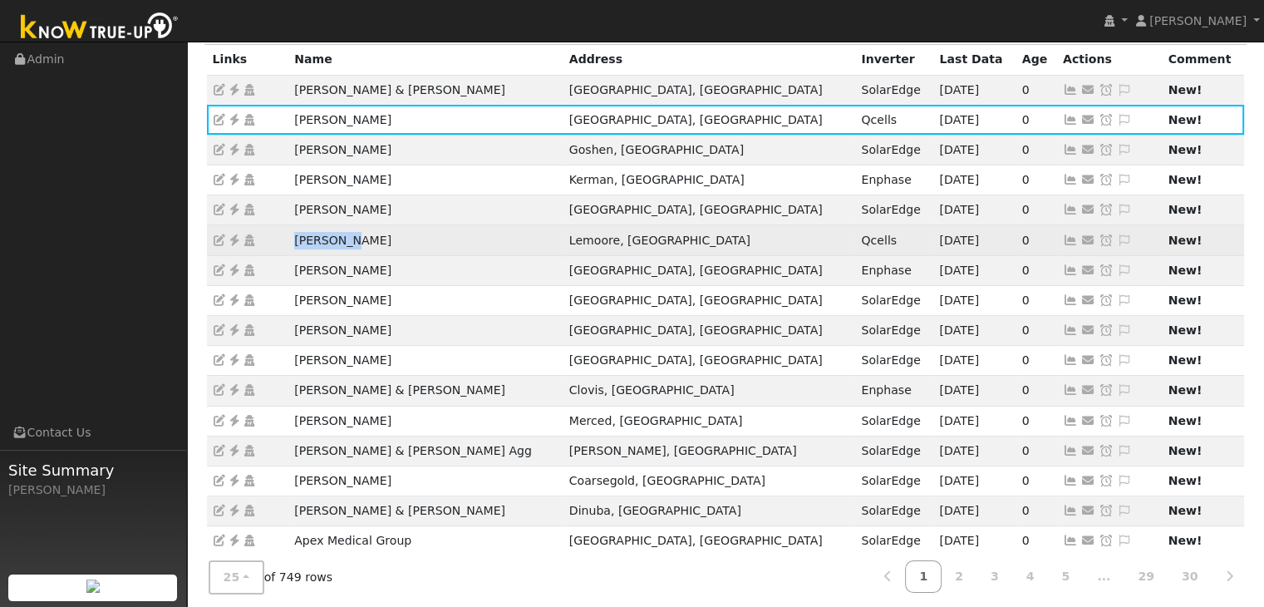
drag, startPoint x: 285, startPoint y: 238, endPoint x: 356, endPoint y: 235, distance: 71.5
click at [356, 255] on tr "Roy Cerda Lemoore, CA Qcells 08/25/25 0 Send Email... Copy a Link Reset Passwor…" at bounding box center [726, 270] width 1038 height 30
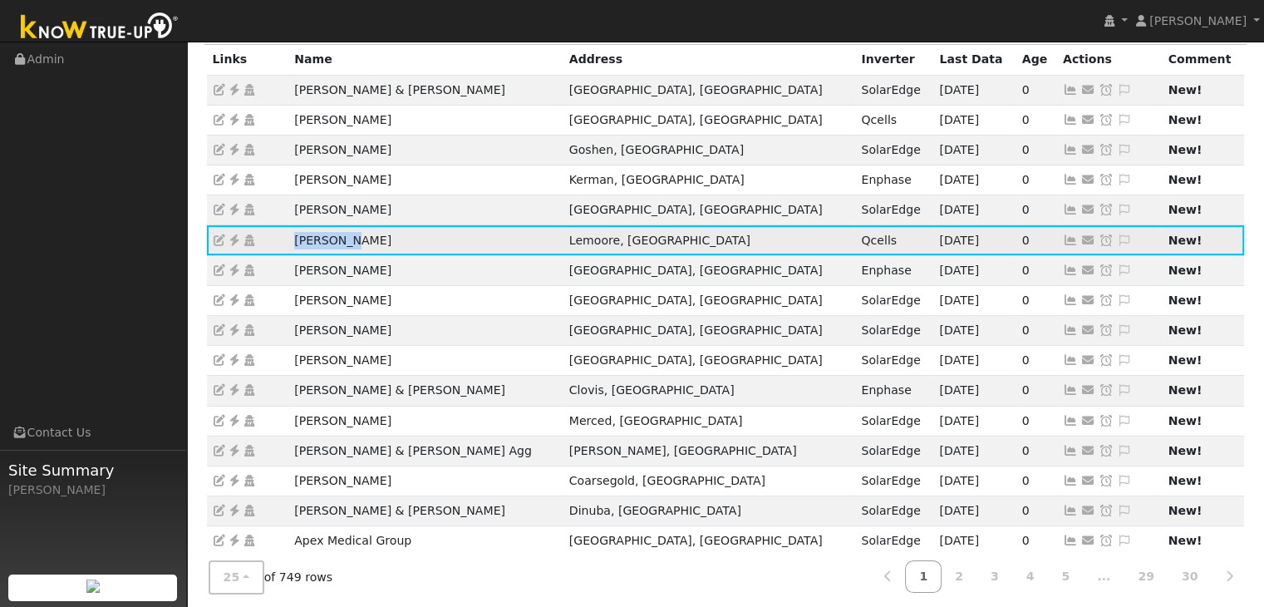
click at [234, 234] on icon at bounding box center [234, 240] width 15 height 12
click at [237, 234] on icon at bounding box center [234, 240] width 15 height 12
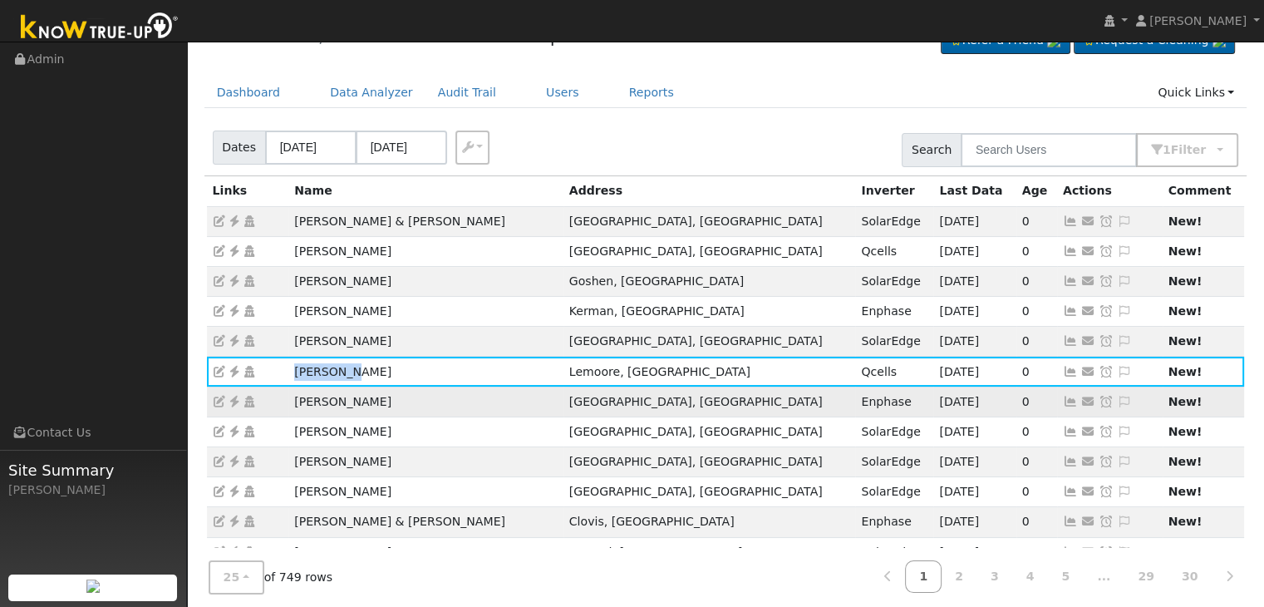
scroll to position [83, 0]
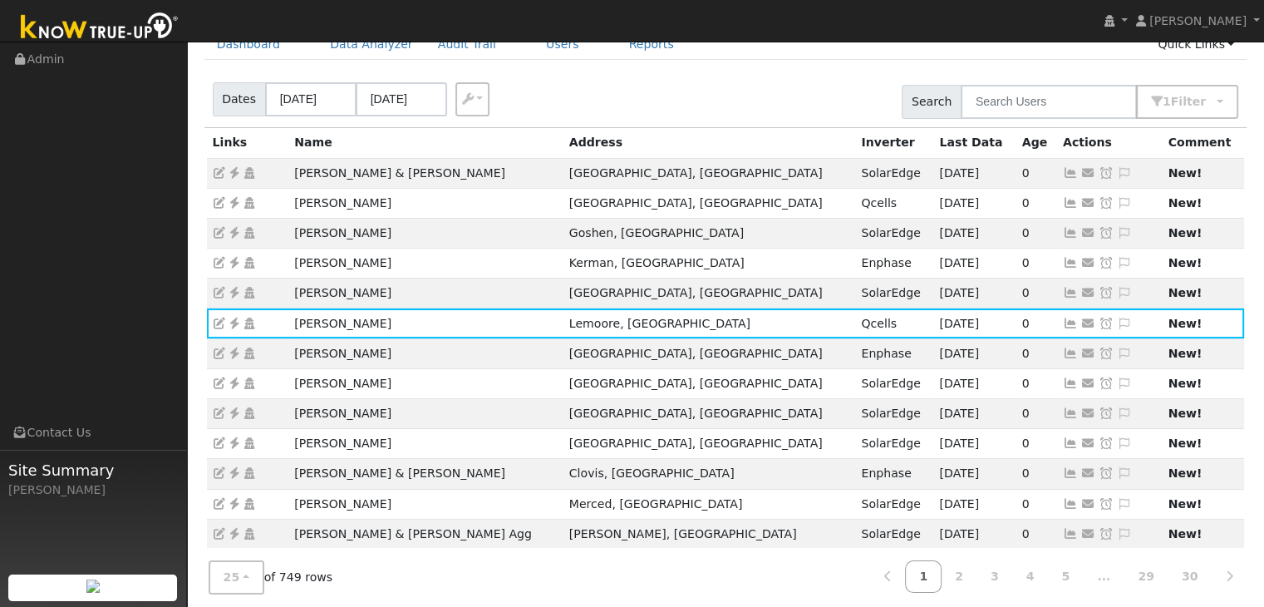
click at [190, 325] on div "User Profile First name Last name Email Email Notifications No Emails No Emails…" at bounding box center [725, 474] width 1077 height 1033
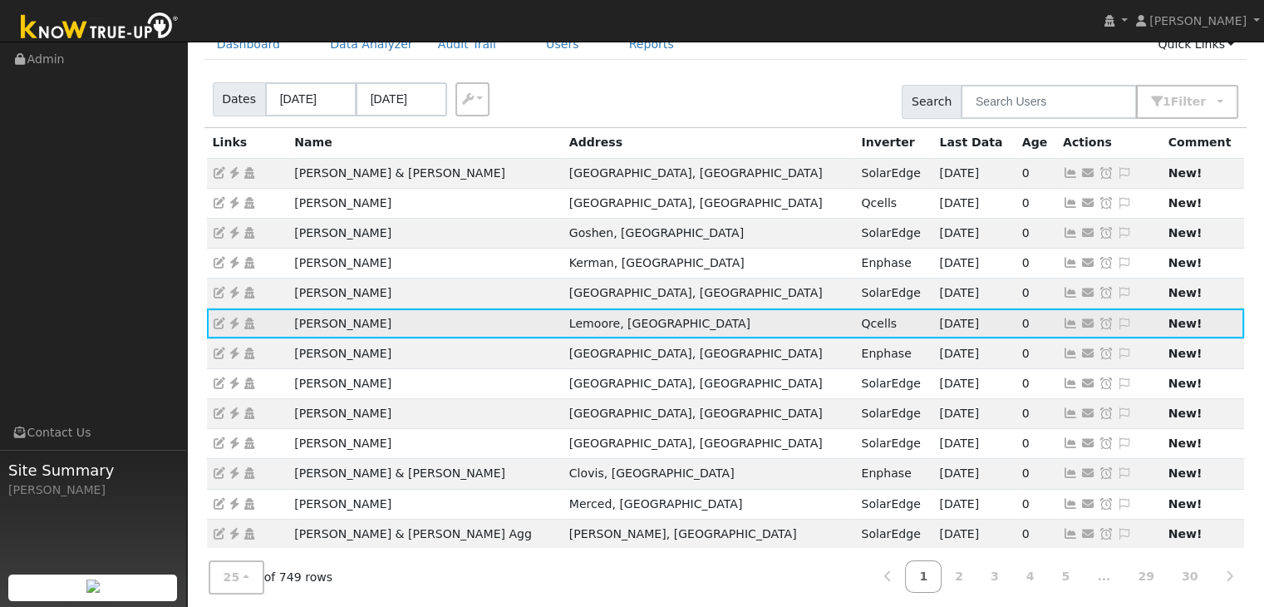
click at [1117, 317] on icon at bounding box center [1124, 323] width 15 height 12
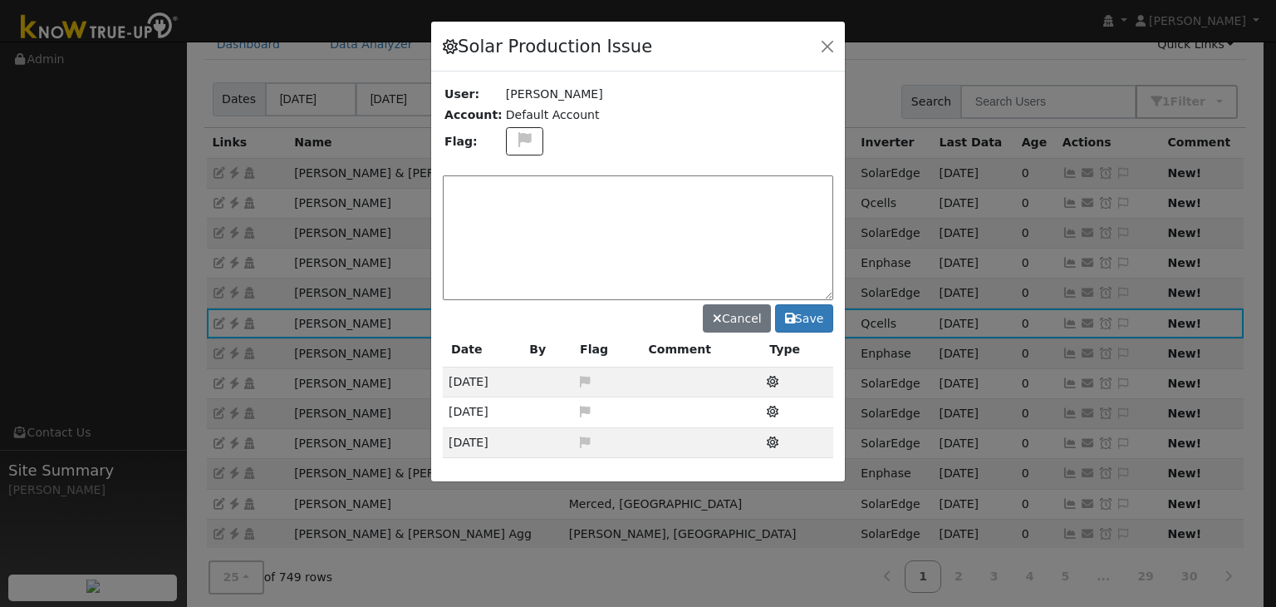
click at [517, 137] on div "Solar Production Issue User: Roy Cerda Account: Default Account Flag: Cancel Sa…" at bounding box center [637, 251] width 415 height 461
click at [521, 137] on icon at bounding box center [524, 139] width 19 height 15
click at [514, 212] on icon at bounding box center [523, 219] width 19 height 15
click at [513, 210] on textarea at bounding box center [638, 237] width 391 height 125
type textarea "NO COMMS. Case Made (MP) 8/26"
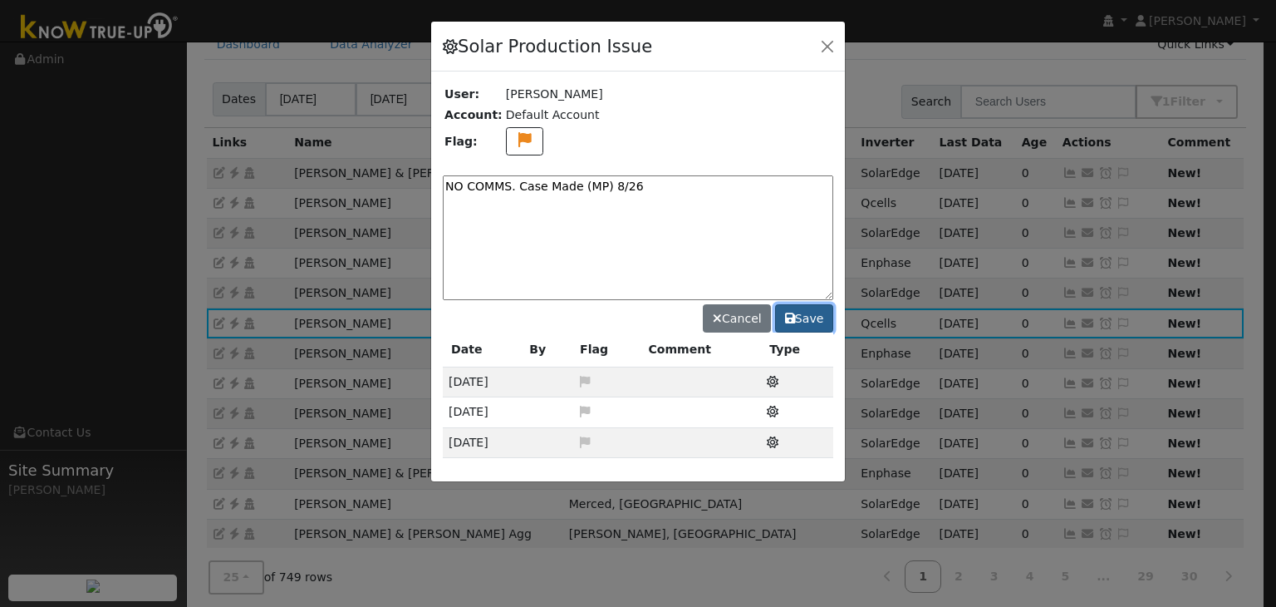
click at [808, 319] on button "Save" at bounding box center [804, 318] width 58 height 28
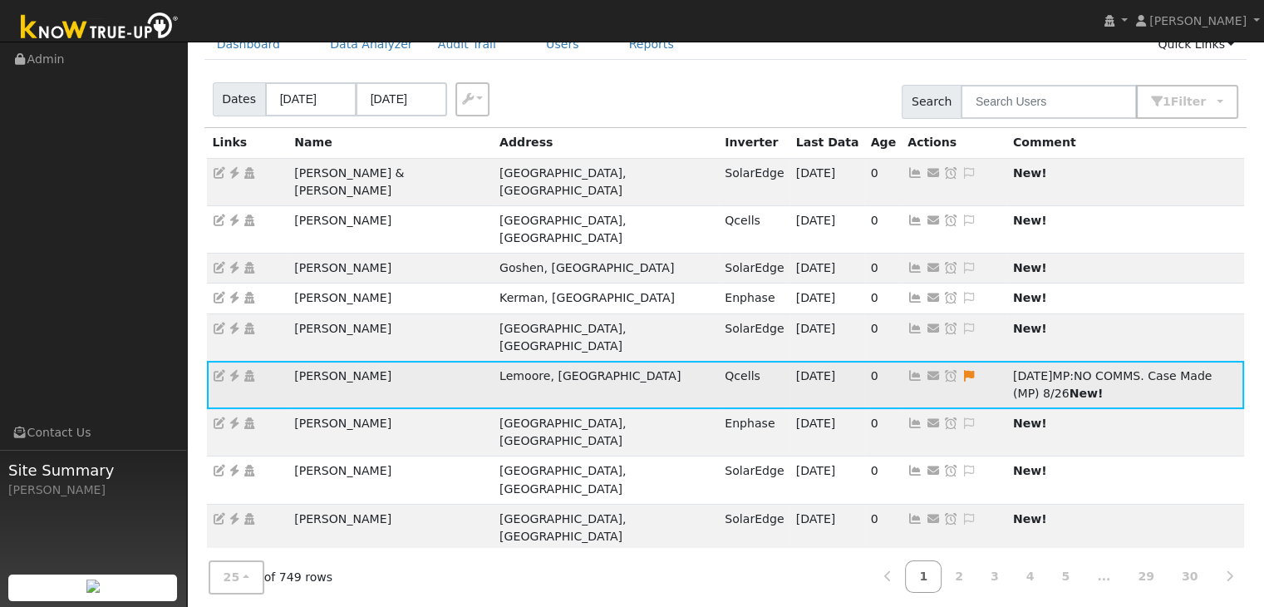
click at [943, 370] on icon at bounding box center [950, 376] width 15 height 12
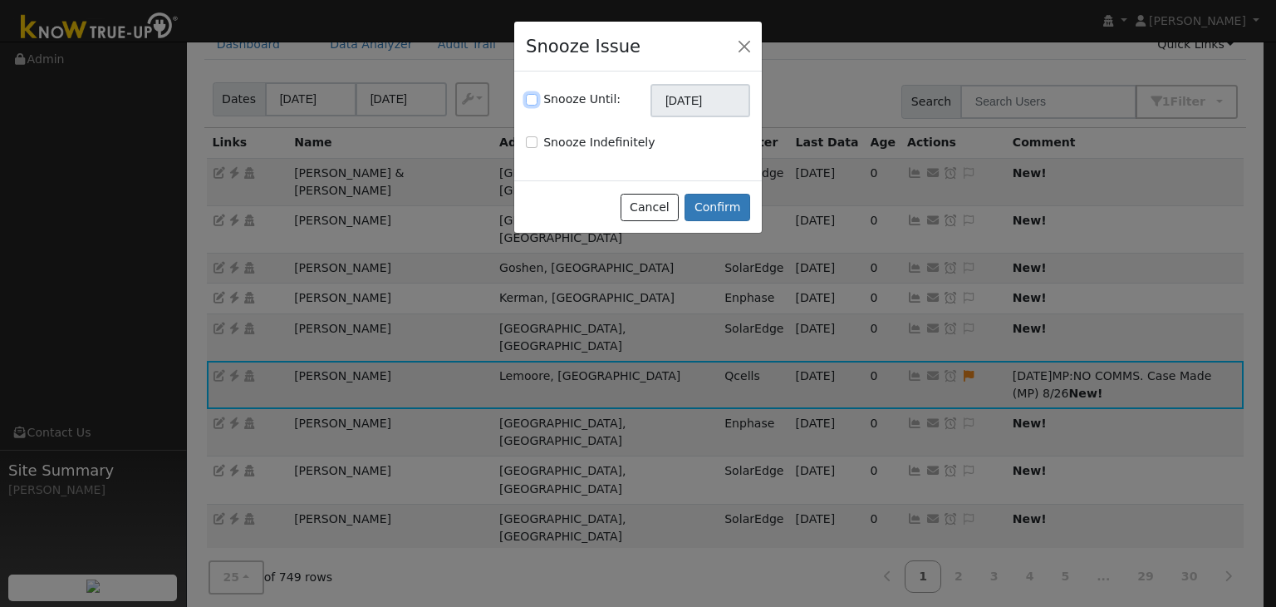
click at [532, 99] on input "Snooze Until:" at bounding box center [532, 100] width 12 height 12
checkbox input "true"
click at [680, 95] on input "09/26/2025" at bounding box center [701, 100] width 100 height 33
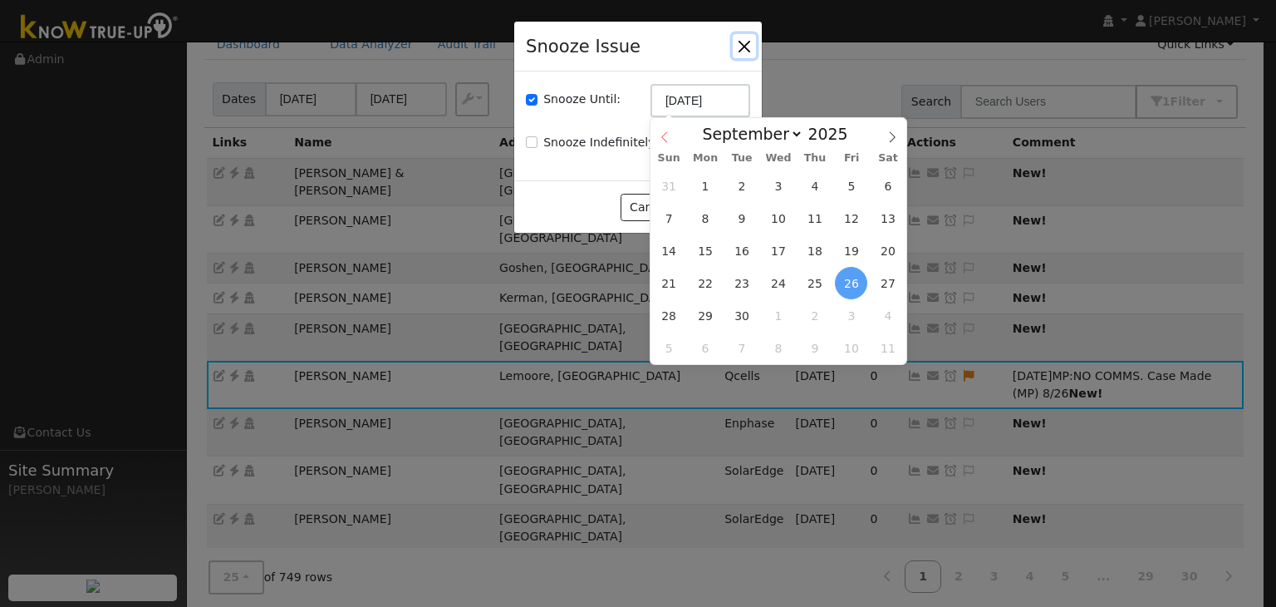
click at [662, 139] on icon at bounding box center [664, 137] width 6 height 11
select select "7"
click at [749, 336] on span "2" at bounding box center [742, 348] width 32 height 32
type input "09/02/2025"
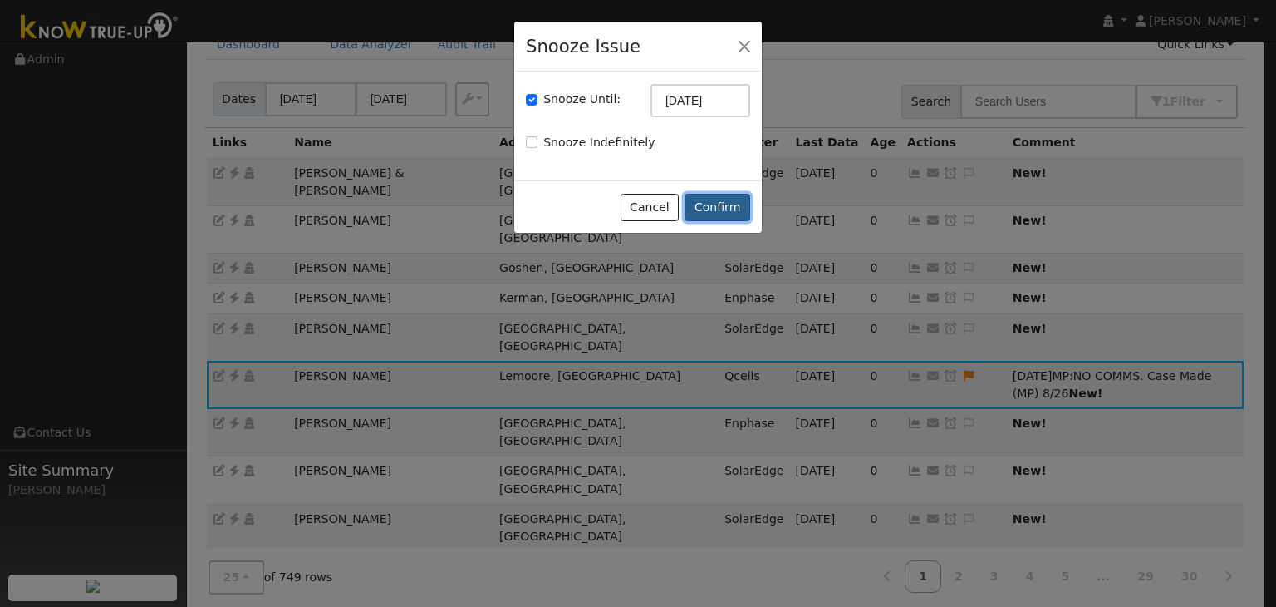
click at [737, 204] on button "Confirm" at bounding box center [718, 208] width 66 height 28
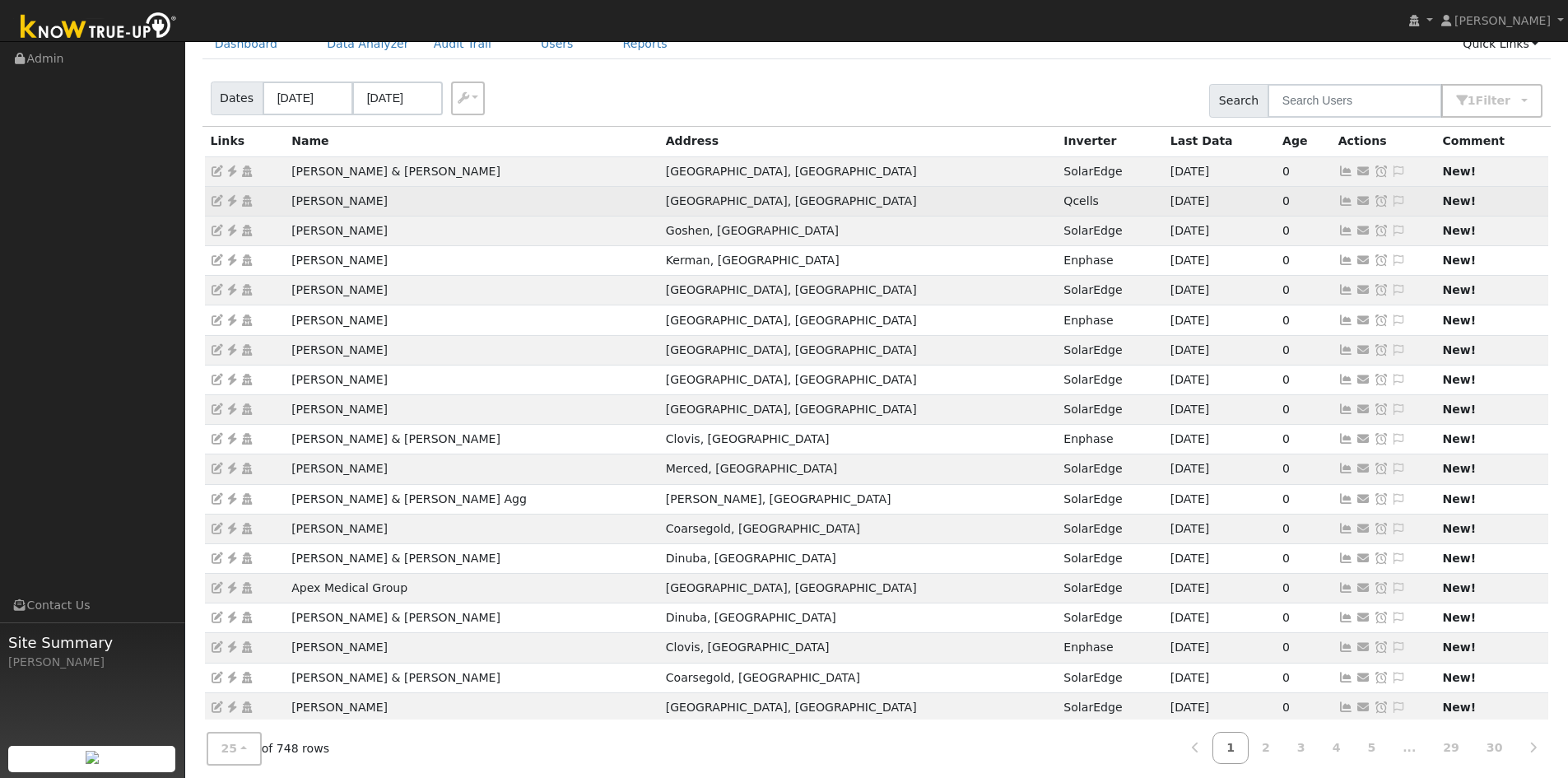
click at [232, 197] on icon at bounding box center [232, 201] width 15 height 12
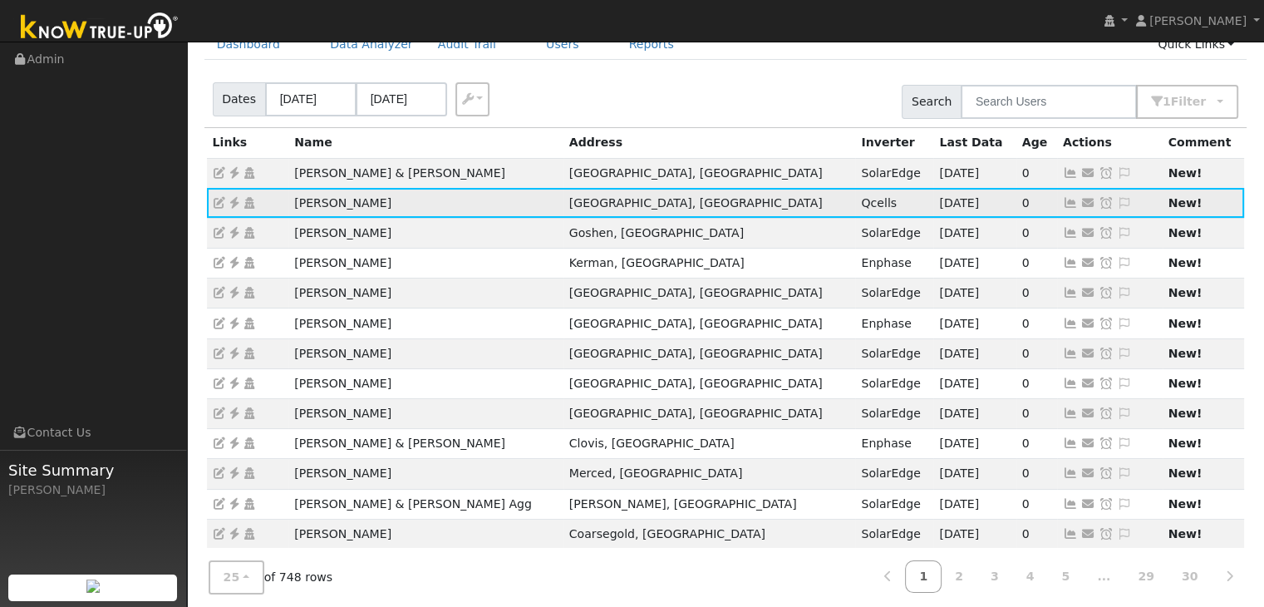
click at [1117, 203] on icon at bounding box center [1124, 203] width 15 height 12
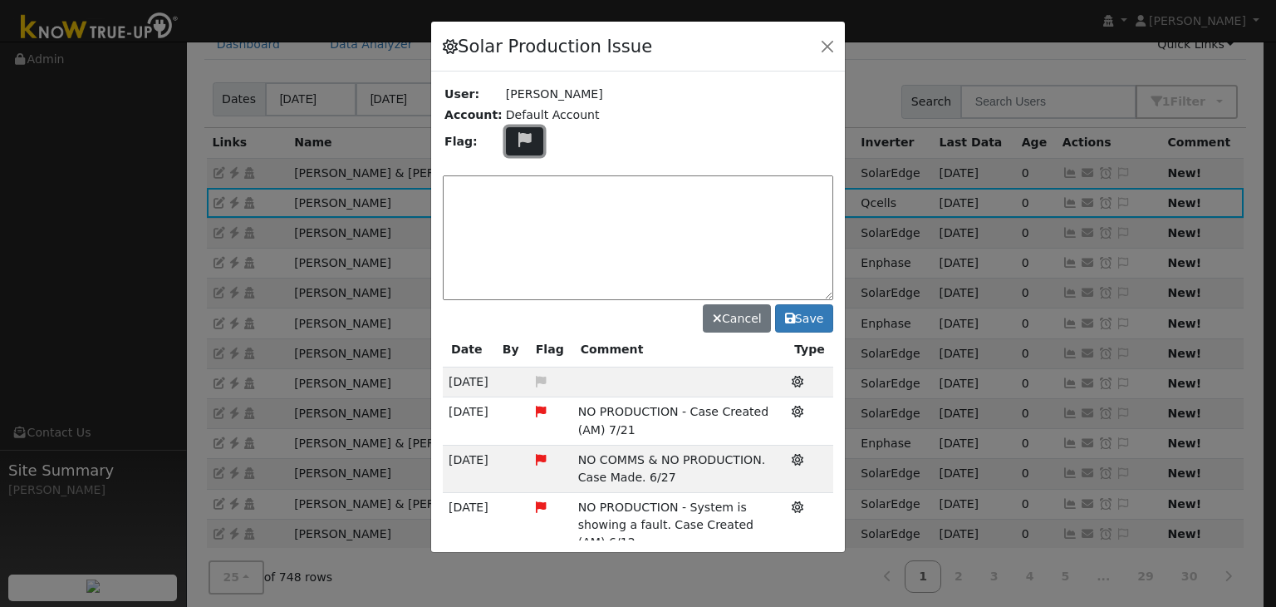
click at [515, 145] on icon at bounding box center [524, 139] width 19 height 15
click at [514, 200] on icon at bounding box center [523, 201] width 19 height 15
click at [512, 200] on textarea at bounding box center [638, 237] width 391 height 125
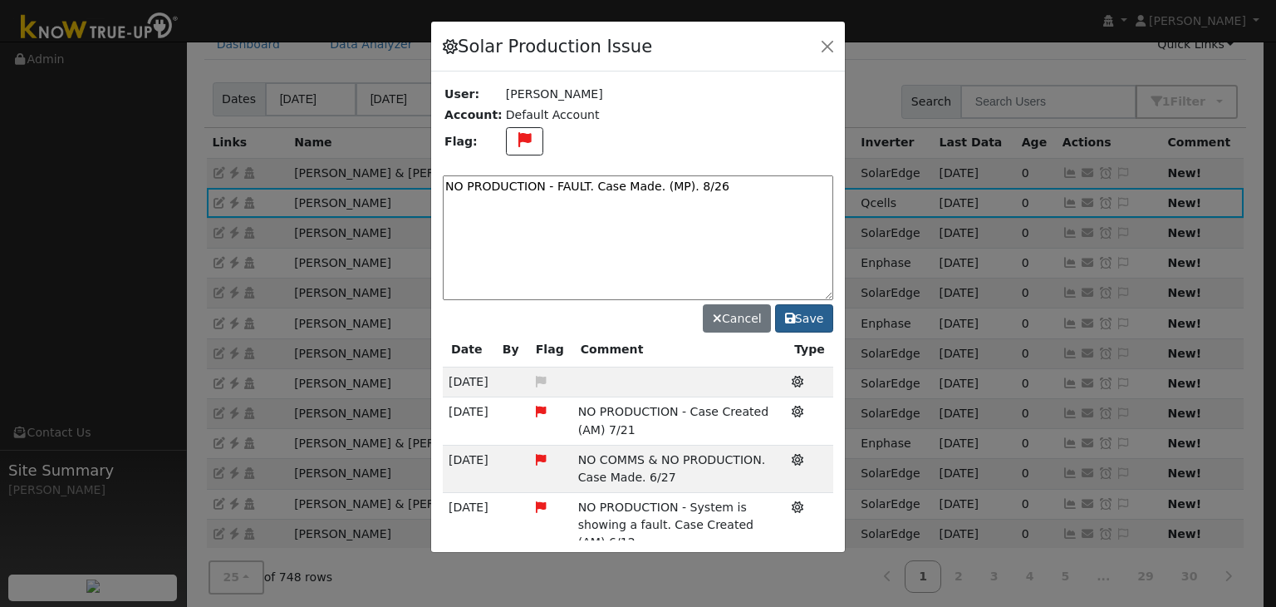
type textarea "NO PRODUCTION - FAULT. Case Made. (MP). 8/26"
click at [804, 317] on button "Save" at bounding box center [804, 318] width 58 height 28
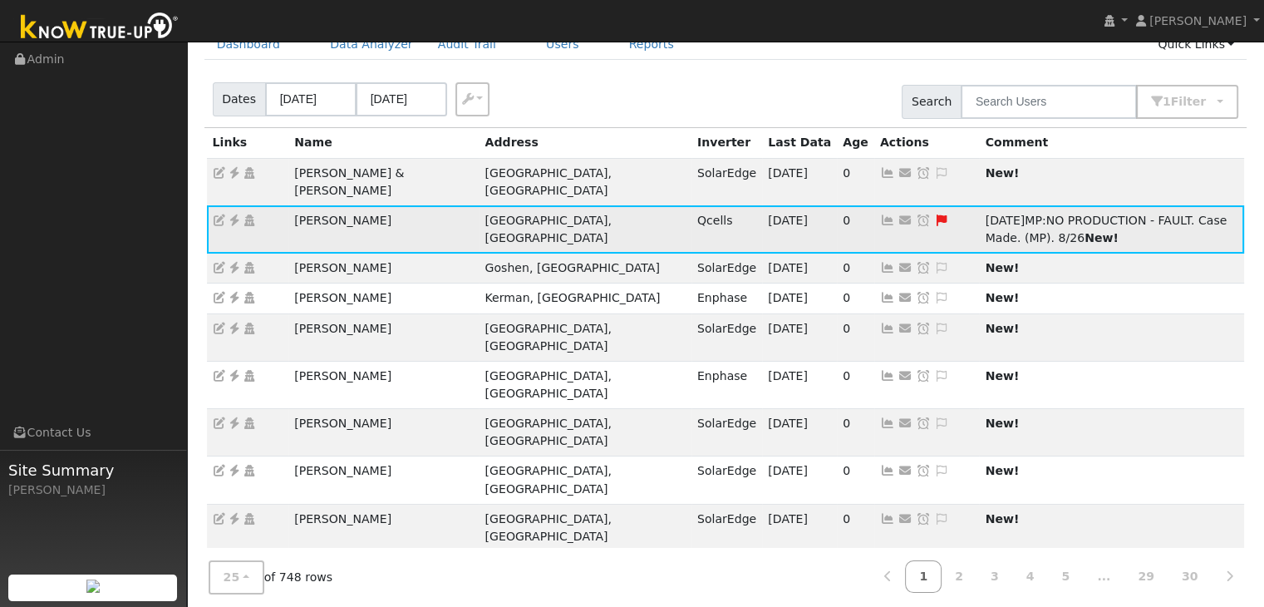
click at [916, 214] on icon at bounding box center [923, 220] width 15 height 12
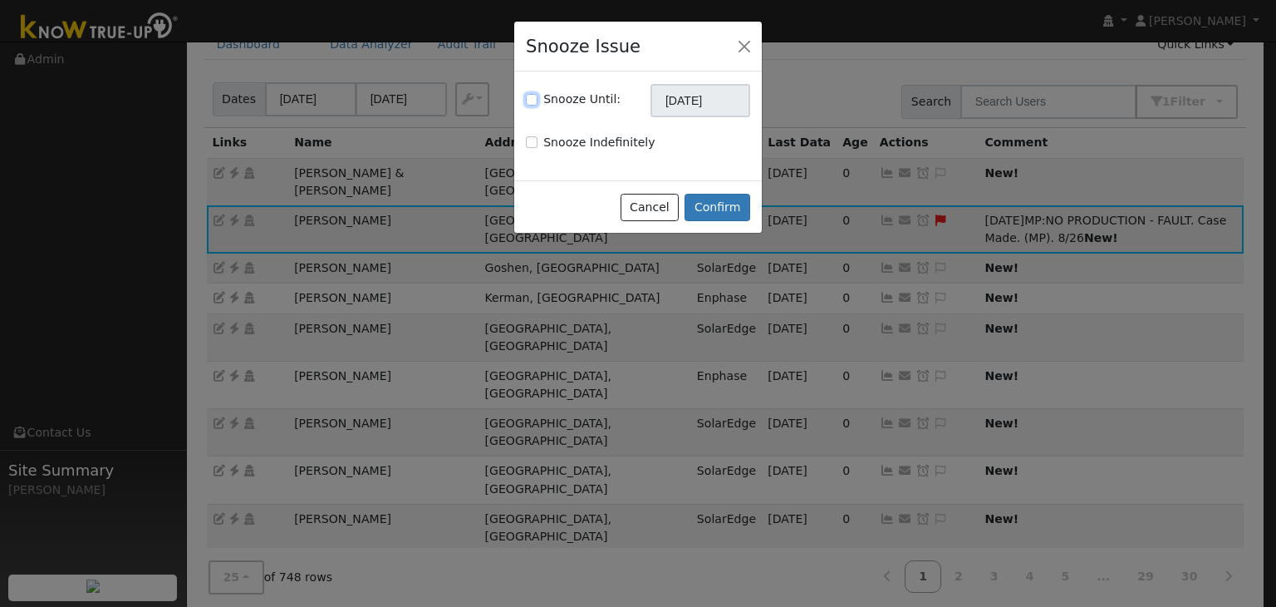
click at [528, 97] on input "Snooze Until:" at bounding box center [532, 100] width 12 height 12
checkbox input "true"
click at [688, 116] on div "Snooze Until: 09/26/2025 Snooze Indefinitely" at bounding box center [638, 125] width 248 height 109
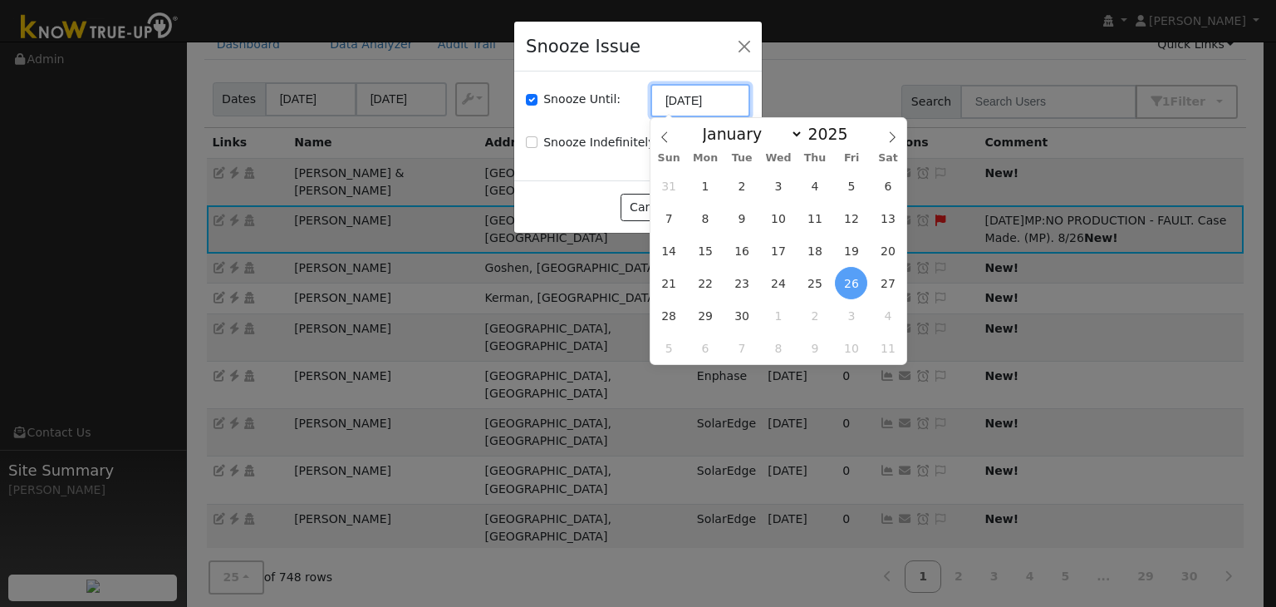
click at [685, 101] on input "09/26/2025" at bounding box center [701, 100] width 100 height 33
click at [665, 137] on icon at bounding box center [665, 137] width 12 height 12
select select "7"
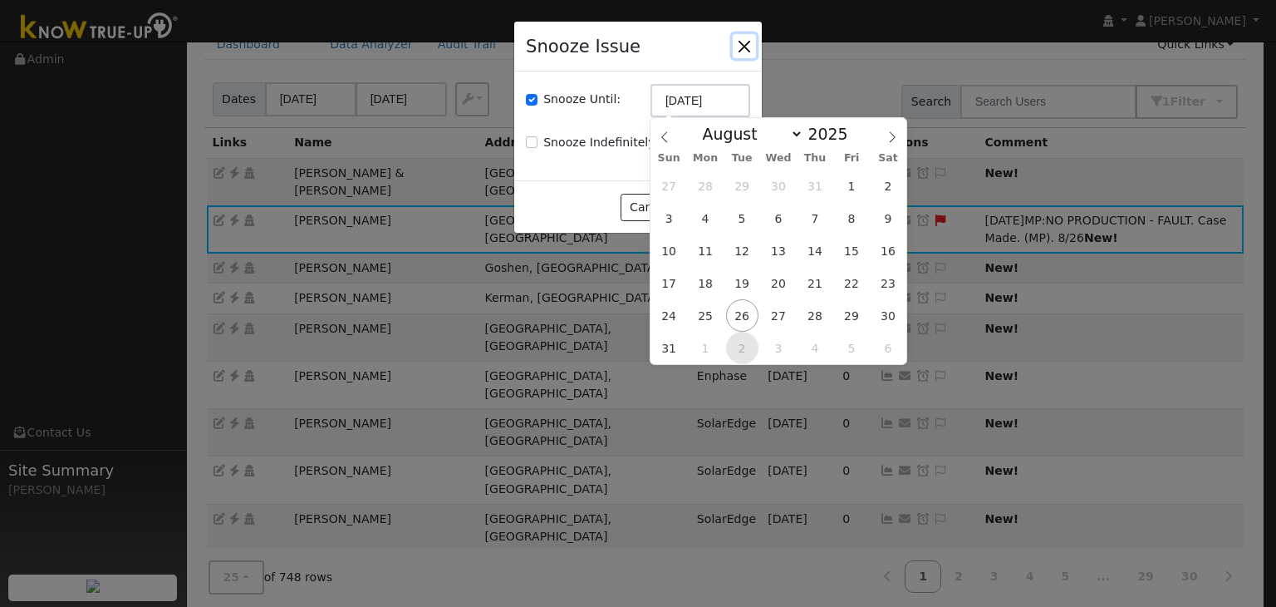
click at [743, 348] on span "2" at bounding box center [742, 348] width 32 height 32
type input "09/02/2025"
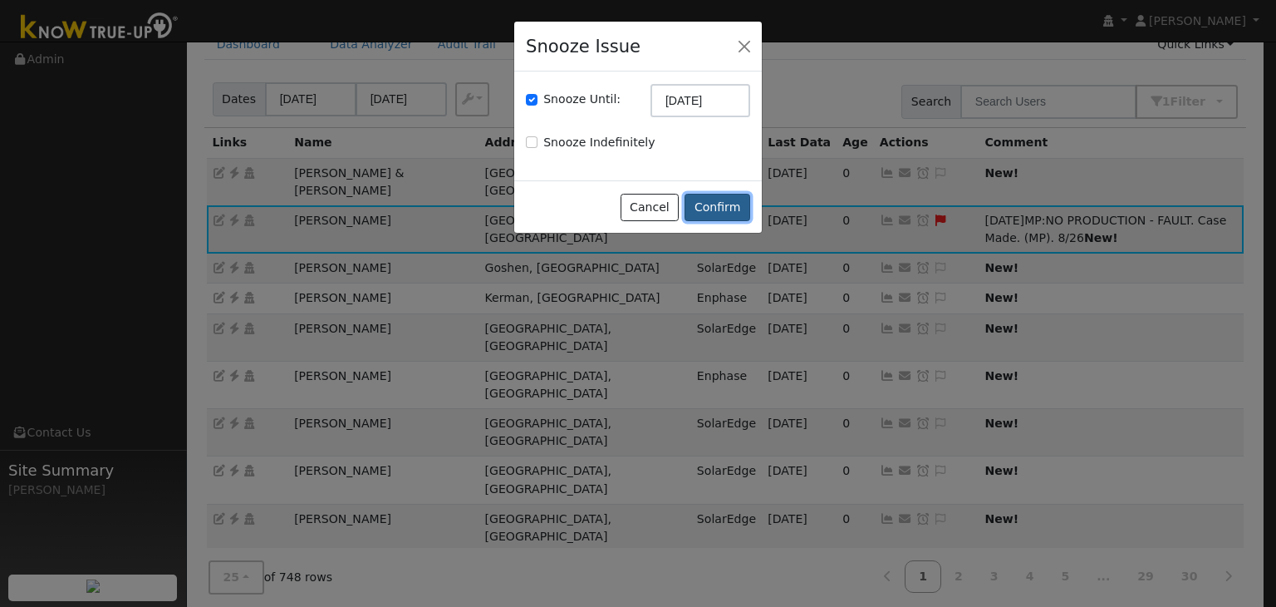
click at [725, 207] on button "Confirm" at bounding box center [718, 208] width 66 height 28
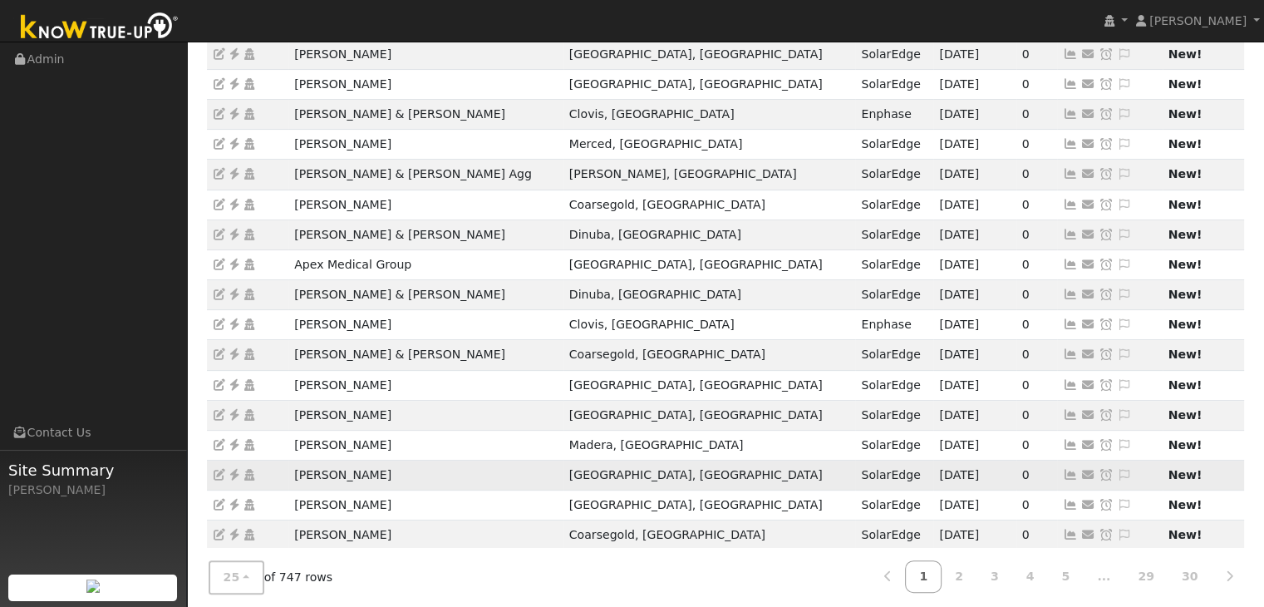
scroll to position [379, 0]
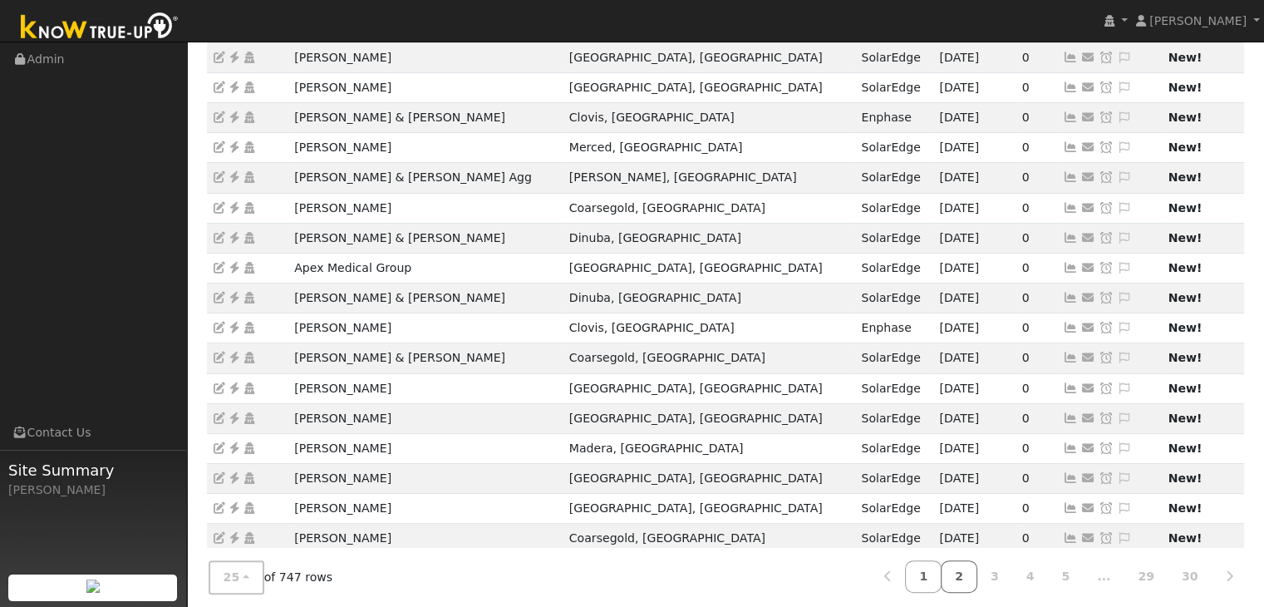
click at [974, 576] on link "2" at bounding box center [959, 576] width 37 height 32
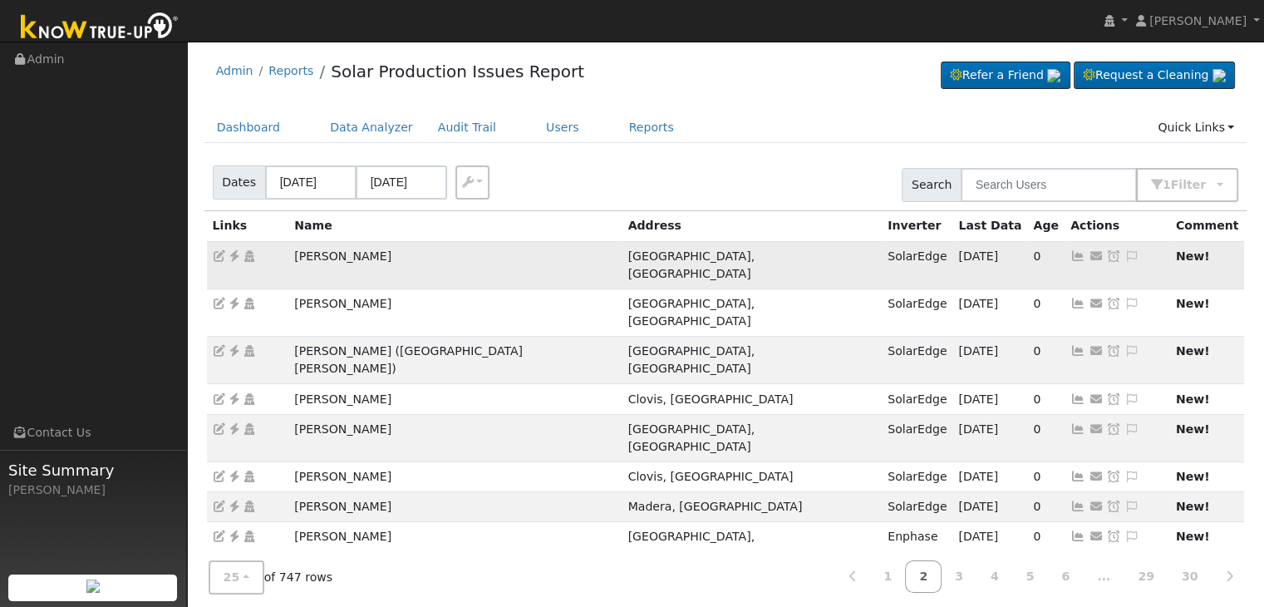
scroll to position [0, 0]
drag, startPoint x: 321, startPoint y: 74, endPoint x: 562, endPoint y: 75, distance: 241.0
click at [562, 75] on div "Admin Reports Solar Production Issues Report Refer a Friend Request a Cleaning" at bounding box center [725, 75] width 1043 height 51
copy link "Solar Production Issues Report"
click at [607, 86] on div "Admin Reports Solar Production Issues Report Refer a Friend Request a Cleaning" at bounding box center [725, 75] width 1043 height 51
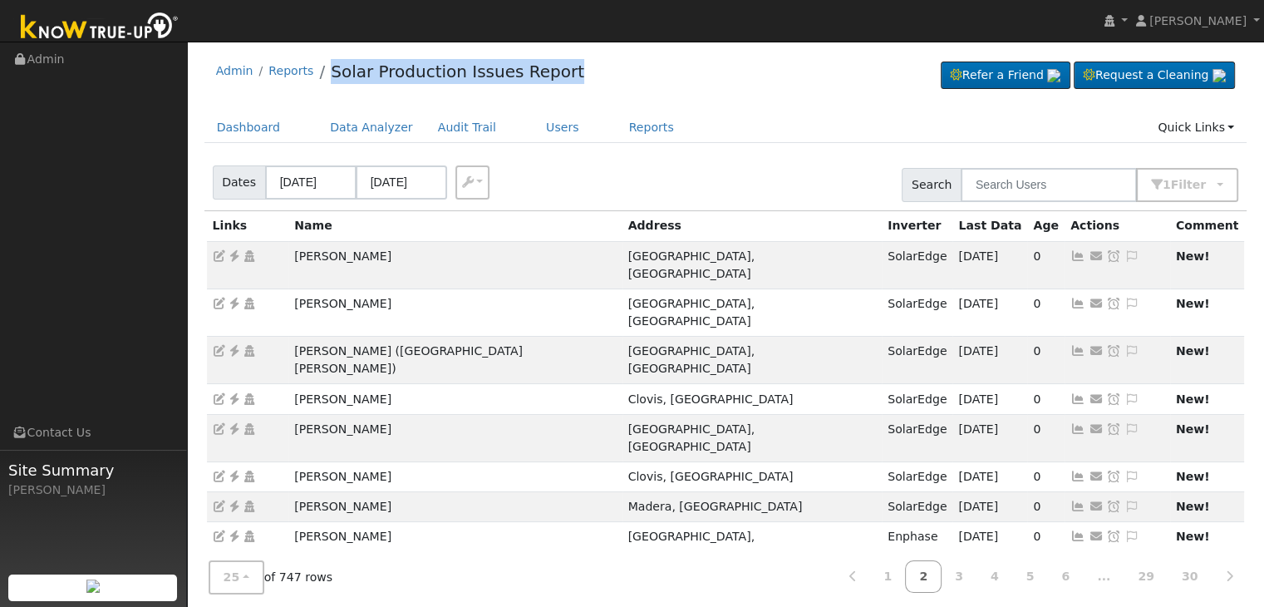
drag, startPoint x: 574, startPoint y: 71, endPoint x: 318, endPoint y: 77, distance: 256.0
click at [318, 77] on div "Admin Reports Solar Production Issues Report Refer a Friend Request a Cleaning" at bounding box center [725, 75] width 1043 height 51
copy link "Solar Production Issues Report"
click at [698, 53] on div "Admin Reports Solar Production Issues Report Refer a Friend Request a Cleaning" at bounding box center [725, 75] width 1043 height 51
drag, startPoint x: 575, startPoint y: 71, endPoint x: 322, endPoint y: 64, distance: 253.5
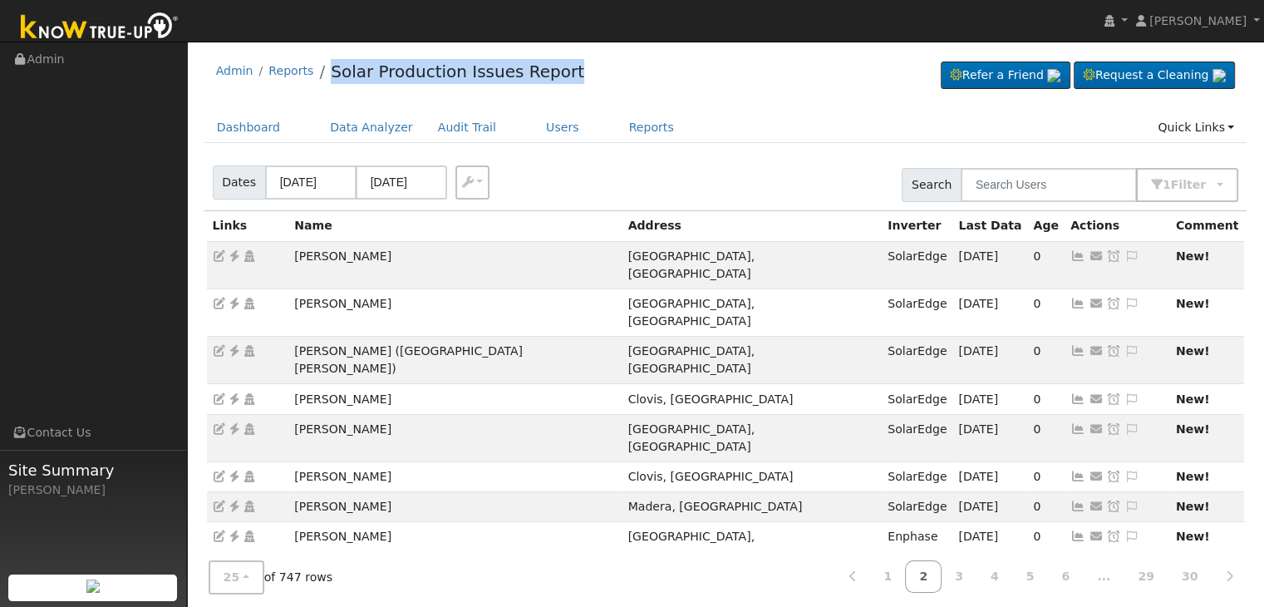
click at [322, 64] on div "Admin Reports Solar Production Issues Report Refer a Friend Request a Cleaning" at bounding box center [725, 75] width 1043 height 51
copy link "Solar Production Issues Report"
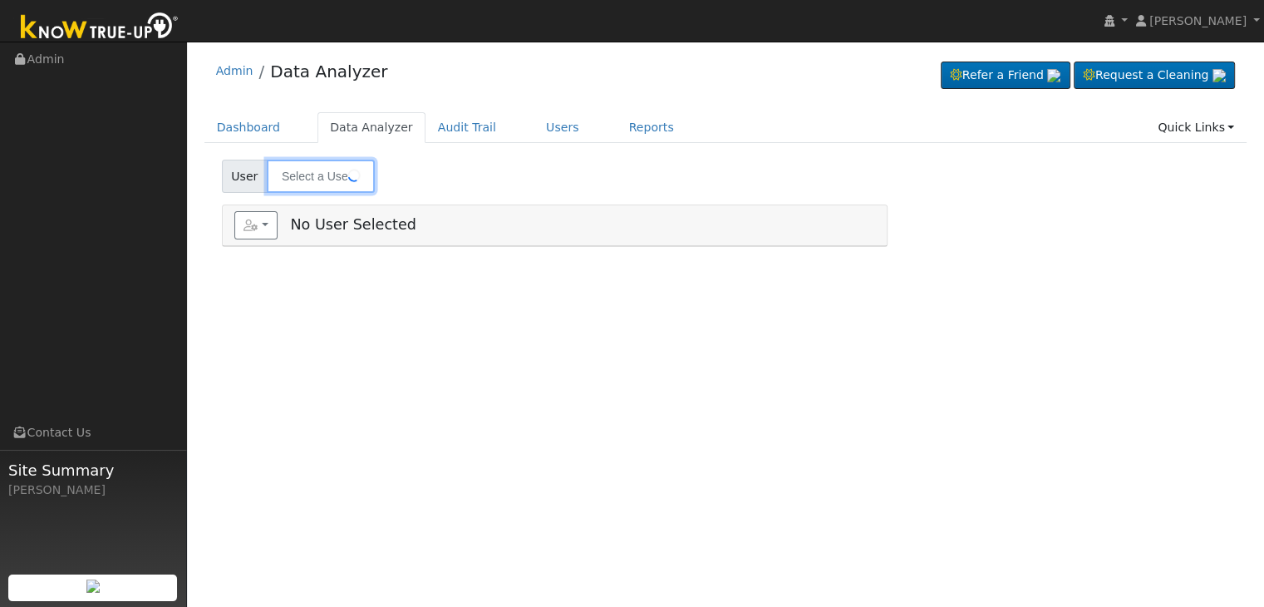
type input "[PERSON_NAME]"
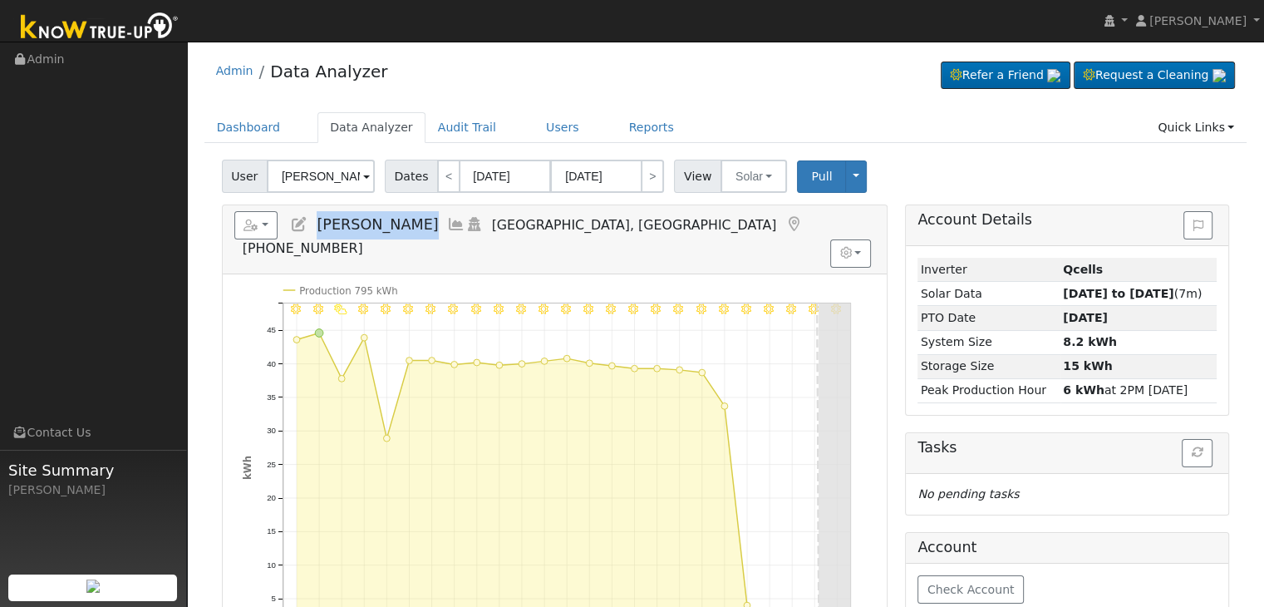
drag, startPoint x: 316, startPoint y: 224, endPoint x: 402, endPoint y: 226, distance: 86.5
click at [402, 226] on span "[PERSON_NAME]" at bounding box center [377, 224] width 121 height 17
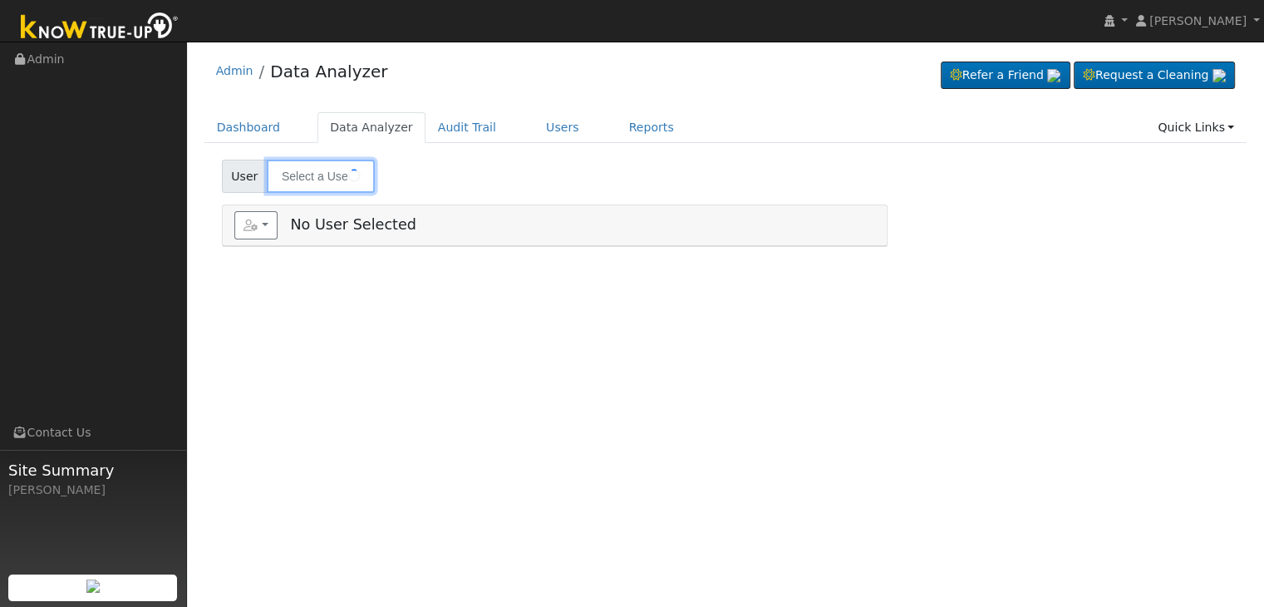
type input "[PERSON_NAME]"
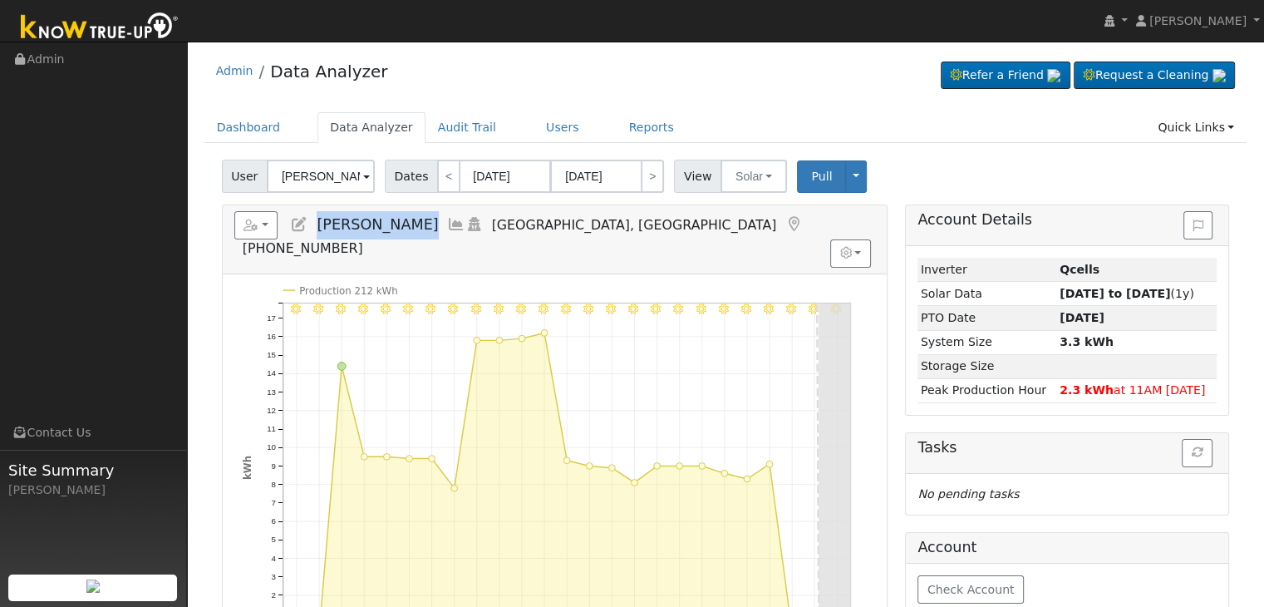
drag, startPoint x: 314, startPoint y: 224, endPoint x: 419, endPoint y: 224, distance: 104.7
click at [419, 224] on h5 "Reports Scenario Health Check Energy Audit Account Timeline User Audit Trail In…" at bounding box center [554, 234] width 641 height 46
copy span "[PERSON_NAME]"
click at [753, 180] on button "Solar" at bounding box center [753, 176] width 66 height 33
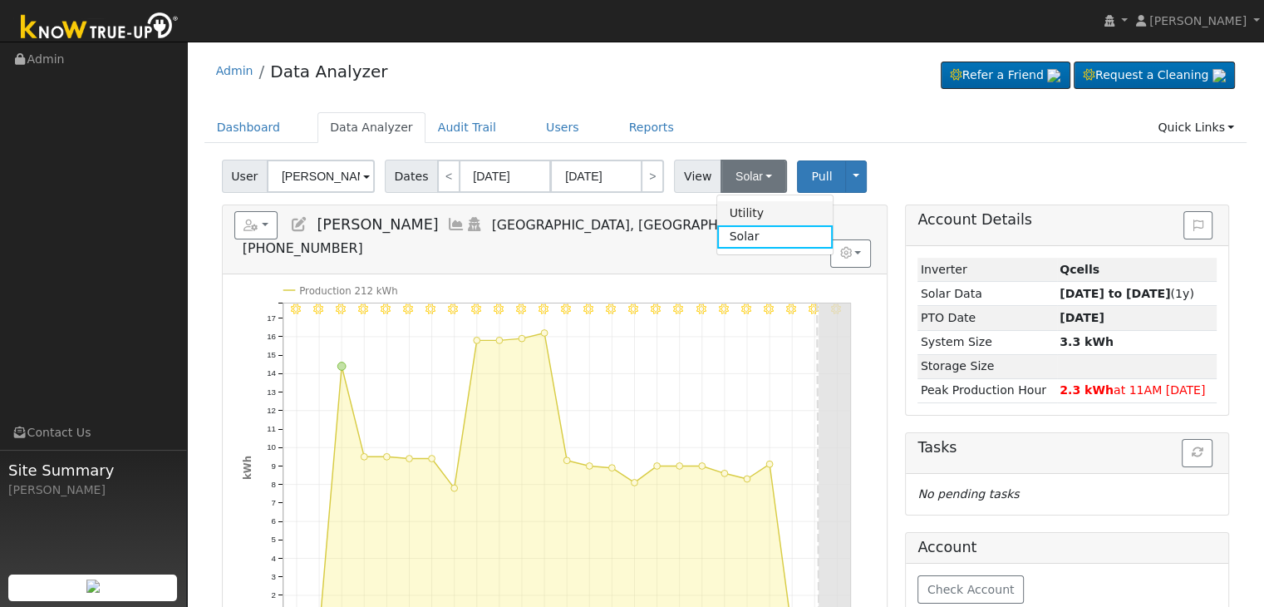
click at [740, 218] on link "Utility" at bounding box center [774, 212] width 115 height 23
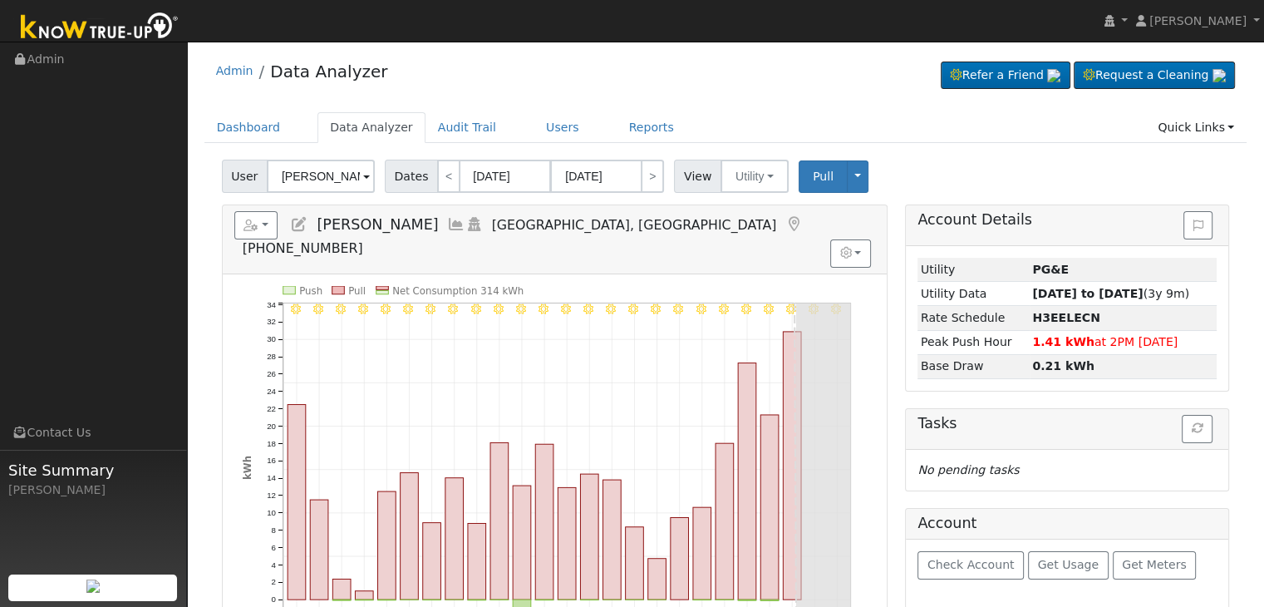
click at [402, 170] on span "Dates" at bounding box center [411, 176] width 53 height 33
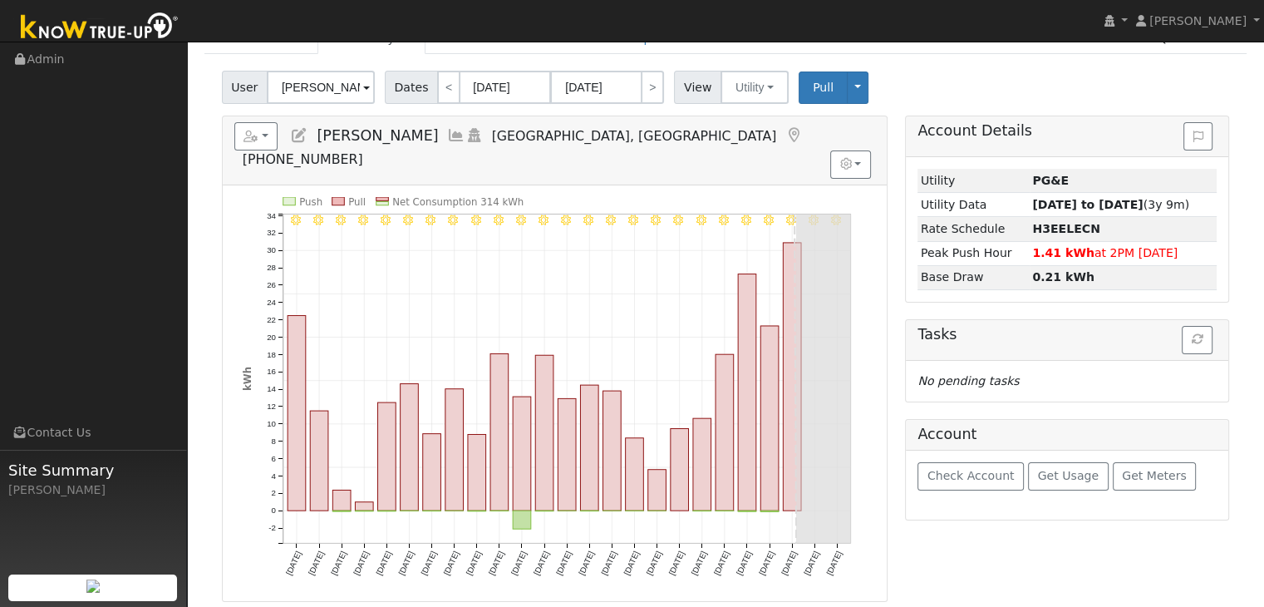
scroll to position [83, 0]
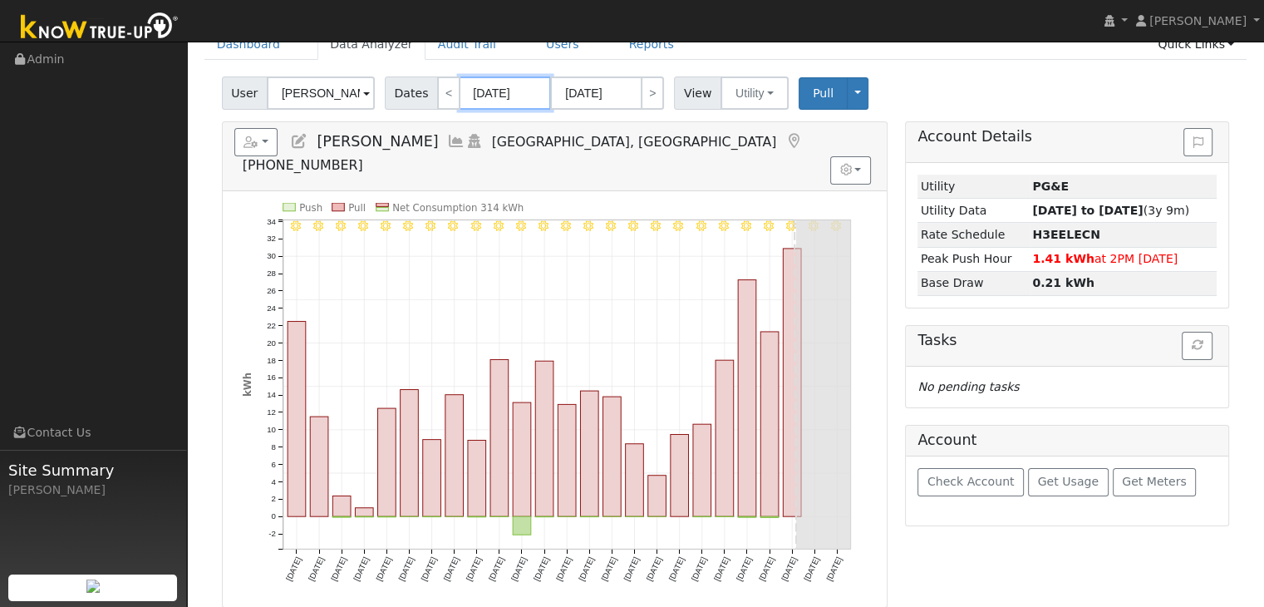
click at [503, 101] on input "[DATE]" at bounding box center [505, 92] width 91 height 33
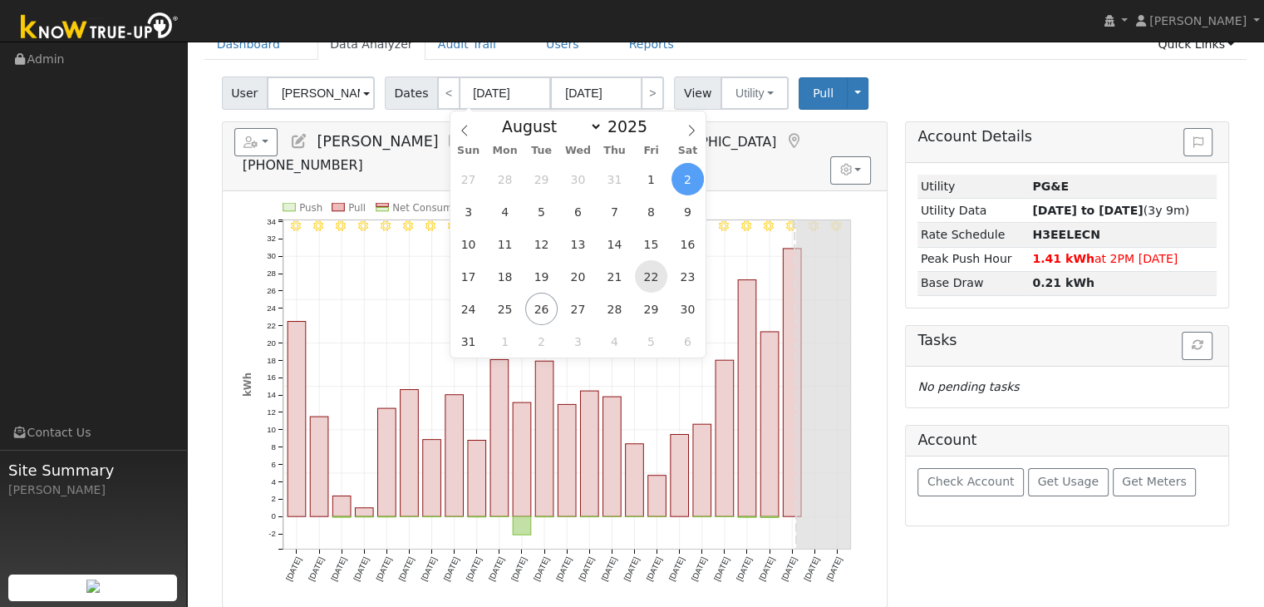
click at [643, 283] on span "22" at bounding box center [651, 276] width 32 height 32
type input "[DATE]"
select select "8"
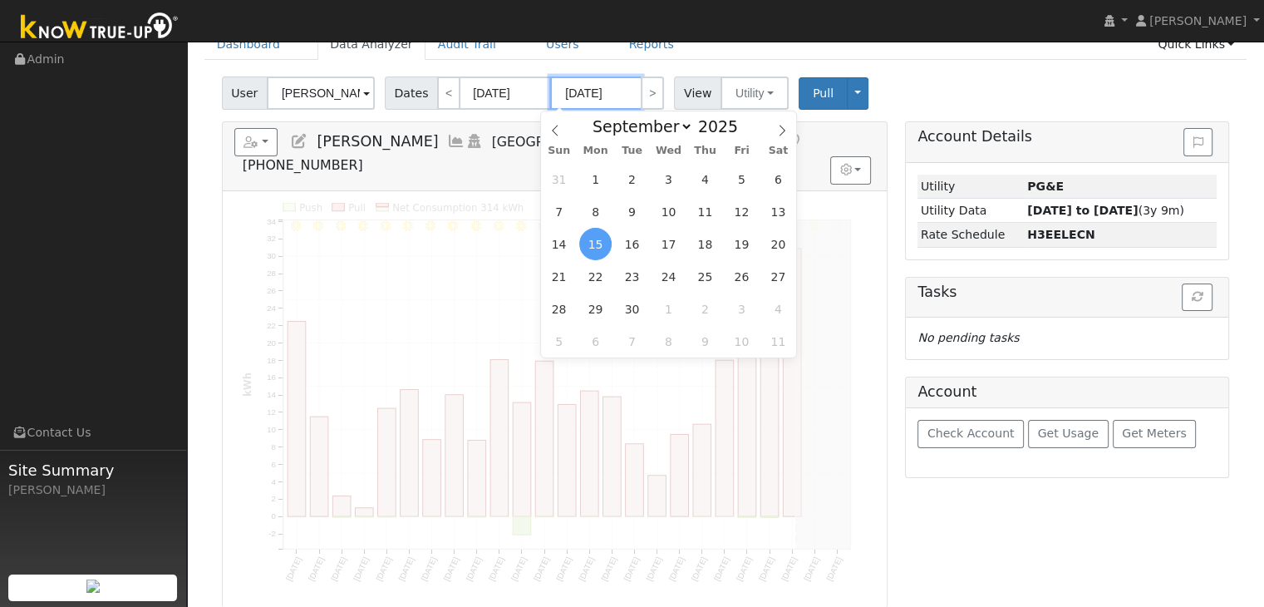
click at [585, 100] on input "[DATE]" at bounding box center [595, 92] width 91 height 33
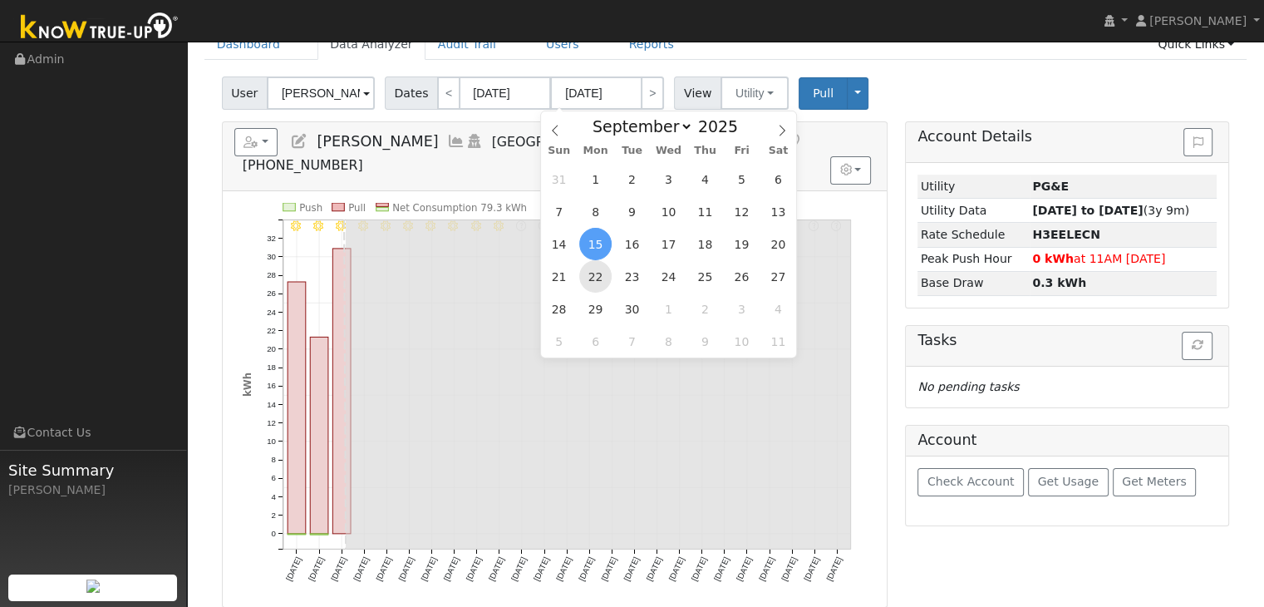
click at [602, 277] on span "22" at bounding box center [595, 276] width 32 height 32
type input "[DATE]"
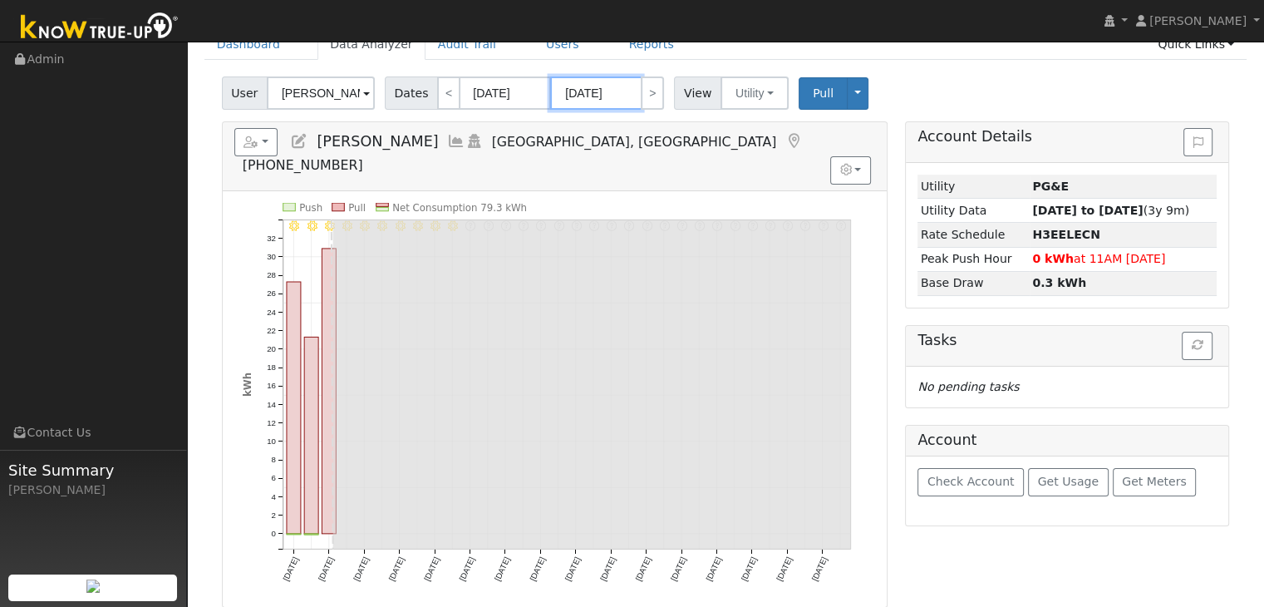
click at [568, 102] on input "[DATE]" at bounding box center [595, 92] width 91 height 33
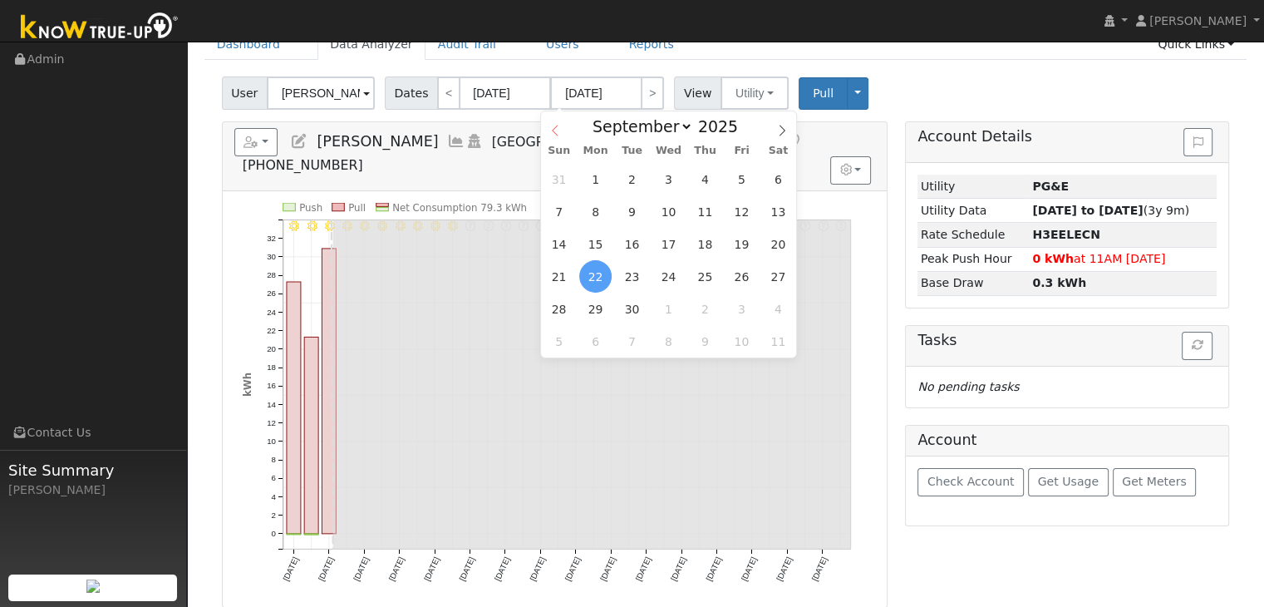
click at [561, 135] on span at bounding box center [555, 125] width 28 height 28
select select "7"
click at [742, 280] on span "22" at bounding box center [741, 276] width 32 height 32
type input "[DATE]"
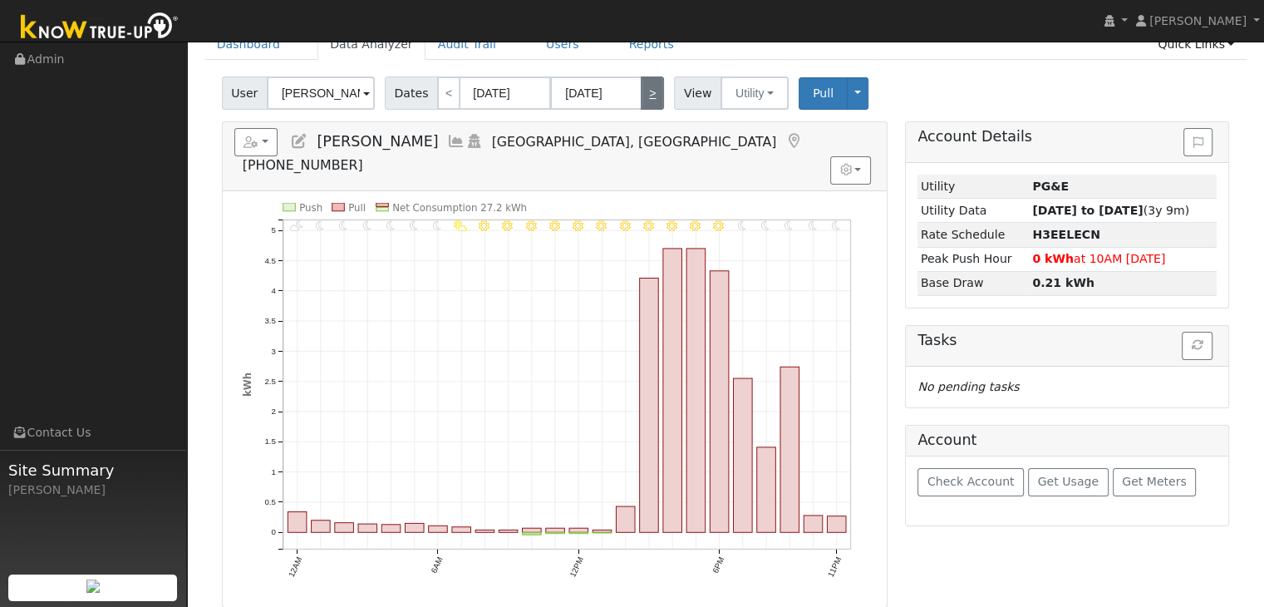
click at [651, 91] on link ">" at bounding box center [652, 92] width 23 height 33
type input "[DATE]"
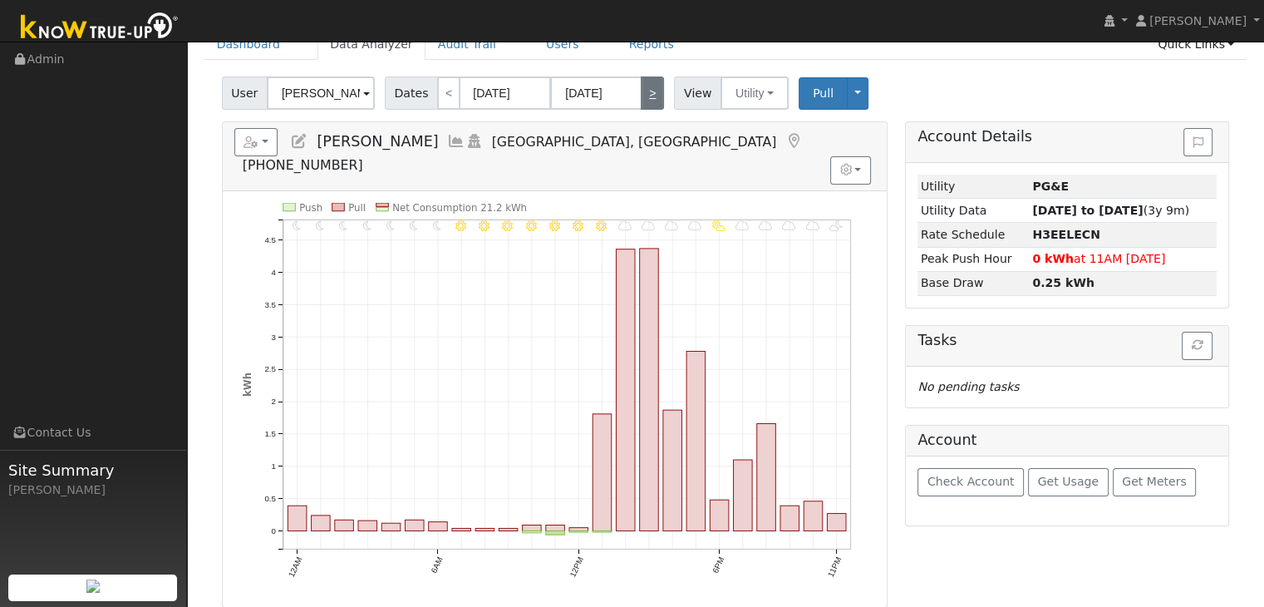
click at [651, 91] on link ">" at bounding box center [652, 92] width 23 height 33
type input "[DATE]"
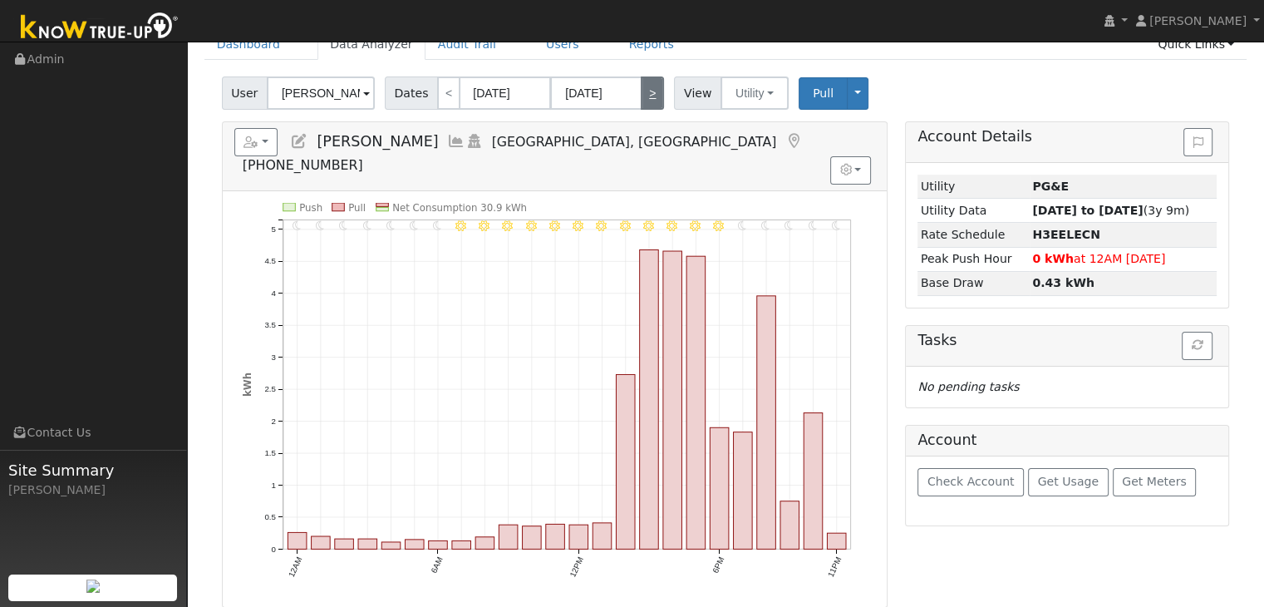
click at [651, 91] on link ">" at bounding box center [652, 92] width 23 height 33
type input "[DATE]"
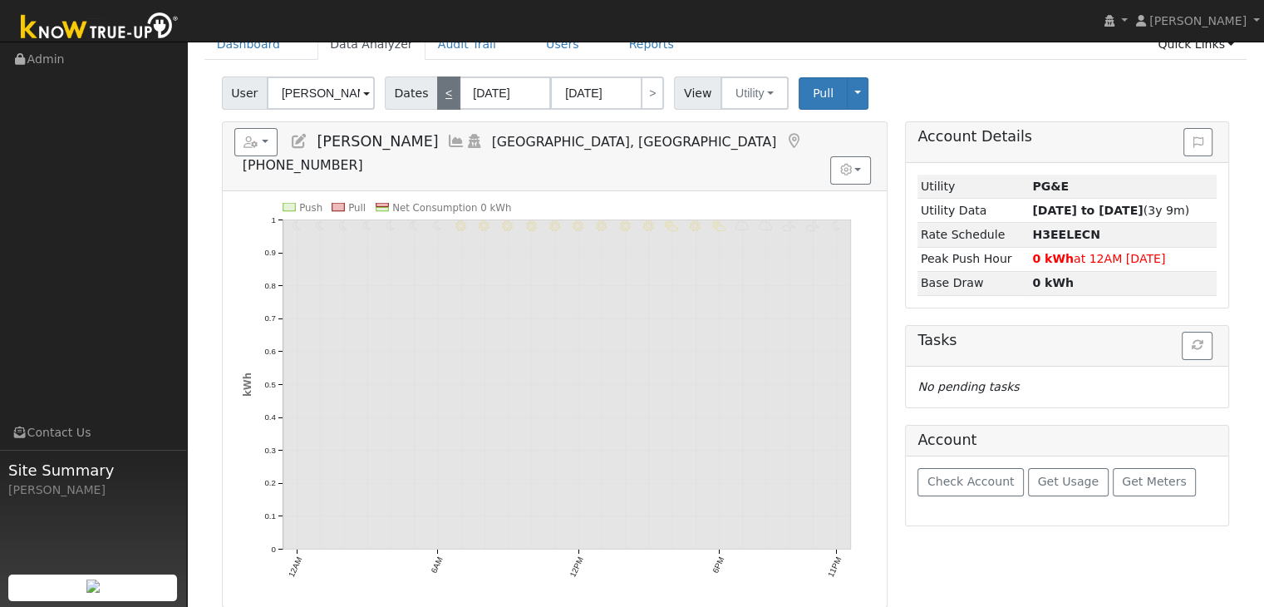
click at [437, 96] on link "<" at bounding box center [448, 92] width 23 height 33
type input "[DATE]"
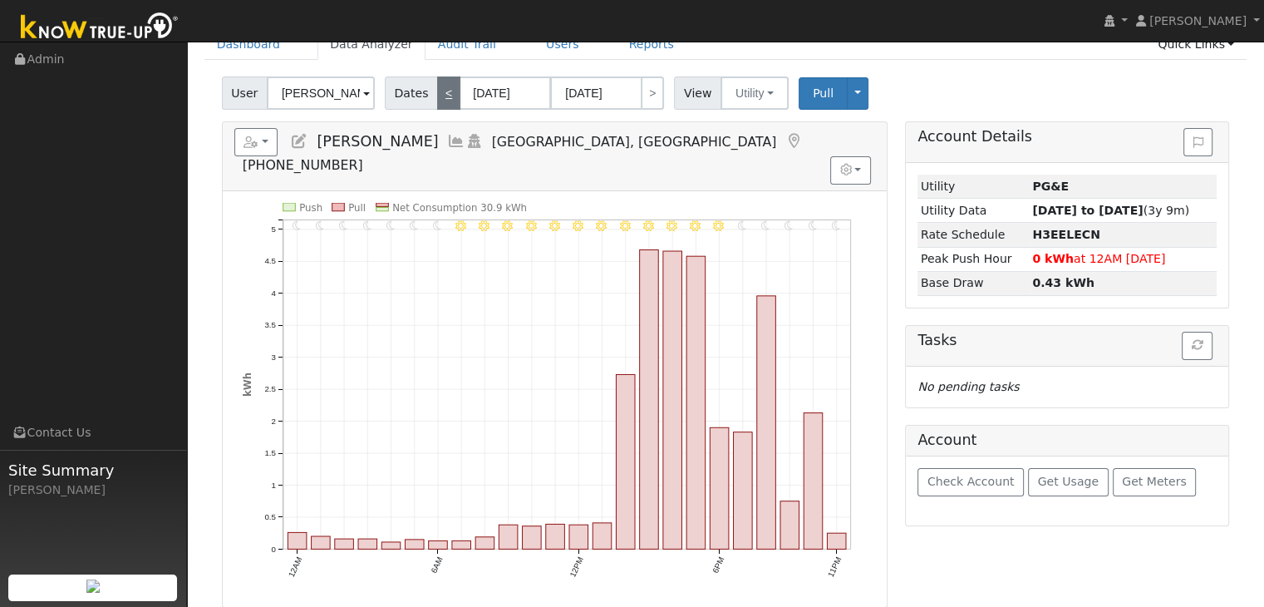
click at [440, 96] on link "<" at bounding box center [448, 92] width 23 height 33
type input "[DATE]"
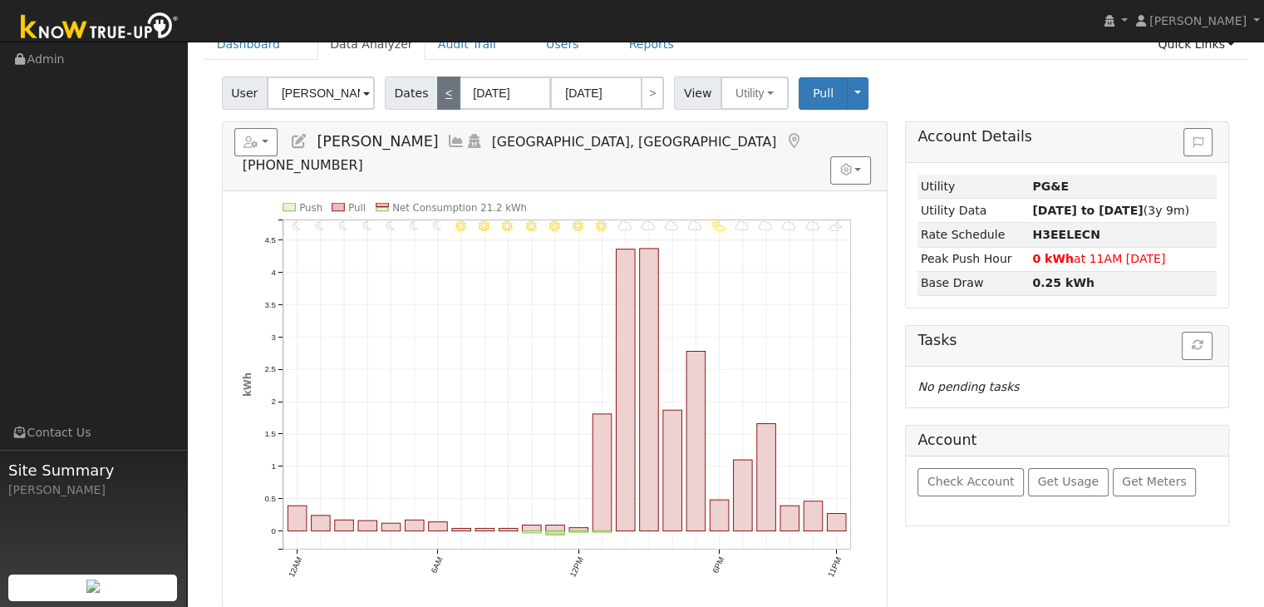
click at [440, 96] on link "<" at bounding box center [448, 92] width 23 height 33
type input "[DATE]"
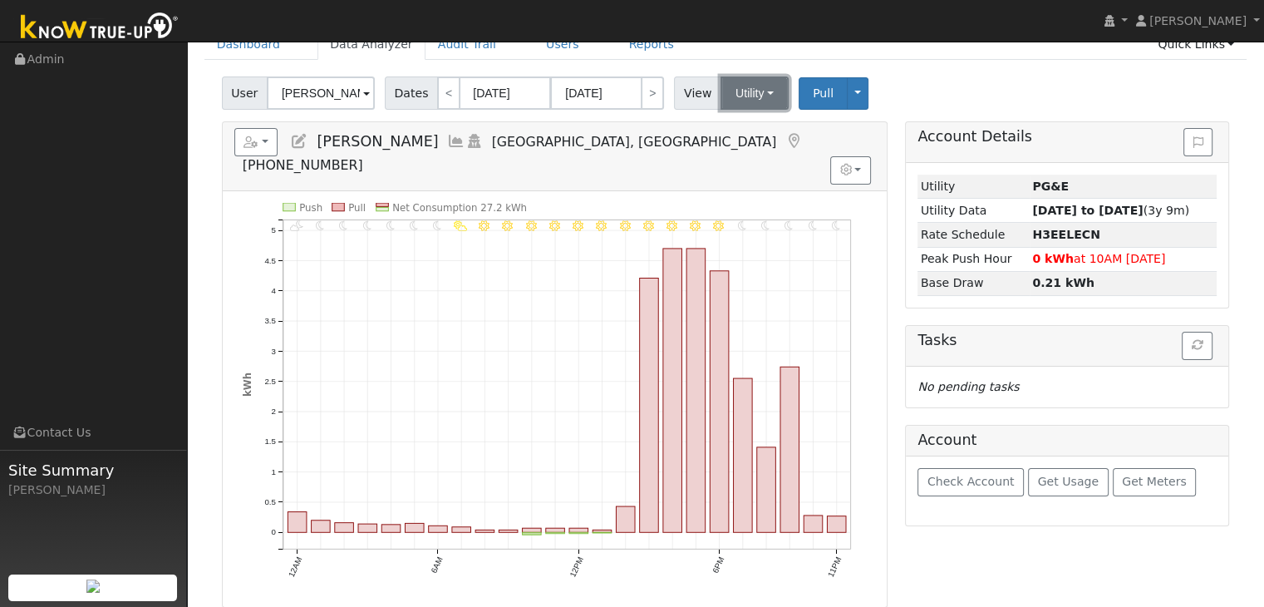
click at [759, 87] on button "Utility" at bounding box center [754, 92] width 68 height 33
click at [750, 147] on link "Solar" at bounding box center [774, 153] width 115 height 23
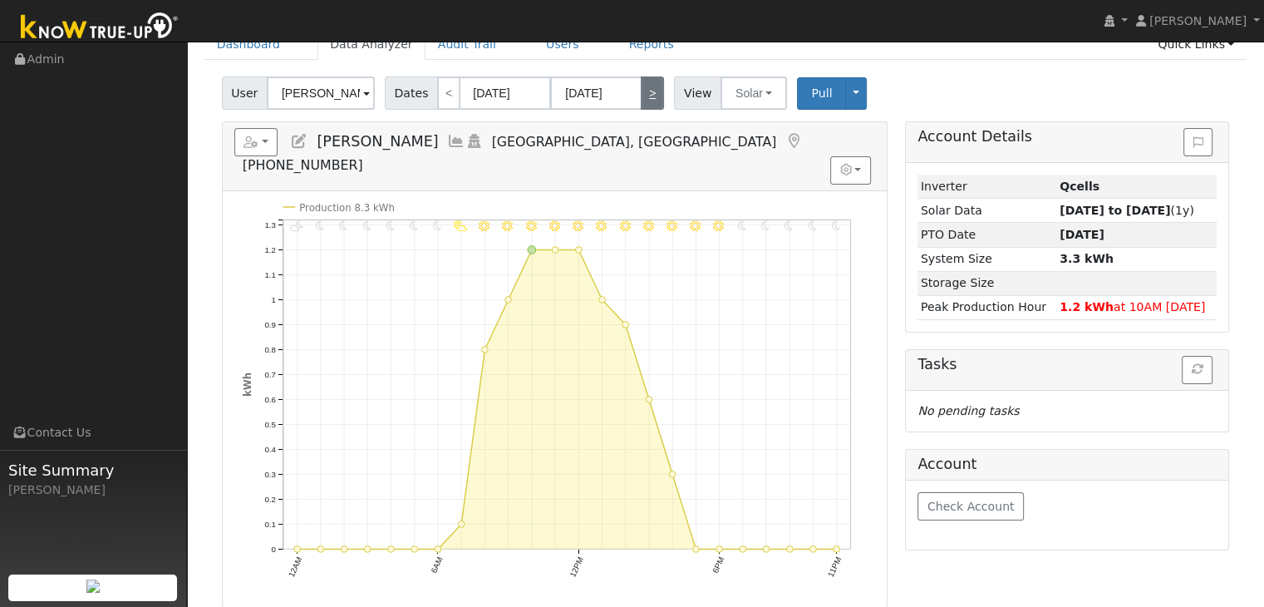
click at [646, 96] on link ">" at bounding box center [652, 92] width 23 height 33
type input "[DATE]"
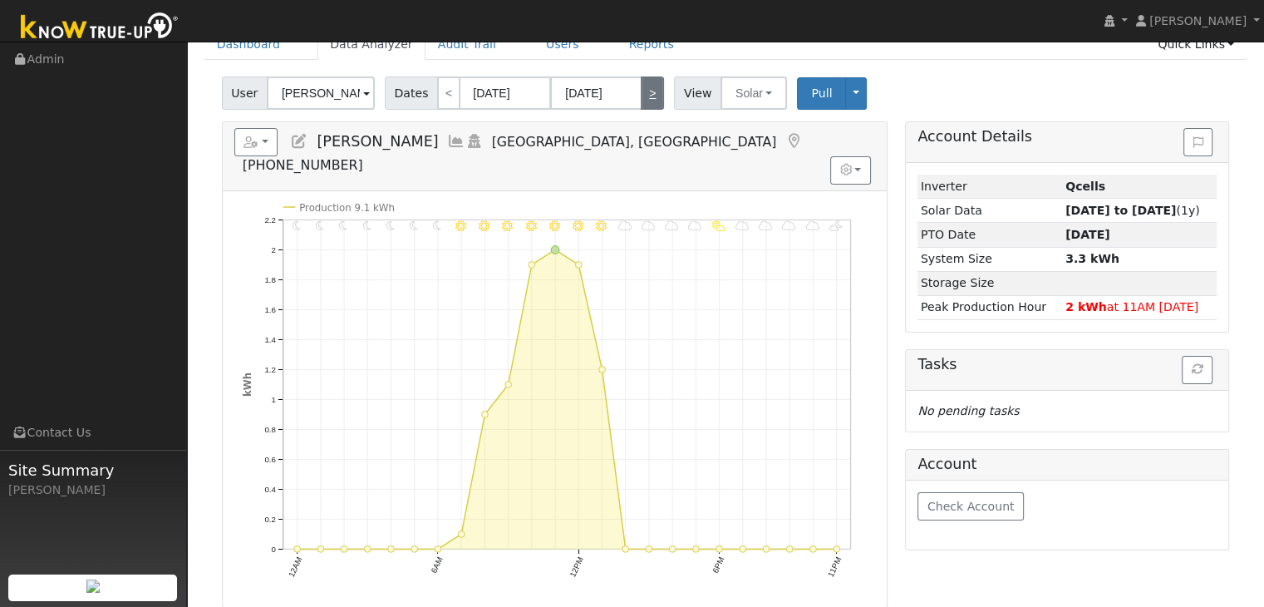
click at [646, 96] on link ">" at bounding box center [652, 92] width 23 height 33
type input "[DATE]"
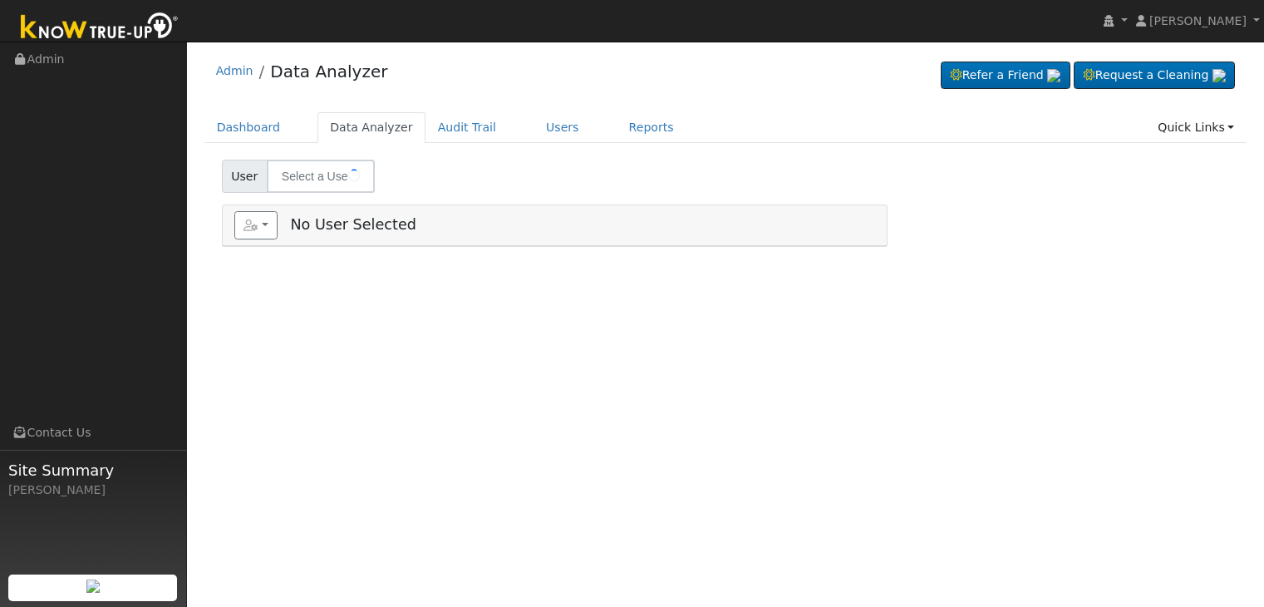
type input "[PERSON_NAME]"
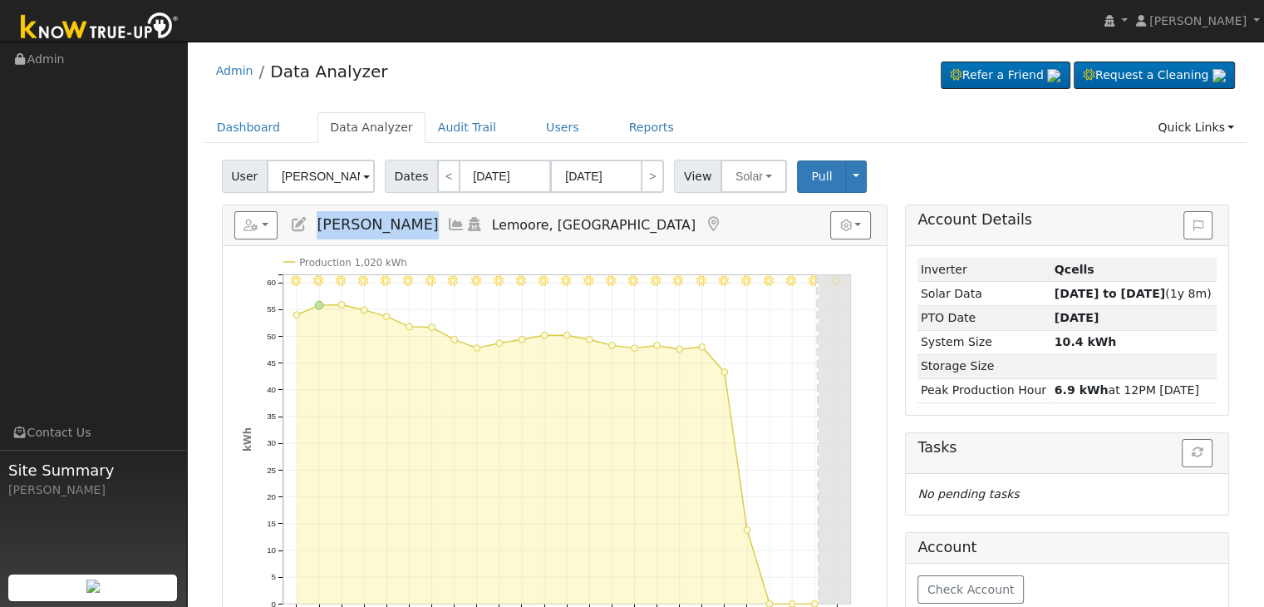
drag, startPoint x: 312, startPoint y: 227, endPoint x: 386, endPoint y: 237, distance: 73.8
click at [386, 237] on h5 "Reports Scenario Health Check Energy Audit Account Timeline User Audit Trail In…" at bounding box center [554, 225] width 641 height 28
copy span "[PERSON_NAME]"
click at [735, 184] on button "Solar" at bounding box center [753, 176] width 66 height 33
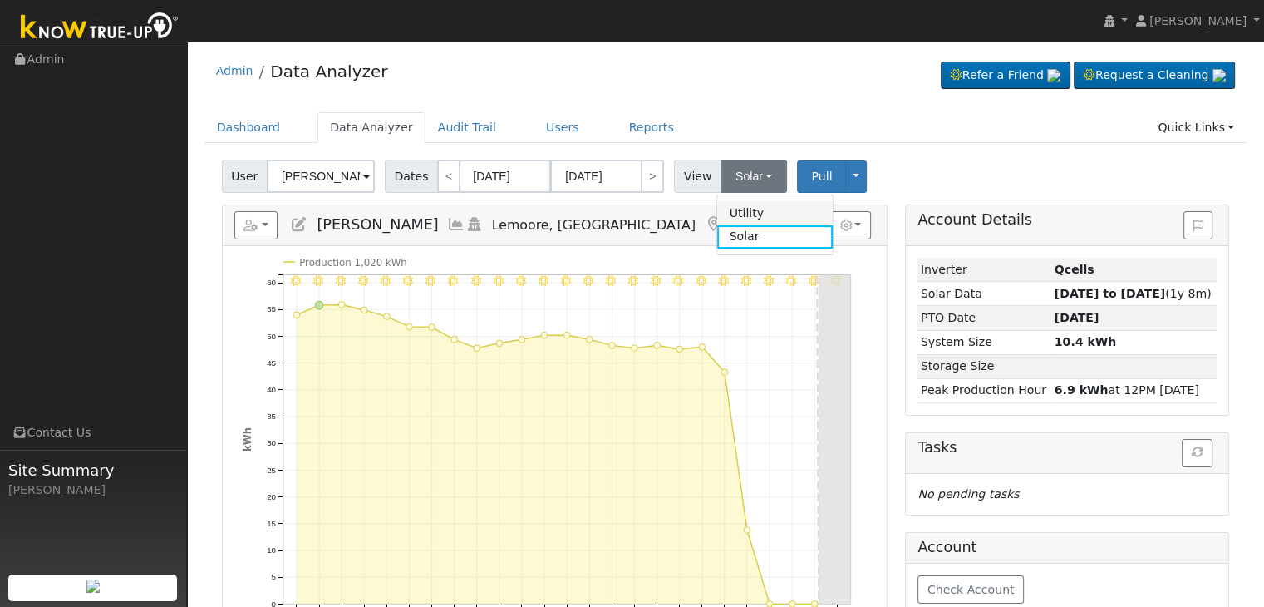
click at [738, 210] on link "Utility" at bounding box center [774, 212] width 115 height 23
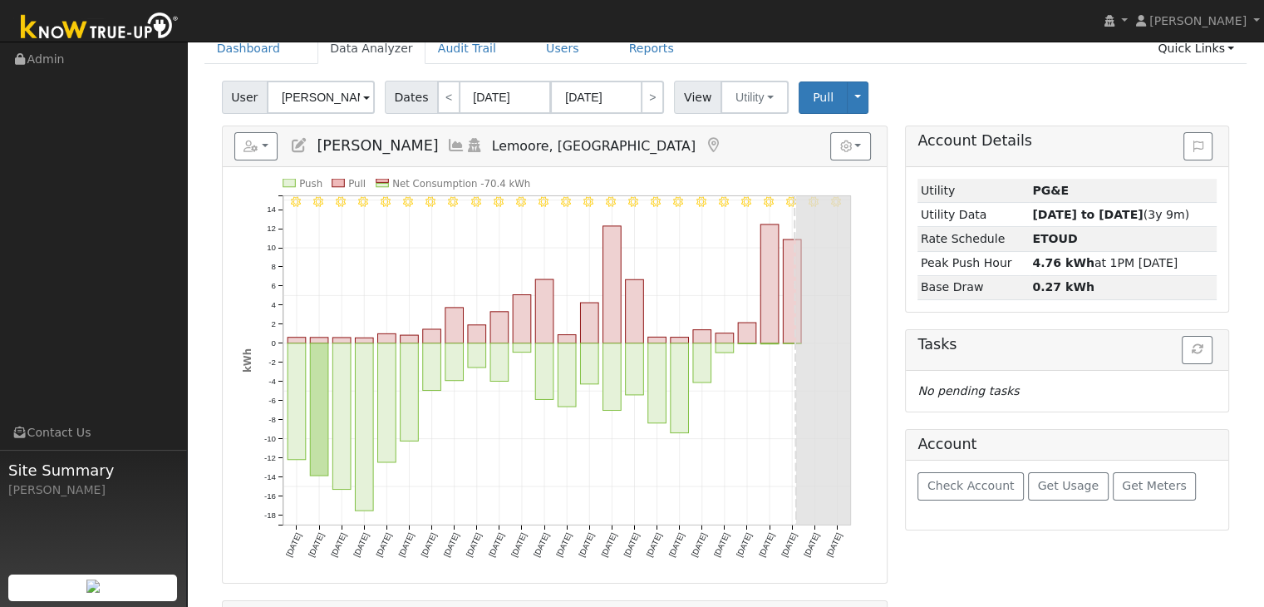
scroll to position [83, 0]
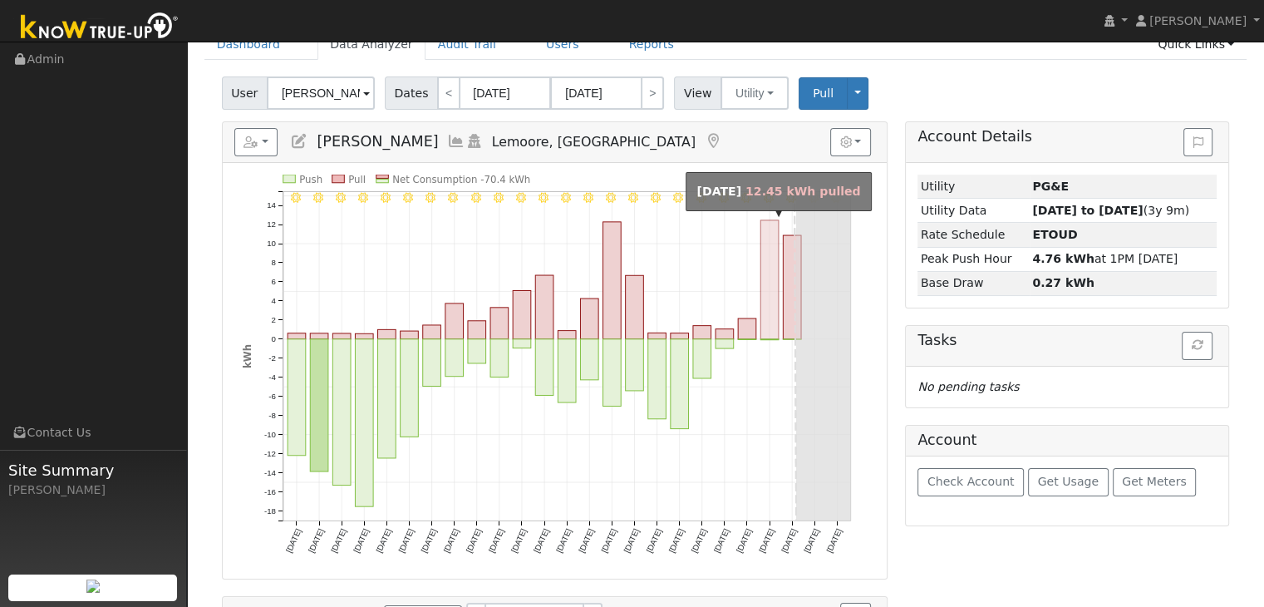
click at [764, 293] on rect "onclick=""" at bounding box center [769, 279] width 18 height 119
type input "[DATE]"
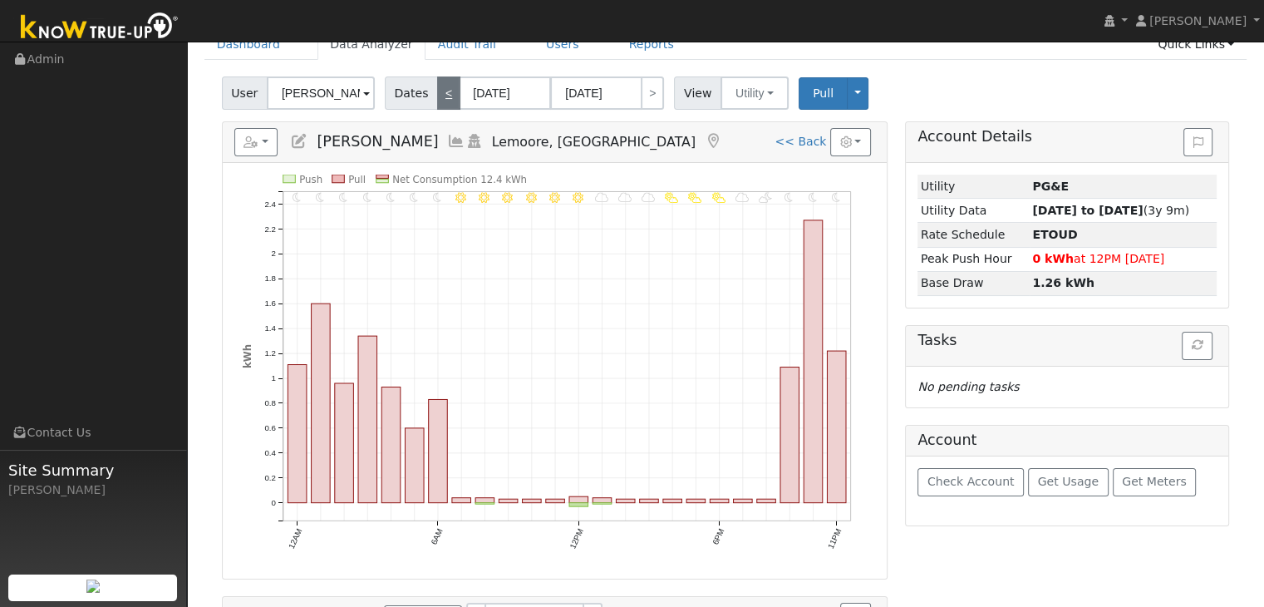
click at [438, 95] on link "<" at bounding box center [448, 92] width 23 height 33
type input "[DATE]"
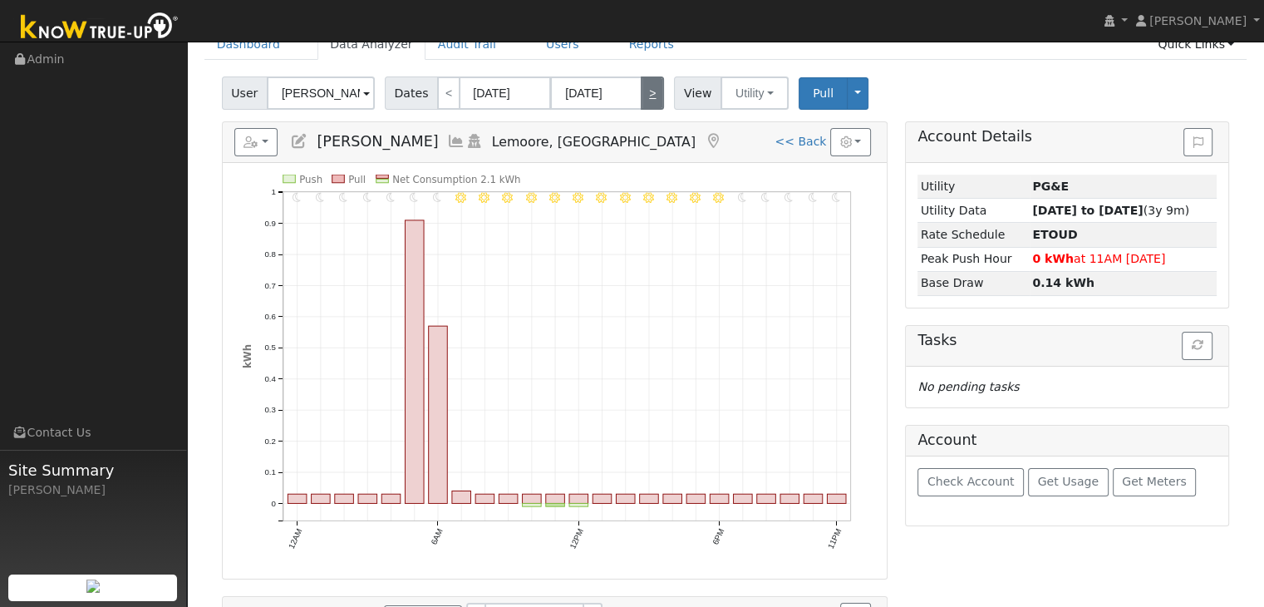
click at [642, 104] on link ">" at bounding box center [652, 92] width 23 height 33
type input "[DATE]"
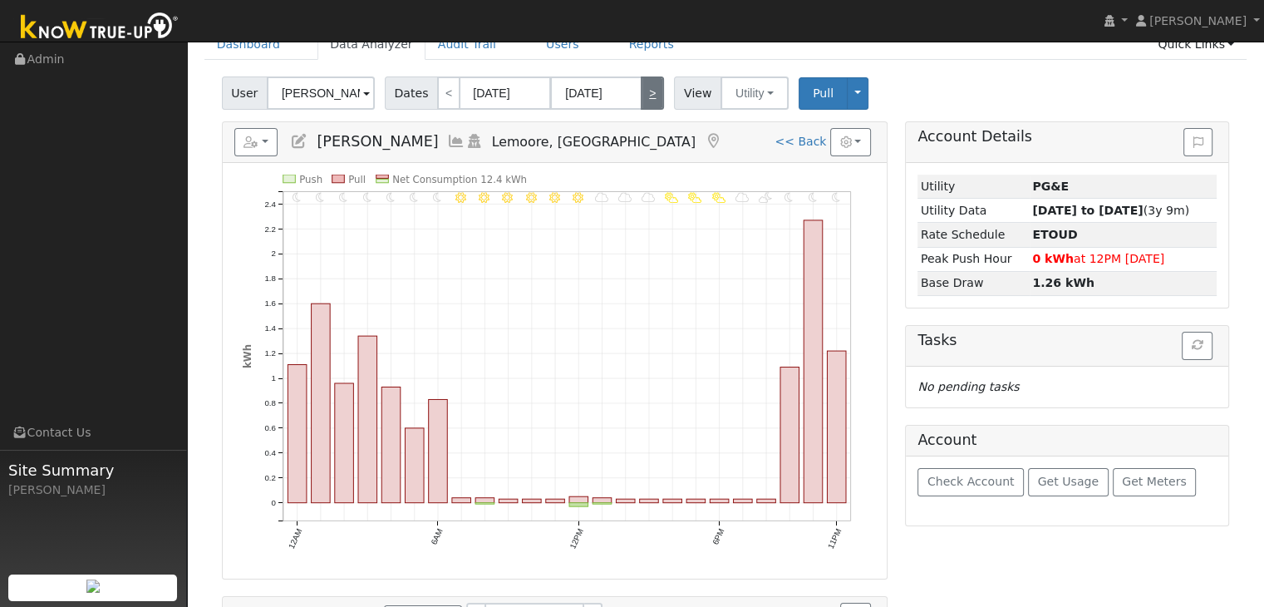
click at [642, 104] on link ">" at bounding box center [652, 92] width 23 height 33
type input "[DATE]"
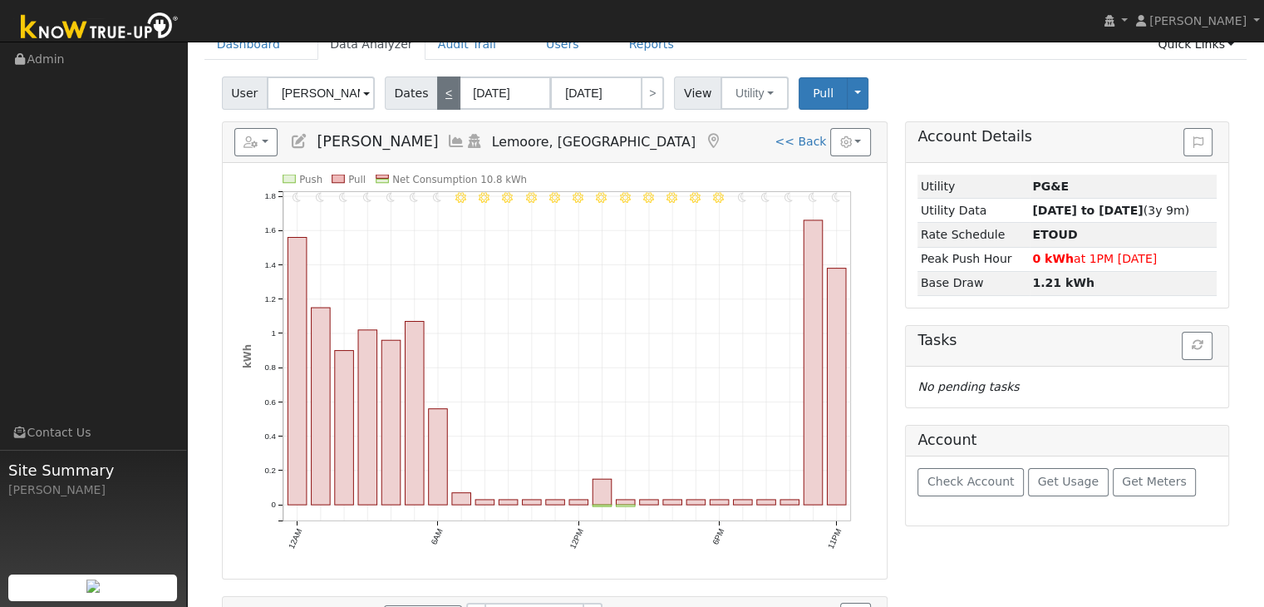
click at [440, 98] on link "<" at bounding box center [448, 92] width 23 height 33
type input "[DATE]"
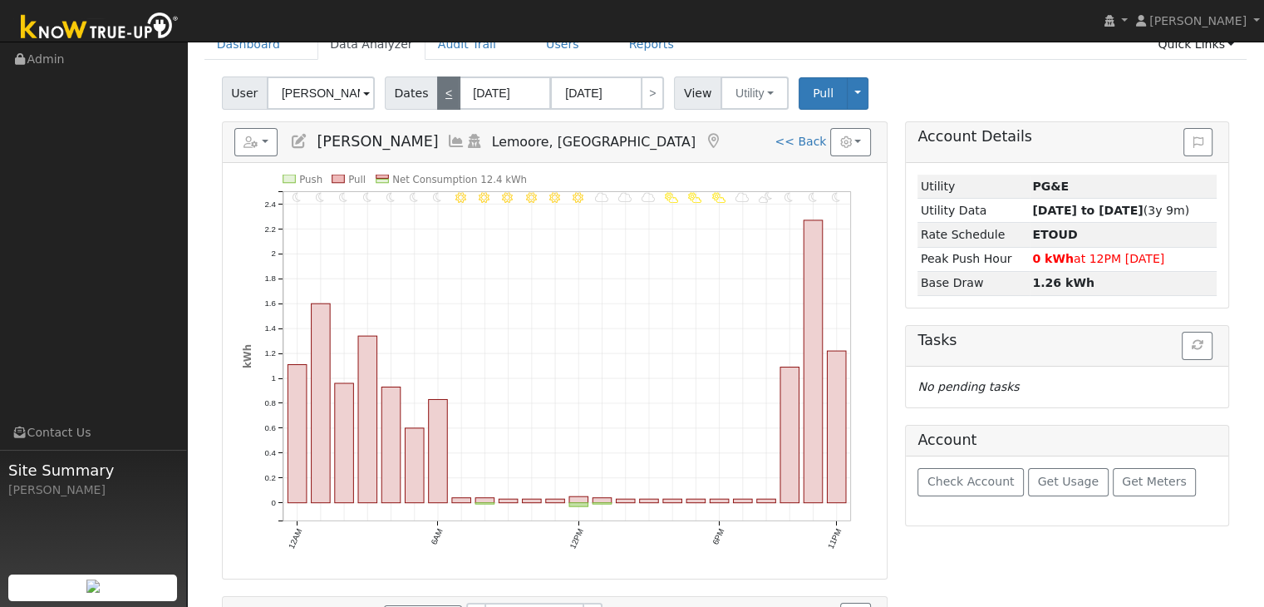
click at [437, 97] on link "<" at bounding box center [448, 92] width 23 height 33
type input "[DATE]"
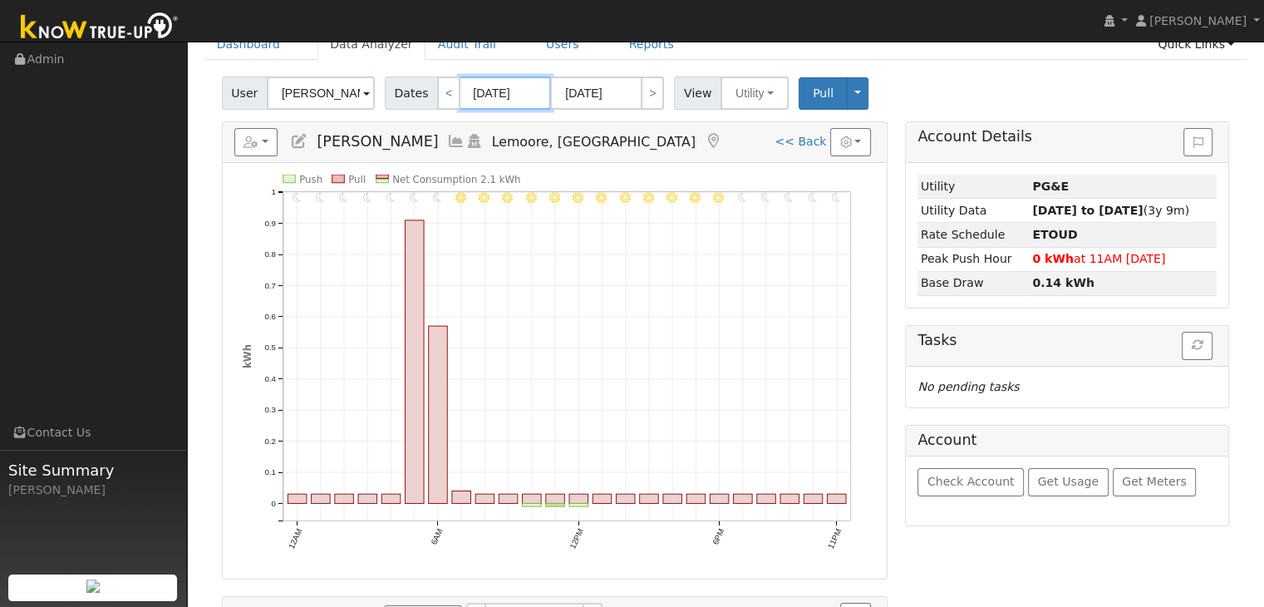
click at [501, 86] on input "[DATE]" at bounding box center [505, 92] width 91 height 33
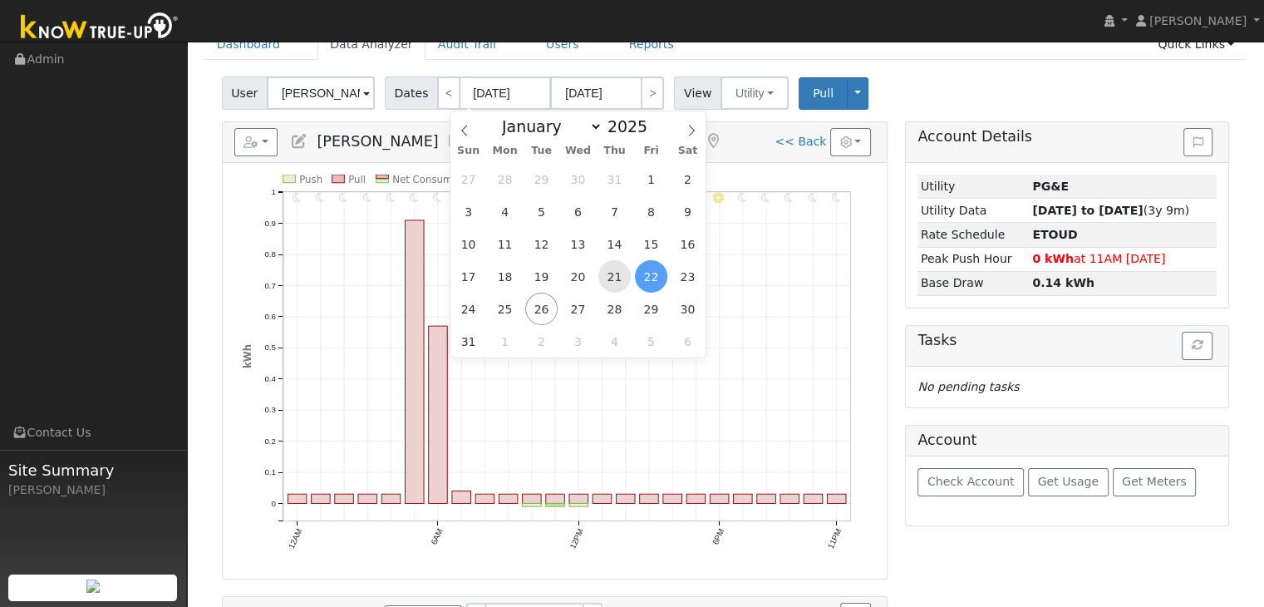
click at [609, 273] on span "21" at bounding box center [614, 276] width 32 height 32
type input "[DATE]"
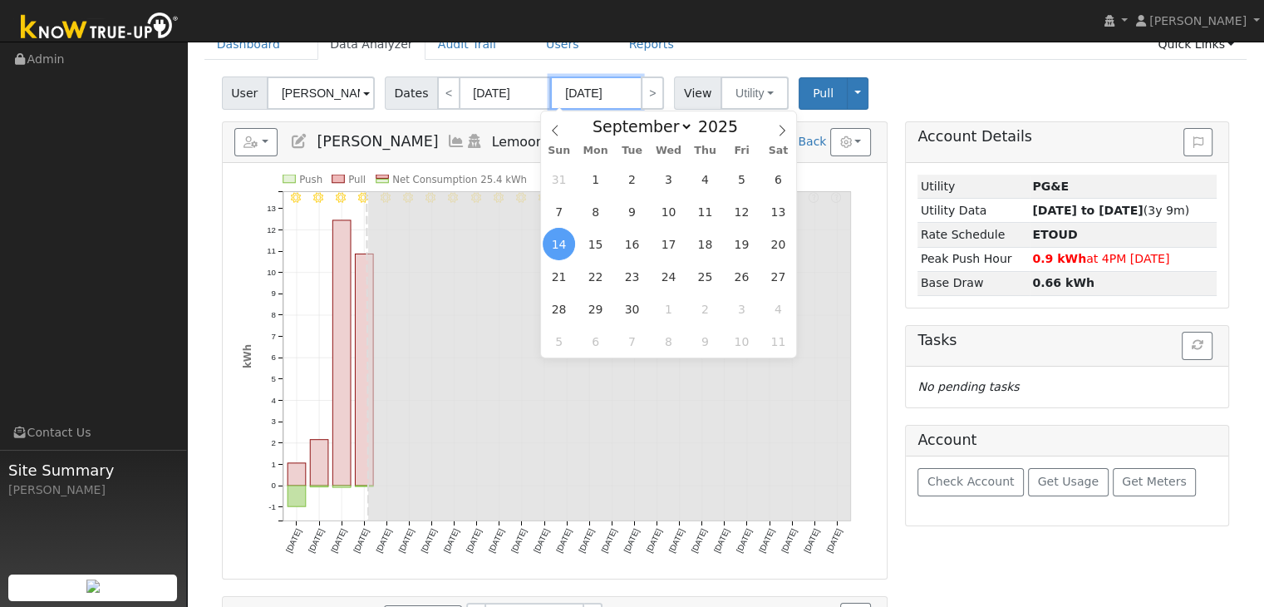
click at [573, 86] on input "[DATE]" at bounding box center [595, 92] width 91 height 33
click at [555, 127] on icon at bounding box center [555, 130] width 6 height 11
select select "7"
click at [598, 308] on span "25" at bounding box center [595, 308] width 32 height 32
type input "[DATE]"
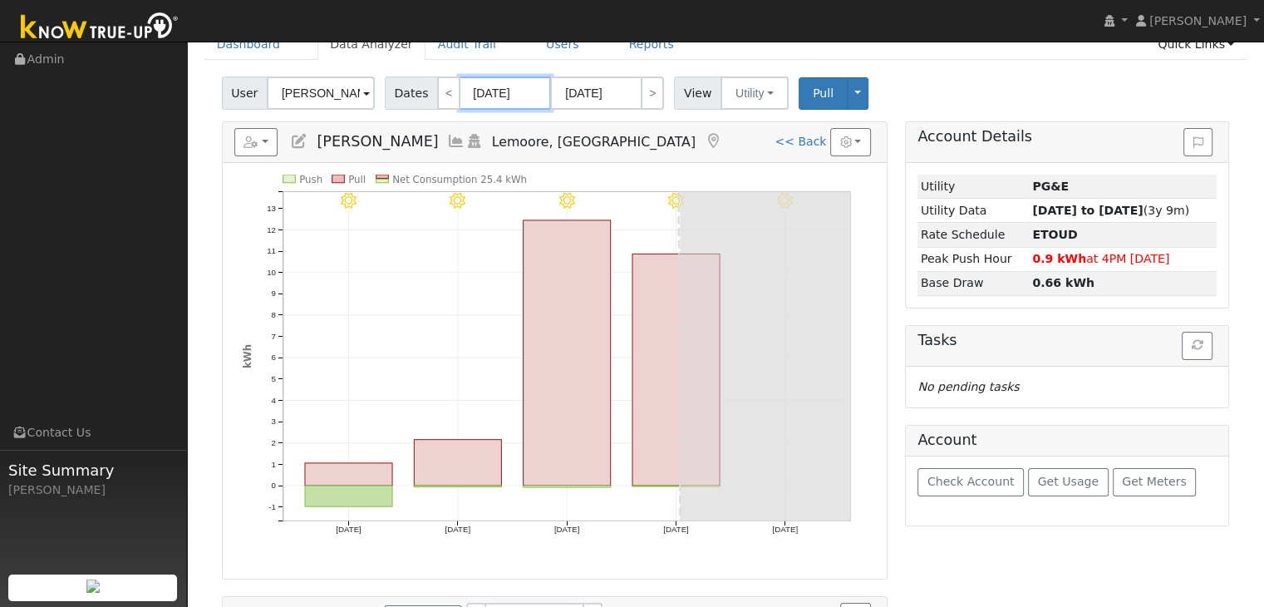
click at [473, 97] on input "[DATE]" at bounding box center [505, 92] width 91 height 33
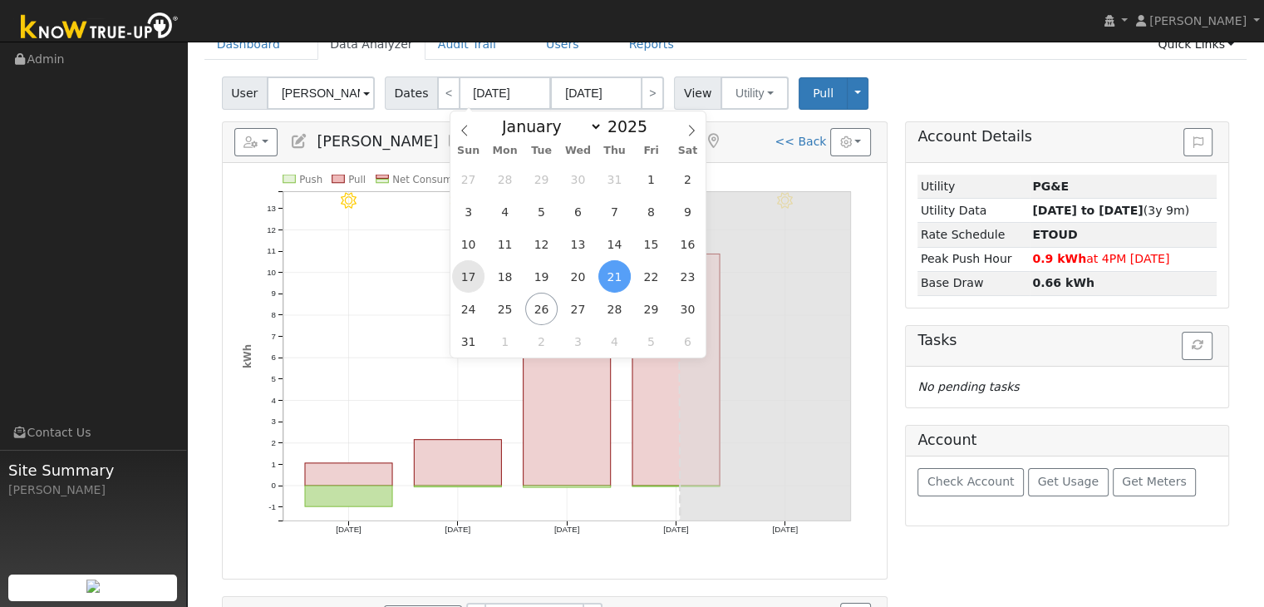
click at [467, 279] on span "17" at bounding box center [468, 276] width 32 height 32
type input "[DATE]"
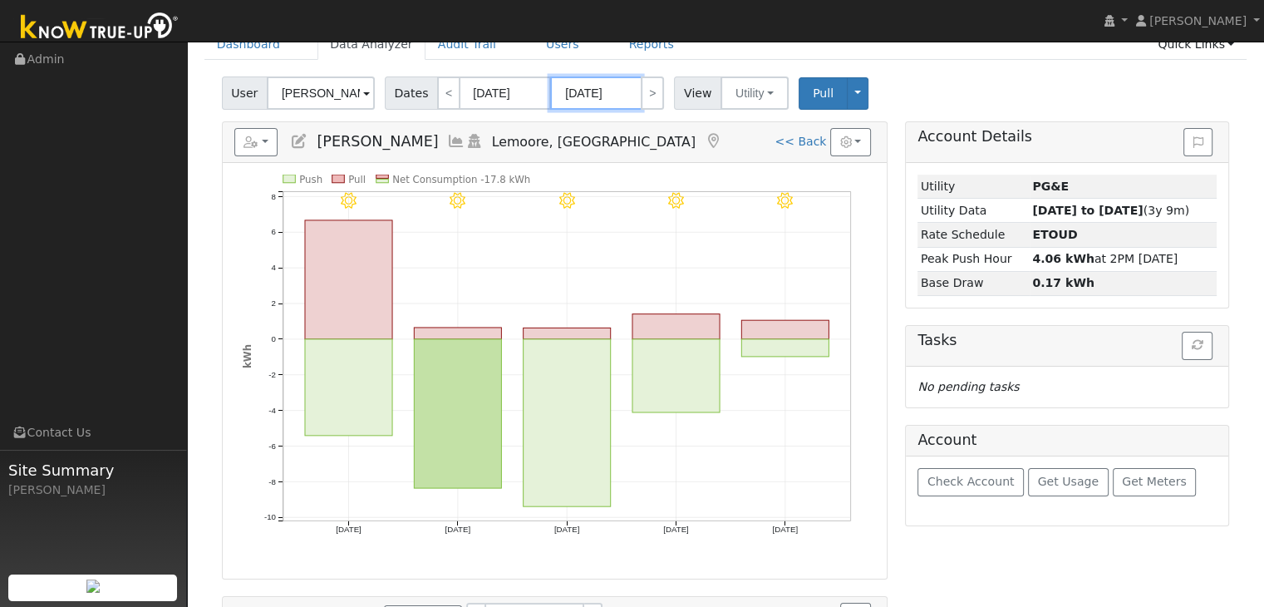
click at [601, 99] on input "[DATE]" at bounding box center [595, 92] width 91 height 33
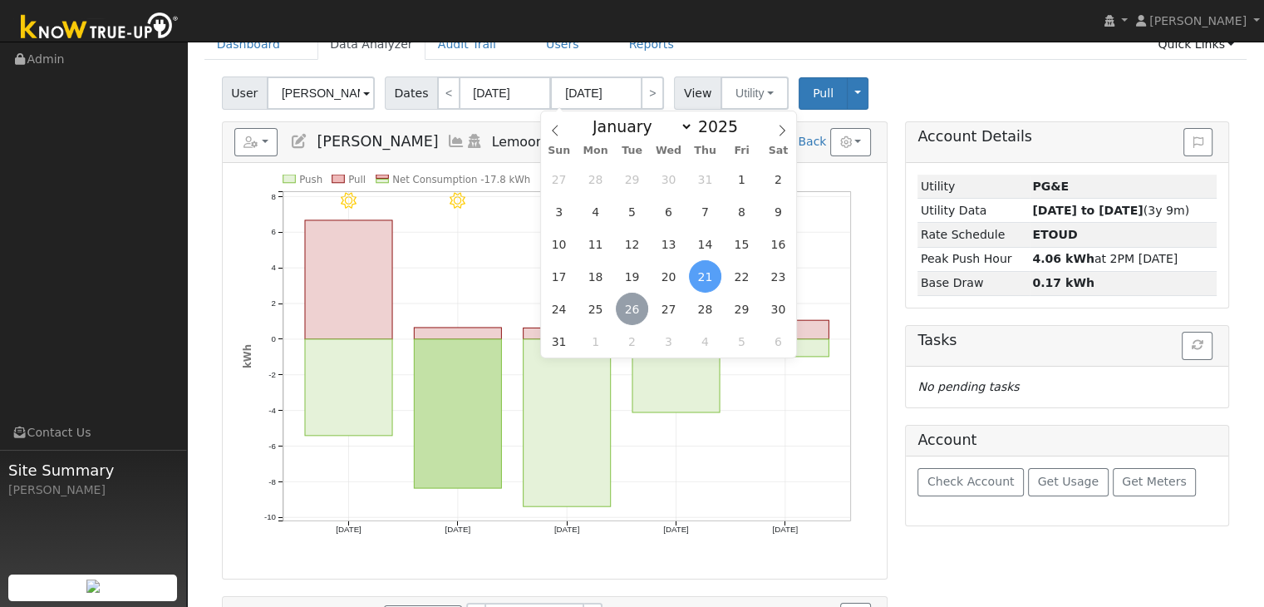
click at [638, 311] on span "26" at bounding box center [632, 308] width 32 height 32
type input "[DATE]"
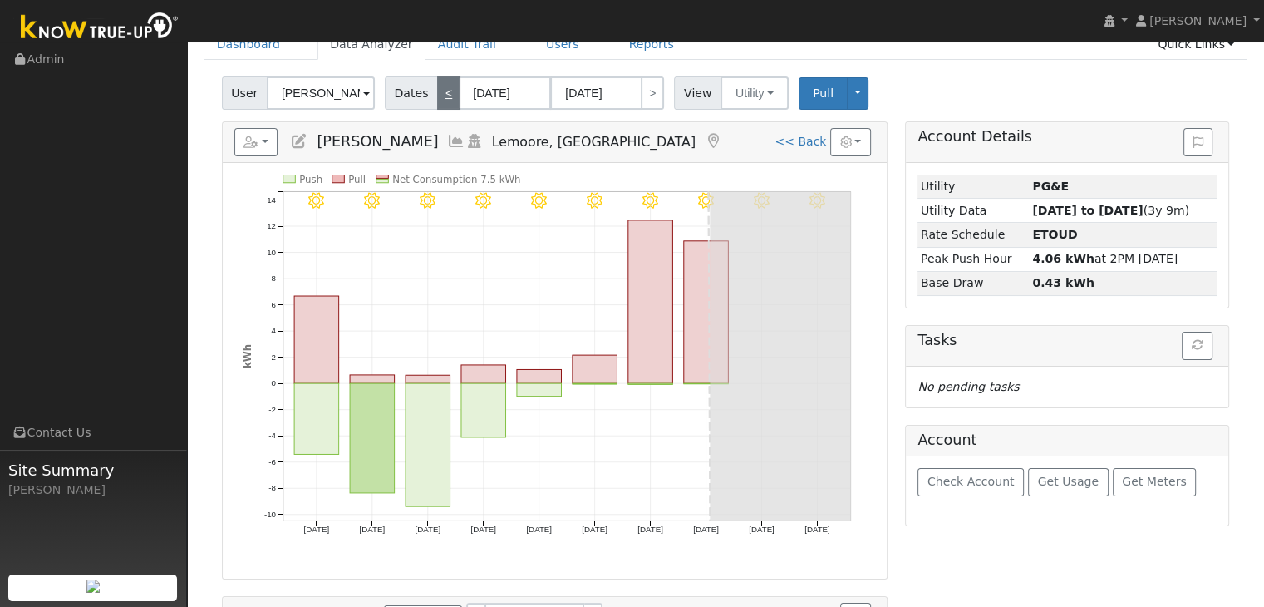
click at [442, 94] on link "<" at bounding box center [448, 92] width 23 height 33
type input "[DATE]"
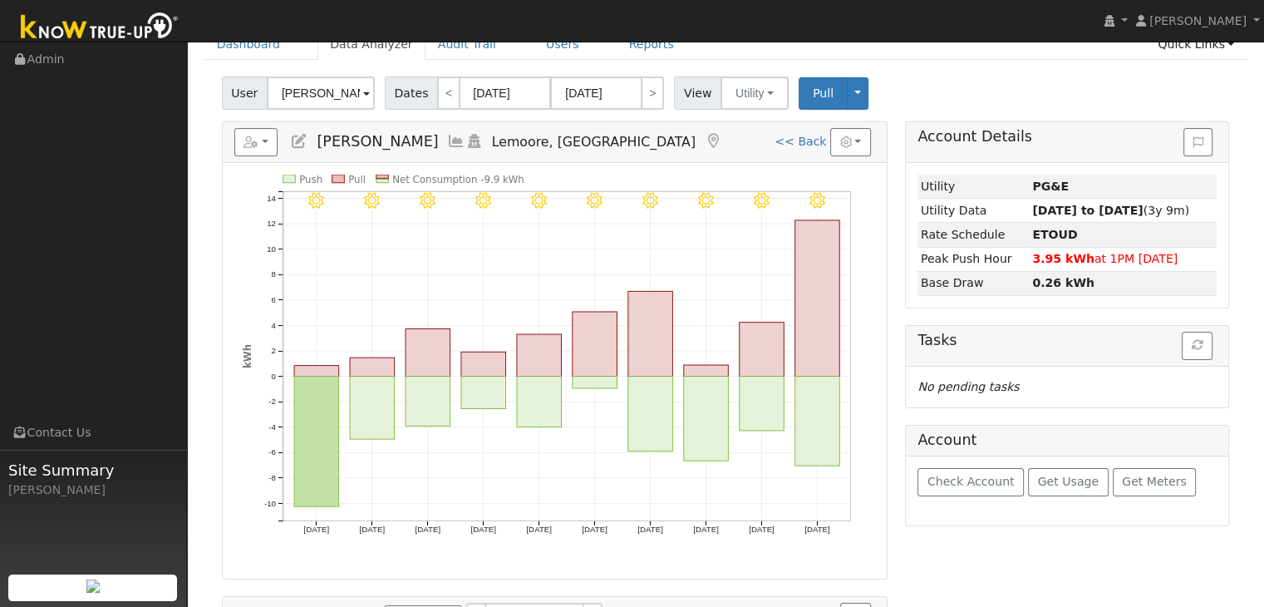
click at [405, 90] on span "Dates" at bounding box center [411, 92] width 53 height 33
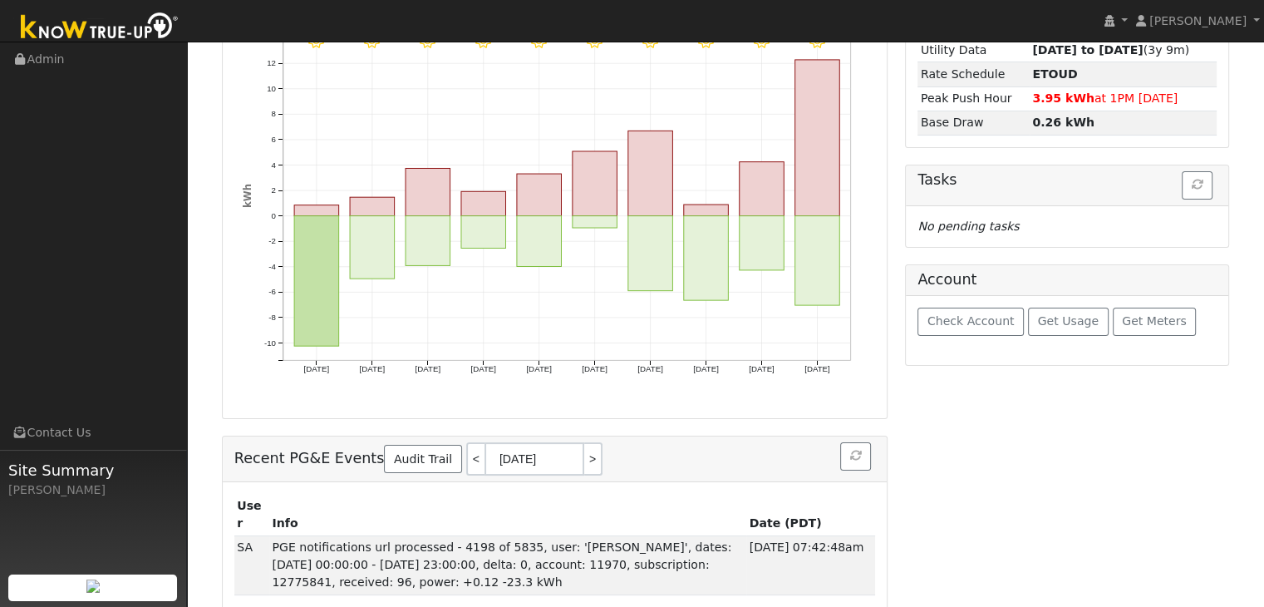
scroll to position [0, 0]
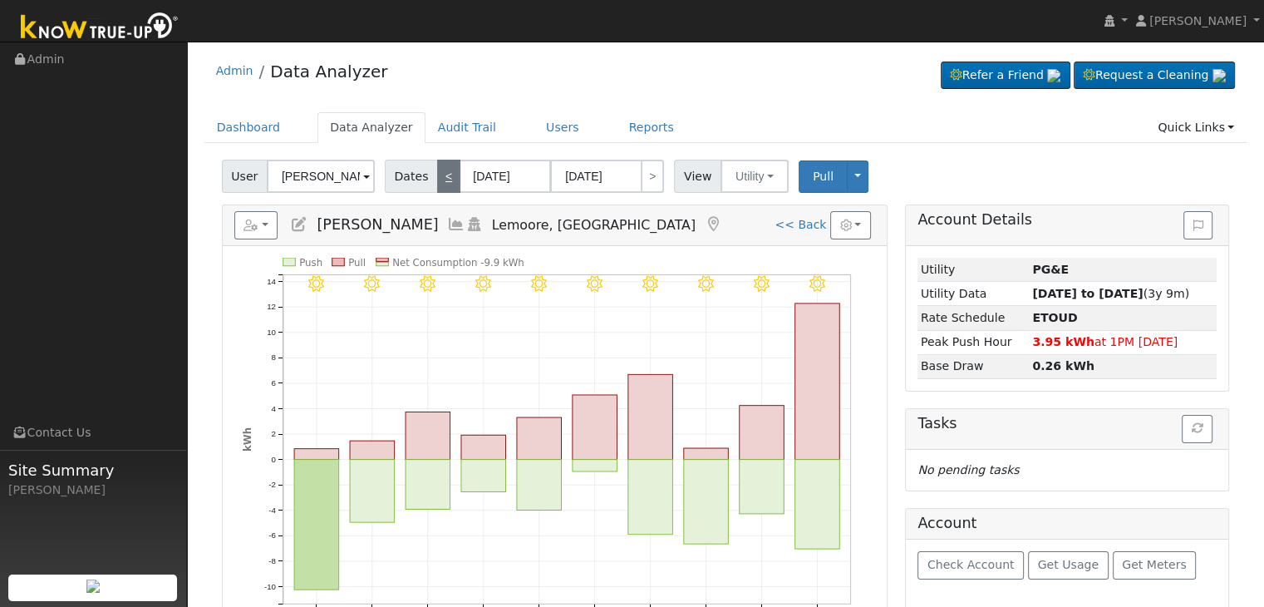
click at [437, 176] on link "<" at bounding box center [448, 176] width 23 height 33
type input "[DATE]"
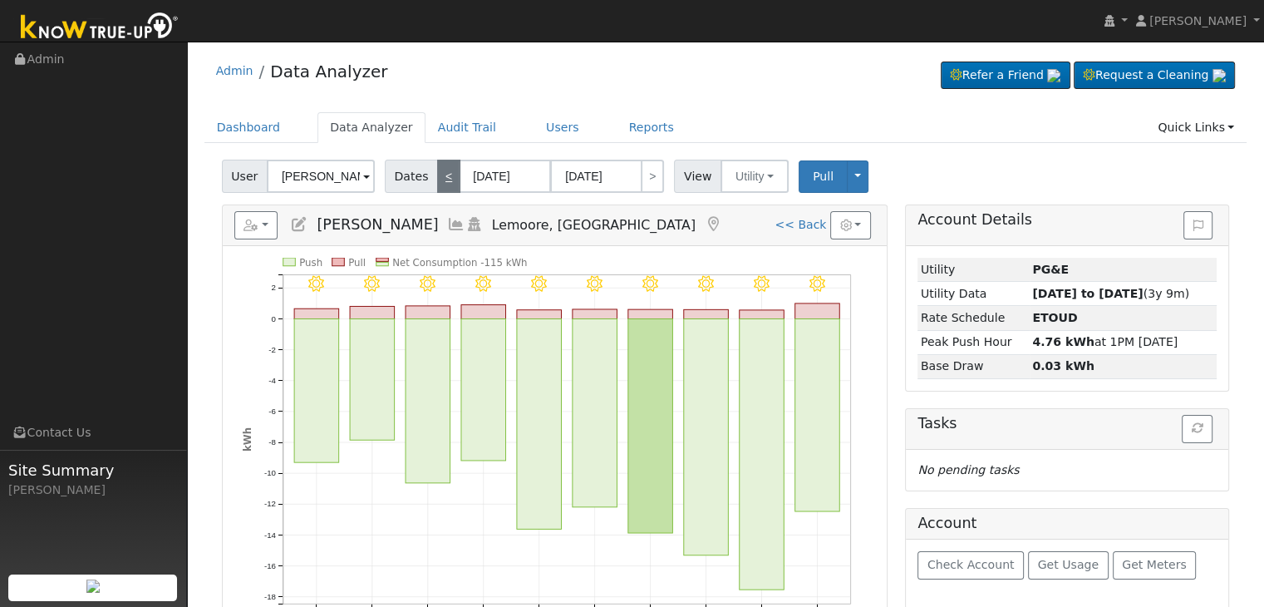
click at [437, 176] on link "<" at bounding box center [448, 176] width 23 height 33
type input "[DATE]"
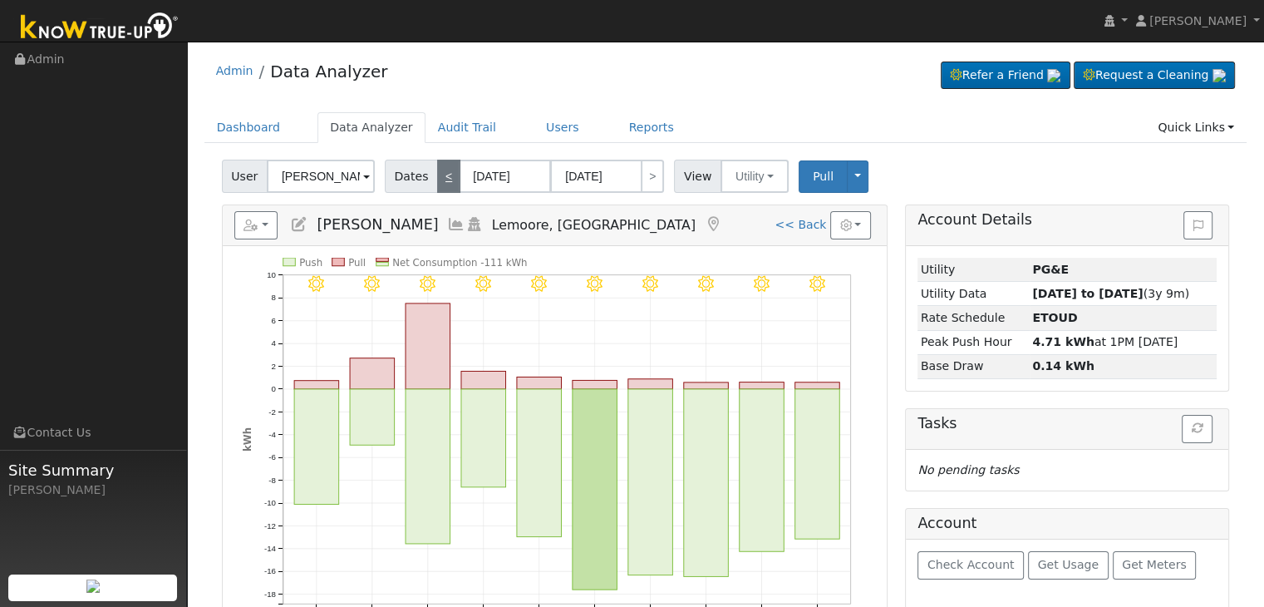
click at [437, 176] on link "<" at bounding box center [448, 176] width 23 height 33
type input "[DATE]"
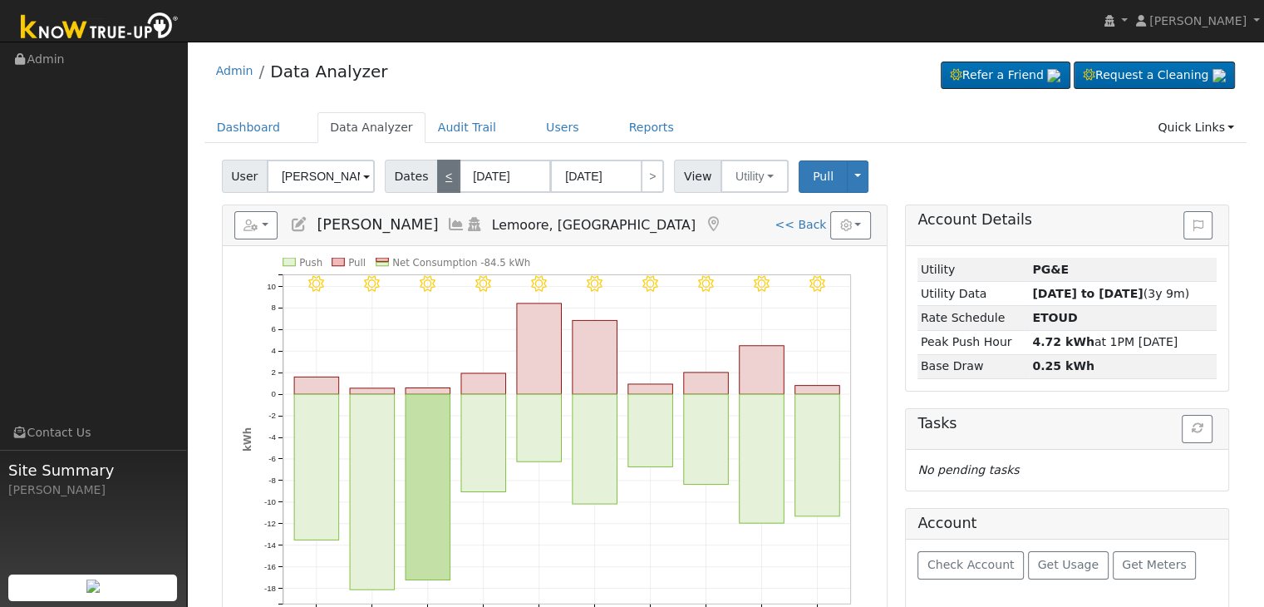
click at [437, 176] on link "<" at bounding box center [448, 176] width 23 height 33
type input "[DATE]"
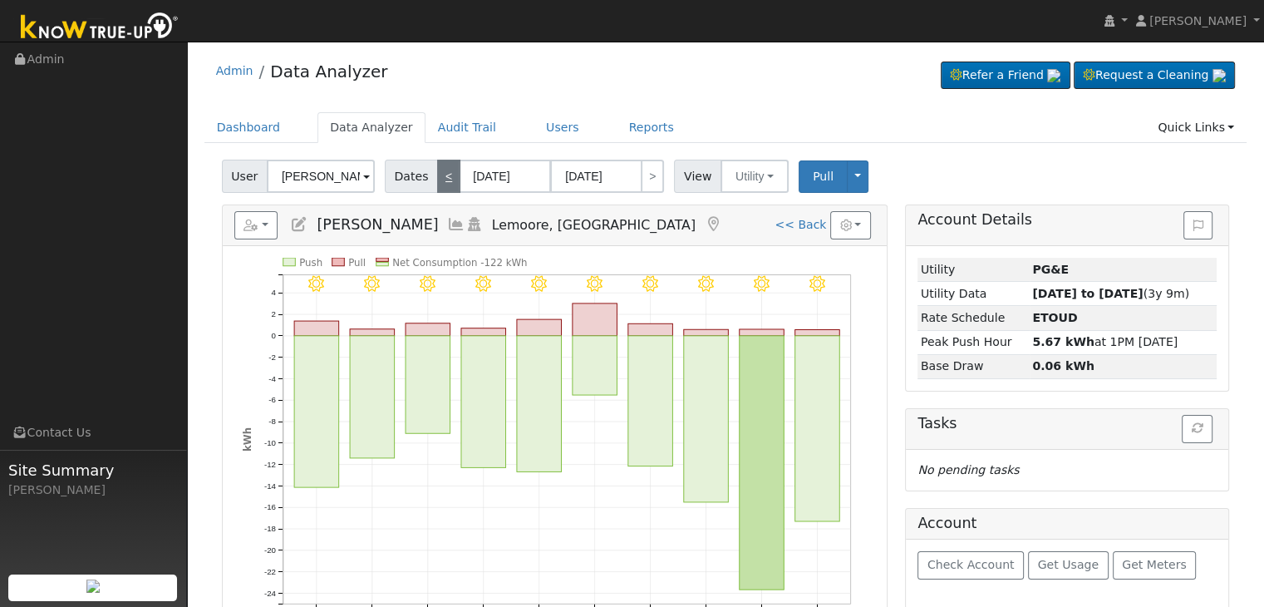
click at [437, 176] on link "<" at bounding box center [448, 176] width 23 height 33
type input "[DATE]"
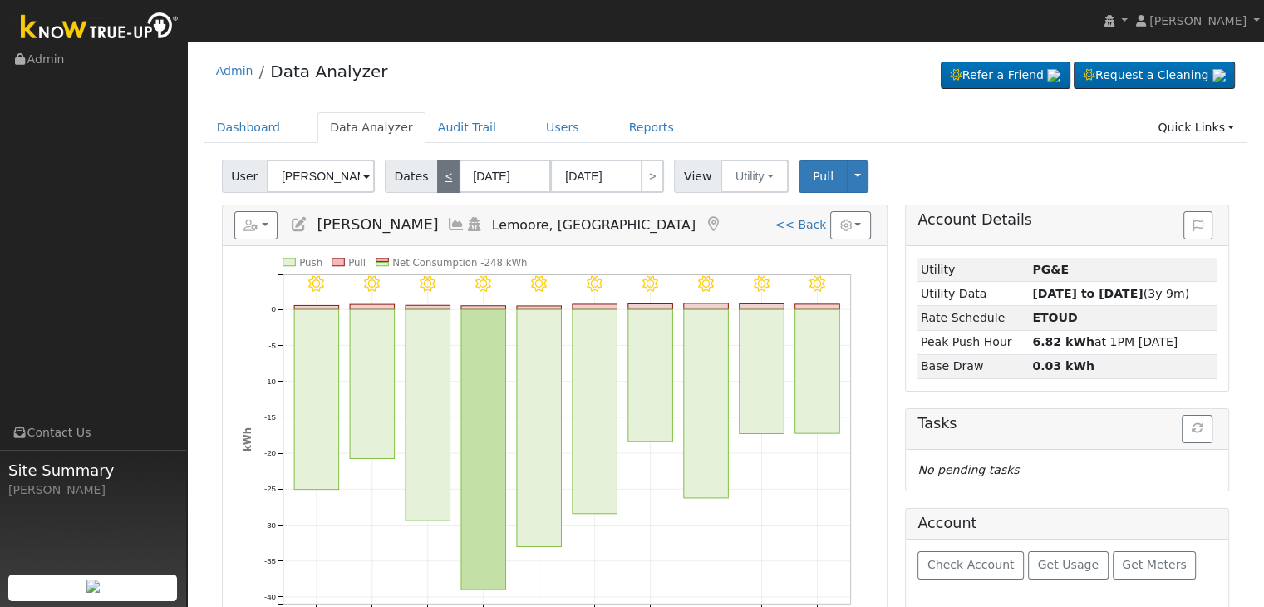
click at [437, 176] on link "<" at bounding box center [448, 176] width 23 height 33
type input "[DATE]"
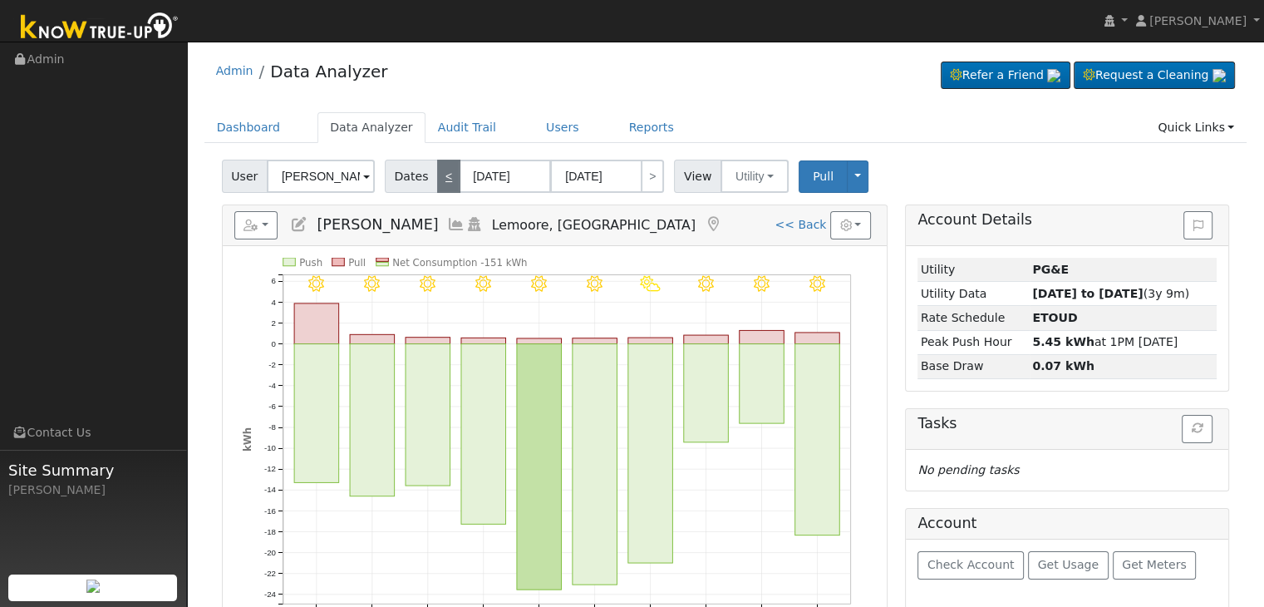
click at [437, 176] on link "<" at bounding box center [448, 176] width 23 height 33
type input "[DATE]"
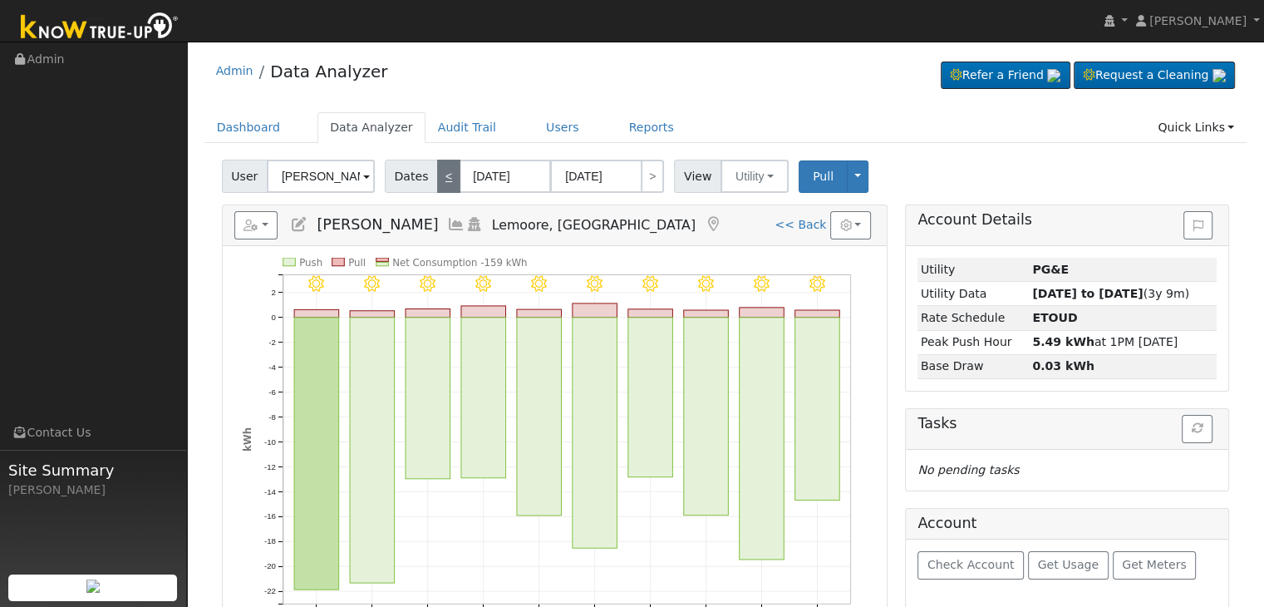
click at [437, 176] on link "<" at bounding box center [448, 176] width 23 height 33
type input "[DATE]"
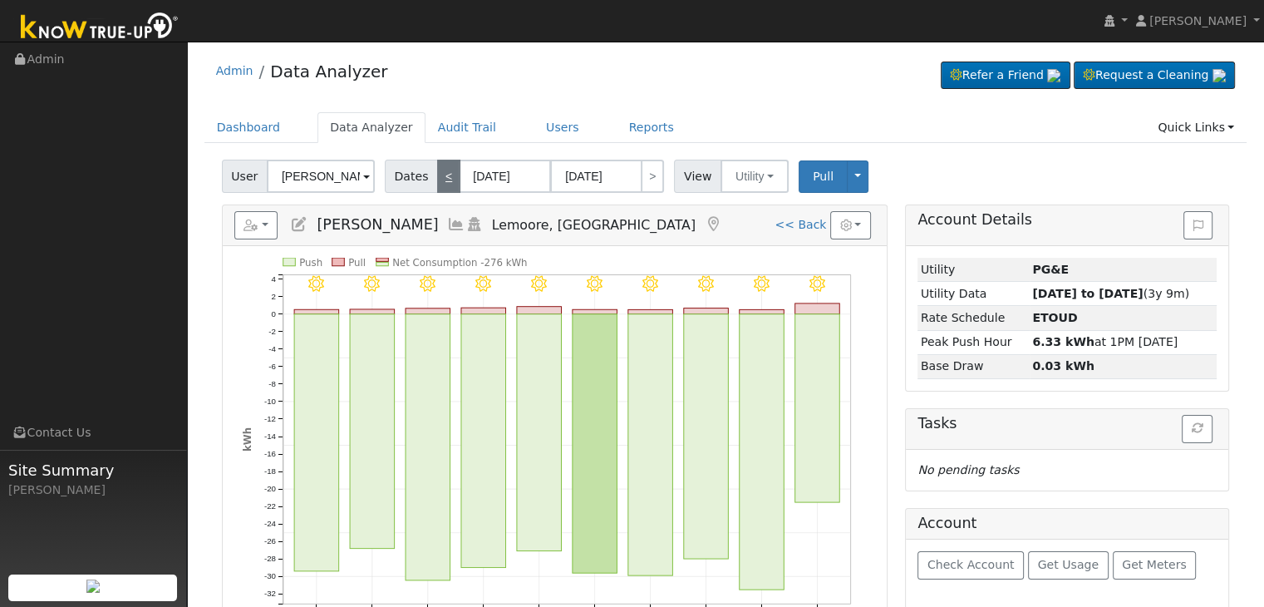
click at [437, 176] on link "<" at bounding box center [448, 176] width 23 height 33
type input "[DATE]"
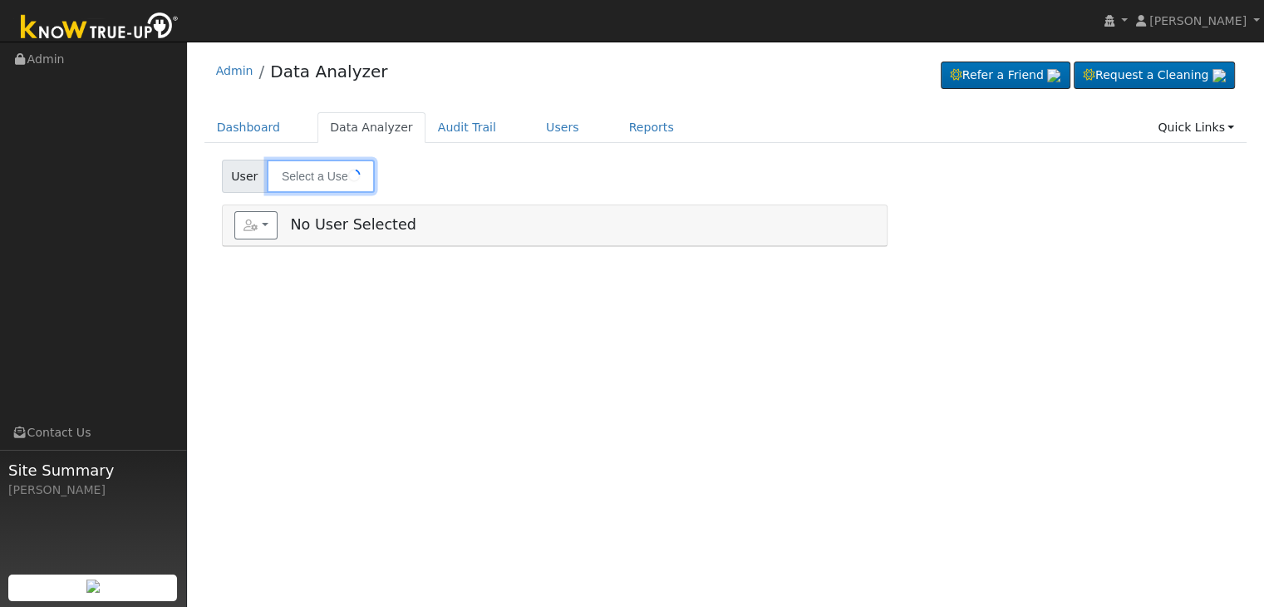
type input "[PERSON_NAME]"
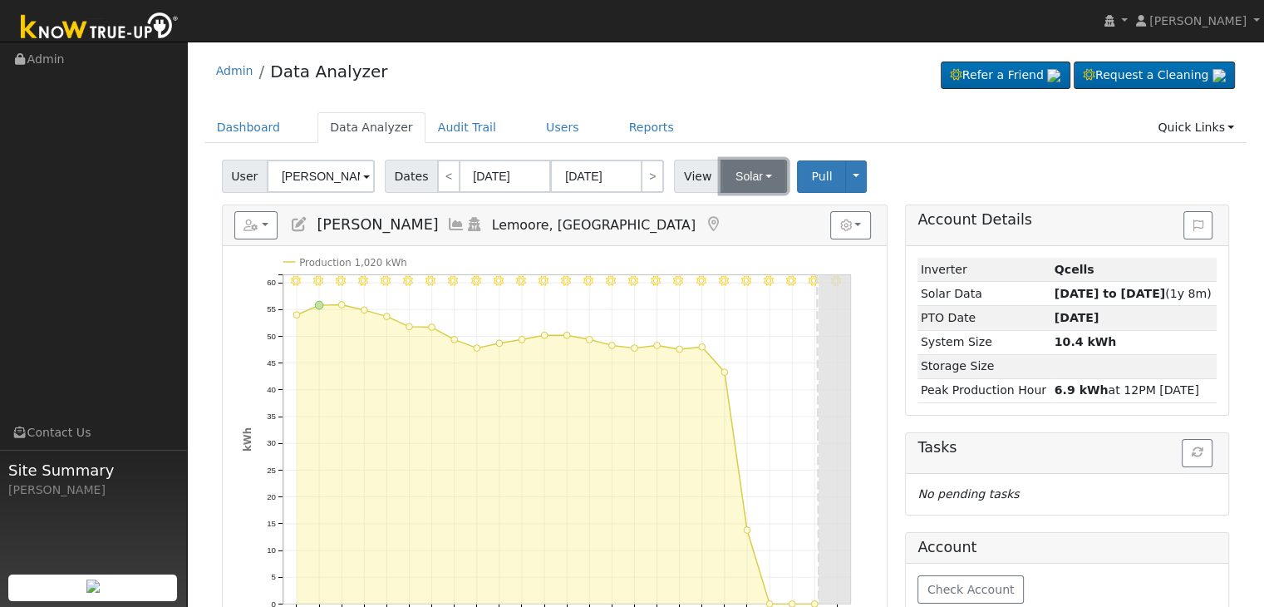
click at [754, 173] on button "Solar" at bounding box center [753, 176] width 66 height 33
click at [739, 210] on link "Utility" at bounding box center [774, 212] width 115 height 23
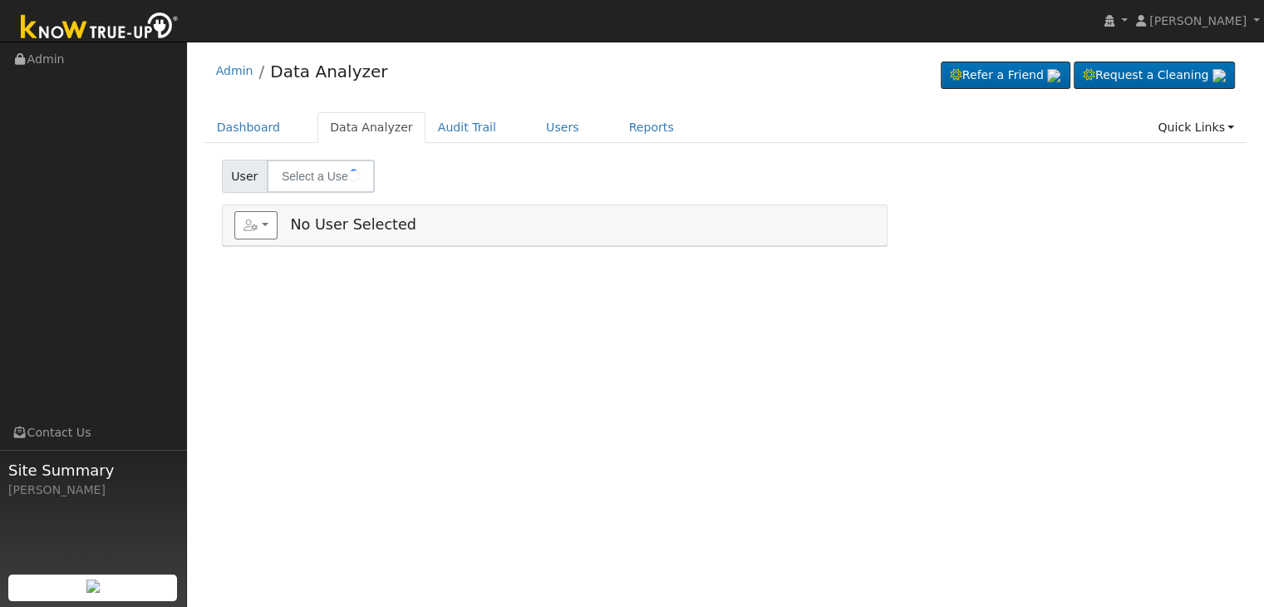
type input "[PERSON_NAME]"
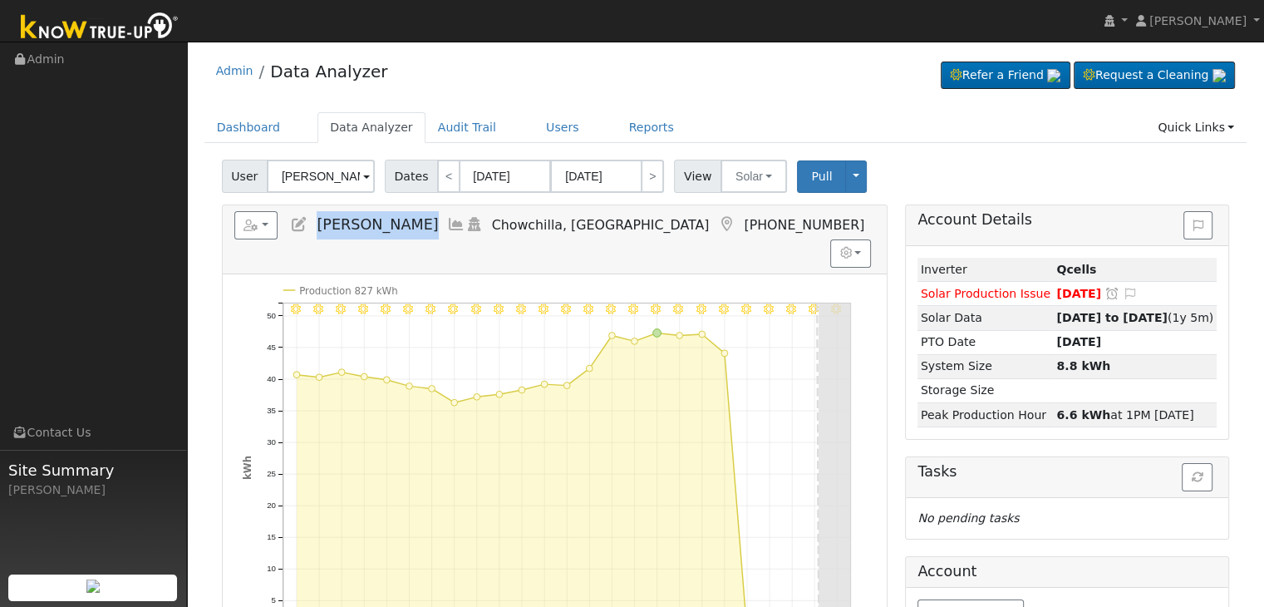
drag, startPoint x: 317, startPoint y: 225, endPoint x: 405, endPoint y: 237, distance: 89.7
click at [405, 237] on h5 "Reports Scenario Health Check Energy Audit Account Timeline User Audit Trail In…" at bounding box center [554, 225] width 641 height 28
copy span "[PERSON_NAME]"
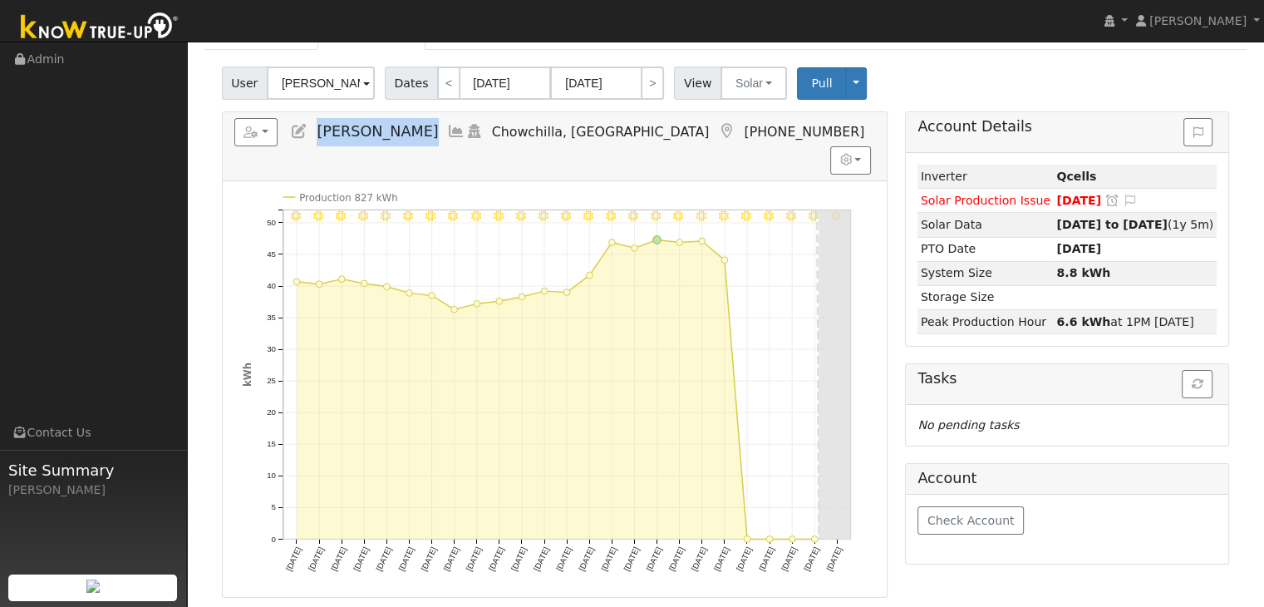
scroll to position [83, 0]
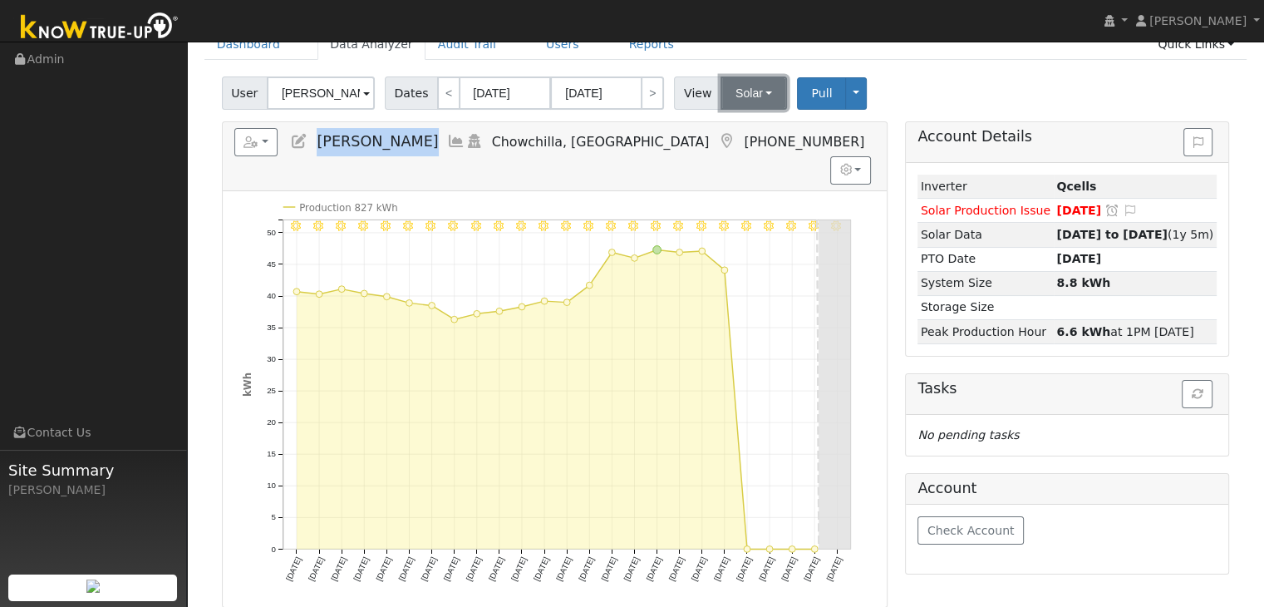
click at [738, 87] on button "Solar" at bounding box center [753, 92] width 66 height 33
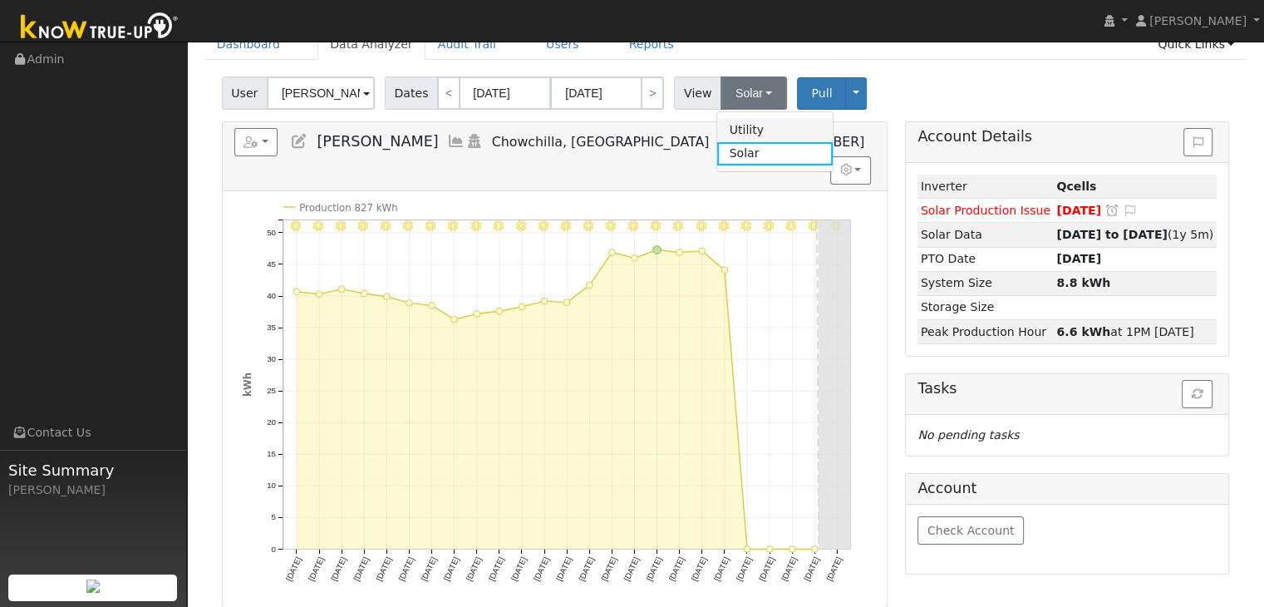
click at [732, 130] on link "Utility" at bounding box center [774, 129] width 115 height 23
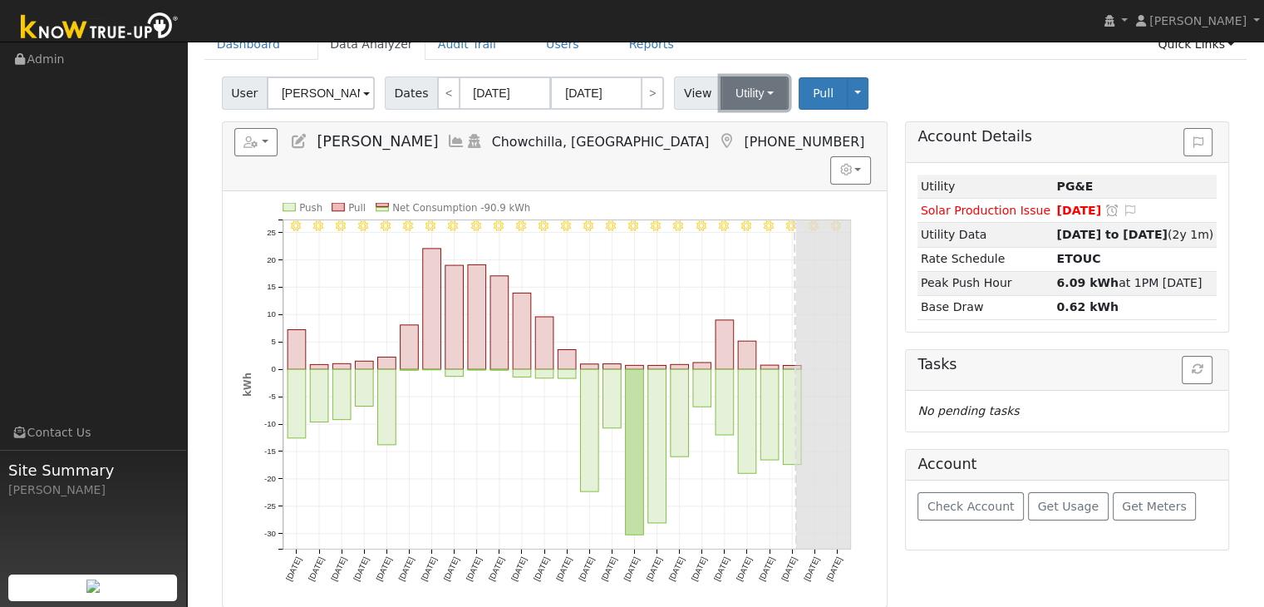
click at [755, 90] on button "Utility" at bounding box center [754, 92] width 68 height 33
click at [754, 157] on link "Solar" at bounding box center [774, 153] width 115 height 23
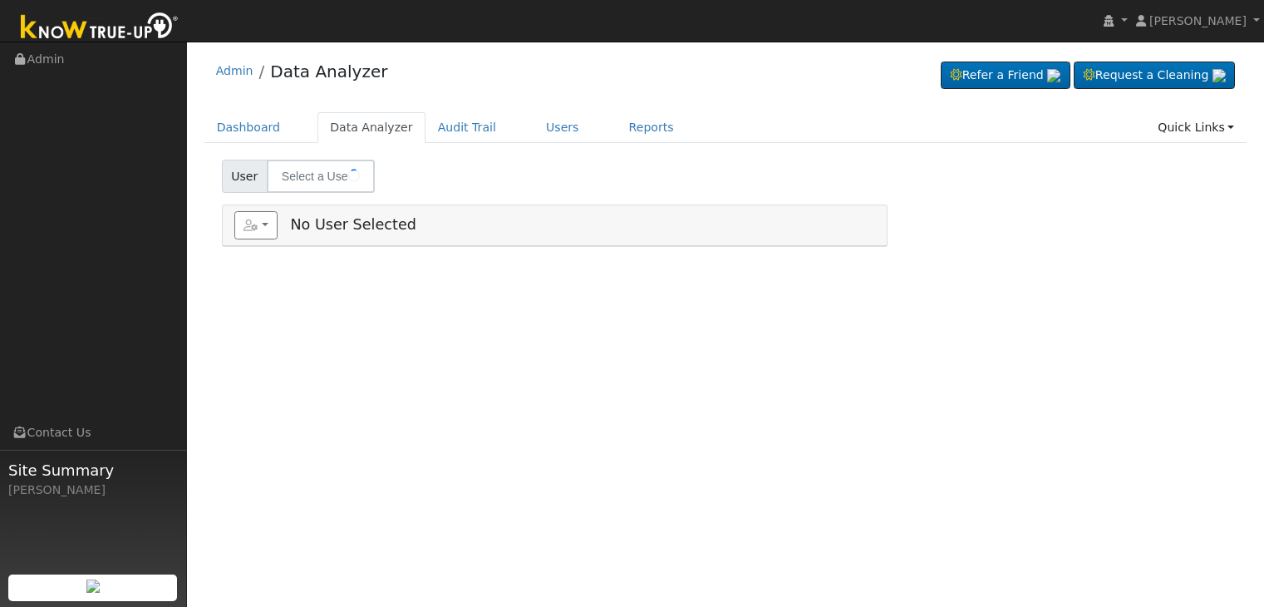
type input "[PERSON_NAME]"
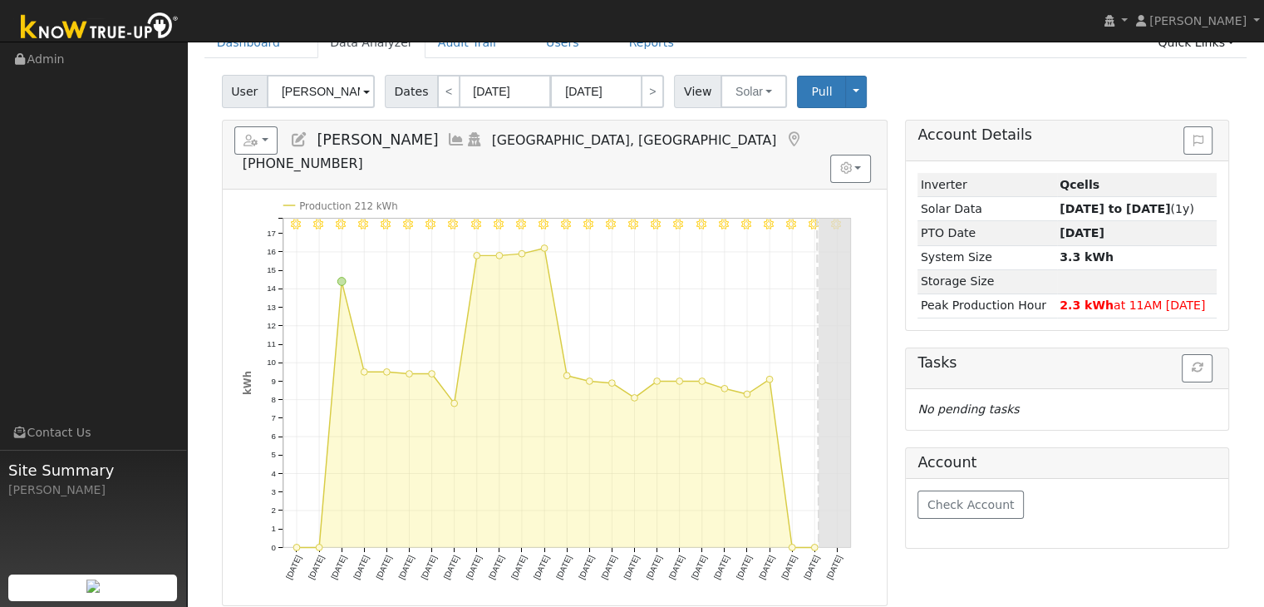
scroll to position [83, 0]
click at [750, 91] on button "Solar" at bounding box center [753, 92] width 66 height 33
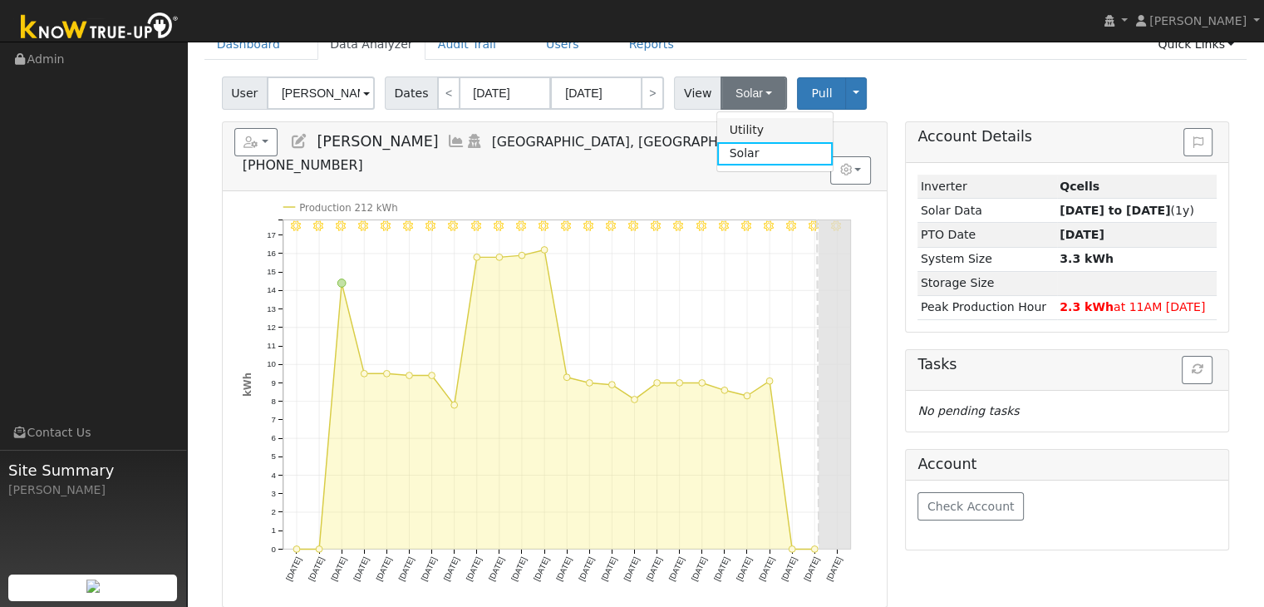
click at [736, 134] on link "Utility" at bounding box center [774, 129] width 115 height 23
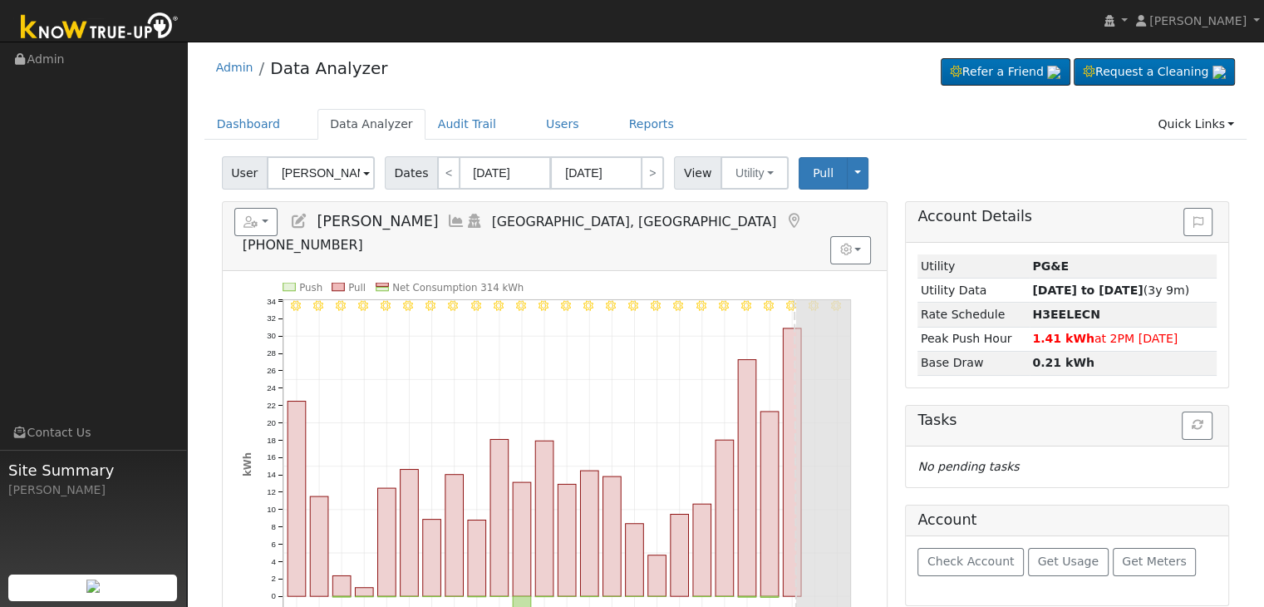
scroll to position [0, 0]
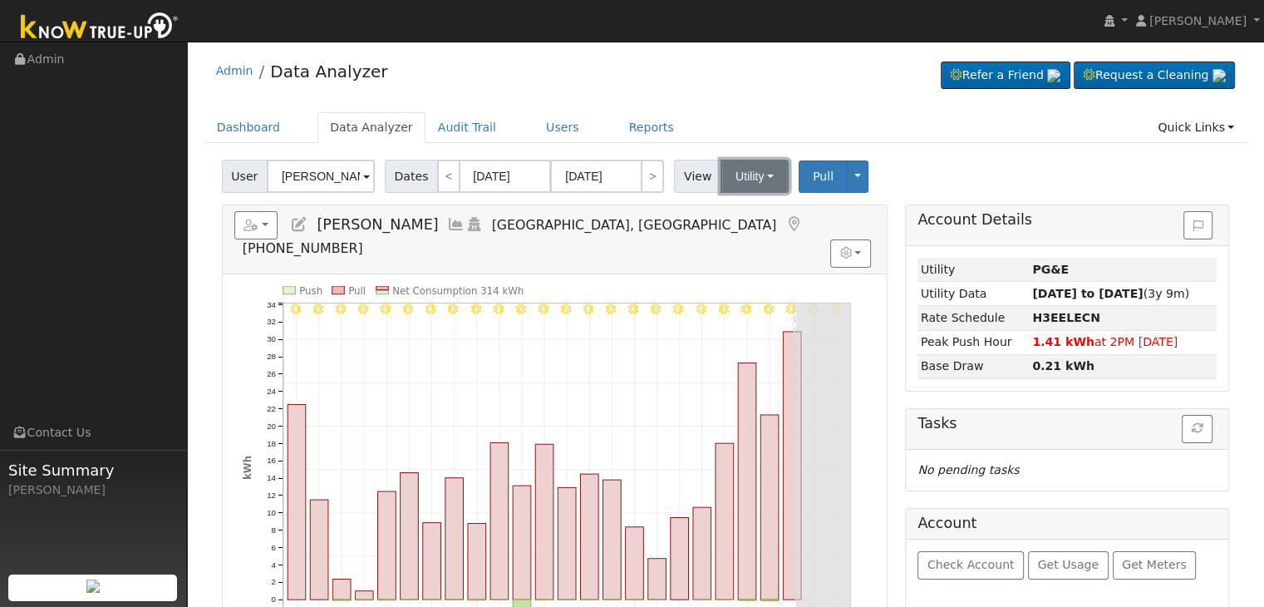
click at [741, 180] on button "Utility" at bounding box center [754, 176] width 68 height 33
click at [738, 237] on link "Solar" at bounding box center [774, 236] width 115 height 23
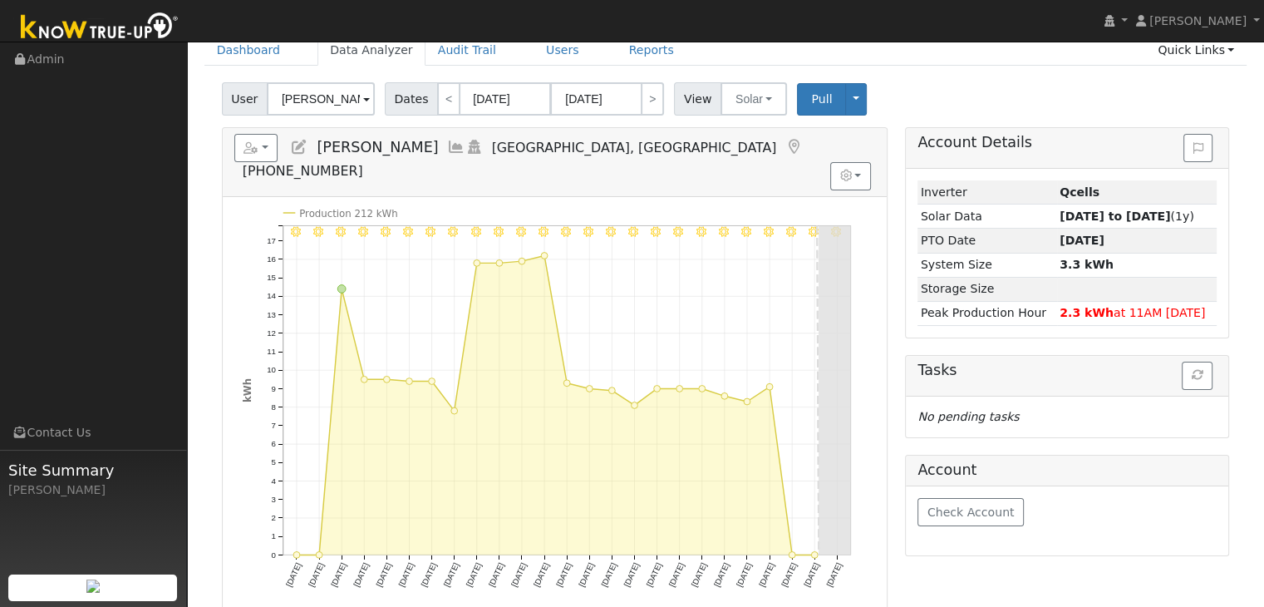
scroll to position [83, 0]
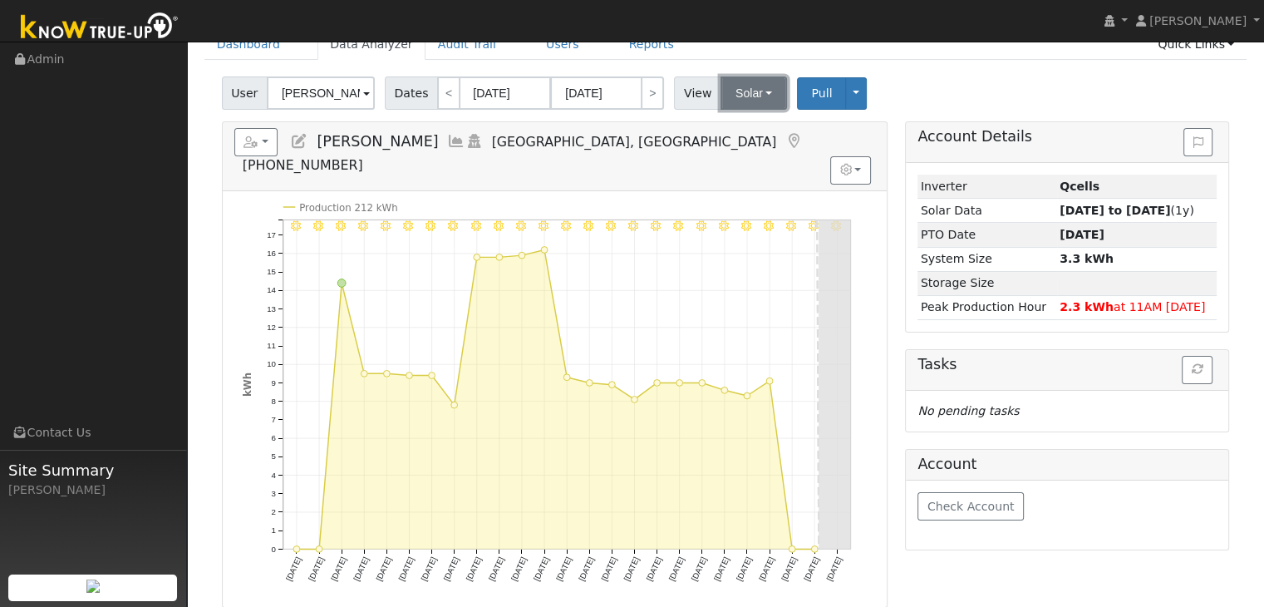
click at [746, 88] on button "Solar" at bounding box center [753, 92] width 66 height 33
click at [742, 124] on link "Utility" at bounding box center [774, 129] width 115 height 23
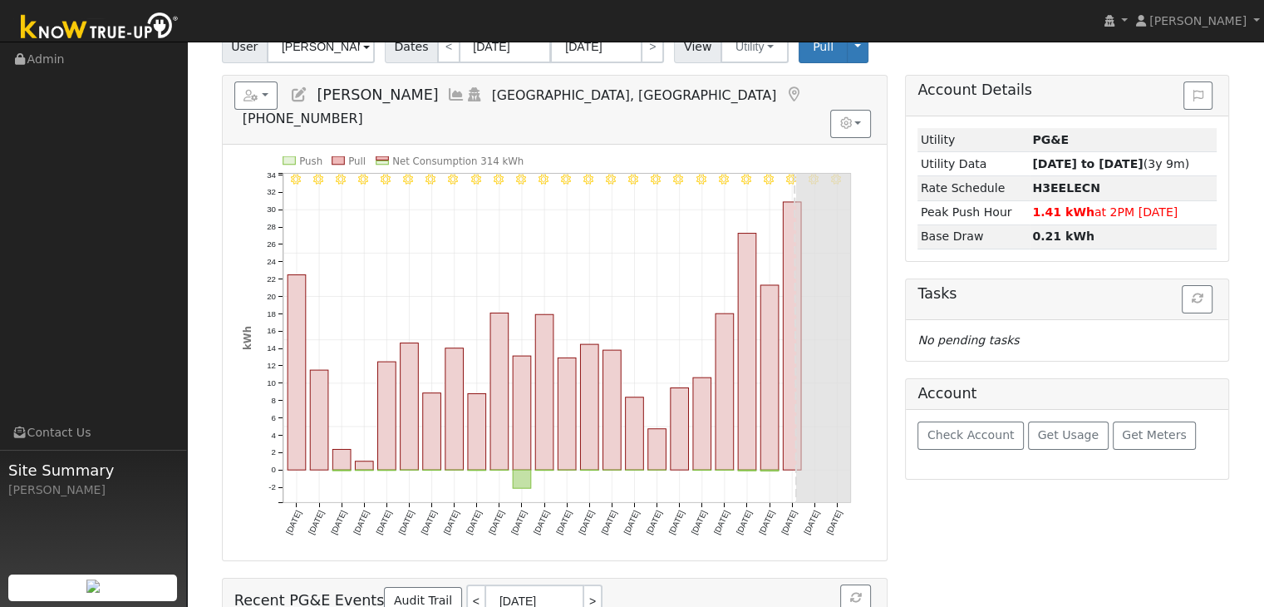
scroll to position [166, 0]
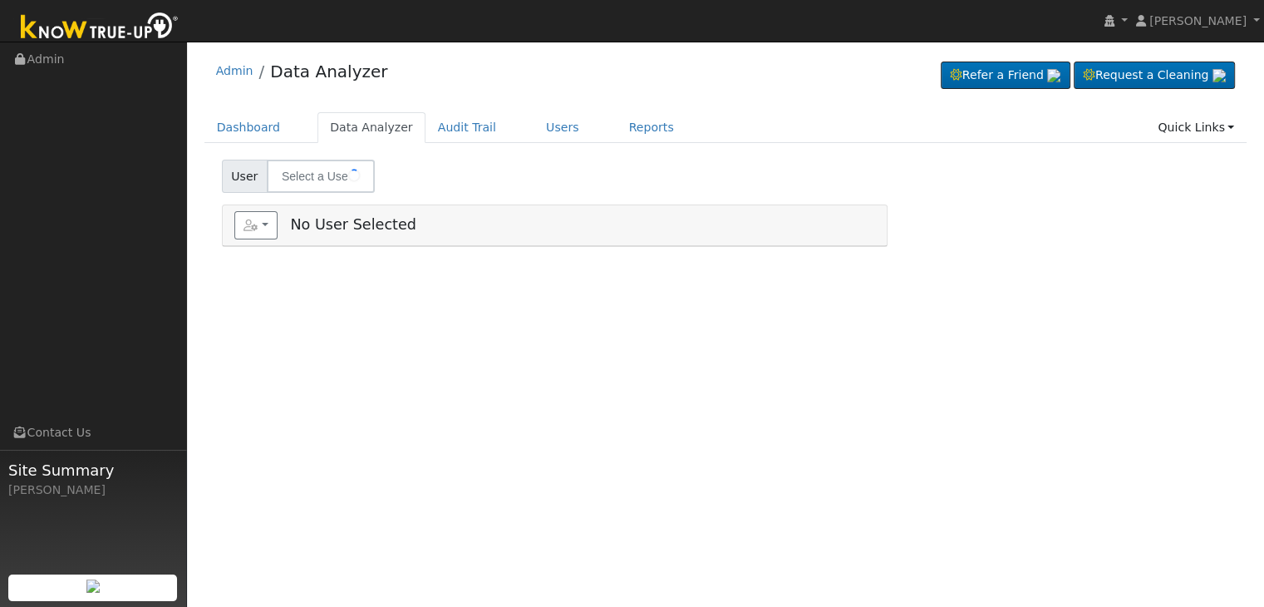
type input "[PERSON_NAME]"
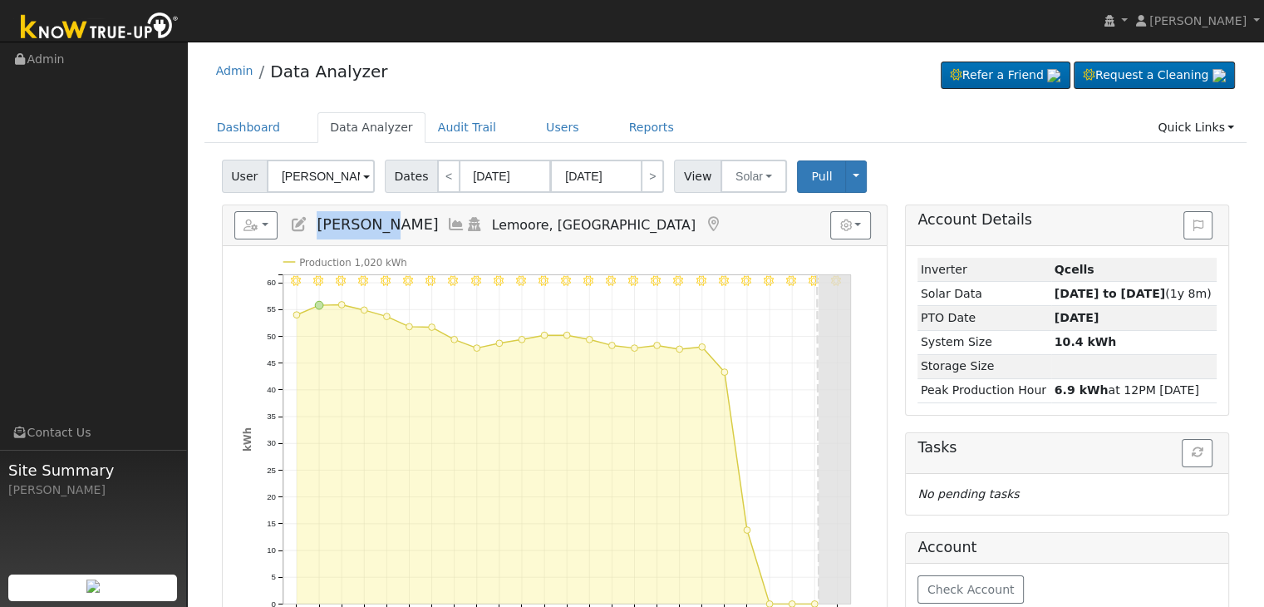
drag, startPoint x: 316, startPoint y: 221, endPoint x: 381, endPoint y: 221, distance: 65.6
click at [381, 221] on span "[PERSON_NAME]" at bounding box center [377, 224] width 121 height 17
copy span "[PERSON_NAME]"
click at [757, 172] on button "Solar" at bounding box center [753, 176] width 66 height 33
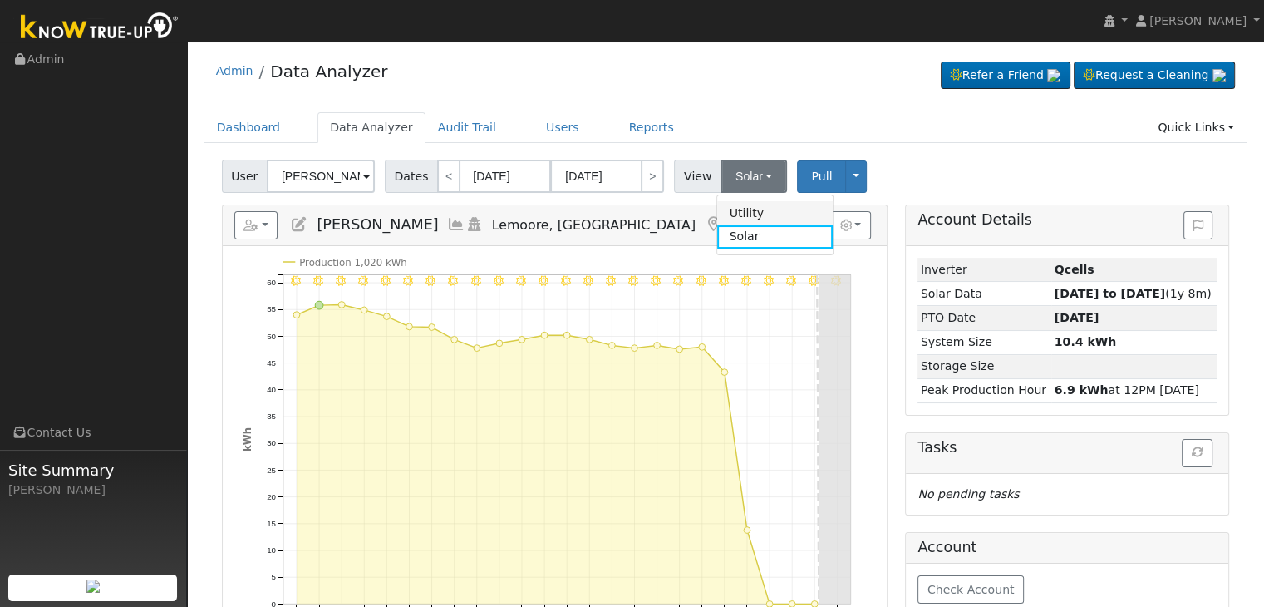
click at [738, 211] on link "Utility" at bounding box center [774, 212] width 115 height 23
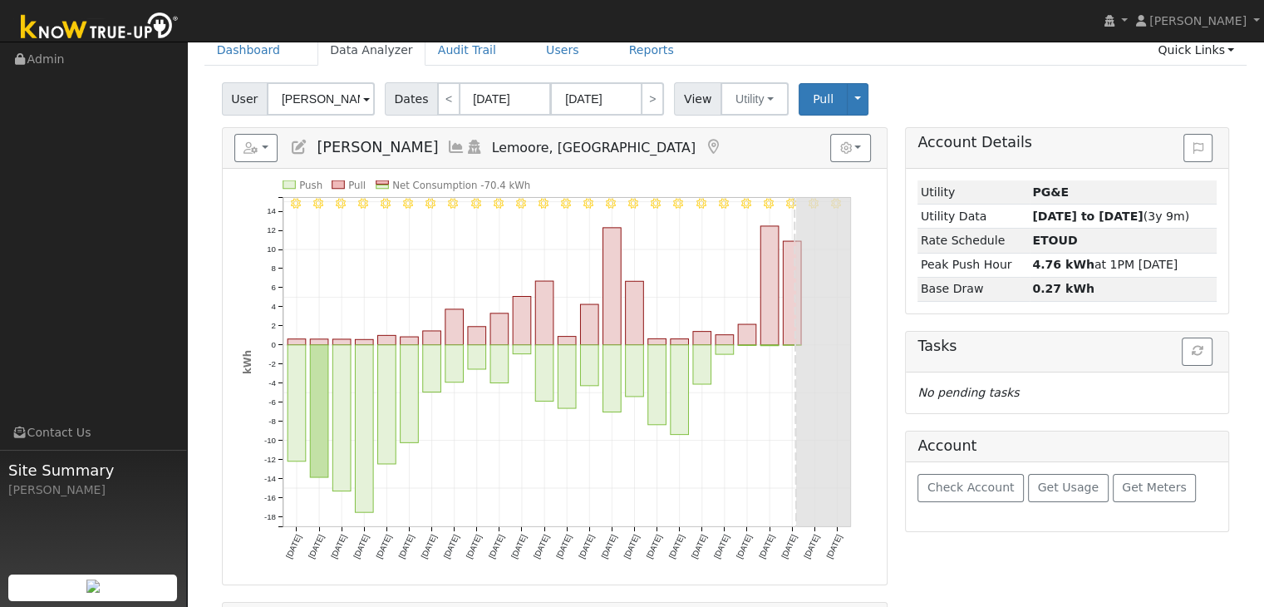
scroll to position [83, 0]
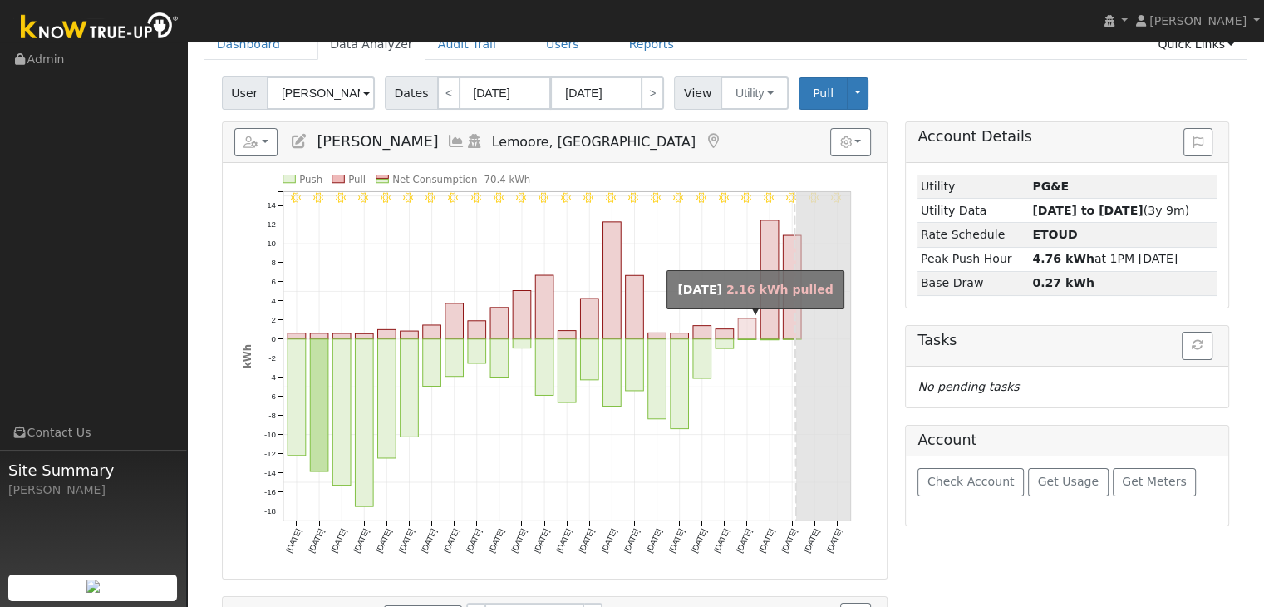
click at [748, 324] on rect "onclick=""" at bounding box center [747, 328] width 18 height 21
type input "08/22/2025"
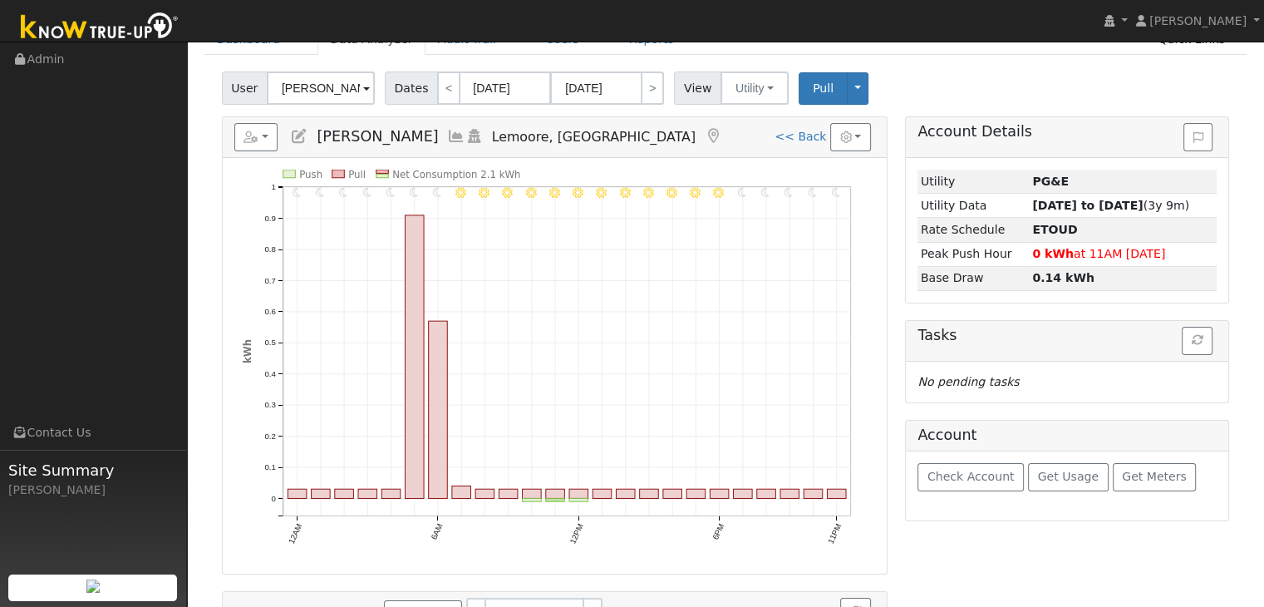
scroll to position [77, 0]
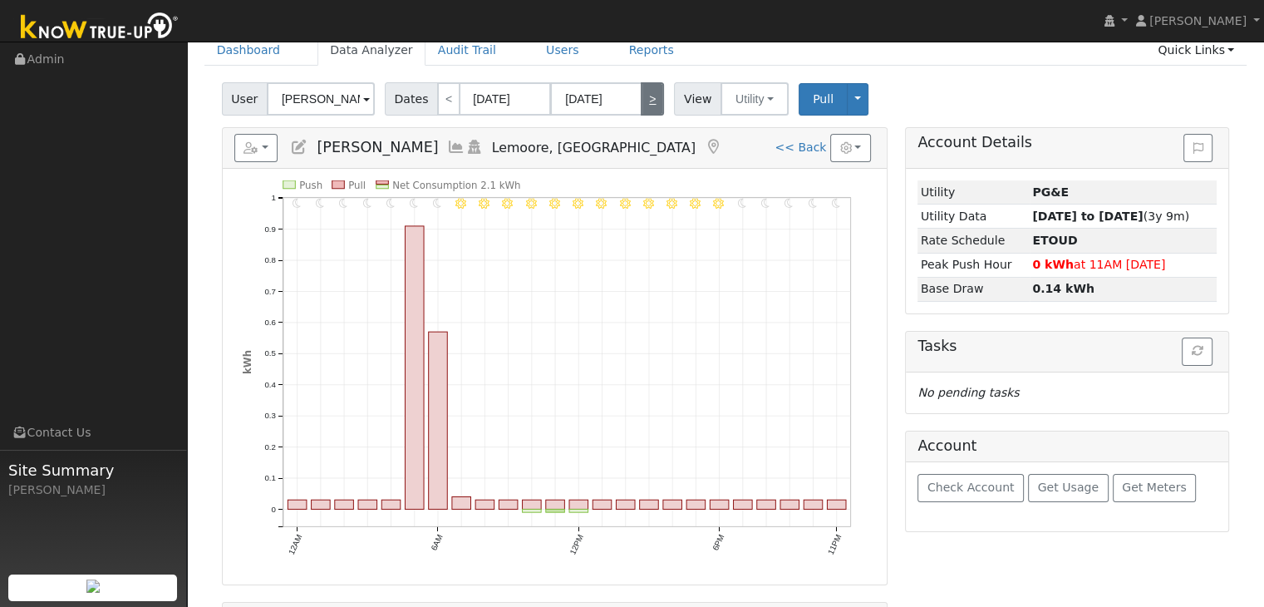
click at [645, 94] on link ">" at bounding box center [652, 98] width 23 height 33
type input "08/23/2025"
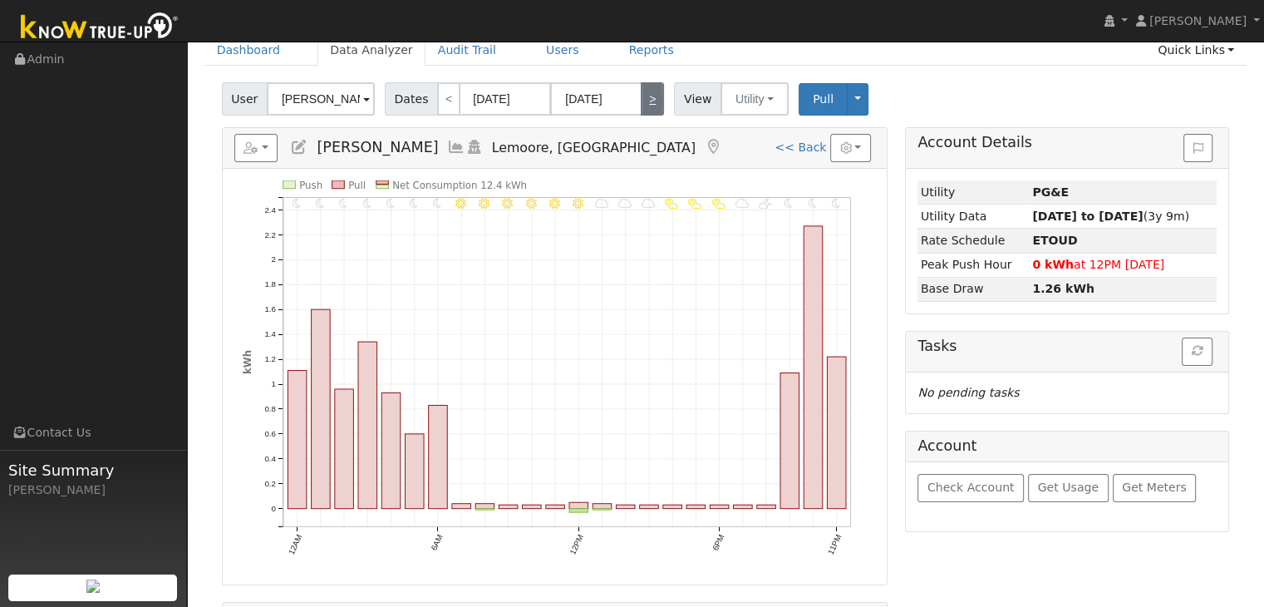
click at [645, 94] on link ">" at bounding box center [652, 98] width 23 height 33
type input "08/24/2025"
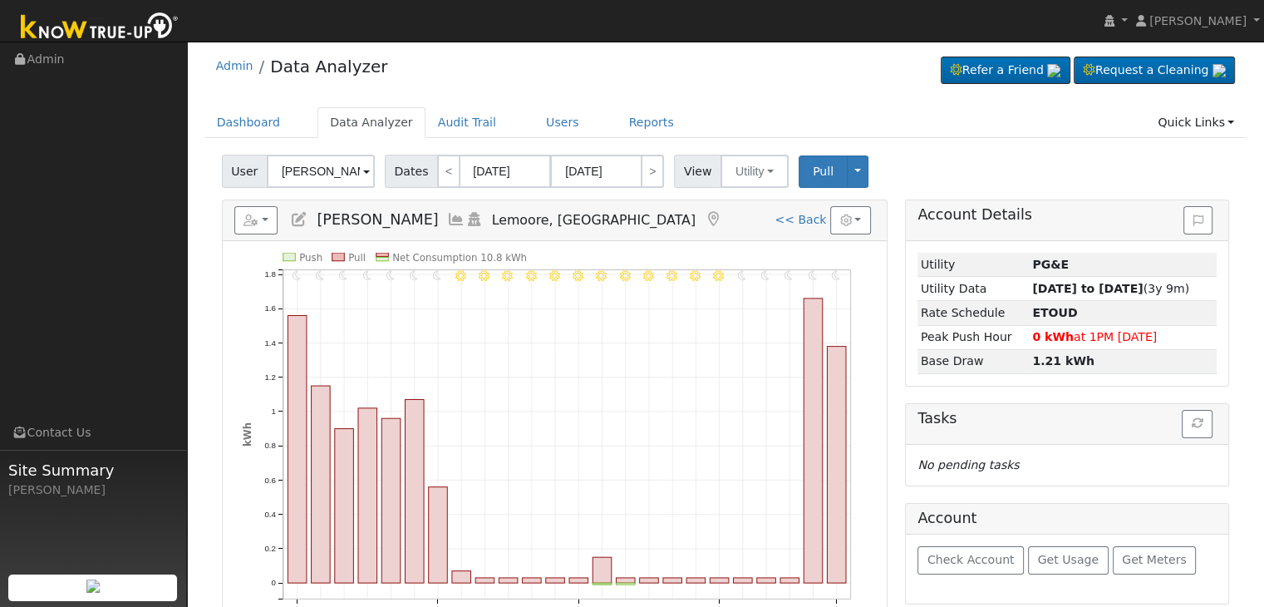
scroll to position [0, 0]
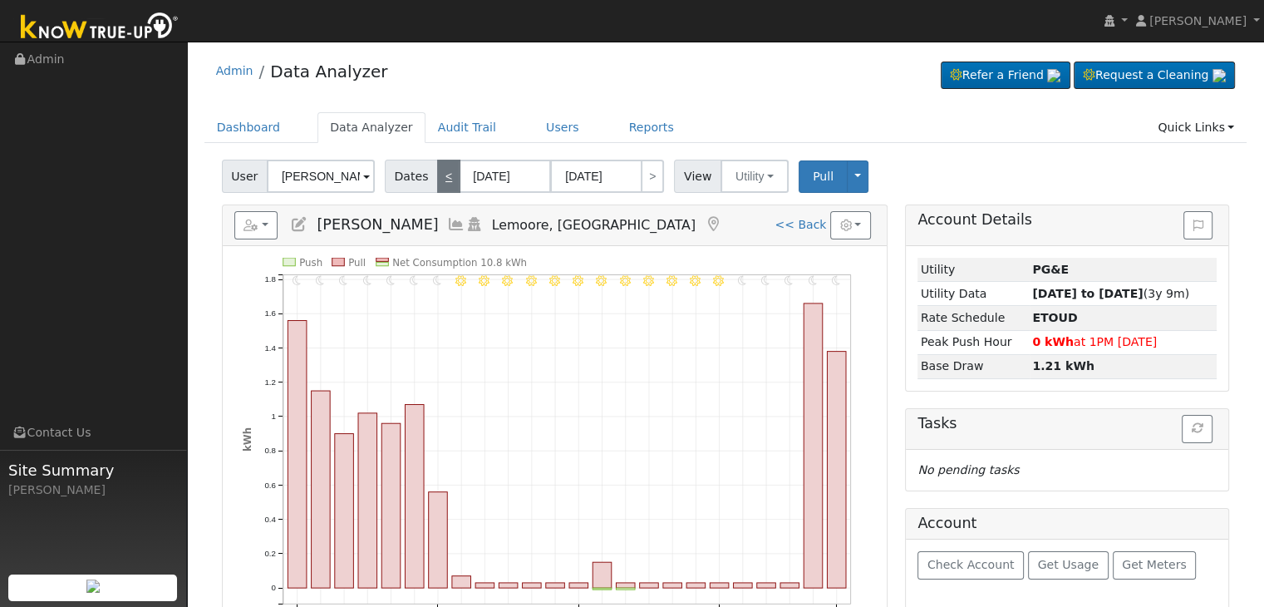
click at [437, 174] on link "<" at bounding box center [448, 176] width 23 height 33
type input "08/23/2025"
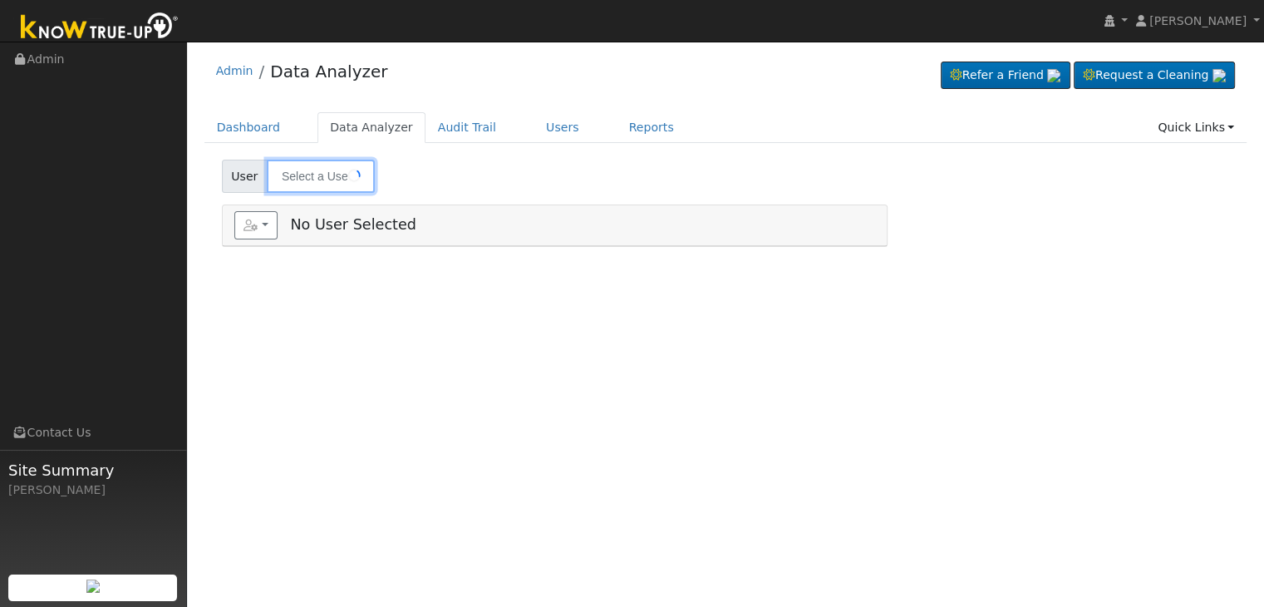
type input "[PERSON_NAME]"
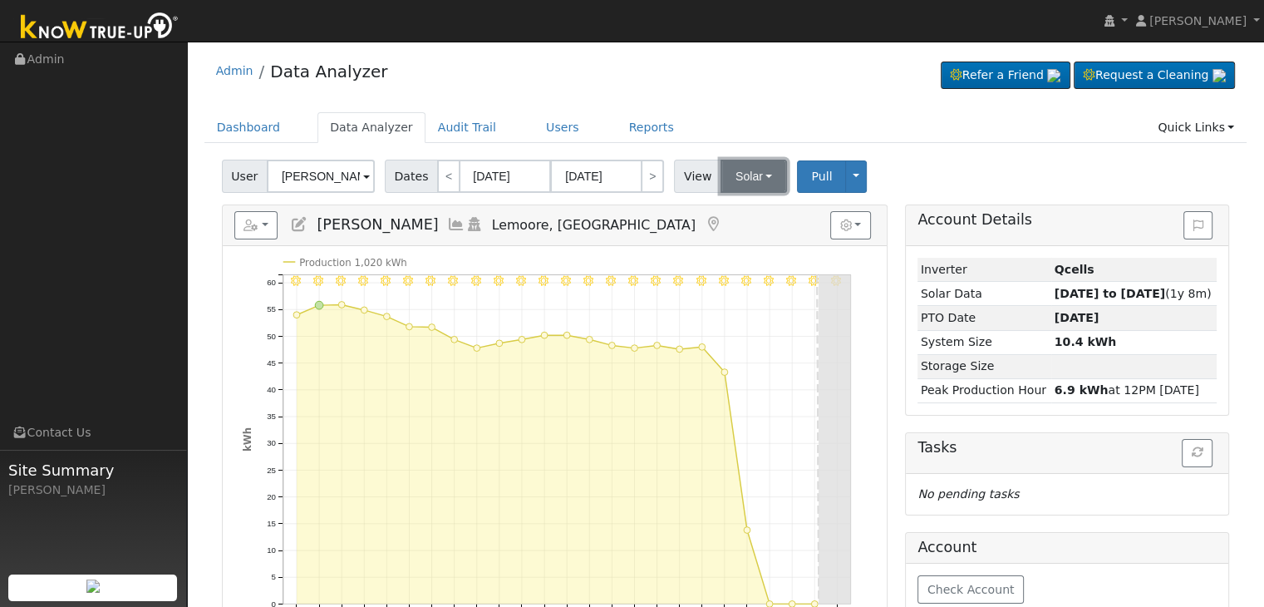
click at [744, 180] on button "Solar" at bounding box center [753, 176] width 66 height 33
click at [745, 204] on link "Utility" at bounding box center [774, 212] width 115 height 23
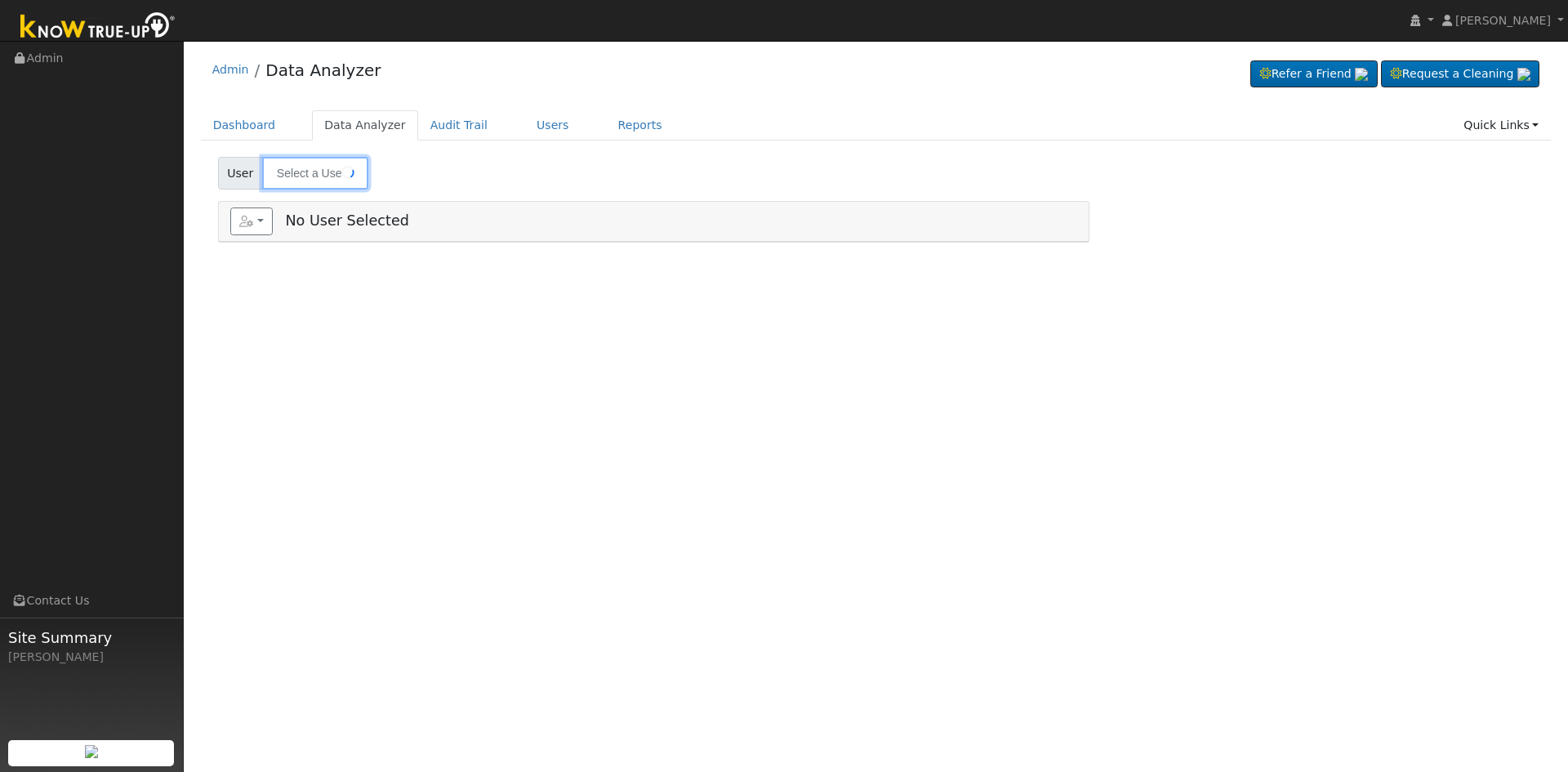
type input "[PERSON_NAME]"
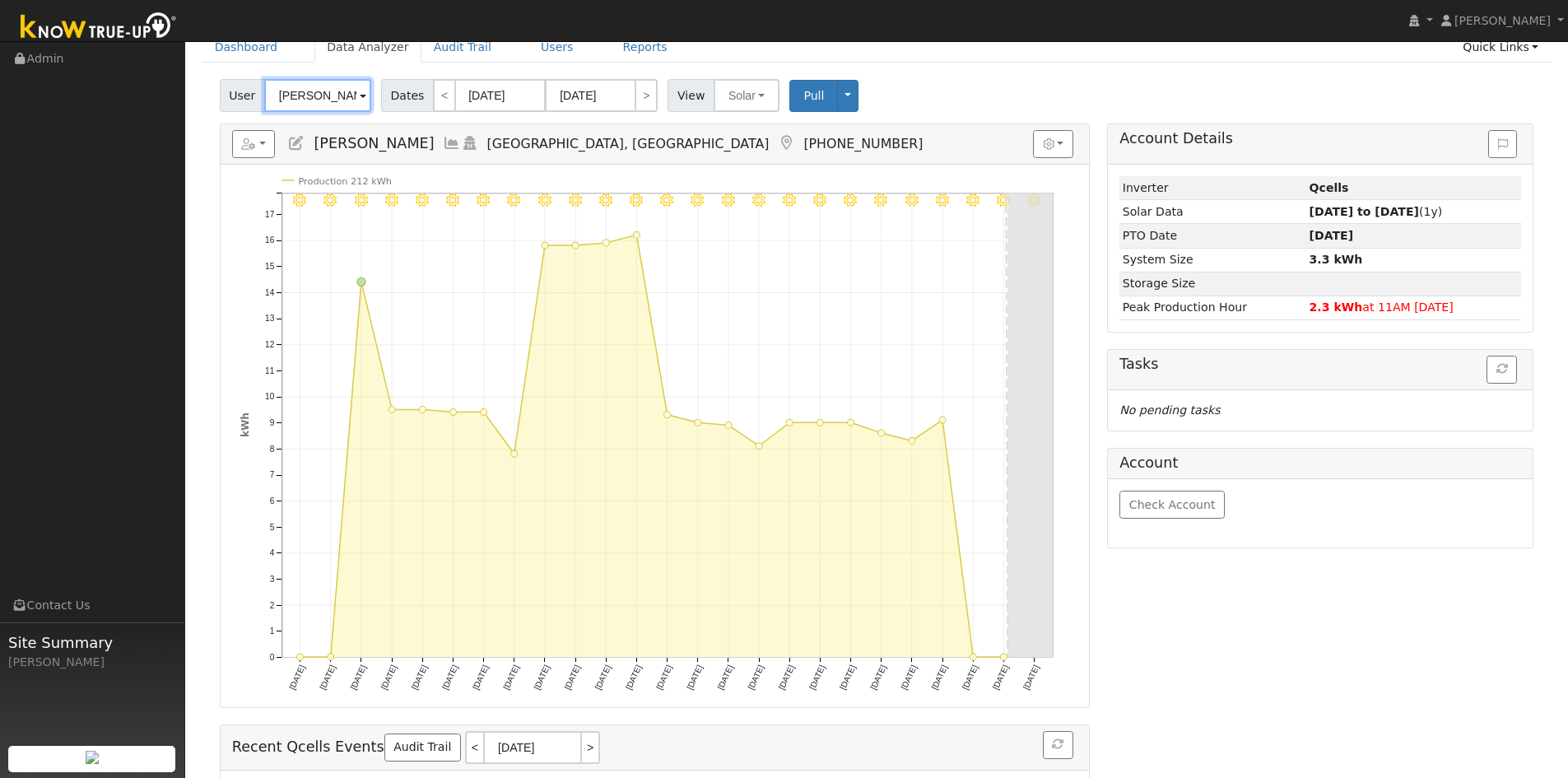
scroll to position [82, 0]
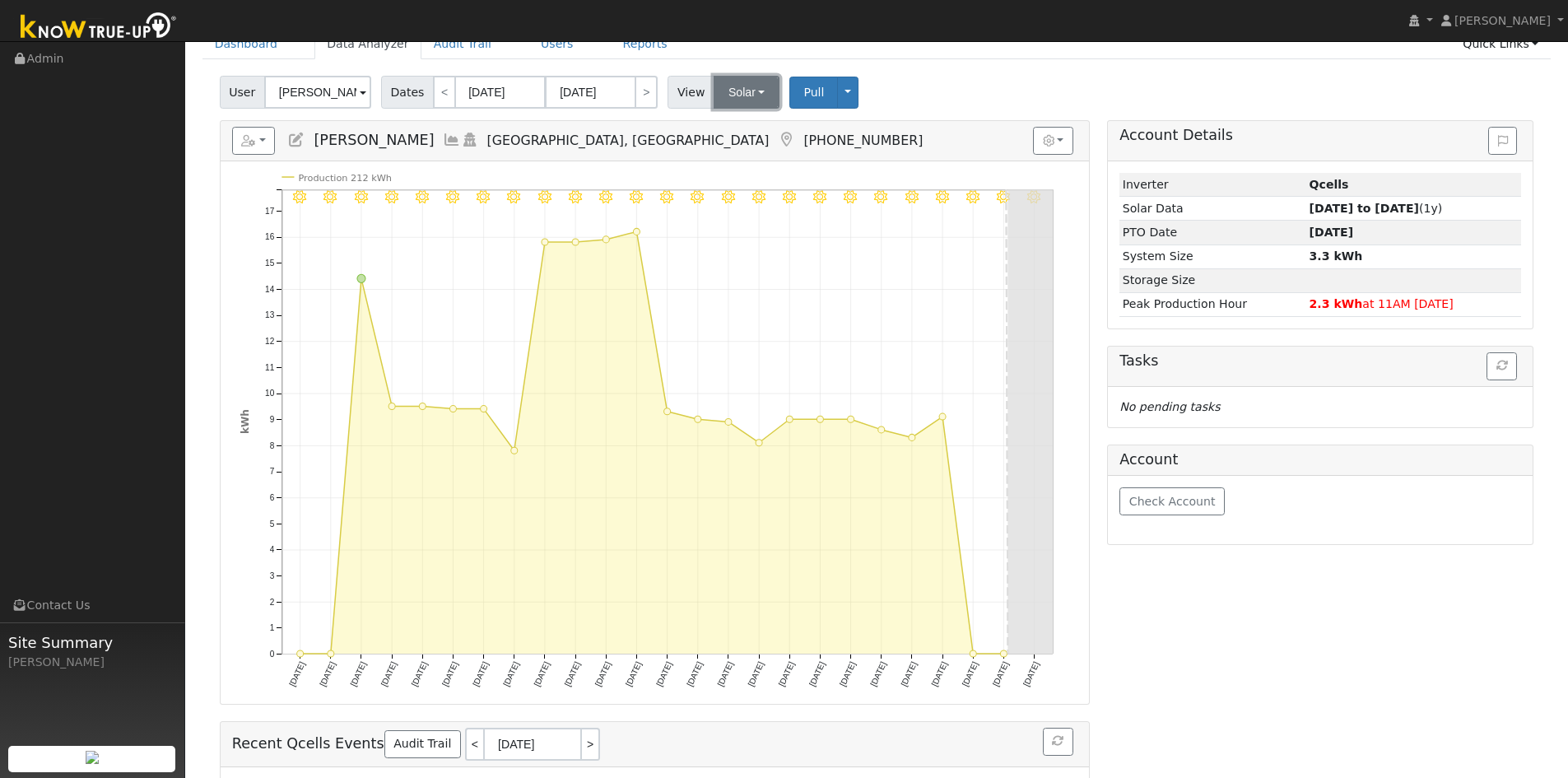
click at [747, 98] on button "Solar" at bounding box center [746, 91] width 65 height 33
click at [738, 129] on link "Utility" at bounding box center [768, 128] width 114 height 23
